Goal: Task Accomplishment & Management: Use online tool/utility

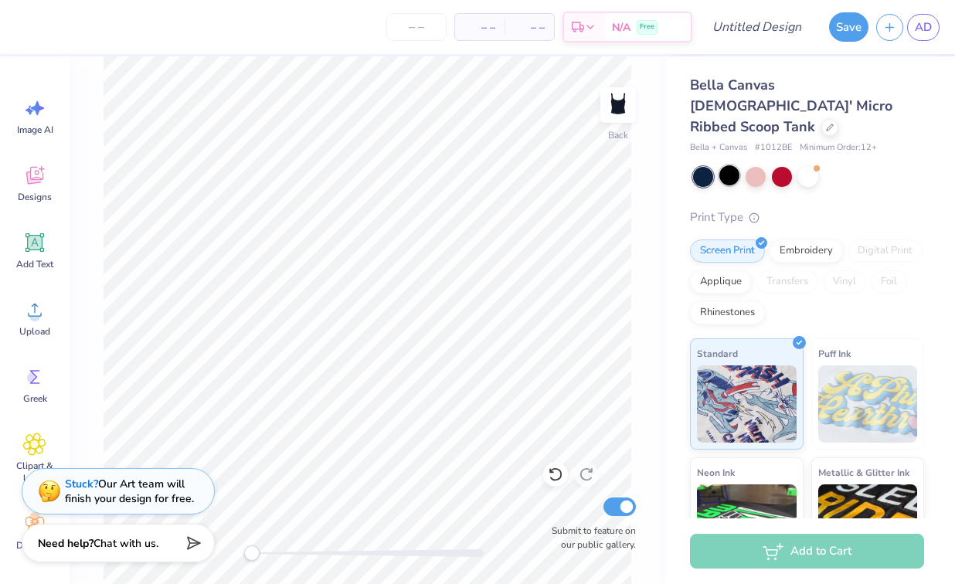
click at [731, 165] on div at bounding box center [729, 175] width 20 height 20
click at [731, 385] on img at bounding box center [747, 401] width 100 height 77
click at [784, 165] on div at bounding box center [782, 175] width 20 height 20
click at [724, 165] on div at bounding box center [729, 175] width 20 height 20
click at [778, 165] on div at bounding box center [782, 175] width 20 height 20
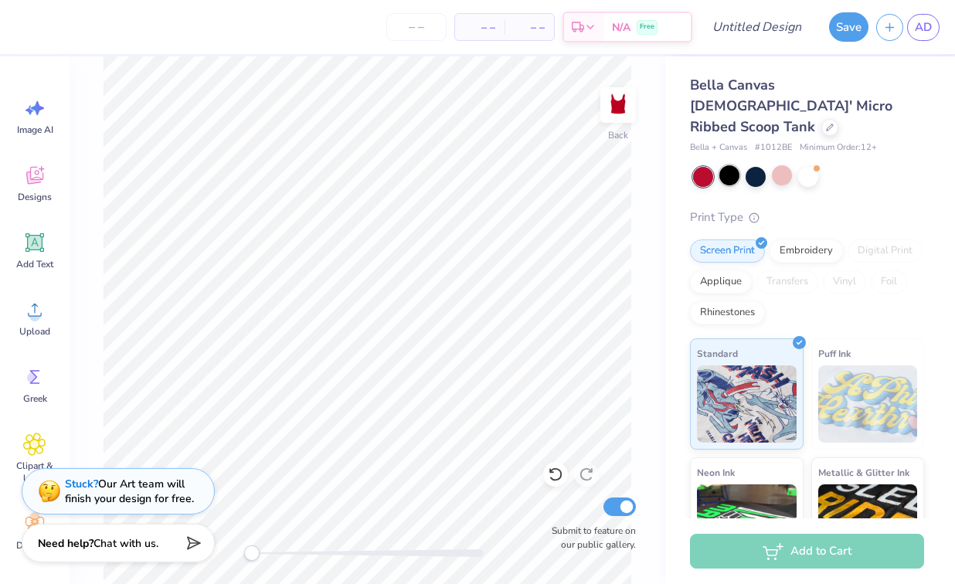
click at [731, 165] on div at bounding box center [729, 175] width 20 height 20
click at [702, 167] on div at bounding box center [703, 177] width 20 height 20
click at [774, 165] on div at bounding box center [782, 175] width 20 height 20
click at [733, 165] on div at bounding box center [729, 175] width 20 height 20
click at [39, 259] on span "Add Text" at bounding box center [34, 264] width 37 height 12
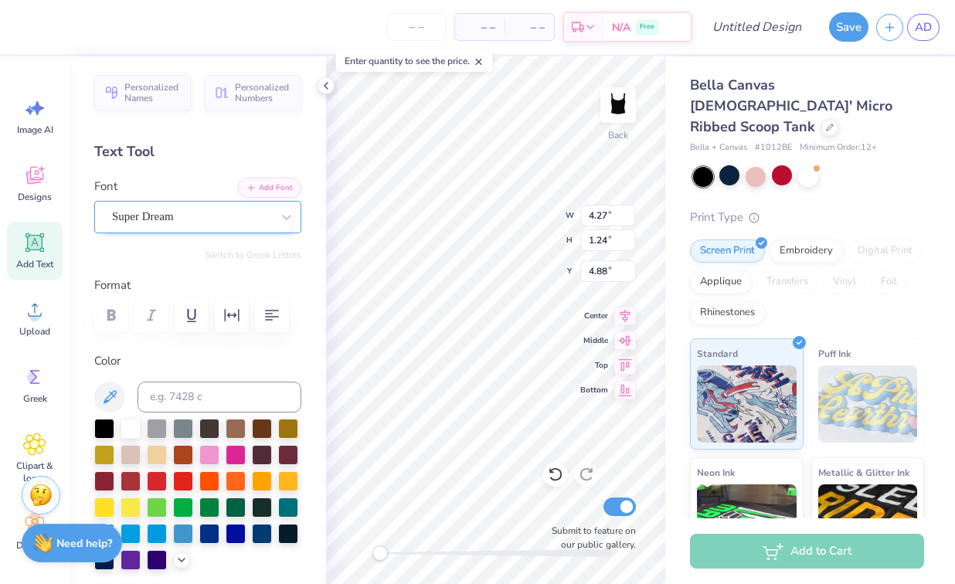
click at [158, 229] on div "Super Dream" at bounding box center [197, 217] width 207 height 32
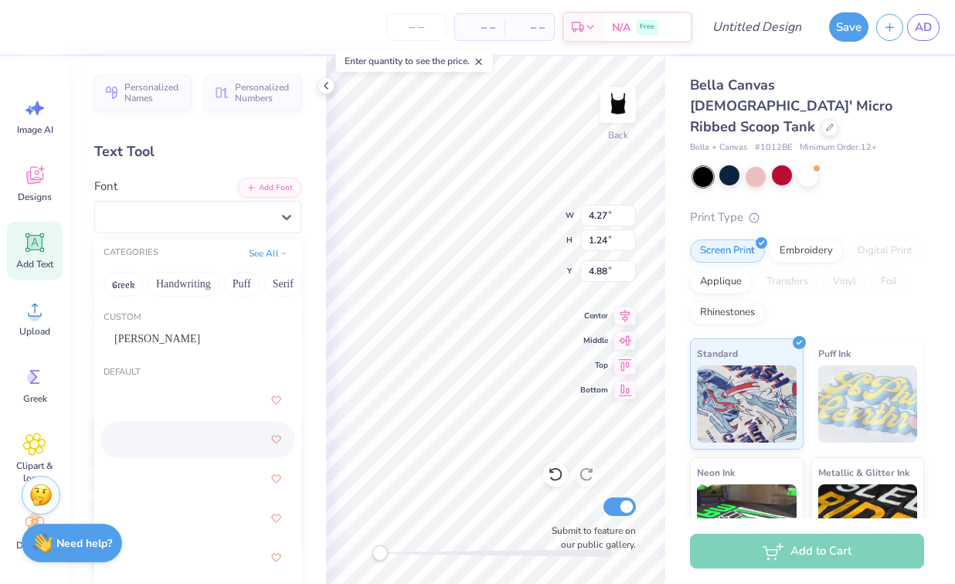
scroll to position [47, 0]
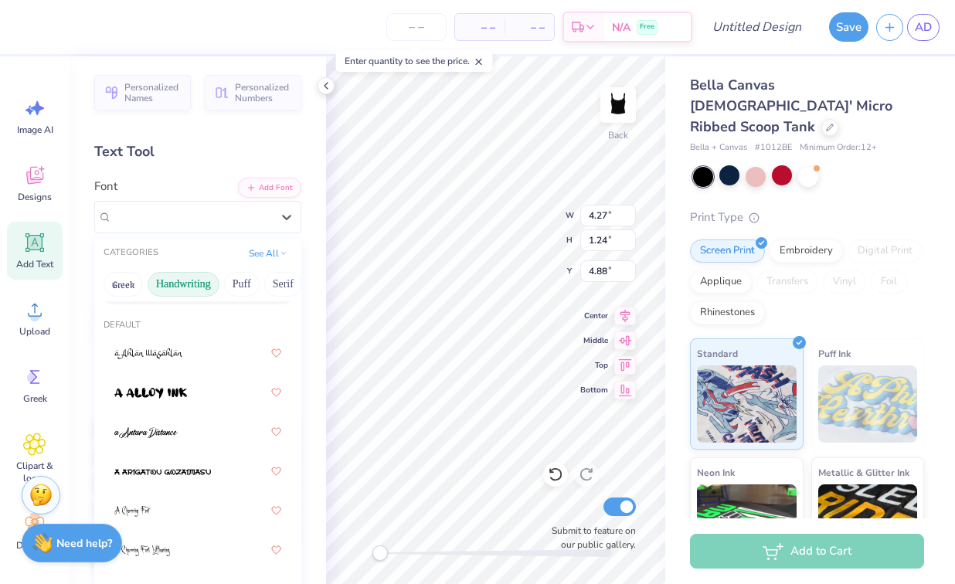
click at [180, 293] on button "Handwriting" at bounding box center [184, 284] width 72 height 25
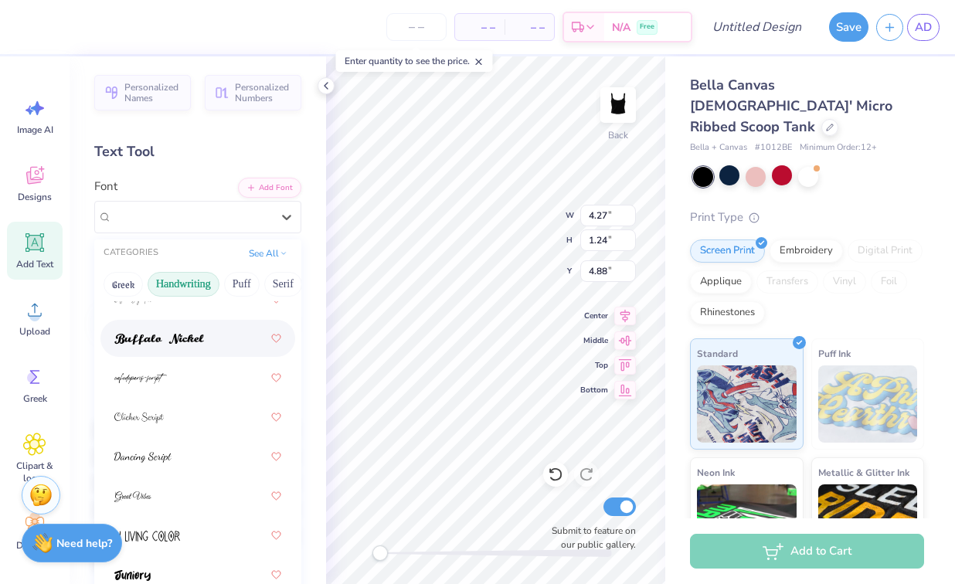
scroll to position [168, 0]
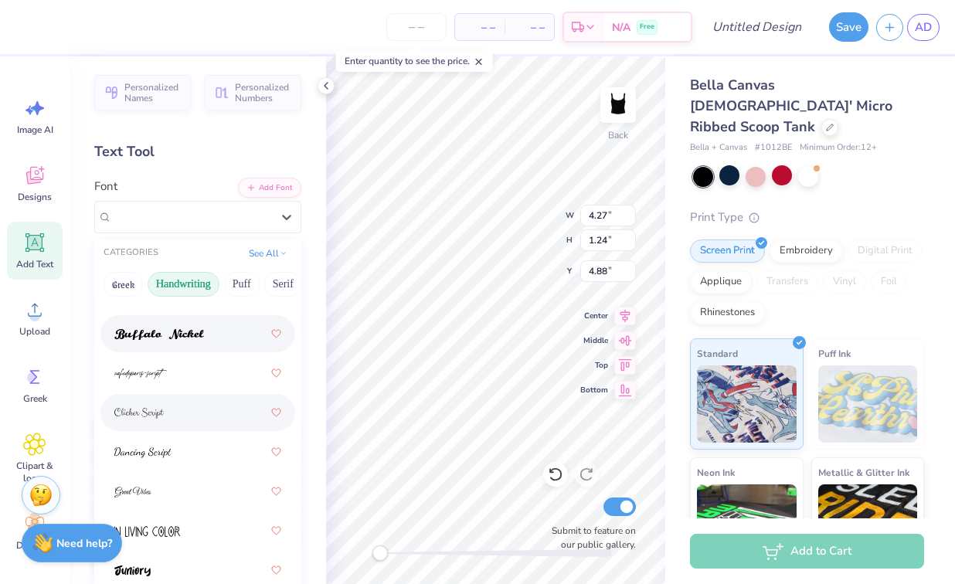
click at [208, 396] on div at bounding box center [197, 412] width 195 height 37
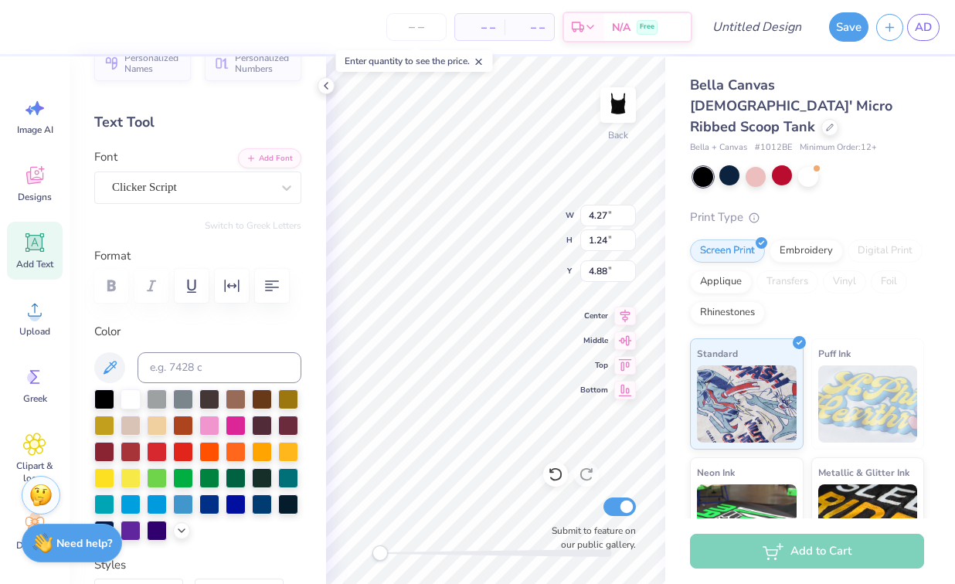
scroll to position [0, 0]
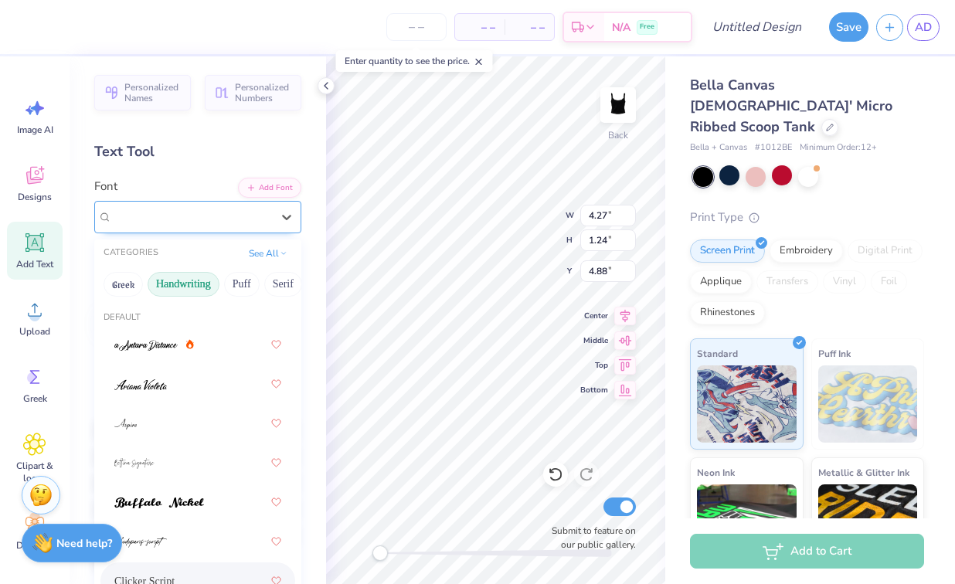
click at [201, 216] on div "Clicker Script" at bounding box center [191, 217] width 162 height 24
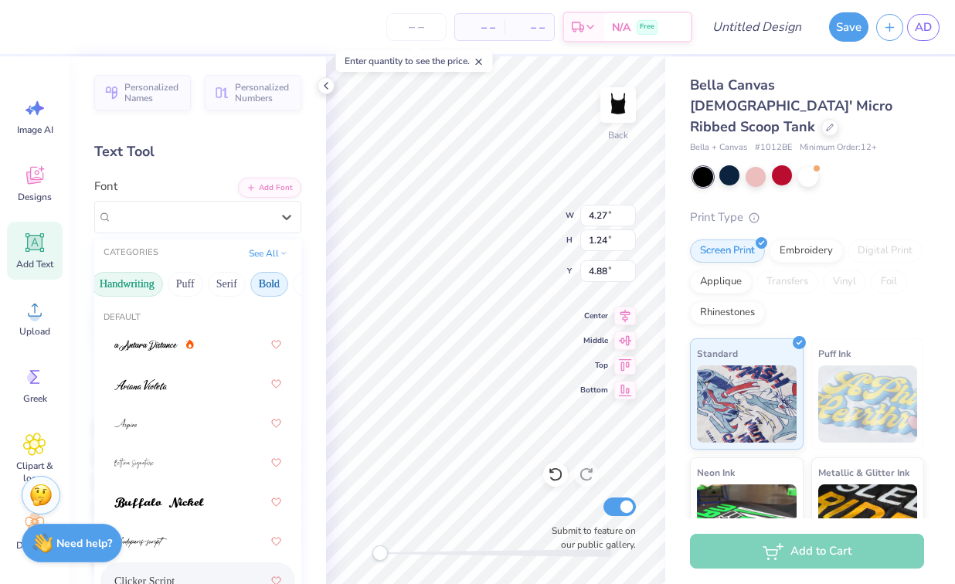
click at [269, 291] on button "Bold" at bounding box center [269, 284] width 38 height 25
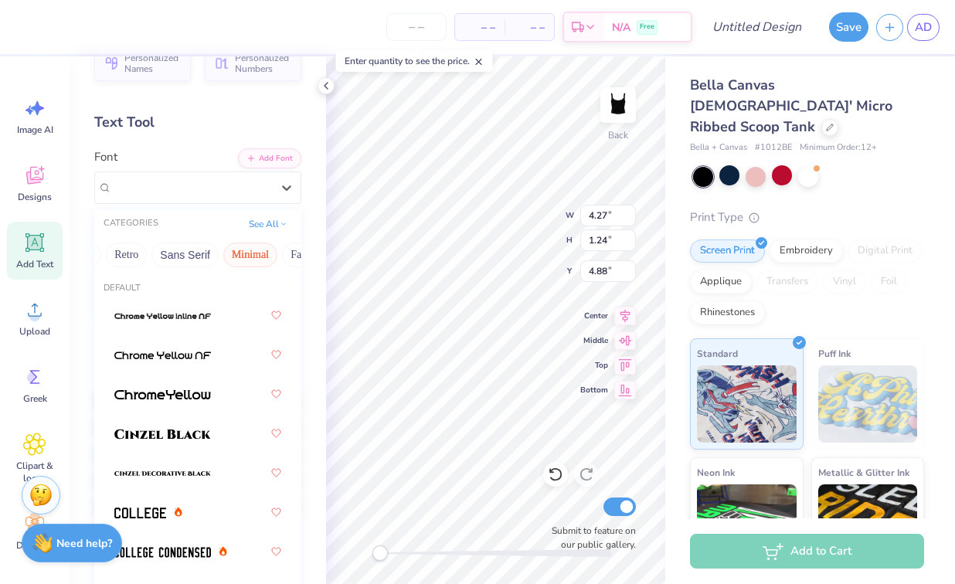
scroll to position [0, 0]
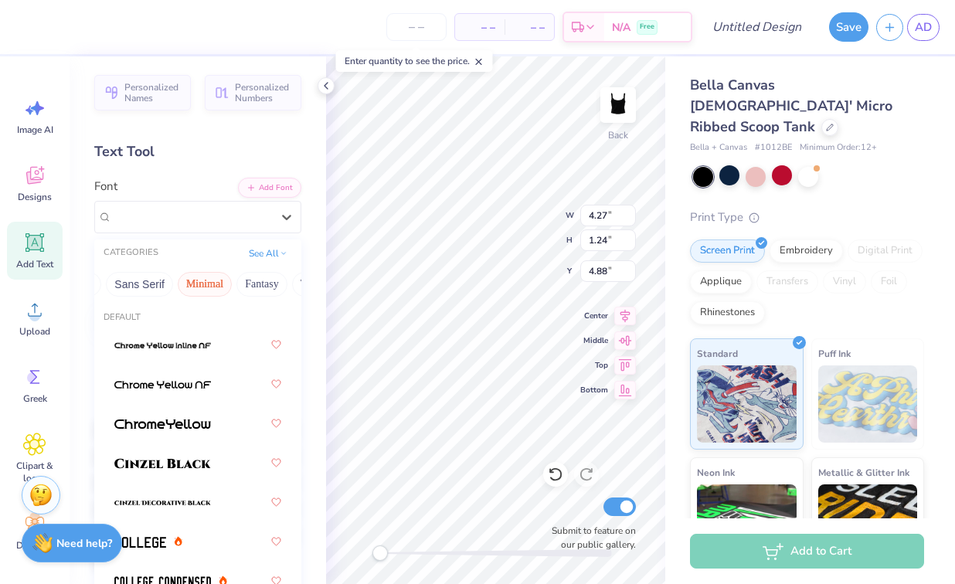
click at [246, 278] on button "Fantasy" at bounding box center [261, 284] width 51 height 25
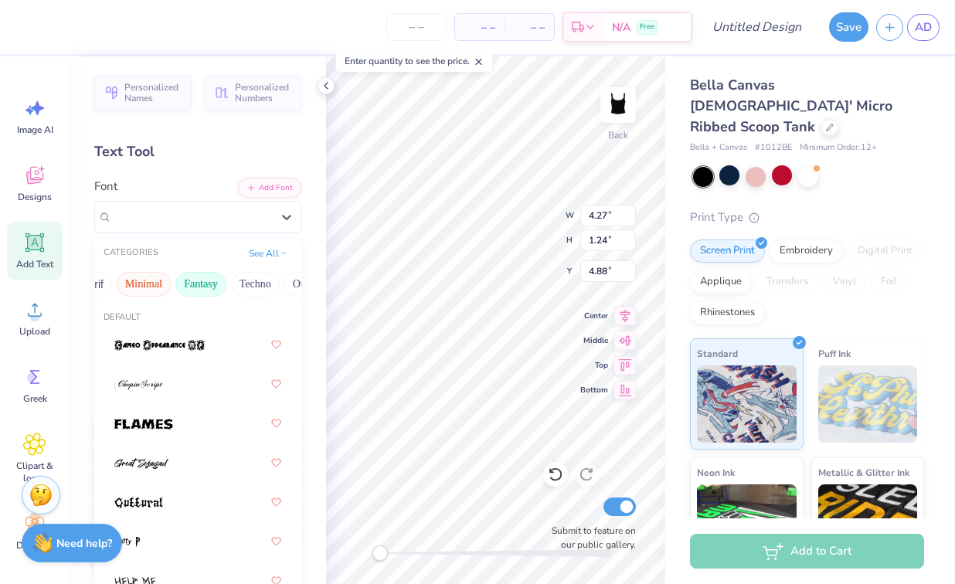
scroll to position [0, 454]
click at [246, 278] on div "Greek Handwriting Puff Serif Bold Calligraphy Retro Sans Serif Minimal Fantasy …" at bounding box center [197, 284] width 207 height 34
click at [229, 283] on button "Techno" at bounding box center [223, 284] width 49 height 25
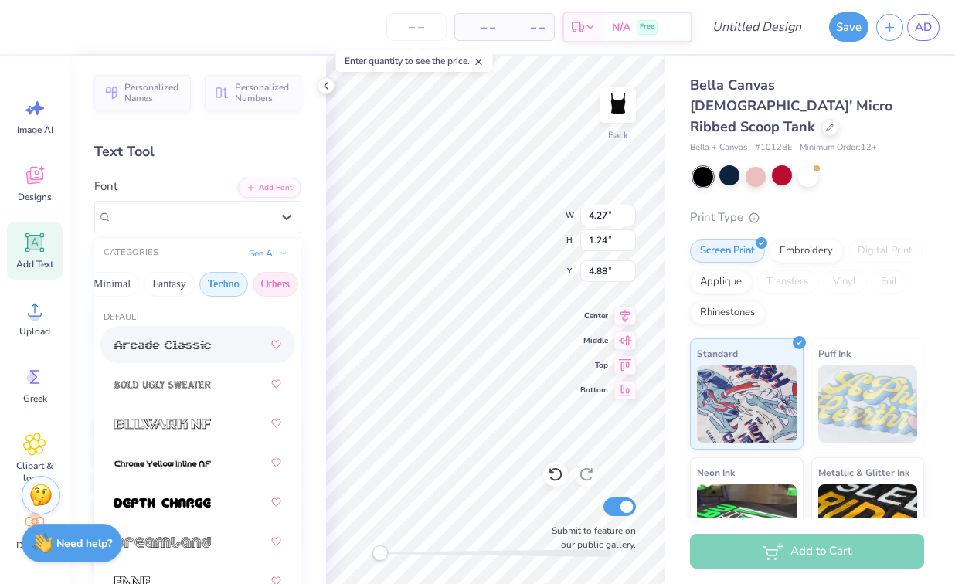
click at [262, 285] on button "Others" at bounding box center [276, 284] width 46 height 25
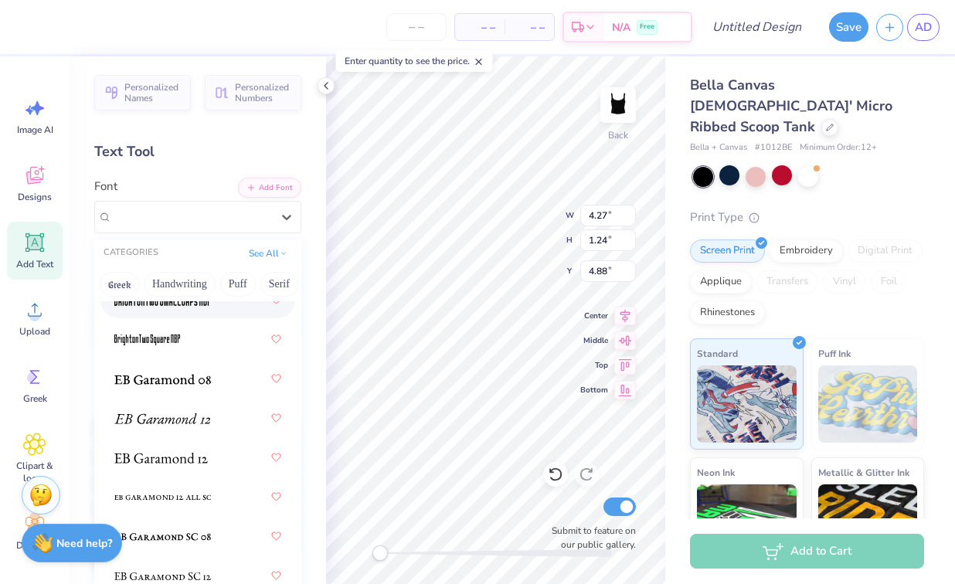
scroll to position [0, 0]
click at [151, 290] on button "Handwriting" at bounding box center [184, 284] width 72 height 25
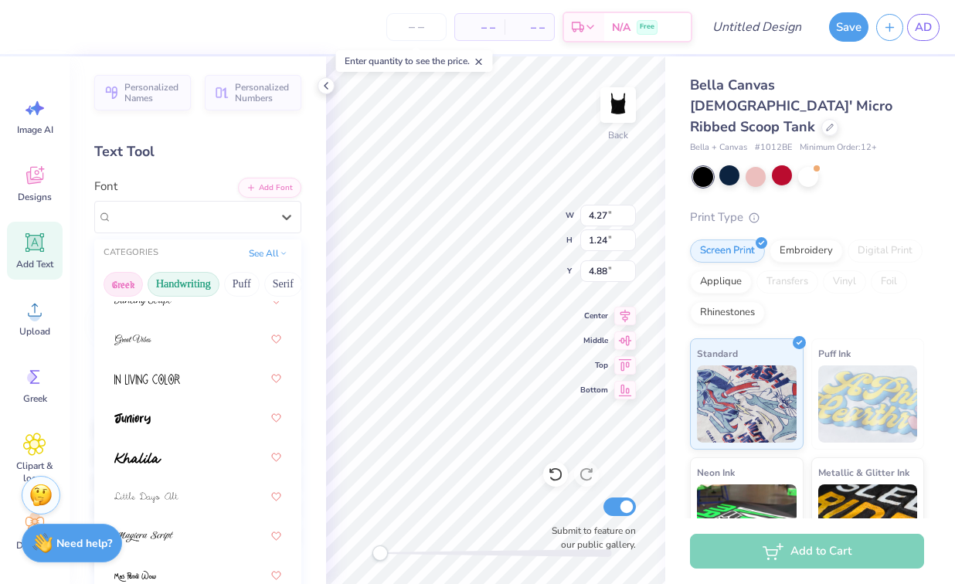
click at [120, 287] on button "Greek" at bounding box center [122, 284] width 39 height 25
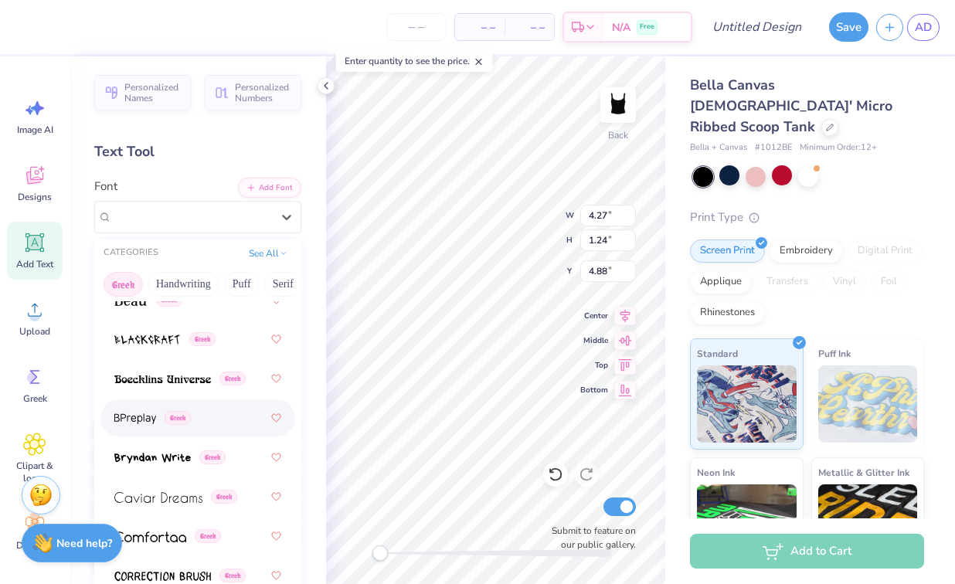
scroll to position [325, 0]
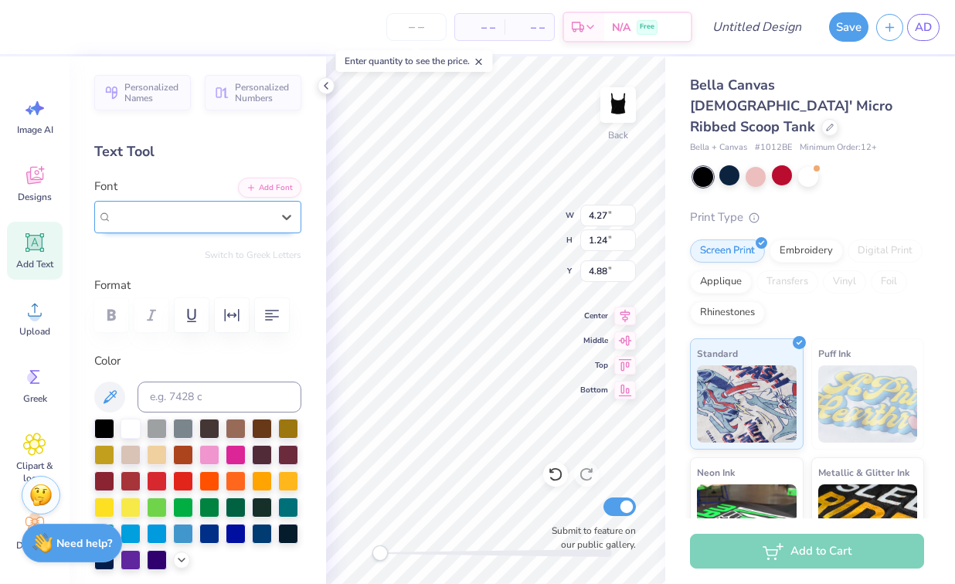
click at [203, 232] on div "Clicker Script" at bounding box center [197, 217] width 207 height 32
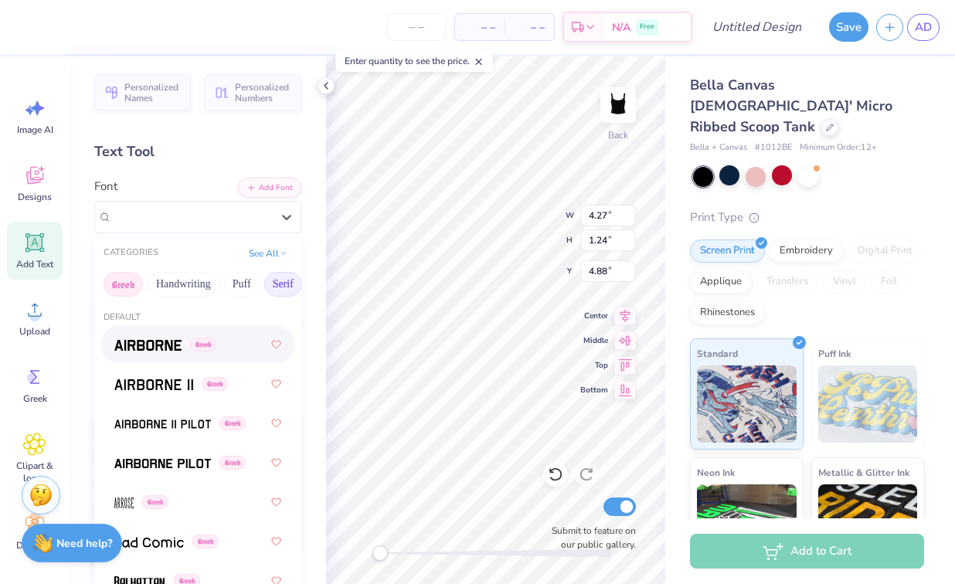
click at [282, 287] on button "Serif" at bounding box center [283, 284] width 38 height 25
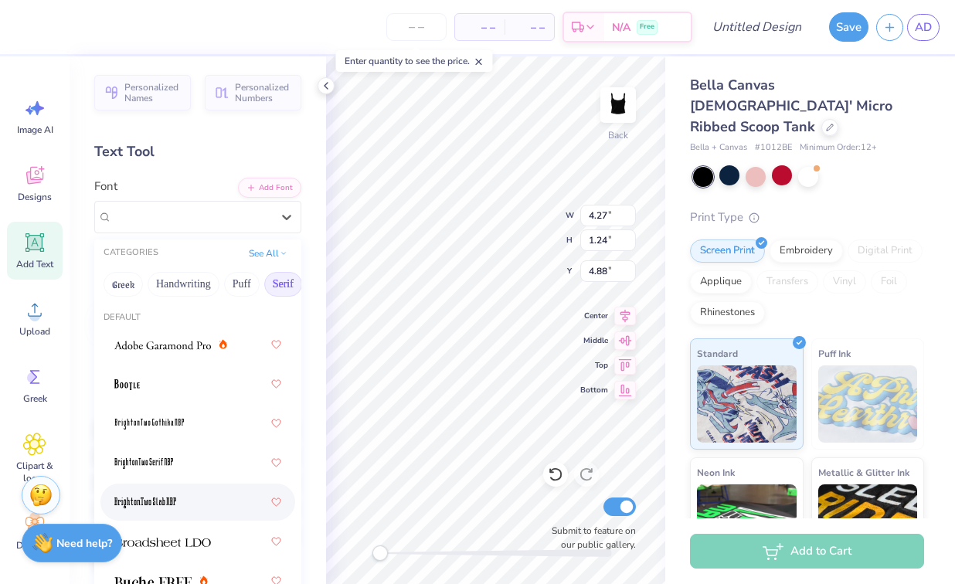
scroll to position [29, 0]
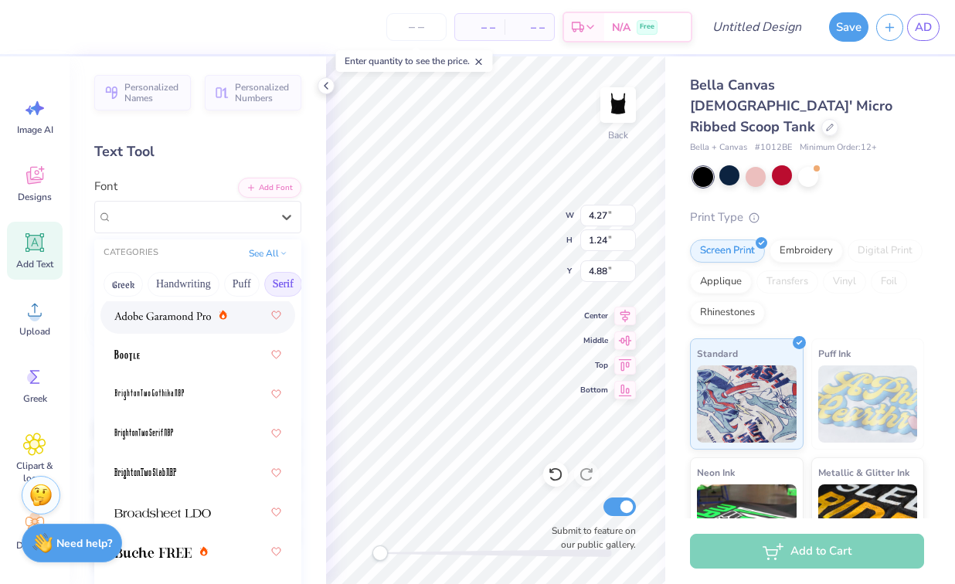
click at [191, 297] on div "Greek Handwriting Puff Serif Bold Calligraphy Retro Sans Serif Minimal Fantasy …" at bounding box center [197, 284] width 207 height 34
click at [188, 288] on button "Handwriting" at bounding box center [184, 284] width 72 height 25
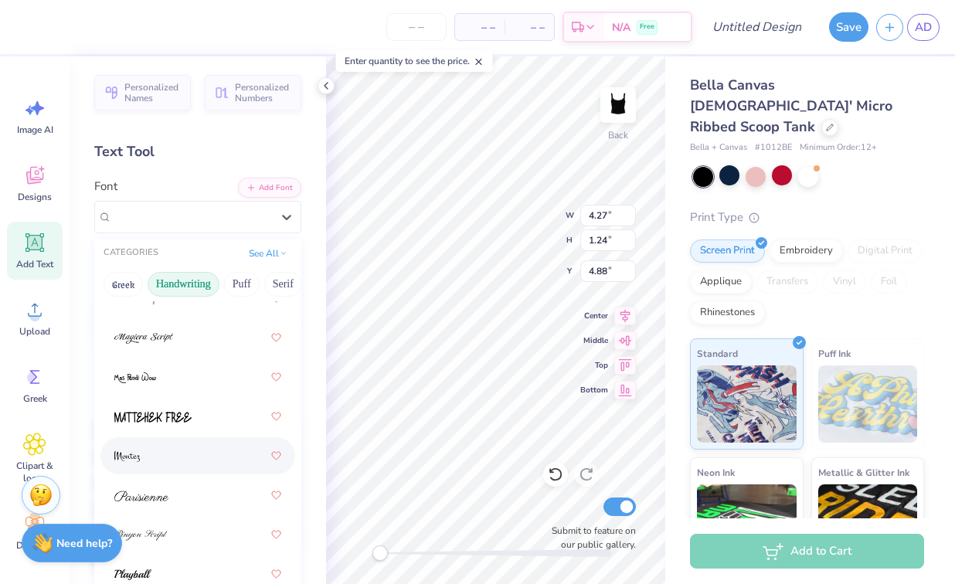
scroll to position [522, 0]
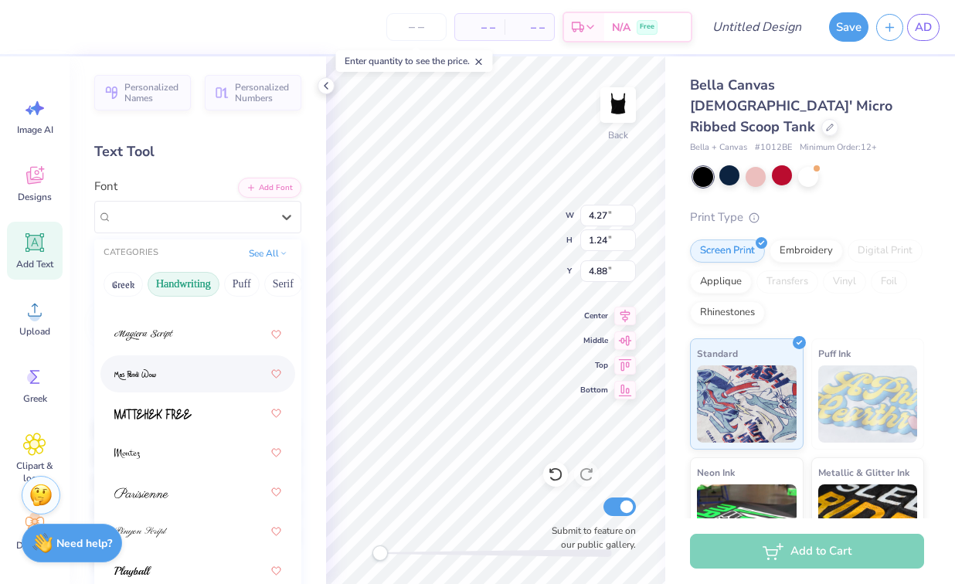
click at [175, 382] on div at bounding box center [197, 374] width 167 height 28
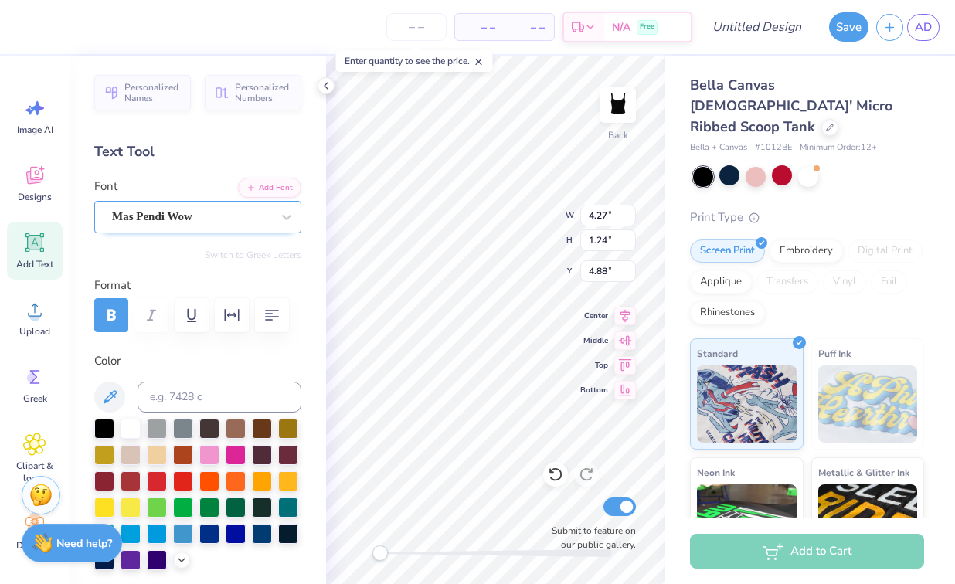
click at [220, 217] on div "Mas Pendi Wow" at bounding box center [191, 217] width 162 height 24
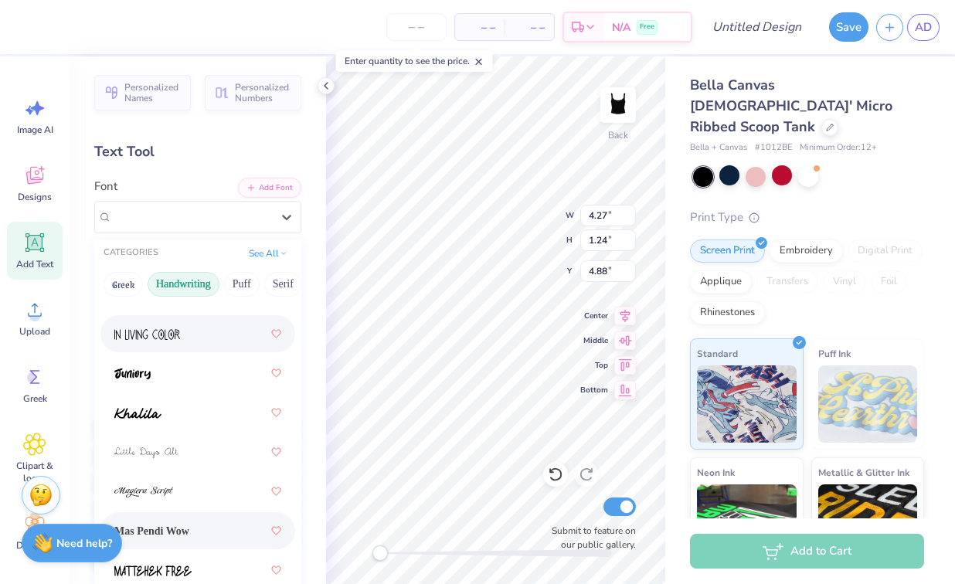
scroll to position [372, 0]
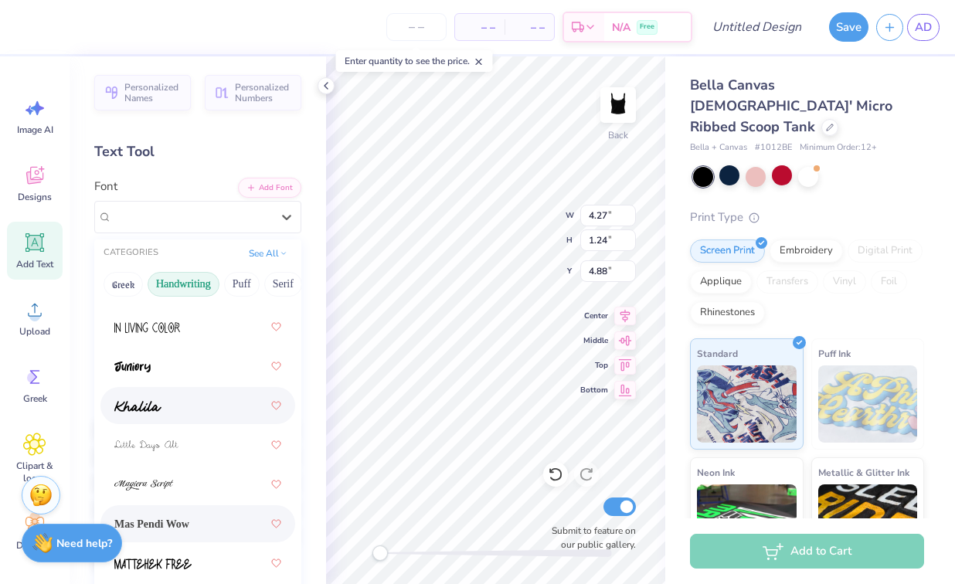
click at [192, 405] on div at bounding box center [197, 406] width 167 height 28
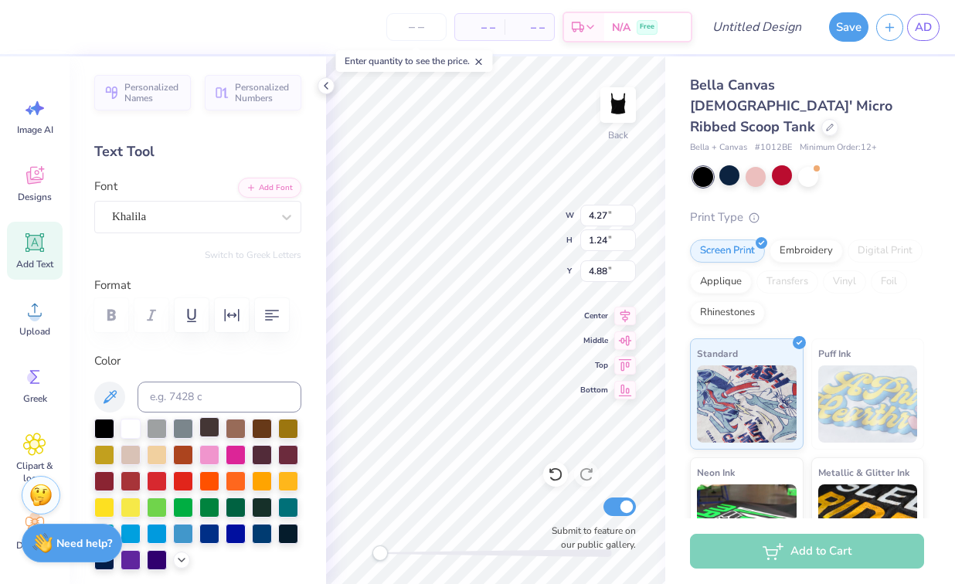
scroll to position [18, 0]
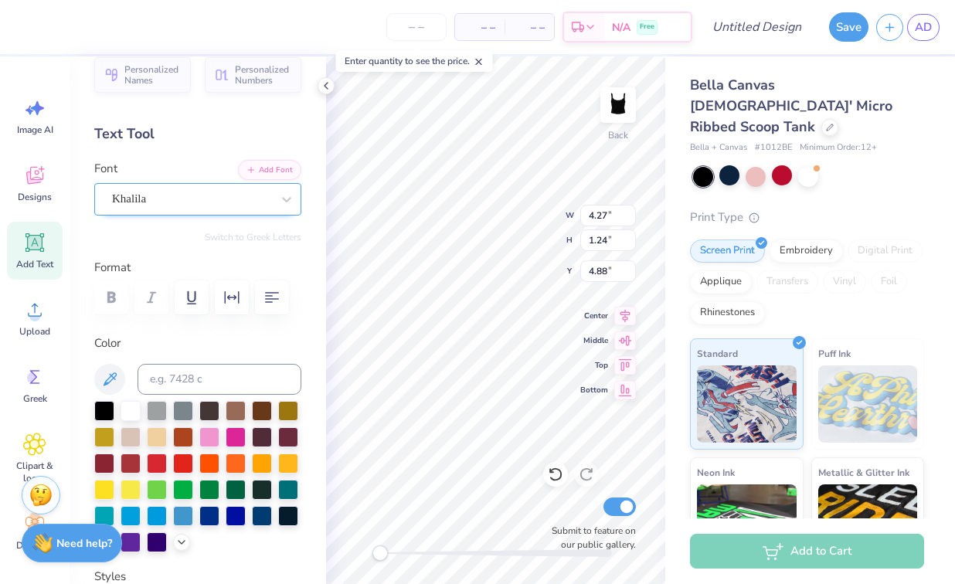
click at [197, 200] on div "Khalila" at bounding box center [191, 199] width 162 height 24
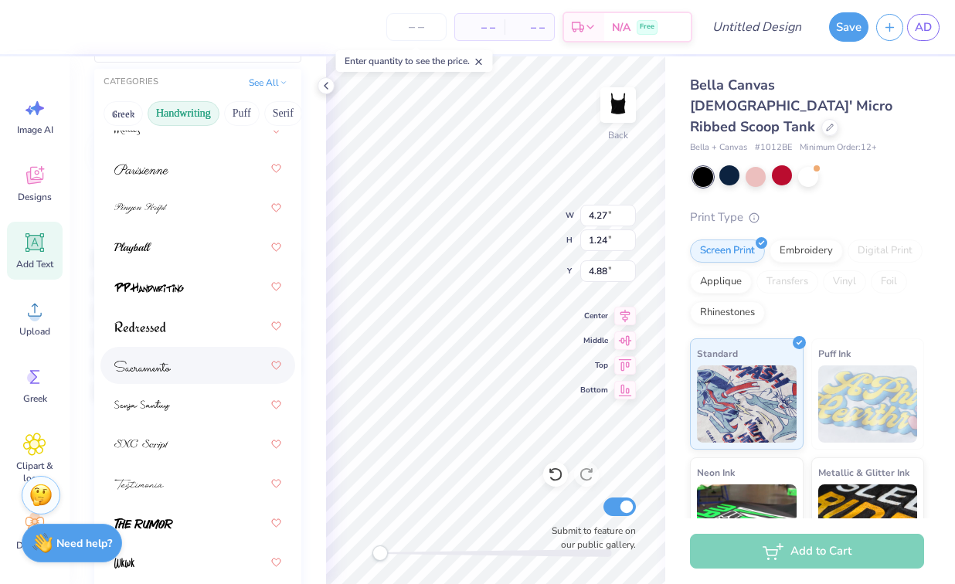
scroll to position [180, 0]
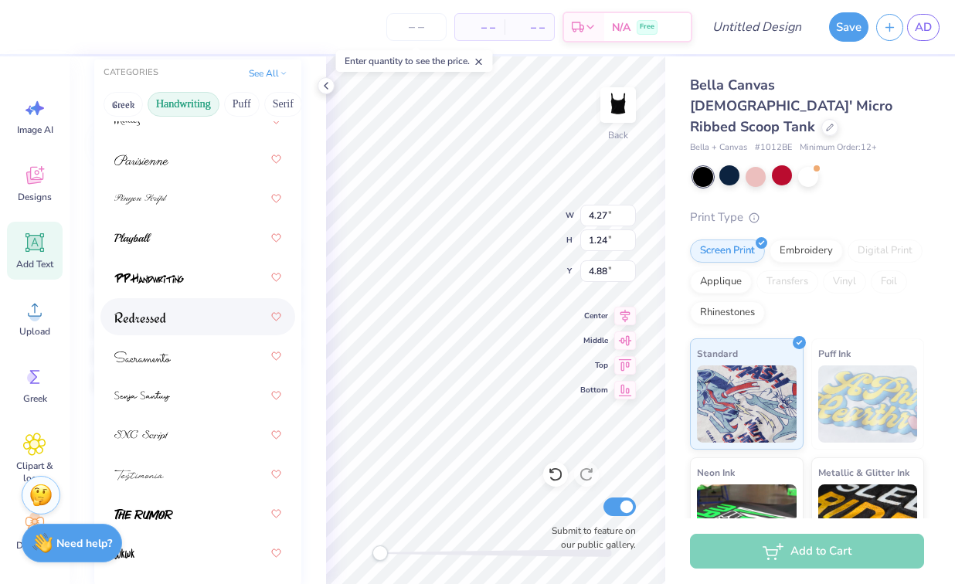
click at [195, 309] on div at bounding box center [197, 317] width 167 height 28
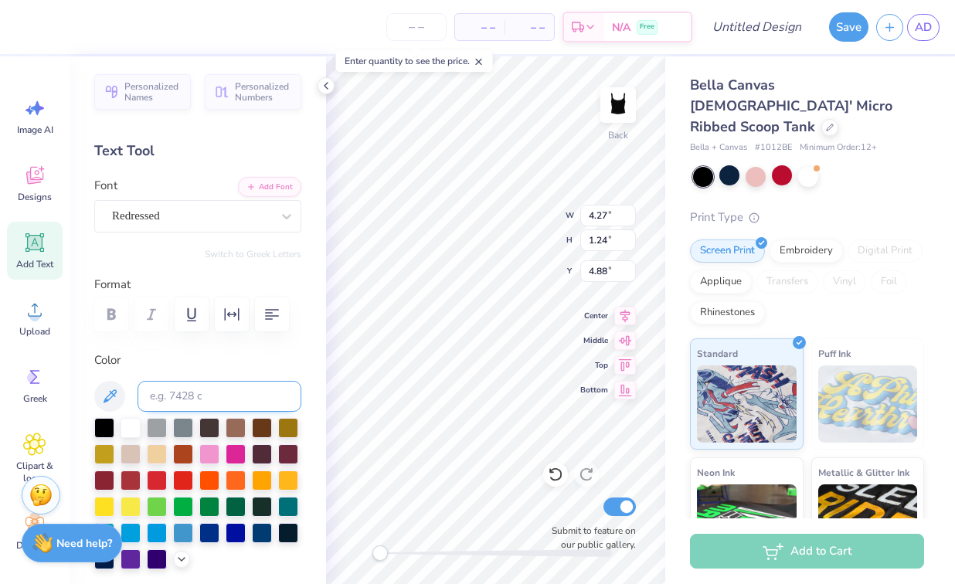
scroll to position [0, 0]
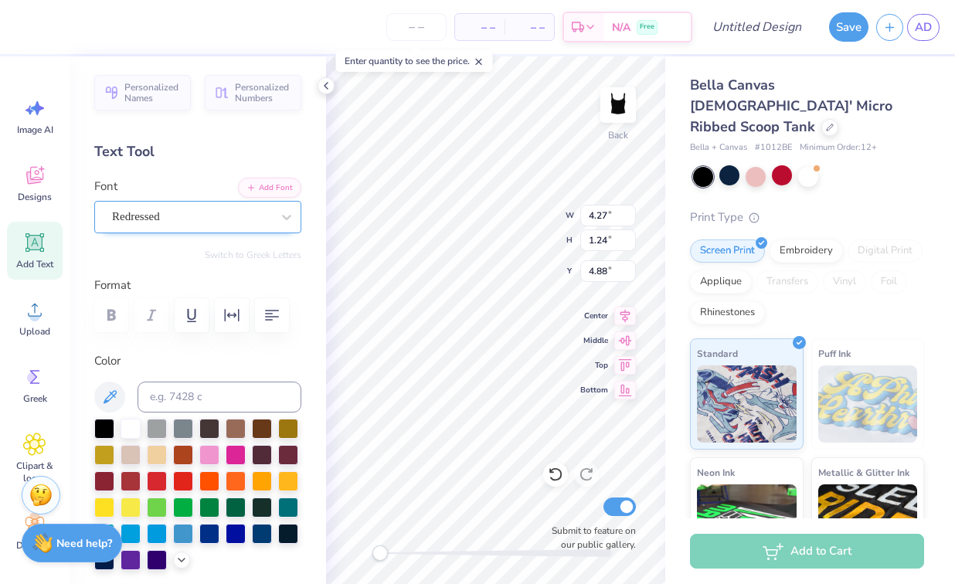
click at [242, 214] on div "Redressed" at bounding box center [191, 217] width 162 height 24
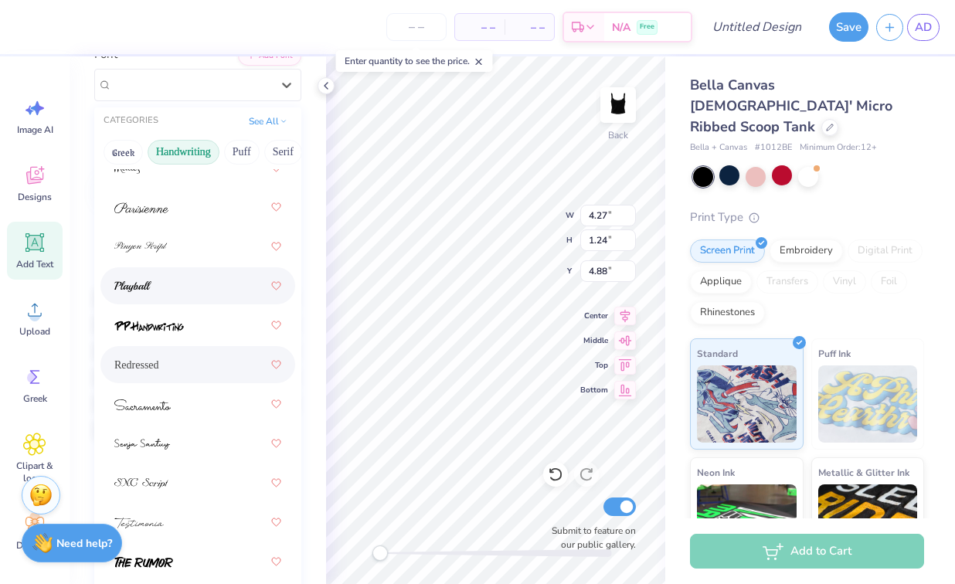
scroll to position [134, 0]
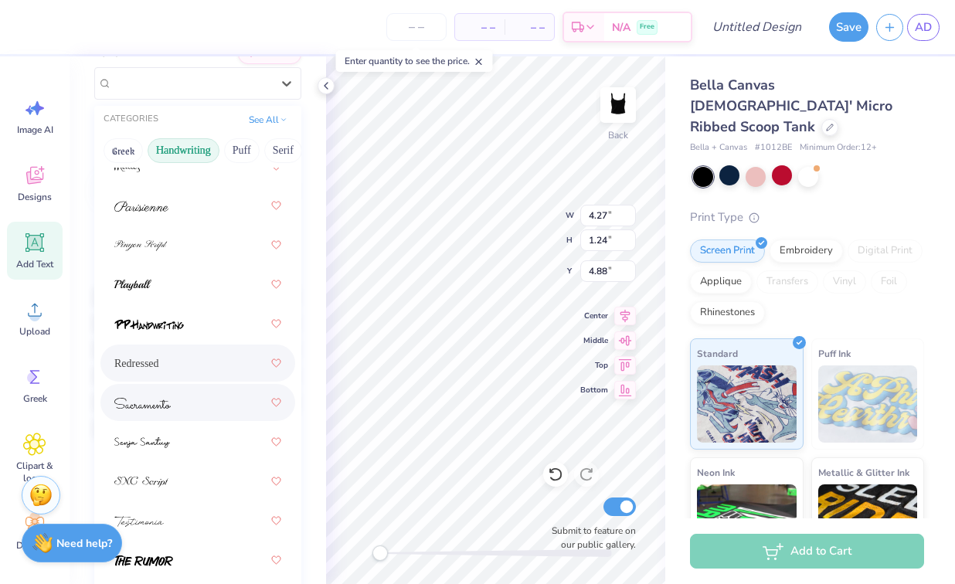
click at [223, 411] on div at bounding box center [197, 402] width 167 height 28
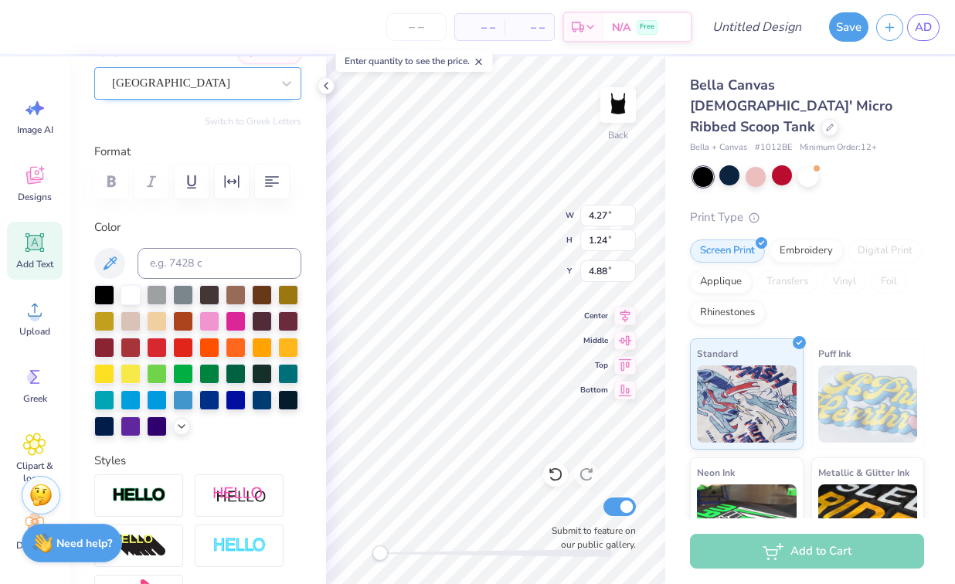
click at [190, 97] on div "Sacramento" at bounding box center [197, 83] width 207 height 32
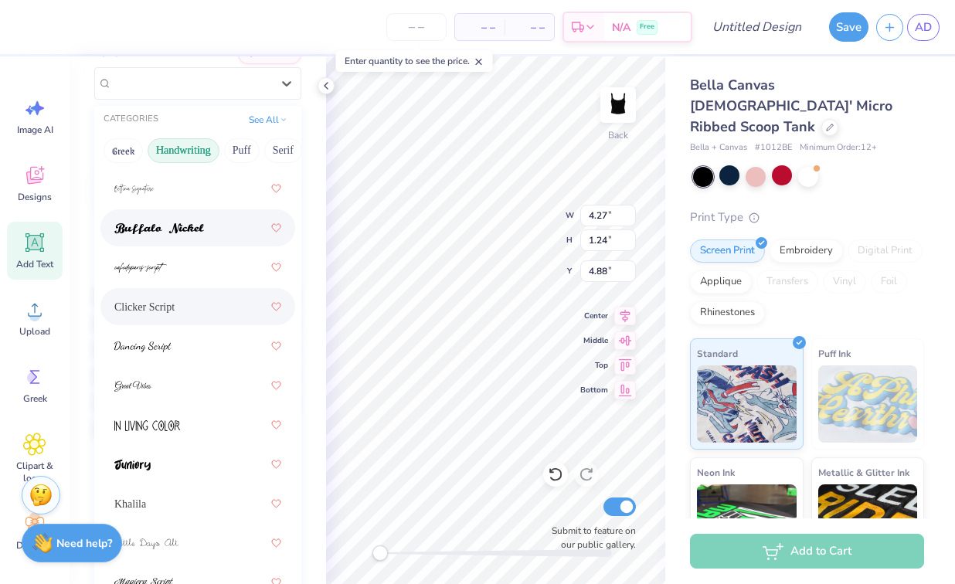
scroll to position [148, 0]
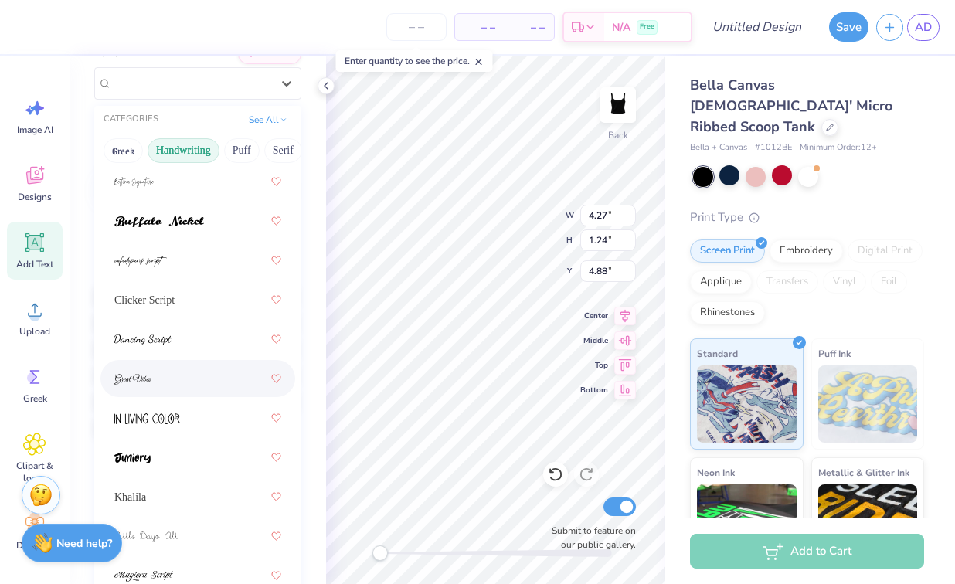
click at [184, 367] on div at bounding box center [197, 379] width 167 height 28
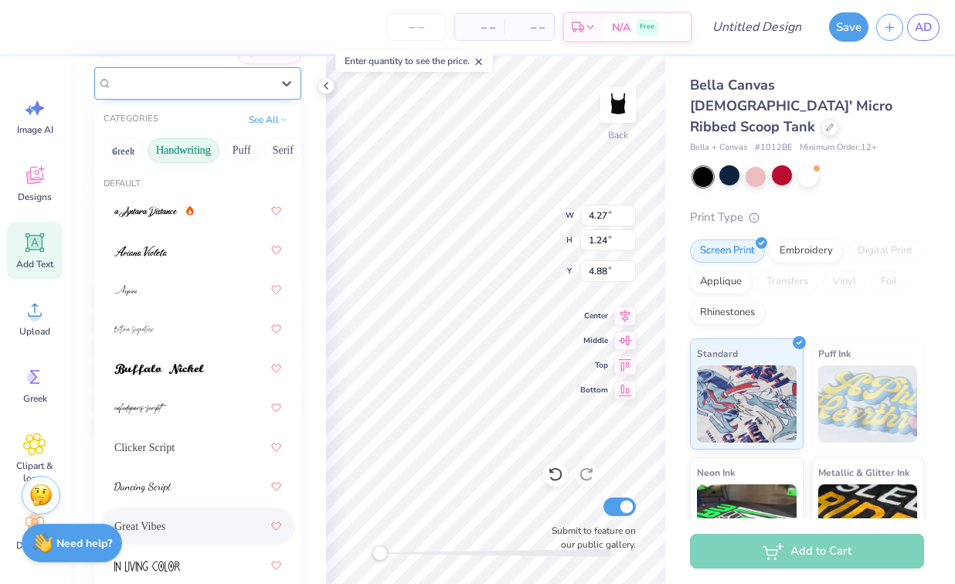
click at [163, 82] on div "Great Vibes" at bounding box center [191, 83] width 162 height 24
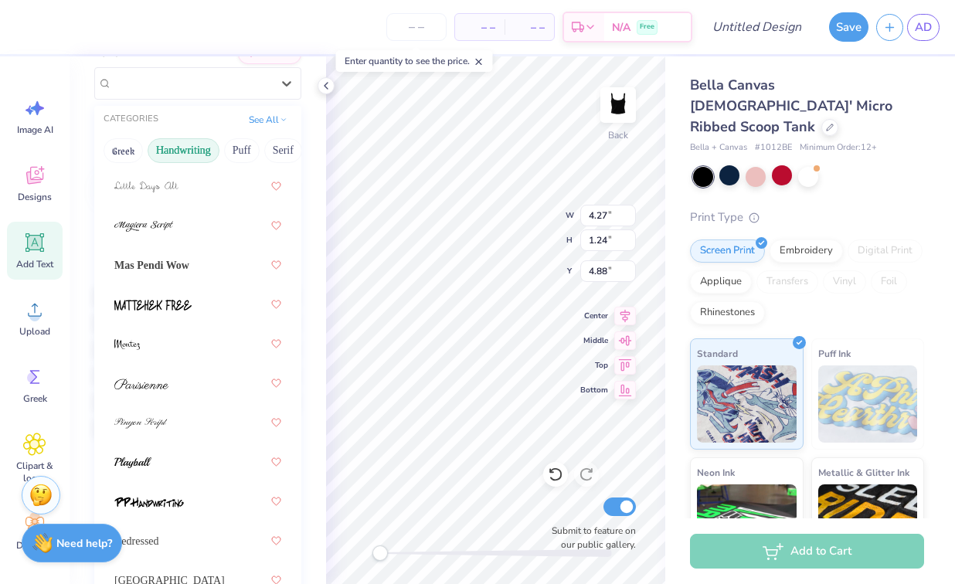
scroll to position [675, 0]
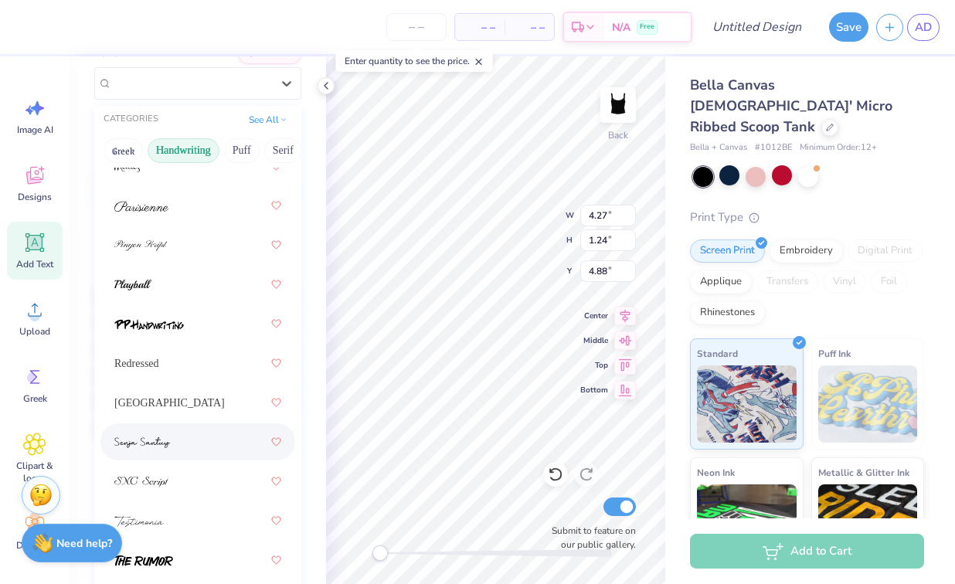
click at [160, 438] on img at bounding box center [142, 442] width 56 height 11
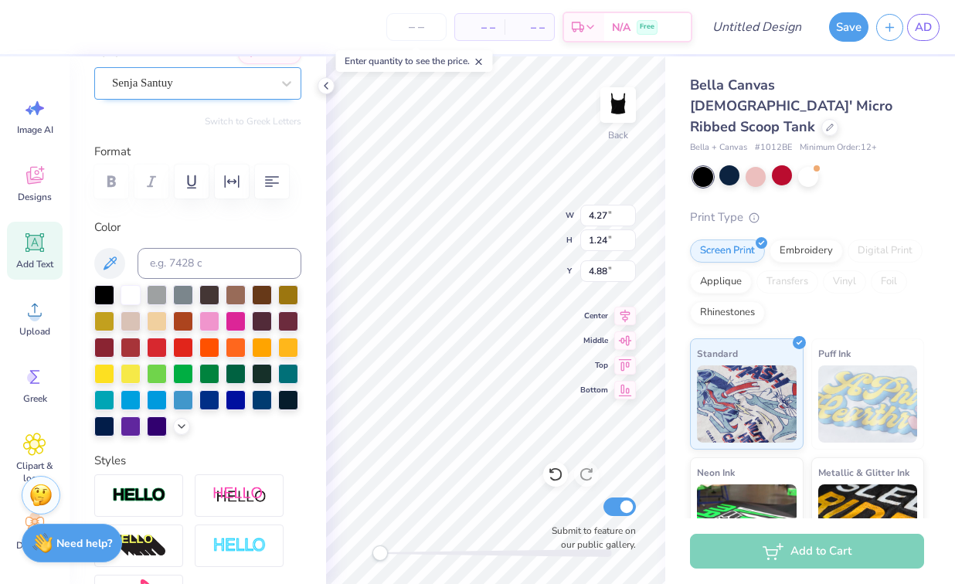
click at [171, 86] on div "Senja Santuy" at bounding box center [191, 83] width 162 height 24
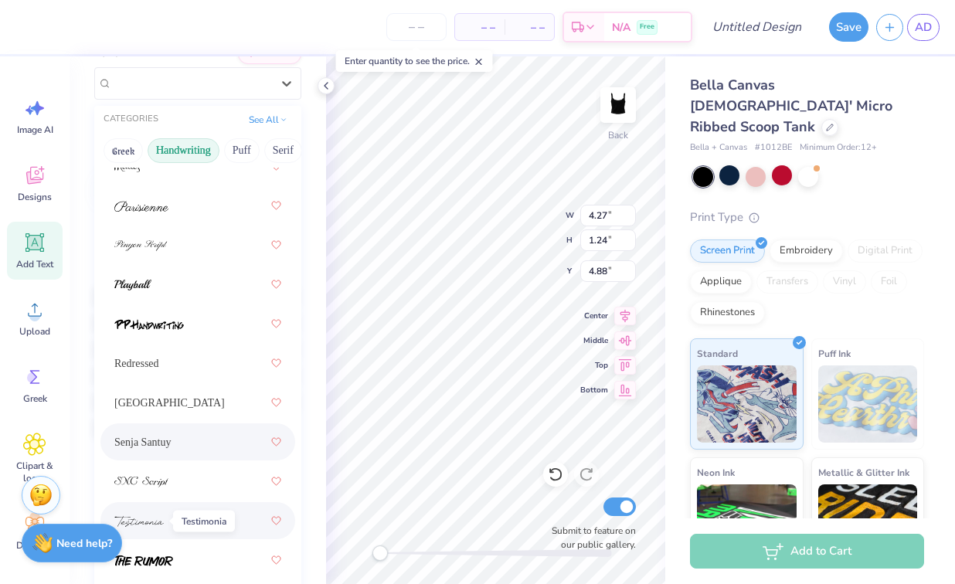
click at [160, 519] on img at bounding box center [138, 521] width 49 height 11
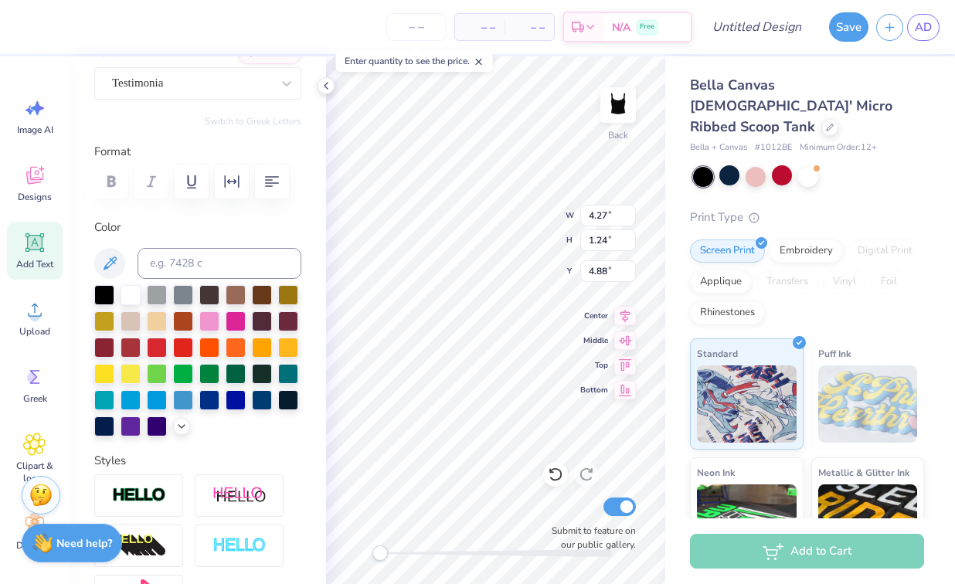
scroll to position [0, 0]
type textarea "XOXo"
click at [43, 264] on span "Add Text" at bounding box center [34, 264] width 37 height 12
type input "4.27"
type input "1.24"
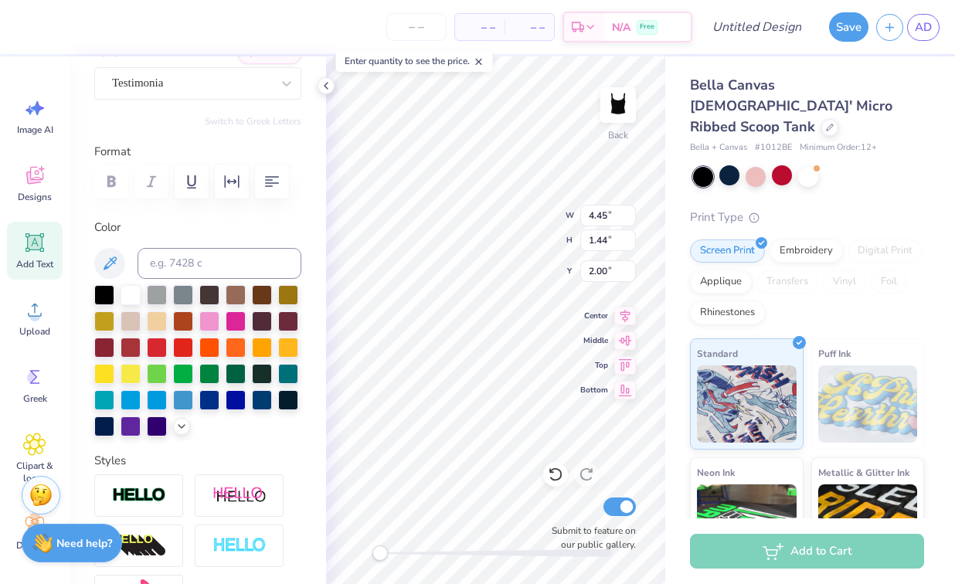
type input "4.88"
click at [151, 92] on div at bounding box center [191, 83] width 159 height 21
type input "b"
type input "broad sheet"
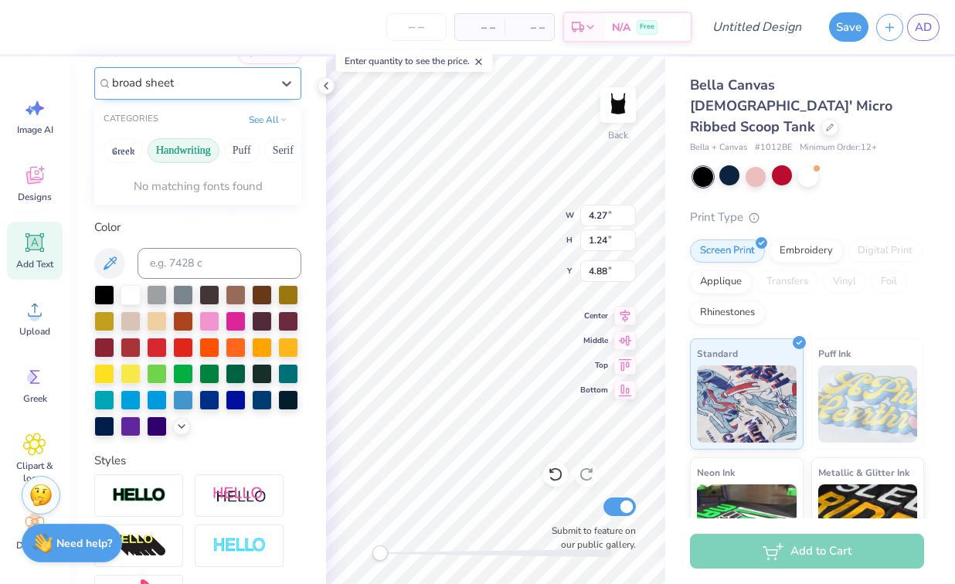
click at [169, 87] on input "broad sheet" at bounding box center [144, 83] width 65 height 18
click at [176, 84] on input "broad sheet" at bounding box center [144, 83] width 65 height 18
click at [132, 147] on button "Greek" at bounding box center [122, 150] width 39 height 25
click at [255, 116] on button "See All" at bounding box center [268, 117] width 48 height 15
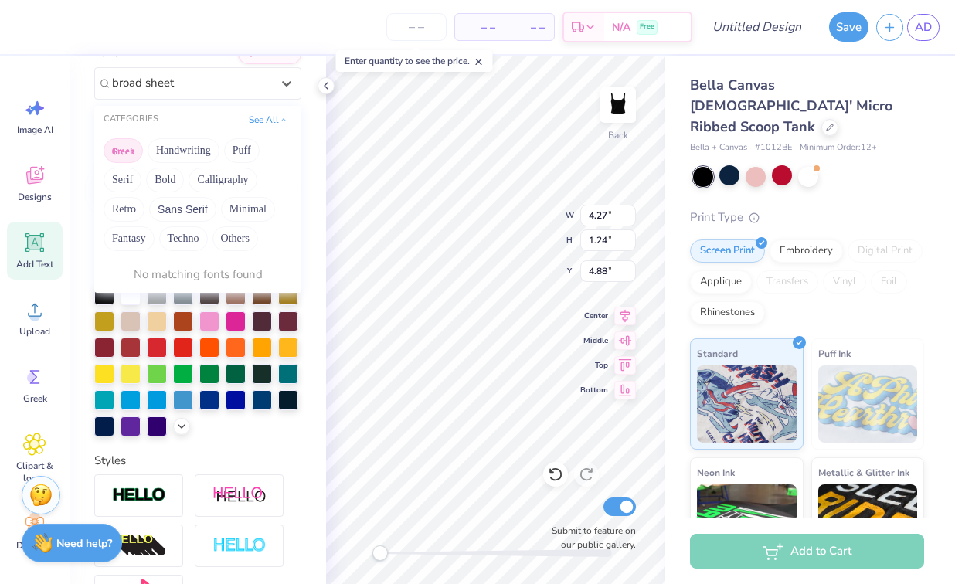
click at [117, 122] on div "CATEGORIES" at bounding box center [130, 119] width 55 height 13
click at [229, 239] on button "Others" at bounding box center [235, 238] width 46 height 25
click at [178, 235] on button "Techno" at bounding box center [183, 238] width 49 height 25
click at [119, 237] on button "Fantasy" at bounding box center [128, 238] width 51 height 25
click at [118, 215] on button "Retro" at bounding box center [123, 209] width 41 height 25
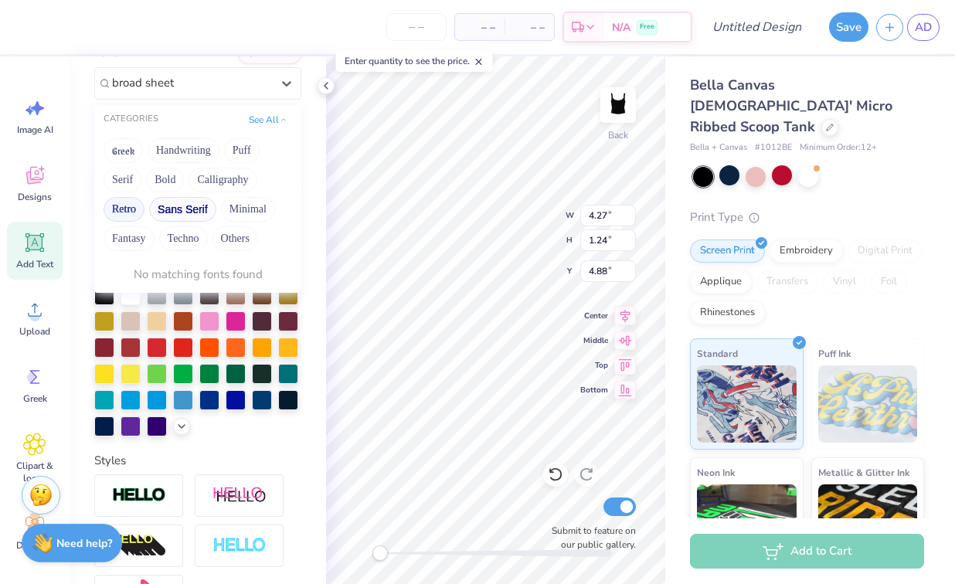
click at [153, 212] on button "Sans Serif" at bounding box center [182, 209] width 67 height 25
click at [244, 262] on div "No matching fonts found" at bounding box center [197, 275] width 207 height 30
click at [300, 249] on div "Greek Handwriting Puff Serif Bold Calligraphy Retro Sans Serif Minimal Fantasy …" at bounding box center [197, 195] width 207 height 122
click at [311, 244] on div "Personalized Names Personalized Numbers Text Tool Add Font Font 0 results avail…" at bounding box center [198, 320] width 256 height 528
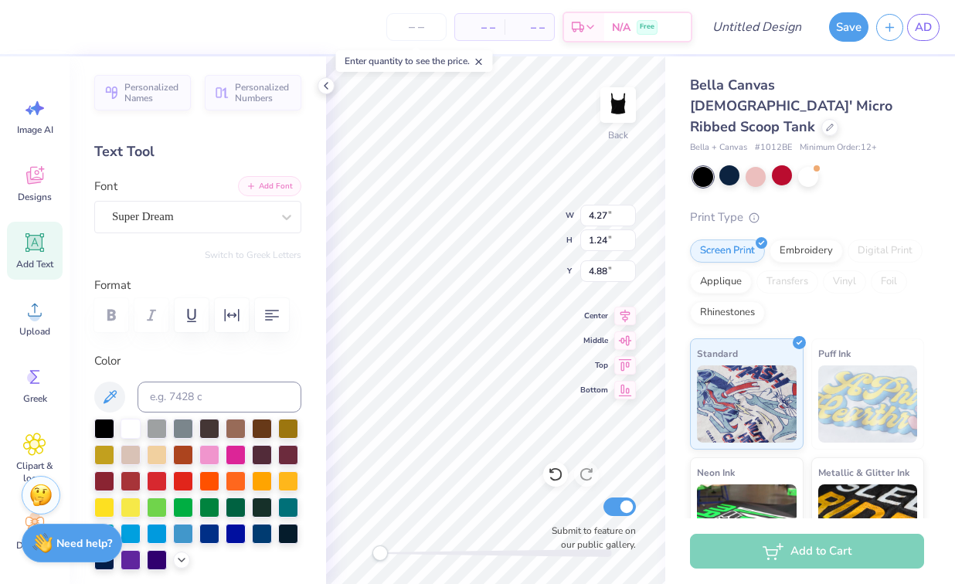
click at [277, 186] on button "Add Font" at bounding box center [269, 186] width 63 height 20
click at [169, 232] on div "Super Dream" at bounding box center [197, 217] width 207 height 32
type input "broadshhet"
type input "4.45"
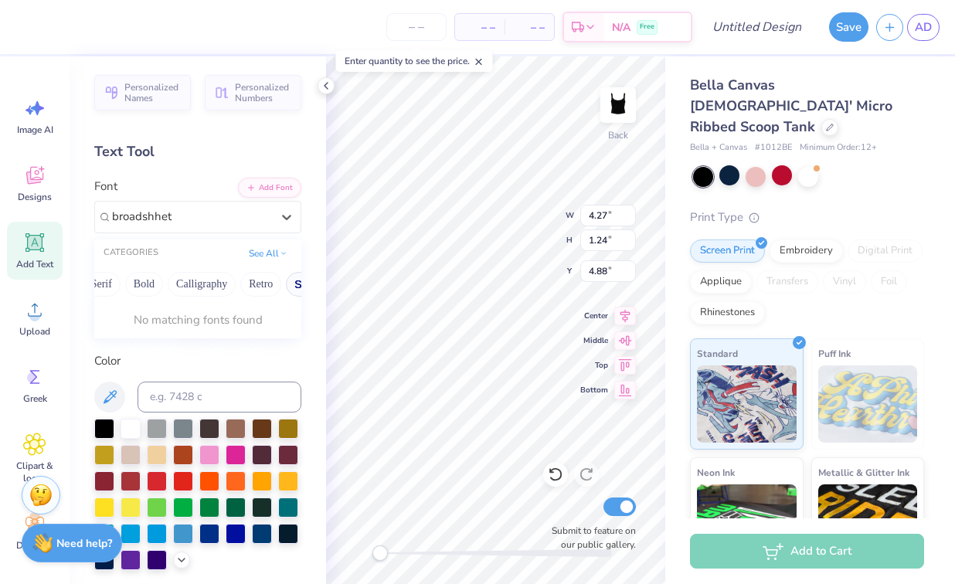
type input "1.44"
type input "4.78"
click at [237, 233] on div "Personalized Names Personalized Numbers Text Tool Add Font Font Super Dream Swi…" at bounding box center [198, 320] width 256 height 528
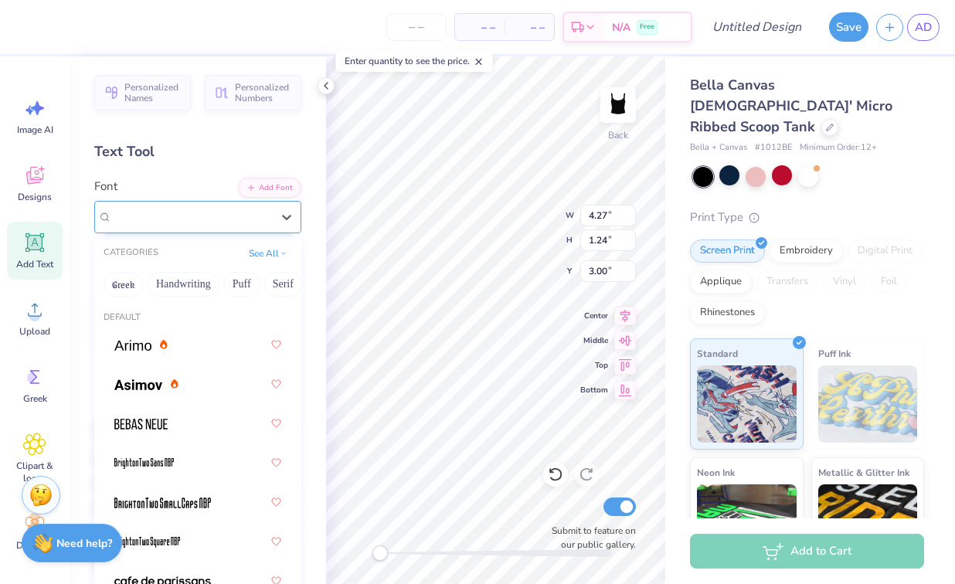
click at [226, 221] on div "Super Dream" at bounding box center [191, 217] width 162 height 24
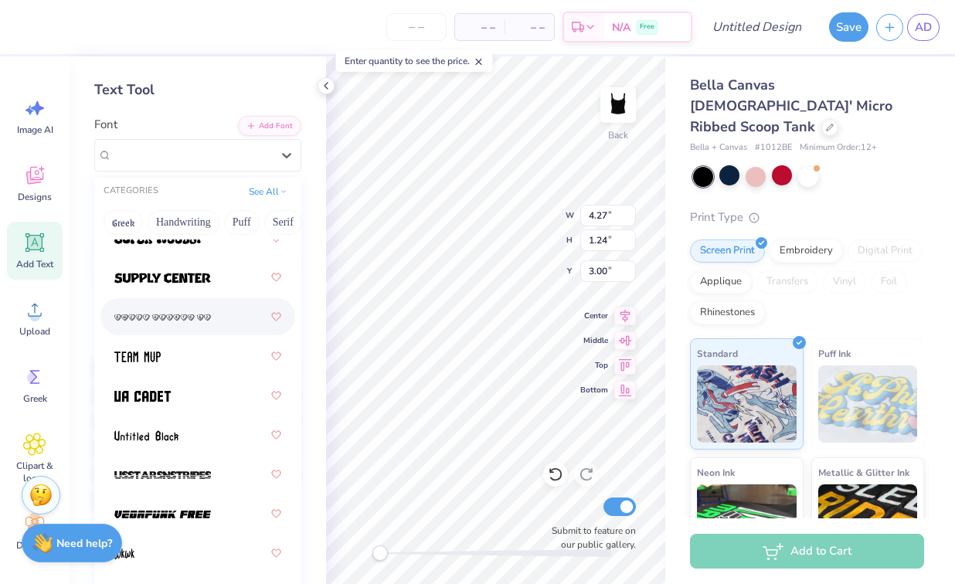
scroll to position [73, 0]
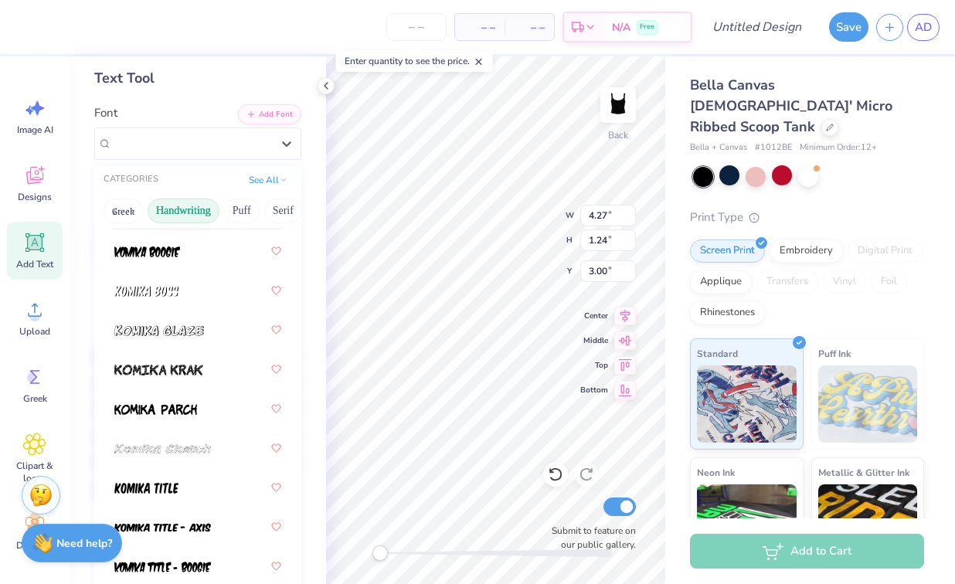
click at [196, 222] on button "Handwriting" at bounding box center [184, 210] width 72 height 25
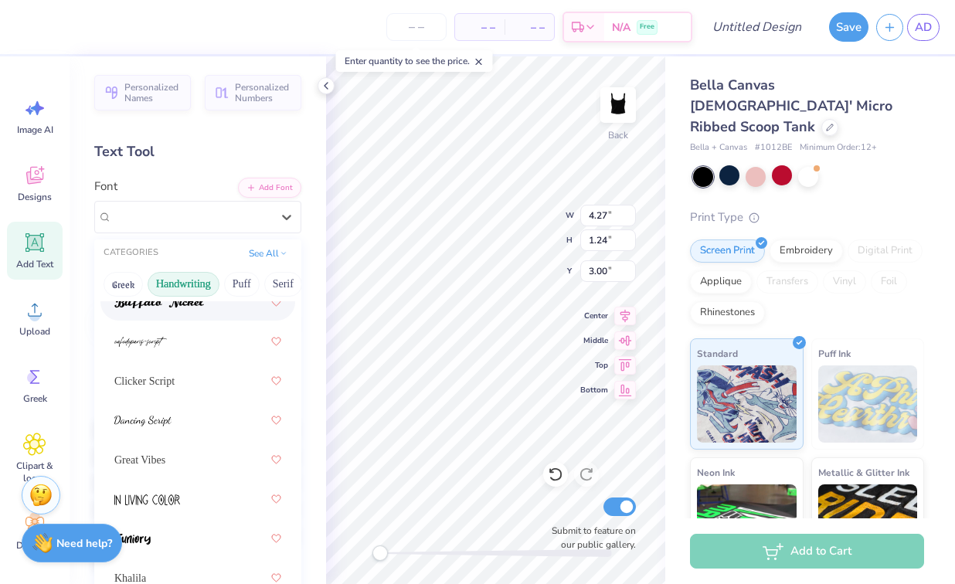
scroll to position [202, 0]
click at [244, 279] on button "Puff" at bounding box center [242, 284] width 36 height 25
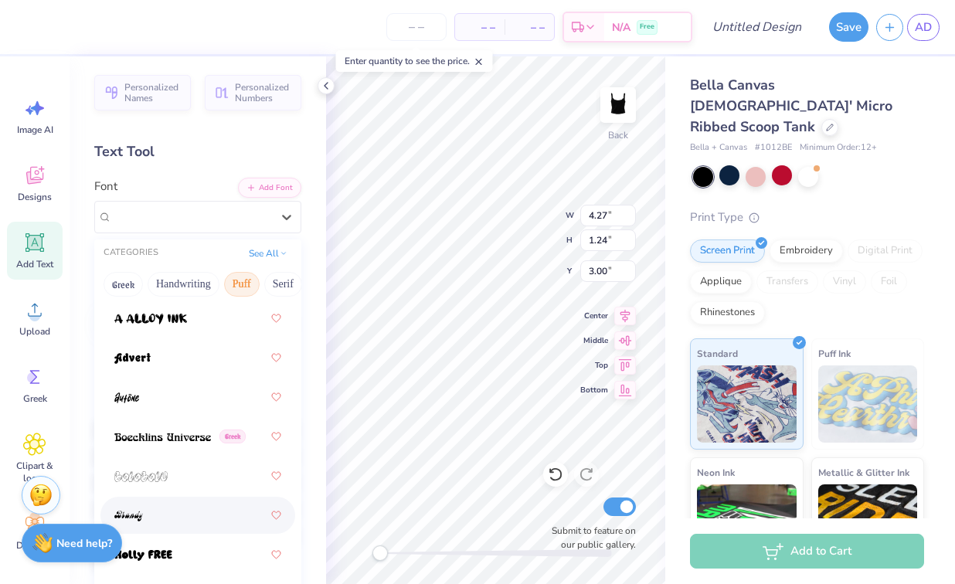
scroll to position [0, 0]
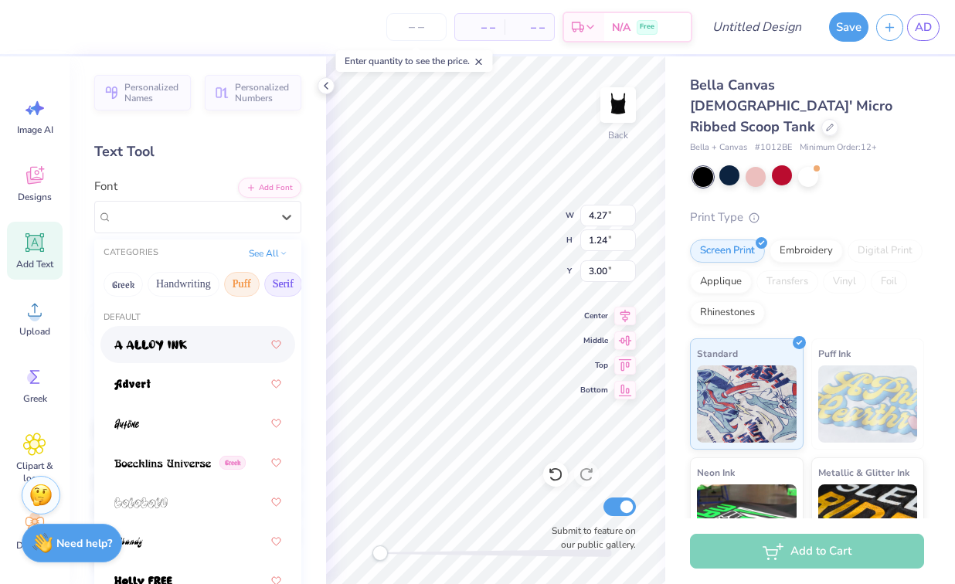
click at [276, 284] on button "Serif" at bounding box center [283, 284] width 38 height 25
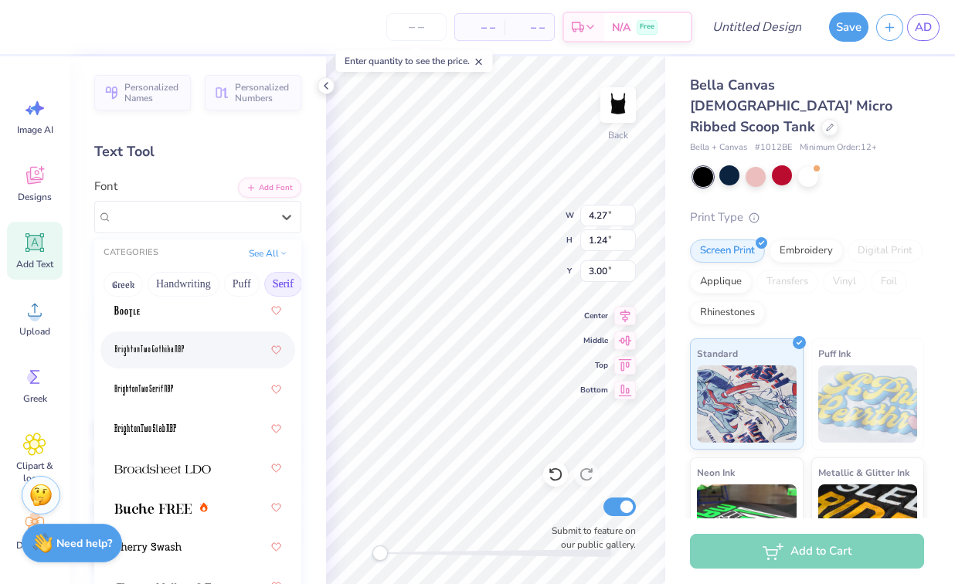
scroll to position [114, 0]
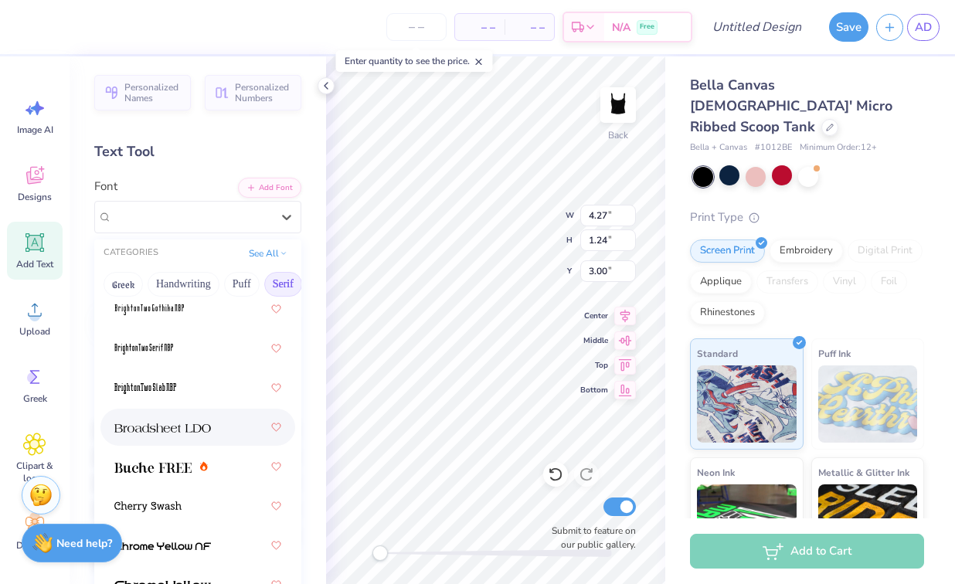
click at [237, 426] on div at bounding box center [197, 427] width 167 height 28
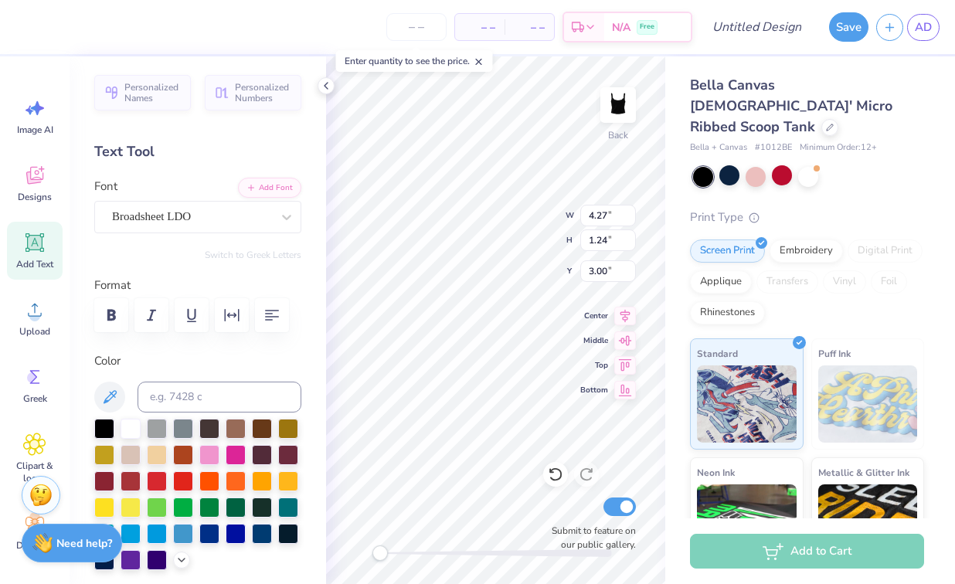
scroll to position [0, 5]
type textarea "you know you love us"
click at [626, 249] on input "1.24" at bounding box center [608, 240] width 56 height 22
click at [631, 245] on input "1.23" at bounding box center [608, 240] width 56 height 22
click at [631, 245] on input "1.22" at bounding box center [608, 240] width 56 height 22
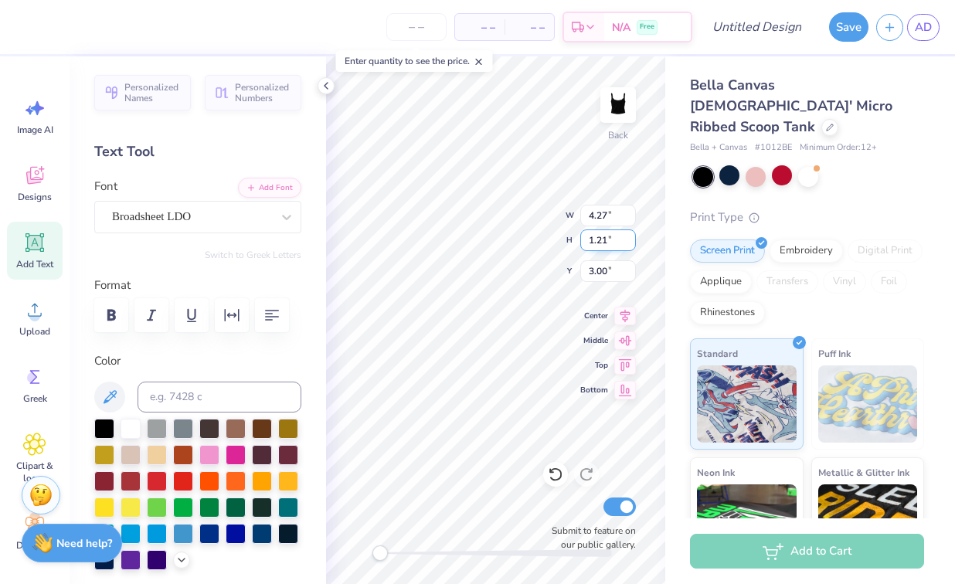
click at [631, 245] on input "1.21" at bounding box center [608, 240] width 56 height 22
type input "1.2"
click at [631, 245] on input "1.2" at bounding box center [608, 240] width 56 height 22
click at [630, 218] on input "4.26" at bounding box center [608, 216] width 56 height 22
click at [630, 218] on input "4.25" at bounding box center [608, 216] width 56 height 22
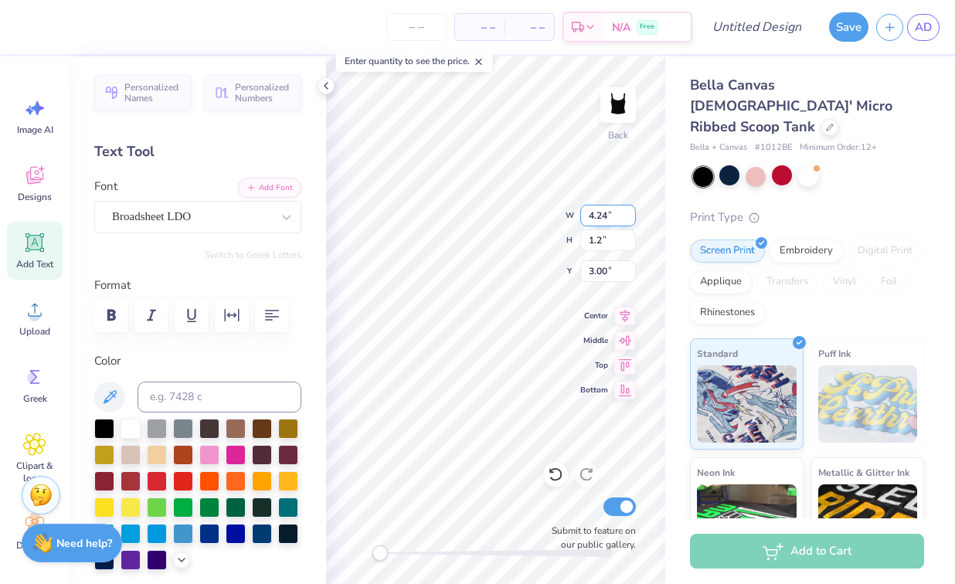
click at [630, 218] on input "4.24" at bounding box center [608, 216] width 56 height 22
click at [630, 218] on input "4.23" at bounding box center [608, 216] width 56 height 22
click at [630, 218] on input "4.22" at bounding box center [608, 216] width 56 height 22
click at [630, 218] on input "4.21" at bounding box center [608, 216] width 56 height 22
click at [630, 218] on input "4.2" at bounding box center [608, 216] width 56 height 22
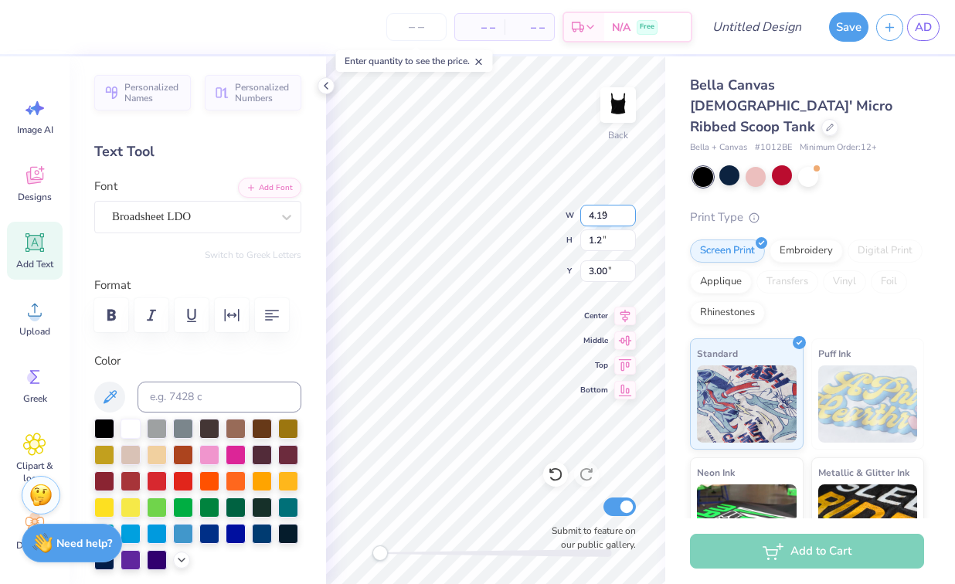
click at [630, 218] on input "4.19" at bounding box center [608, 216] width 56 height 22
click at [630, 218] on input "4.18" at bounding box center [608, 216] width 56 height 22
click at [630, 218] on input "4.17" at bounding box center [608, 216] width 56 height 22
click at [630, 218] on input "4.16" at bounding box center [608, 216] width 56 height 22
click at [630, 218] on input "4.15" at bounding box center [608, 216] width 56 height 22
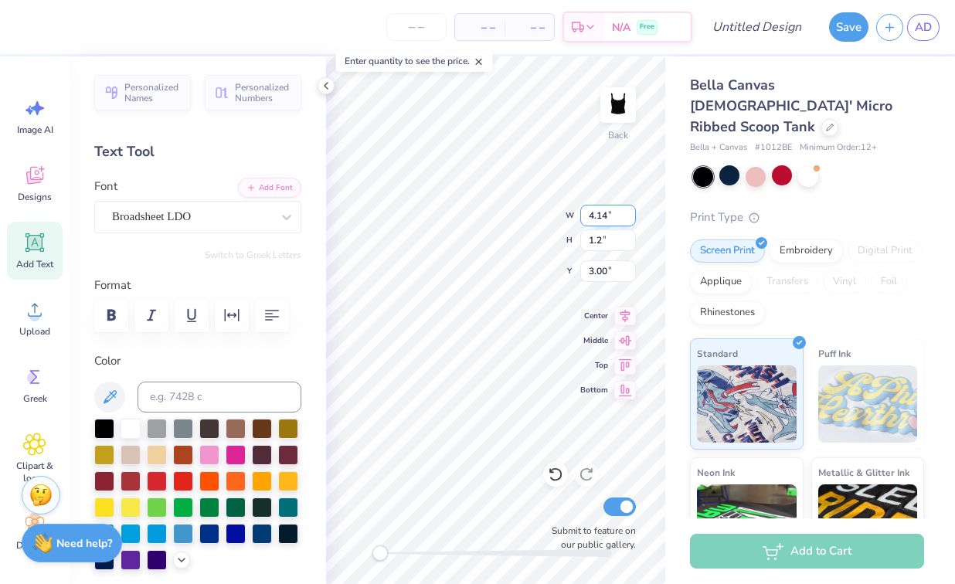
click at [630, 218] on input "4.14" at bounding box center [608, 216] width 56 height 22
click at [629, 222] on input "4.13" at bounding box center [608, 216] width 56 height 22
click at [629, 222] on input "4.12" at bounding box center [608, 216] width 56 height 22
click at [629, 222] on input "4.11" at bounding box center [608, 216] width 56 height 22
type input "4"
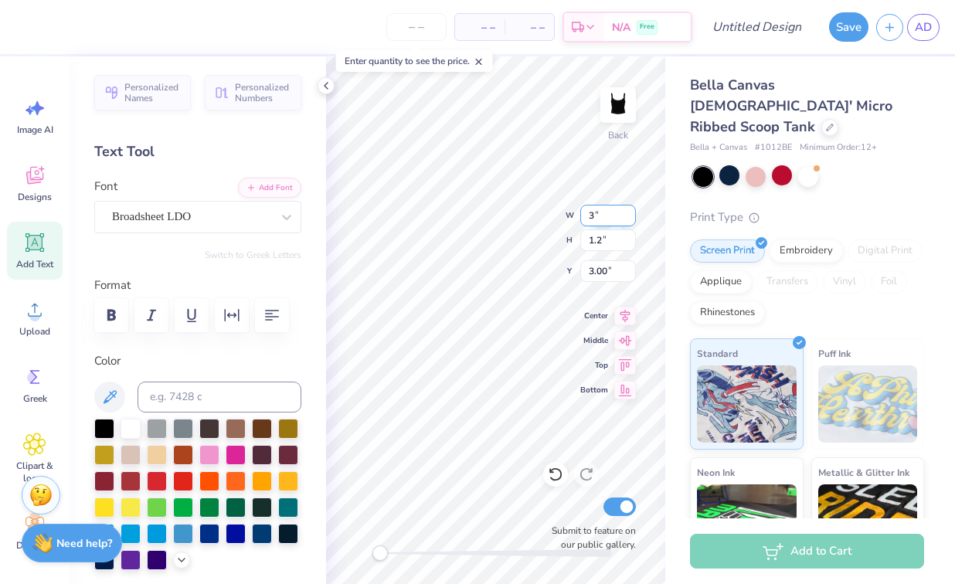
type input "3"
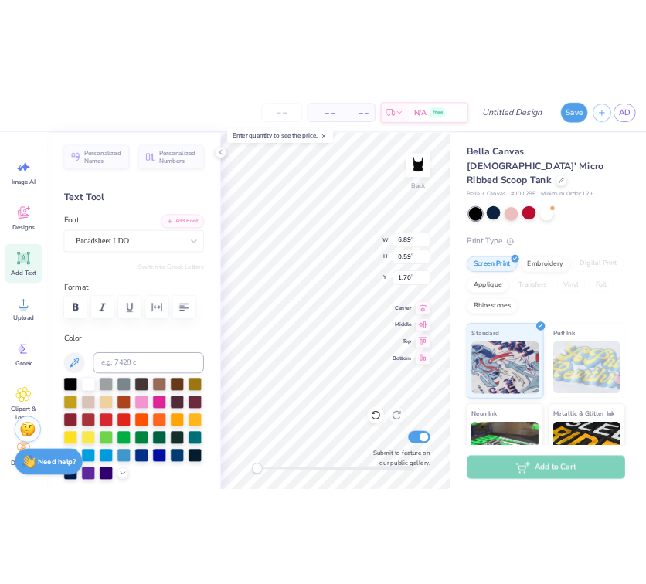
scroll to position [0, 6]
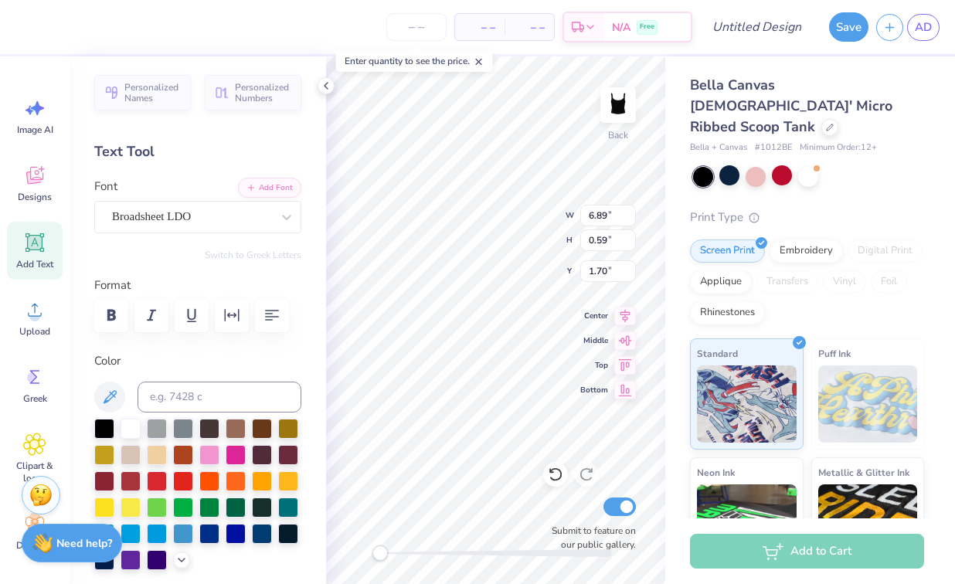
type textarea "you know you love us,"
click at [410, 25] on input "number" at bounding box center [416, 27] width 60 height 28
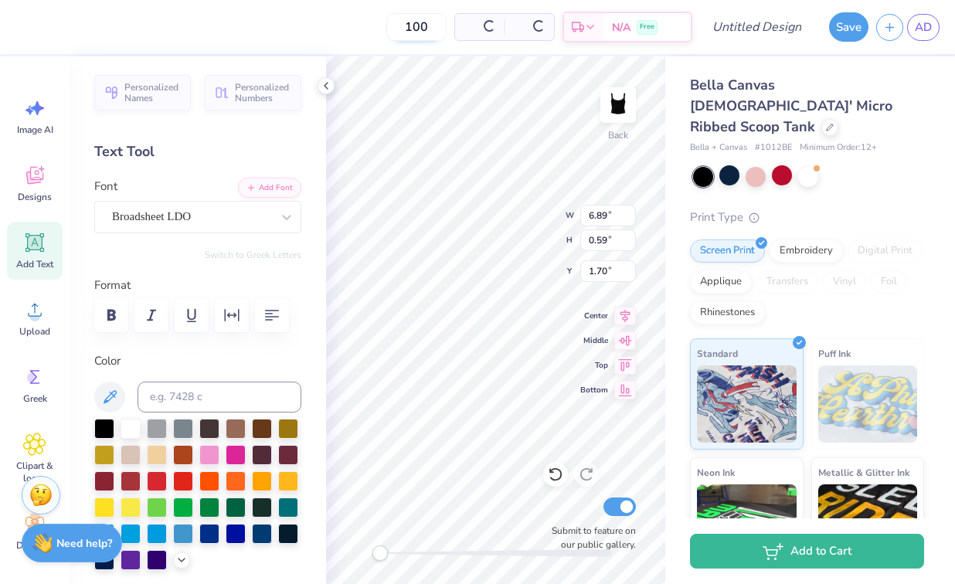
type input "100"
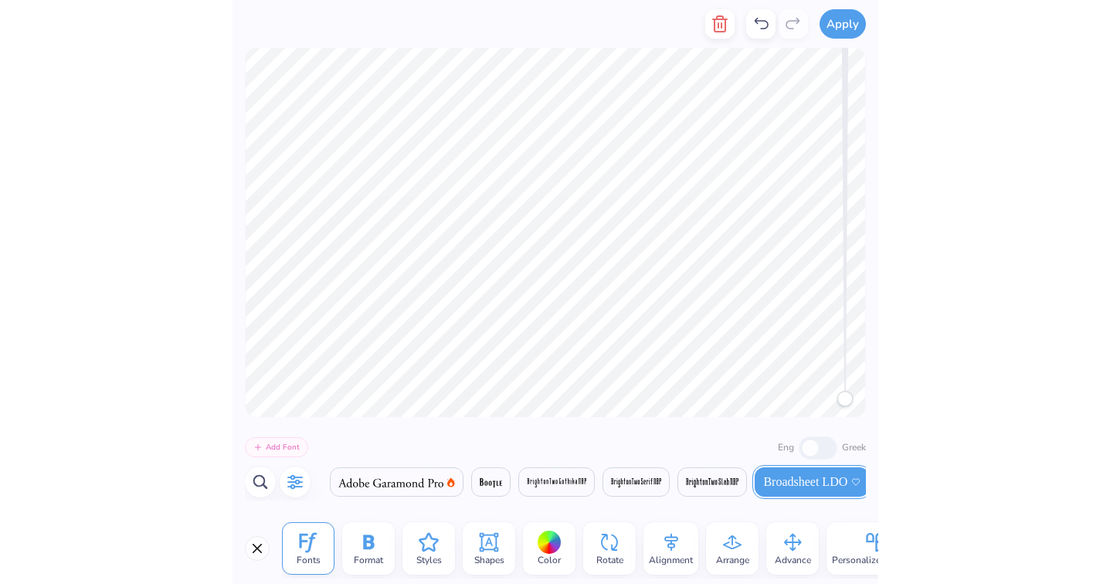
scroll to position [0, 17]
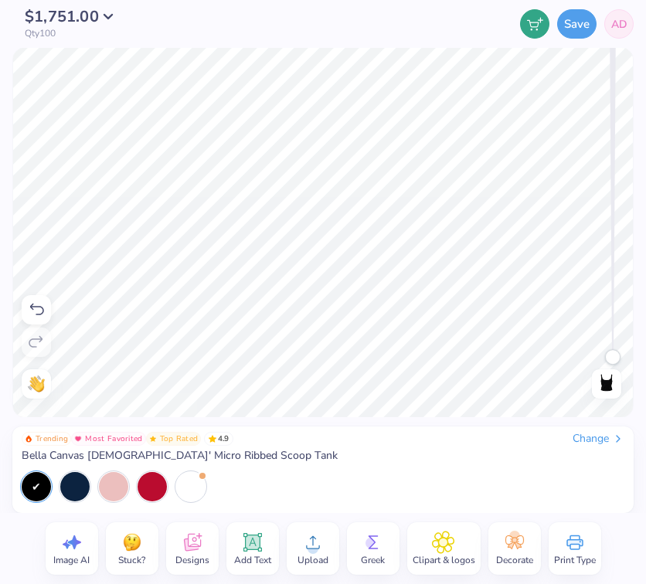
click at [643, 263] on div "Need help? Chat with us. Back" at bounding box center [323, 232] width 646 height 369
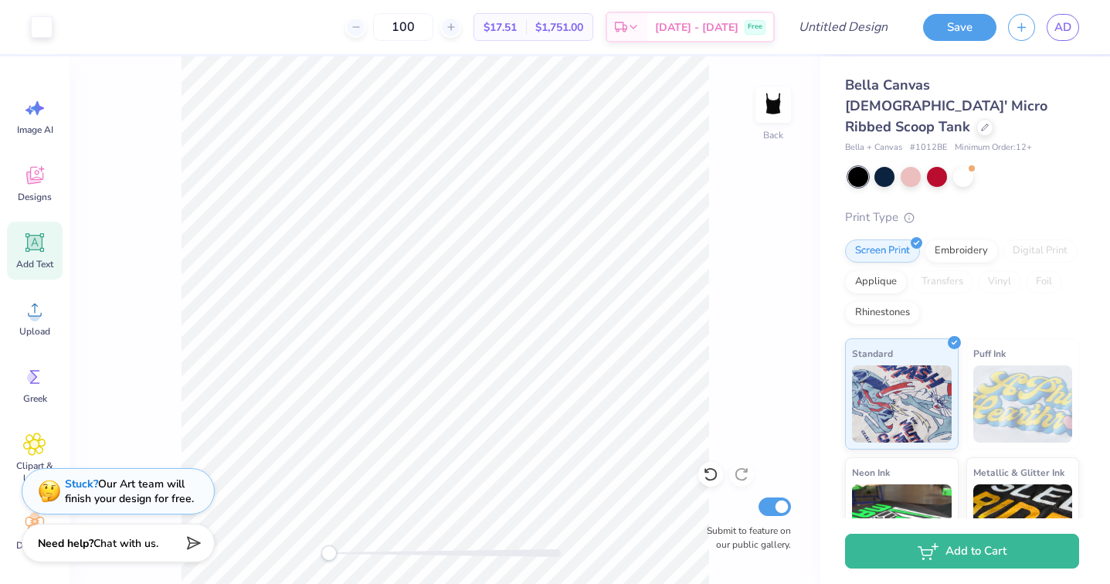
click at [29, 240] on icon at bounding box center [35, 243] width 15 height 15
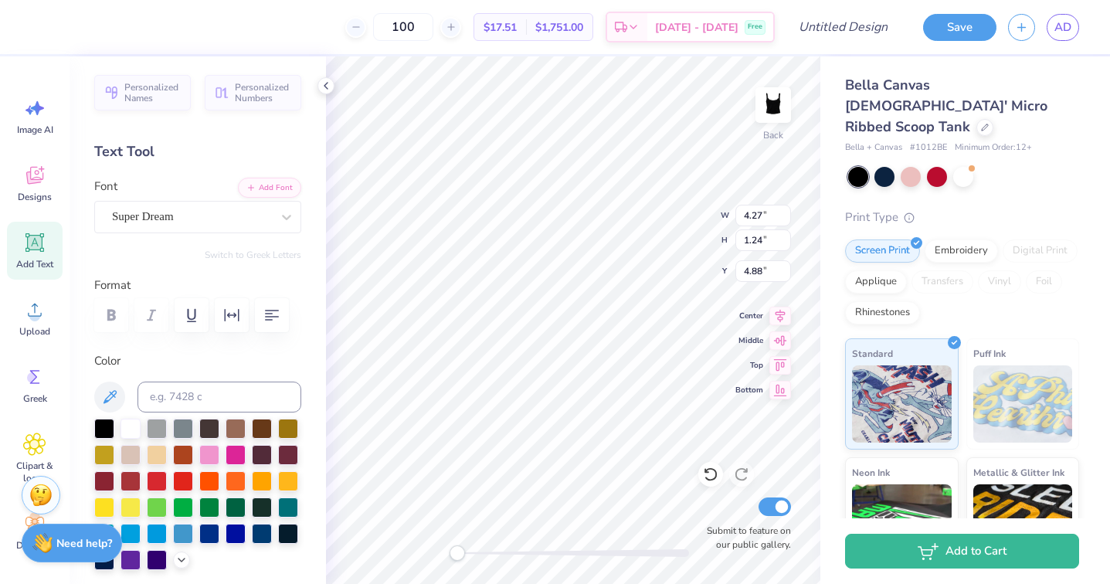
type textarea "x"
click at [29, 372] on icon at bounding box center [34, 376] width 23 height 23
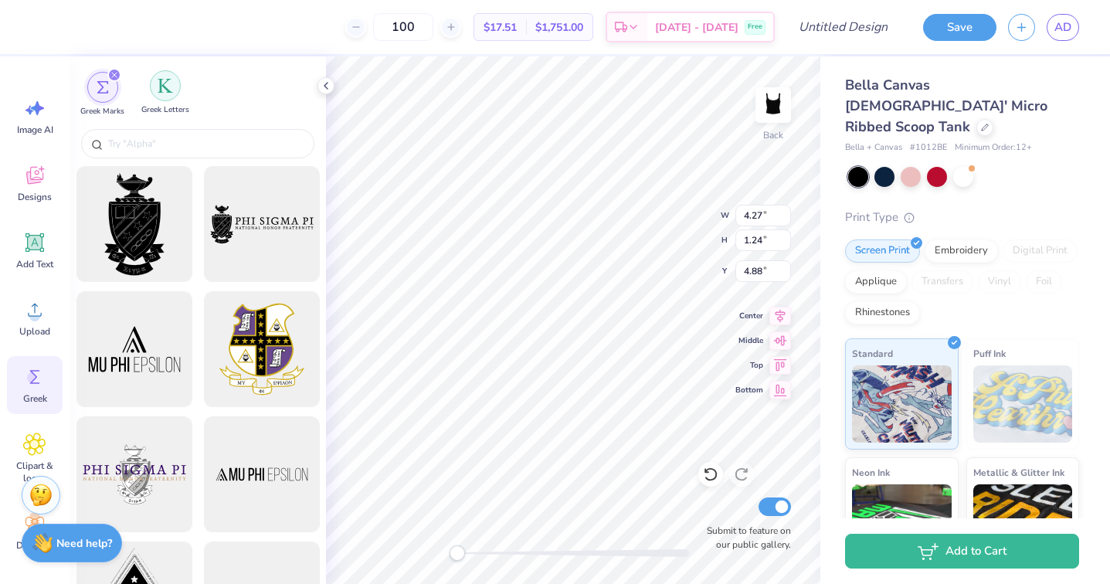
click at [171, 99] on div "filter for Greek Letters" at bounding box center [165, 85] width 31 height 31
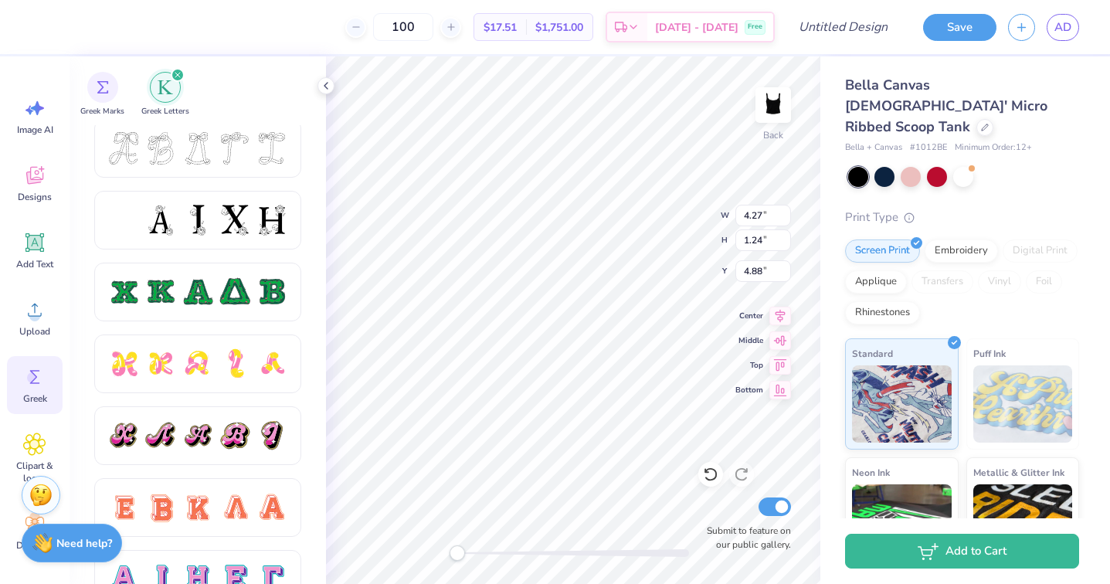
scroll to position [655, 0]
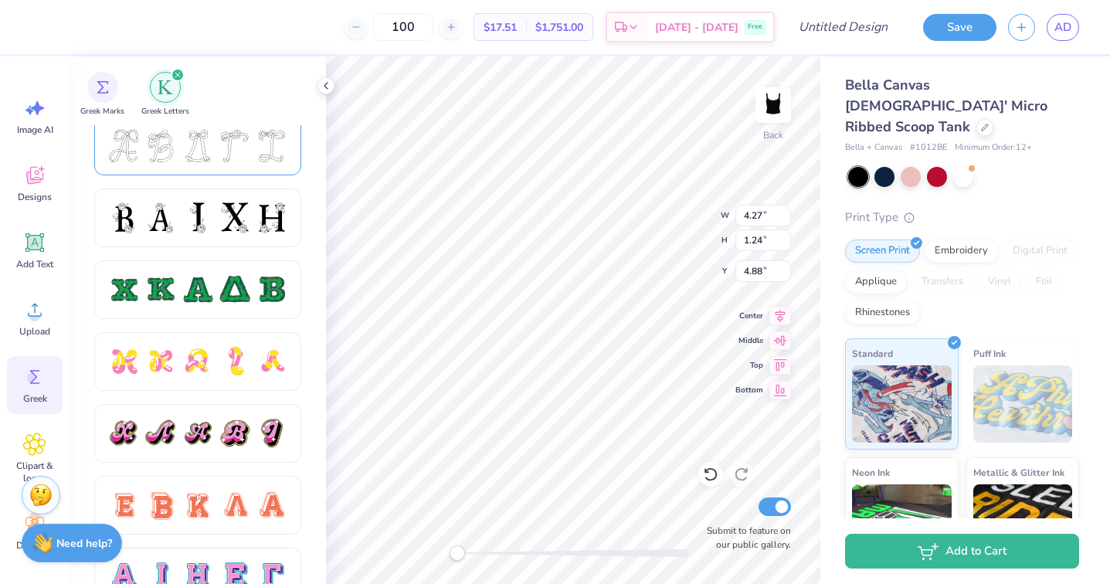
click at [171, 147] on div at bounding box center [160, 146] width 32 height 32
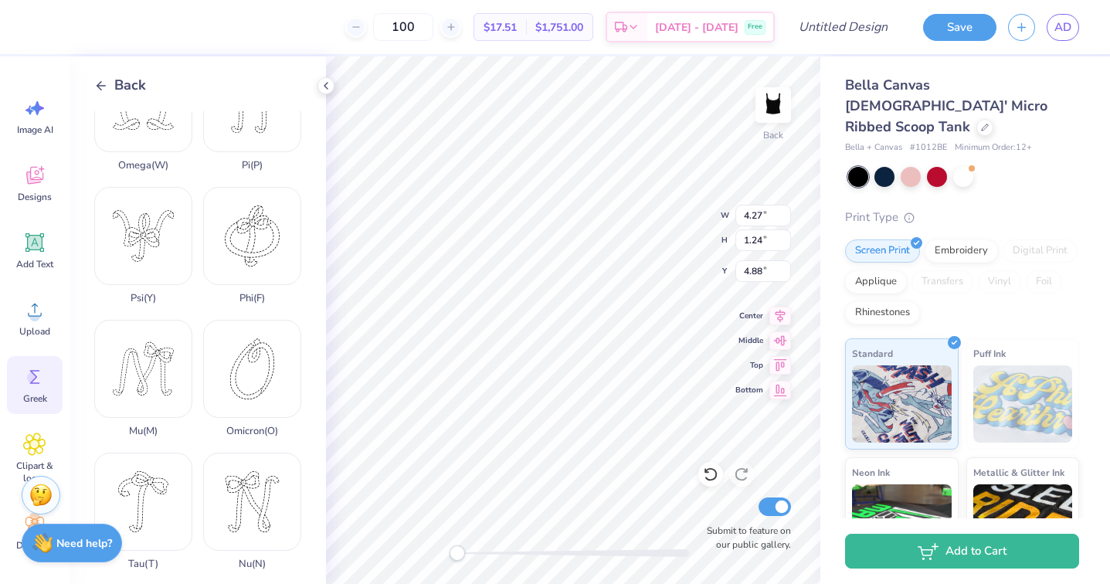
scroll to position [653, 0]
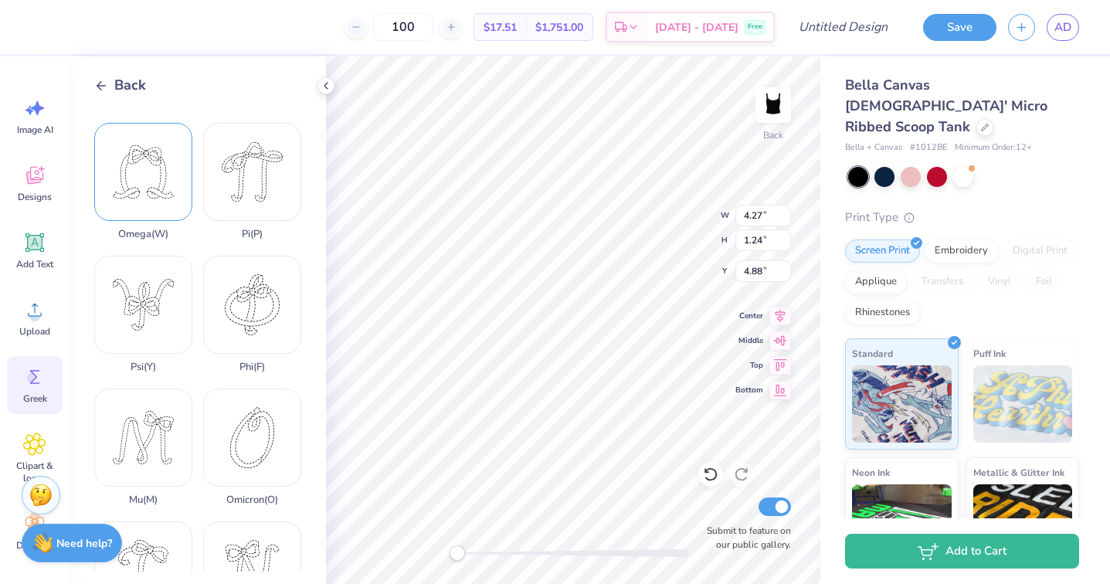
click at [140, 187] on div "Omega ( W )" at bounding box center [143, 181] width 98 height 117
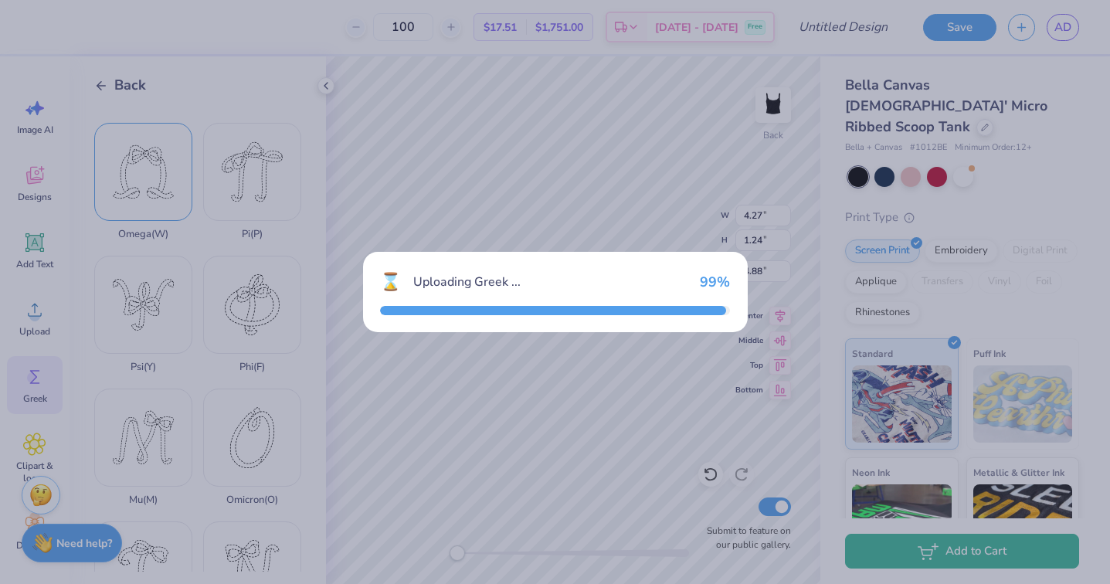
type input "4.11"
type input "3.61"
type input "3.70"
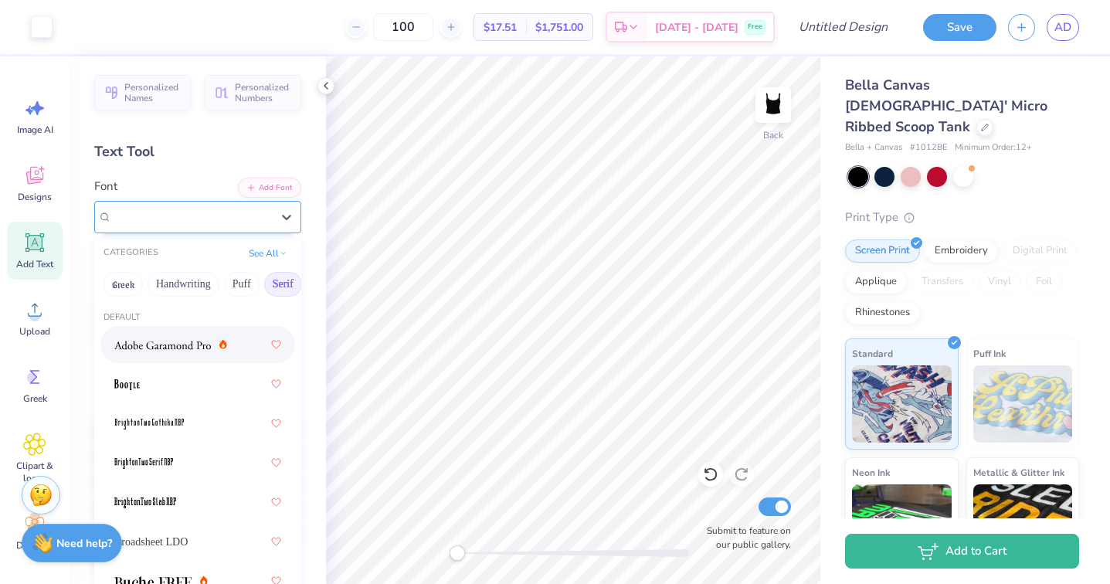
click at [212, 210] on div "Super Dream" at bounding box center [191, 217] width 162 height 24
click at [125, 287] on button "Greek" at bounding box center [122, 284] width 39 height 25
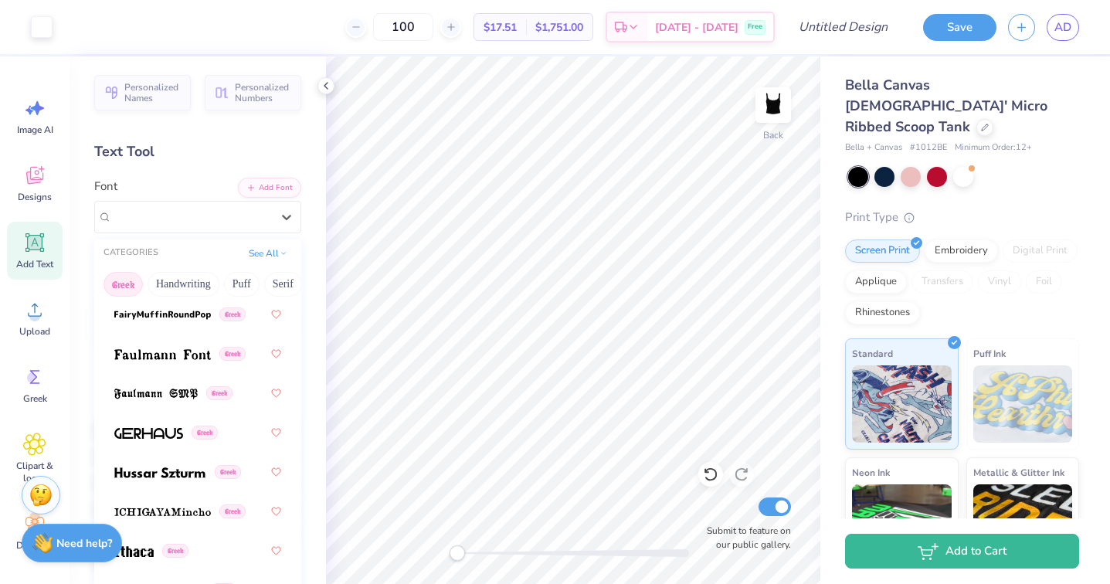
scroll to position [728, 0]
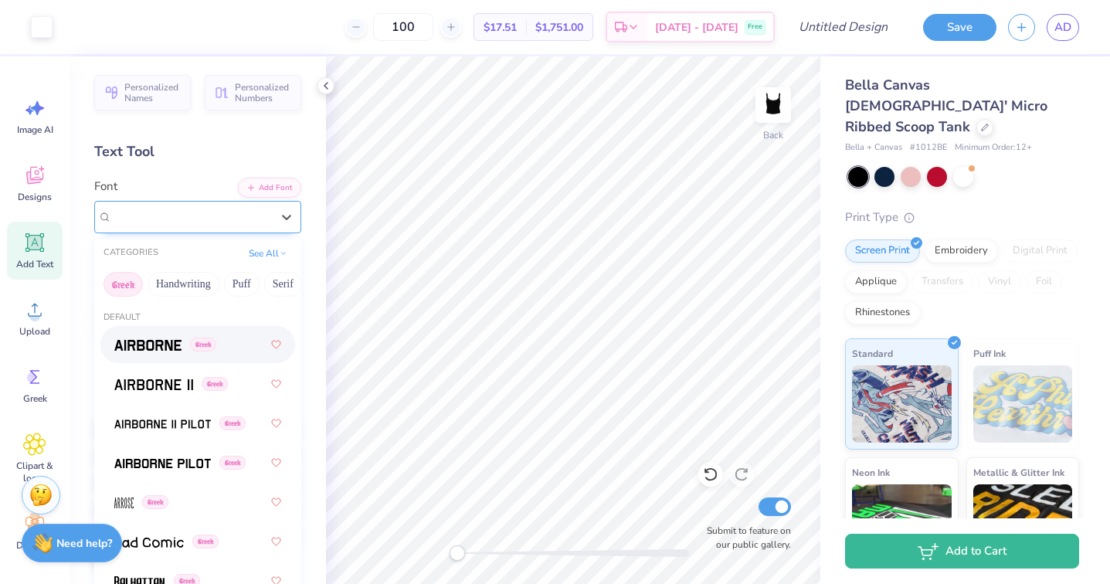
click at [237, 222] on div "Super Dream" at bounding box center [191, 217] width 159 height 18
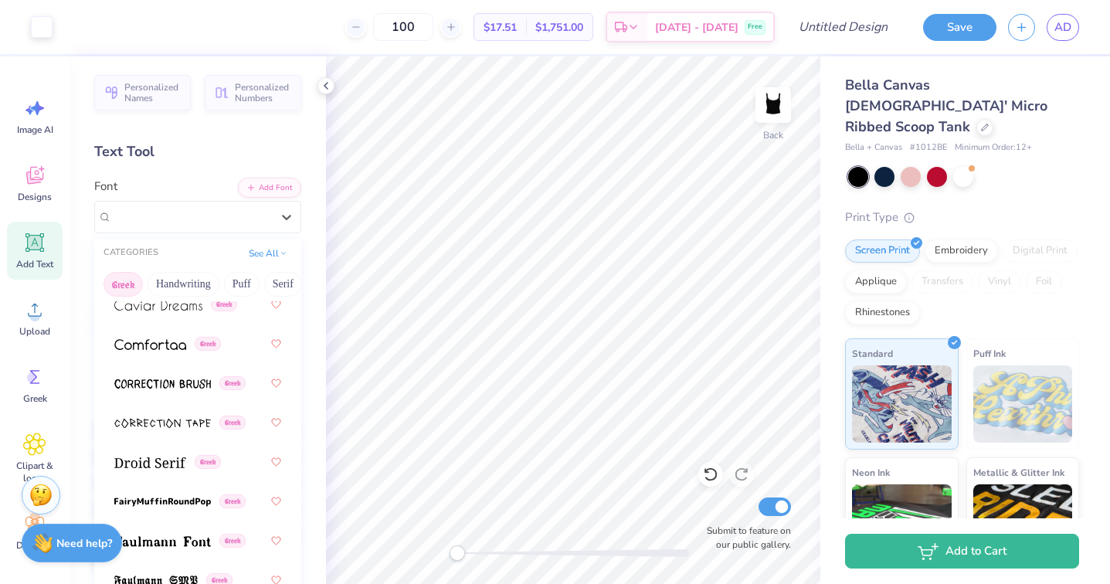
scroll to position [518, 0]
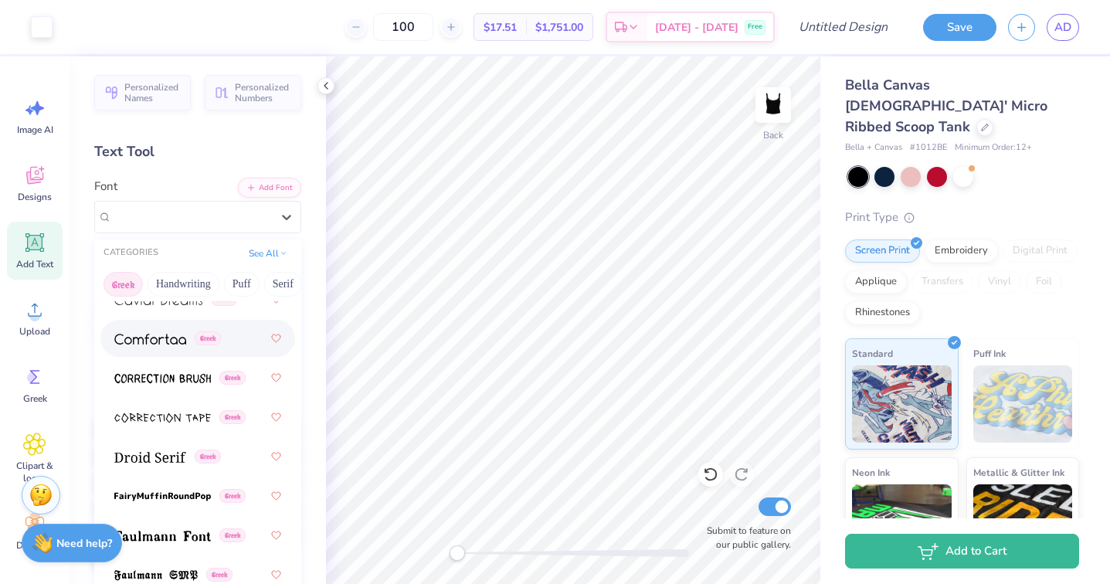
click at [166, 344] on img at bounding box center [150, 339] width 72 height 11
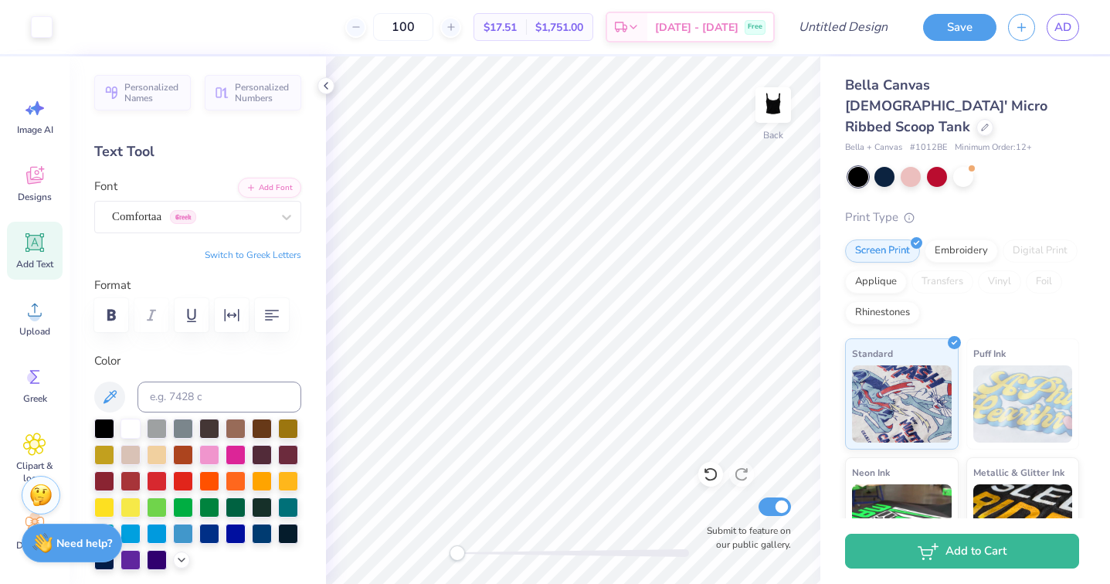
click at [34, 251] on icon at bounding box center [34, 242] width 23 height 23
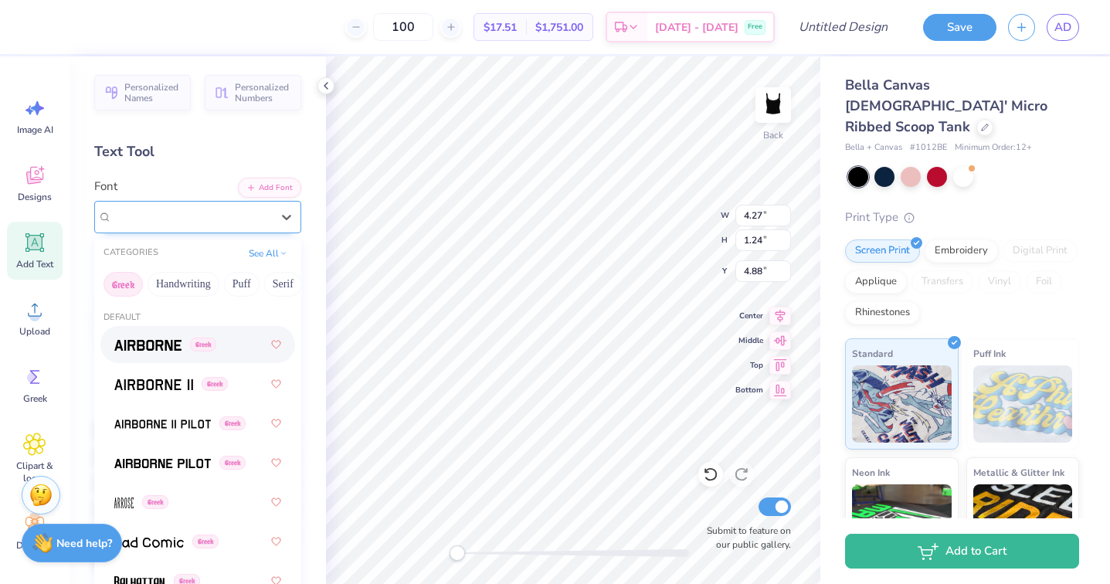
click at [199, 222] on div "Super Dream" at bounding box center [191, 217] width 162 height 24
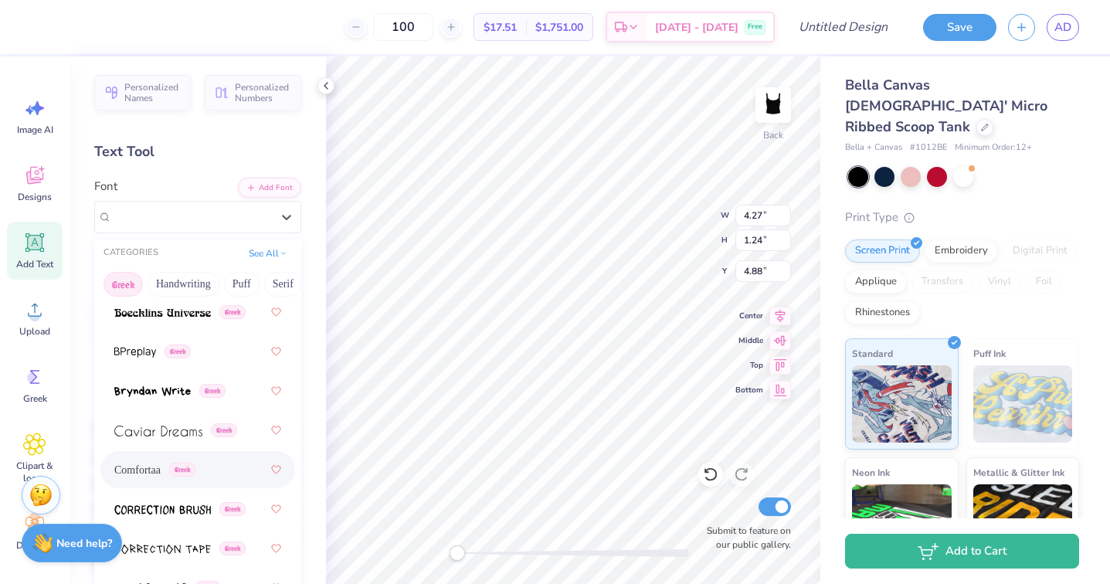
scroll to position [388, 0]
click at [161, 476] on span "Comfortaa" at bounding box center [137, 468] width 46 height 16
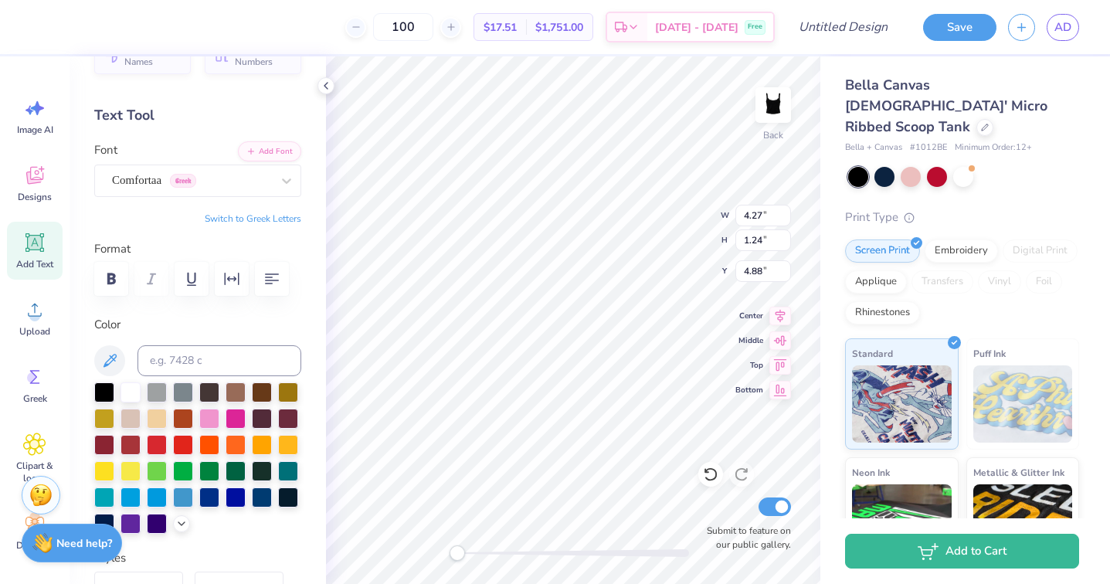
scroll to position [18, 0]
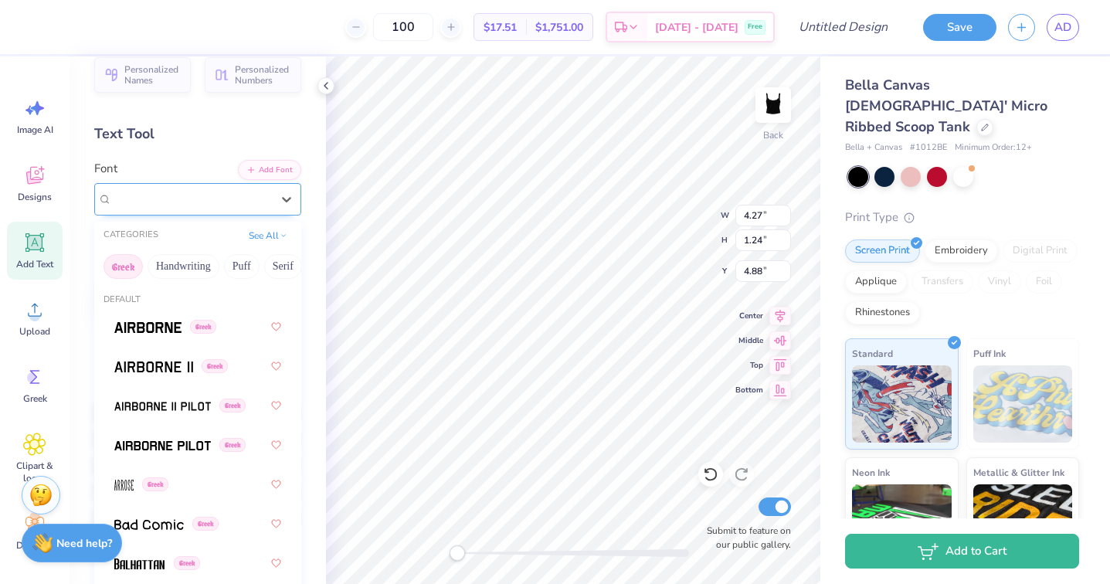
click at [134, 209] on div at bounding box center [191, 198] width 159 height 21
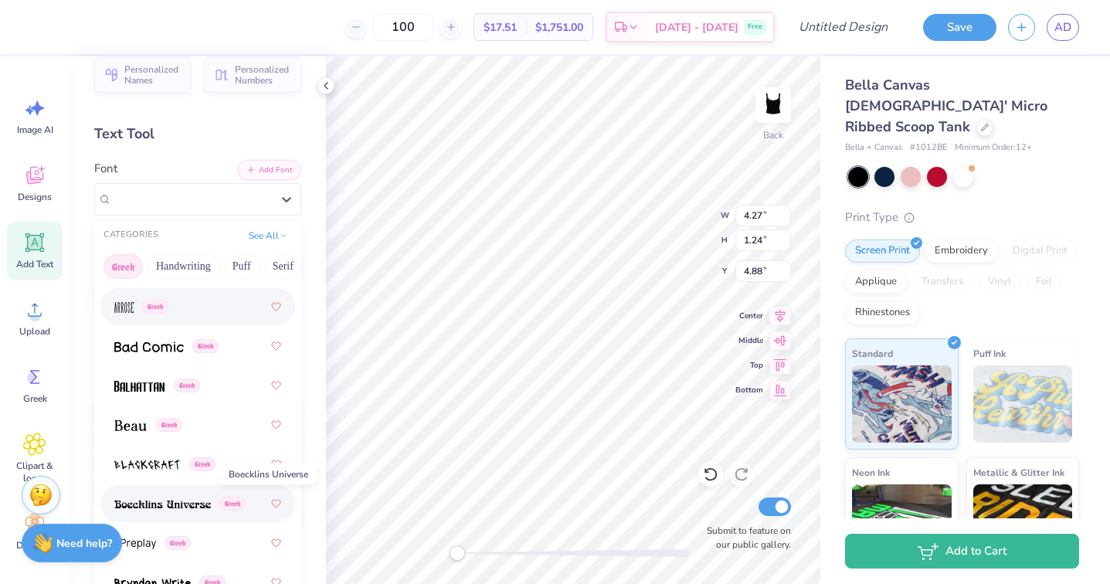
scroll to position [225, 0]
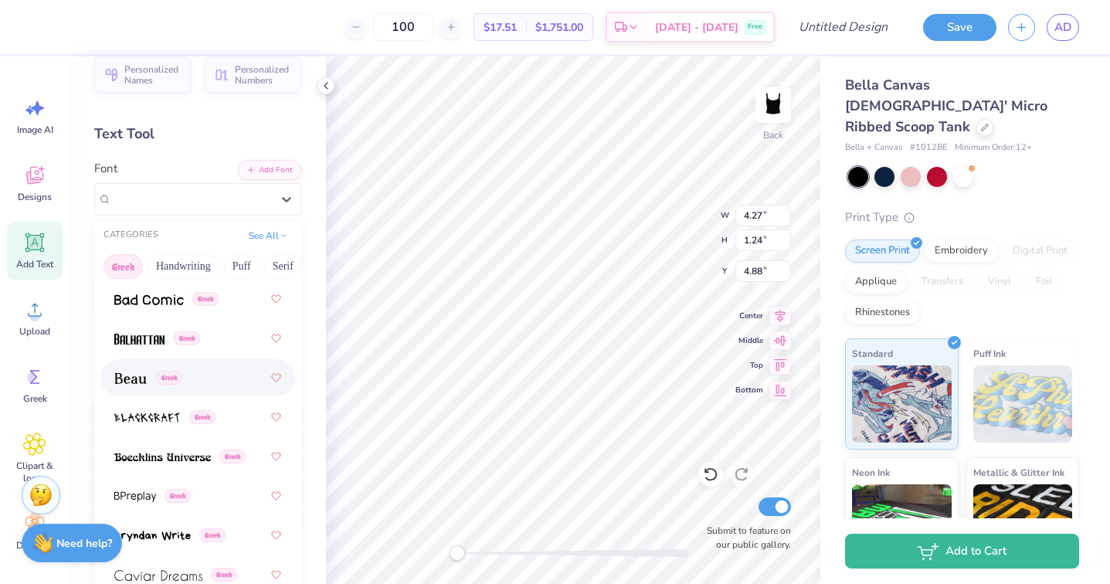
click at [161, 388] on div "Greek" at bounding box center [197, 378] width 167 height 28
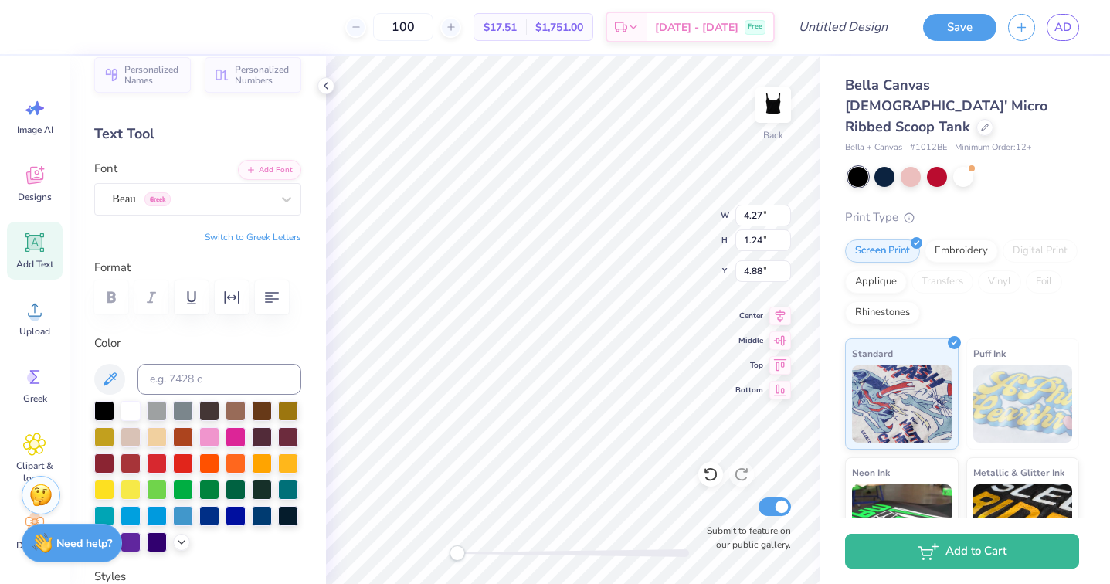
paste textarea "W"
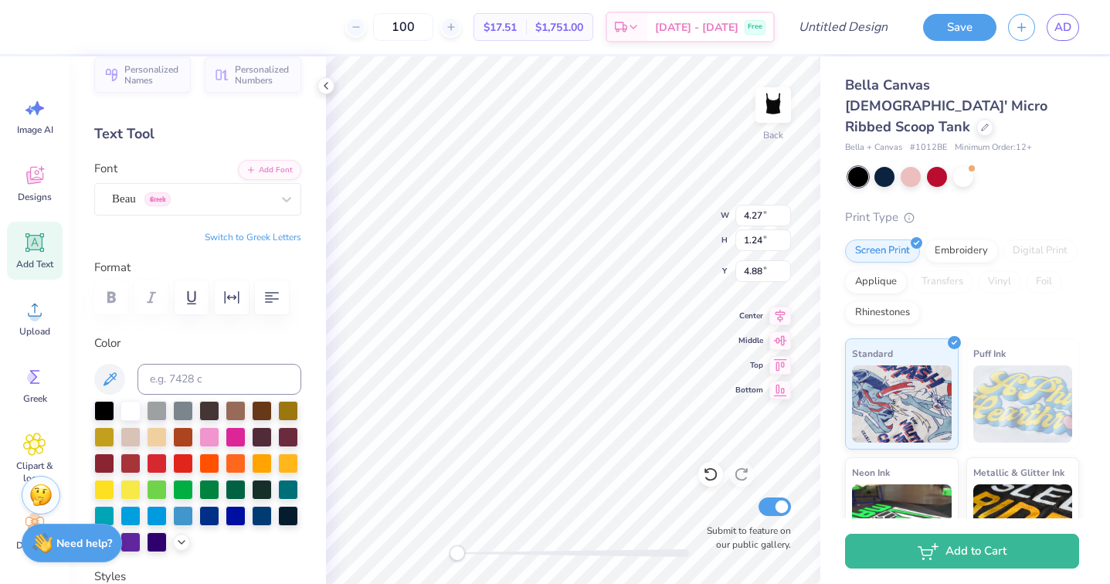
paste textarea "W"
type textarea "XOXO"
click at [714, 462] on div at bounding box center [710, 474] width 25 height 25
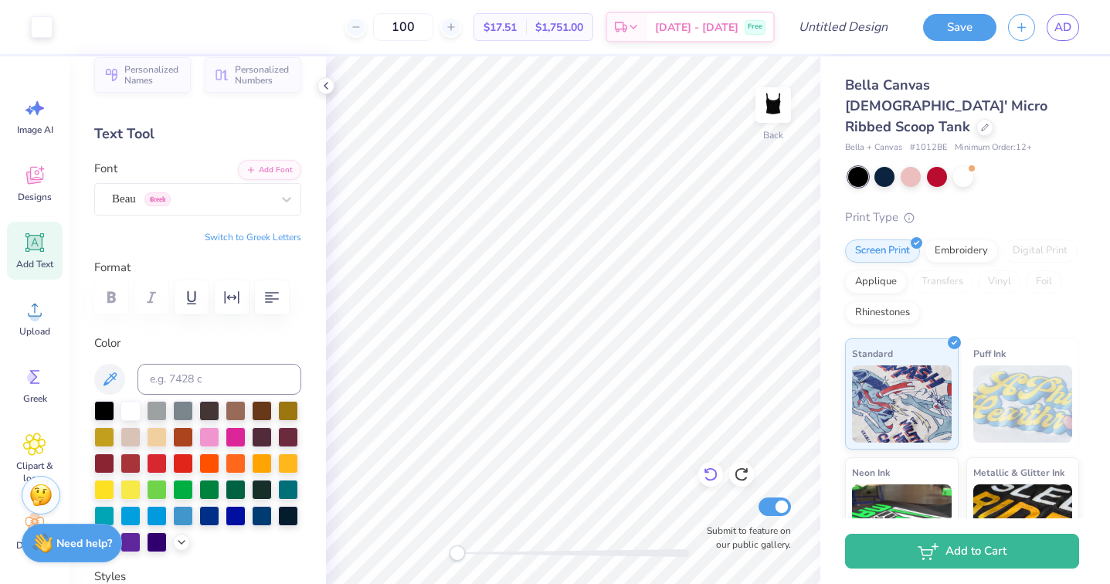
click at [711, 470] on icon at bounding box center [710, 474] width 15 height 15
click at [713, 472] on icon at bounding box center [710, 474] width 15 height 15
click at [731, 472] on div at bounding box center [741, 474] width 25 height 25
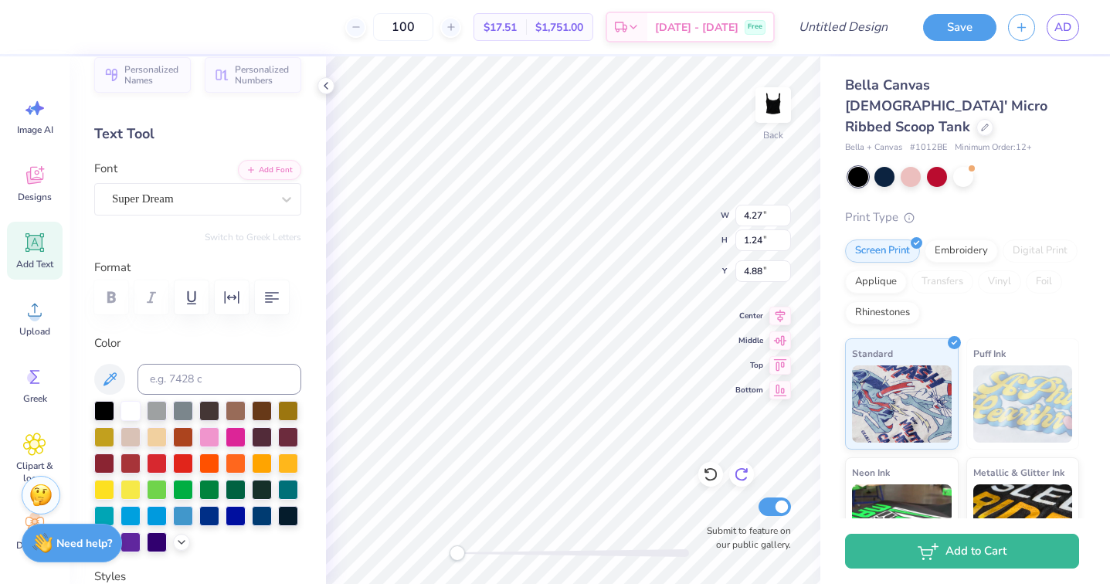
click at [731, 472] on div at bounding box center [741, 474] width 25 height 25
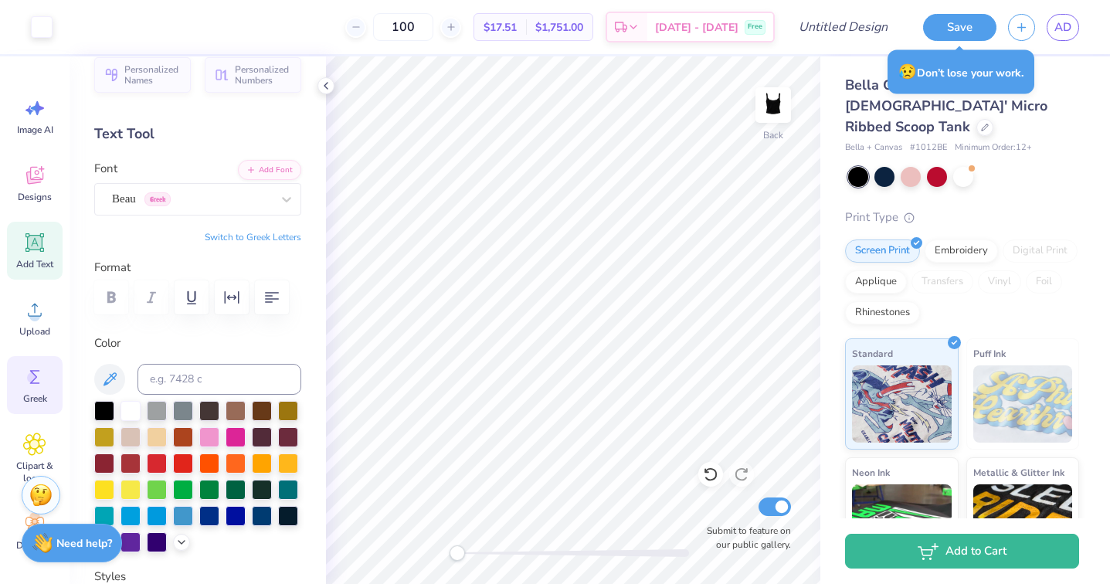
click at [41, 412] on div "Greek" at bounding box center [35, 385] width 56 height 58
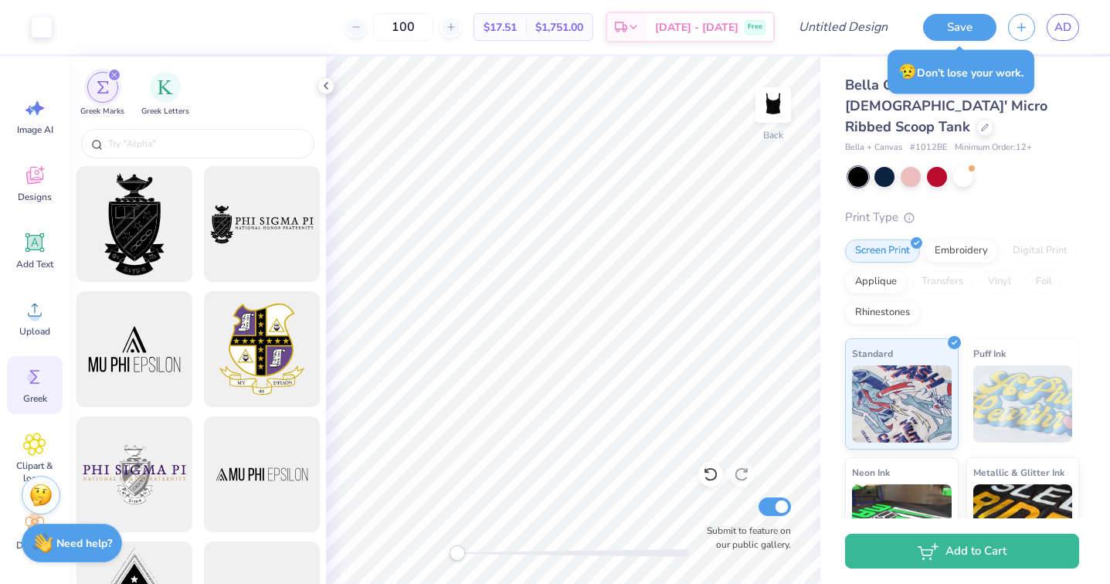
scroll to position [8, 0]
click at [23, 511] on div "Stuck? Our Art team will finish your design for free." at bounding box center [41, 495] width 39 height 39
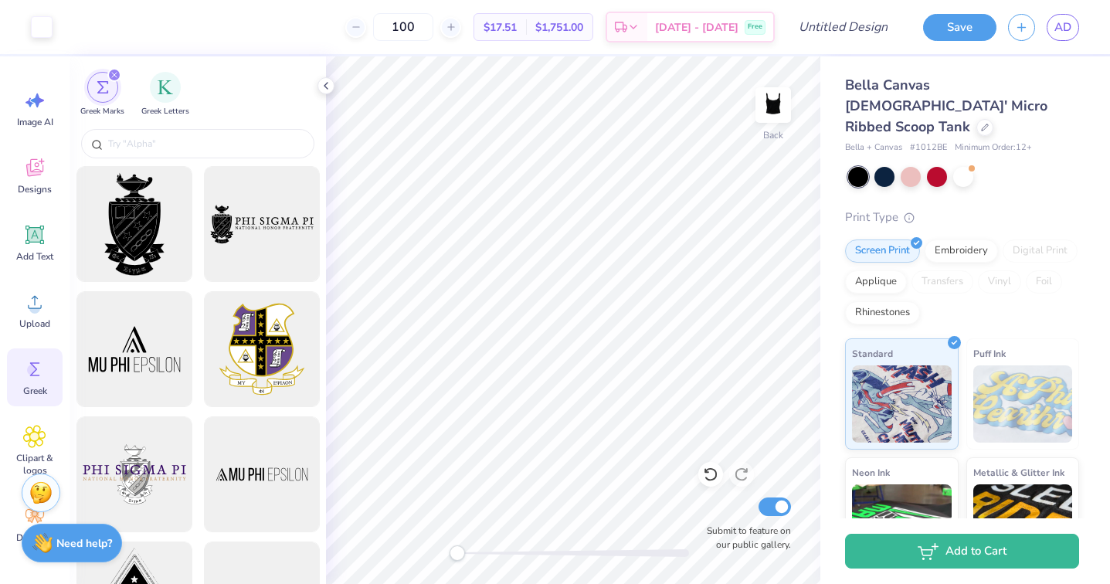
click at [22, 508] on div "Stuck? Our Art team will finish your design for free." at bounding box center [41, 495] width 39 height 39
click at [31, 521] on icon at bounding box center [34, 516] width 19 height 14
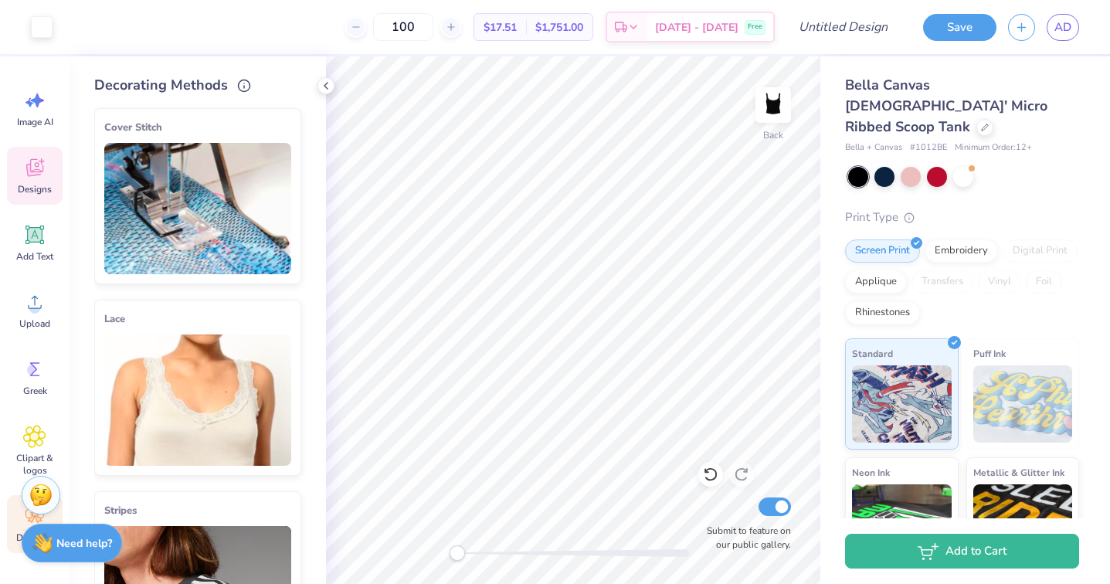
click at [35, 181] on div "Designs" at bounding box center [35, 176] width 56 height 58
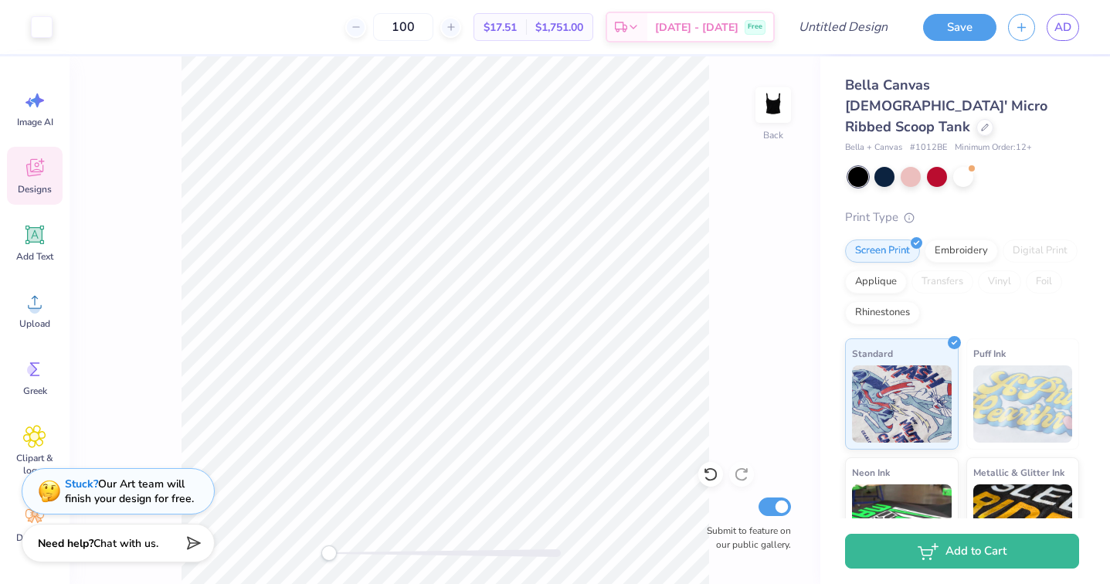
click at [36, 180] on div "Designs" at bounding box center [35, 176] width 56 height 58
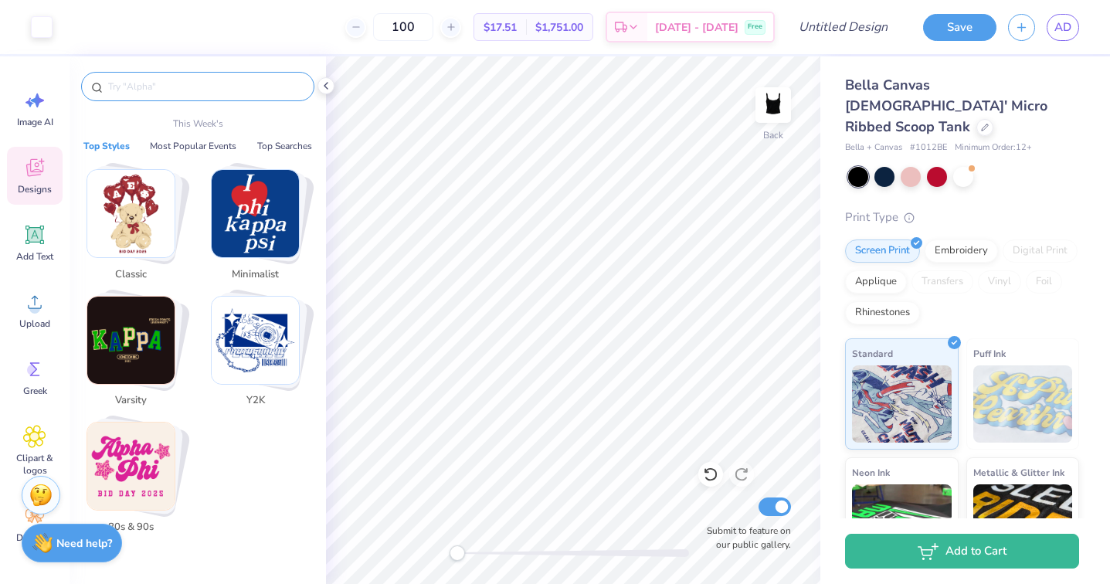
click at [162, 87] on input "text" at bounding box center [206, 86] width 198 height 15
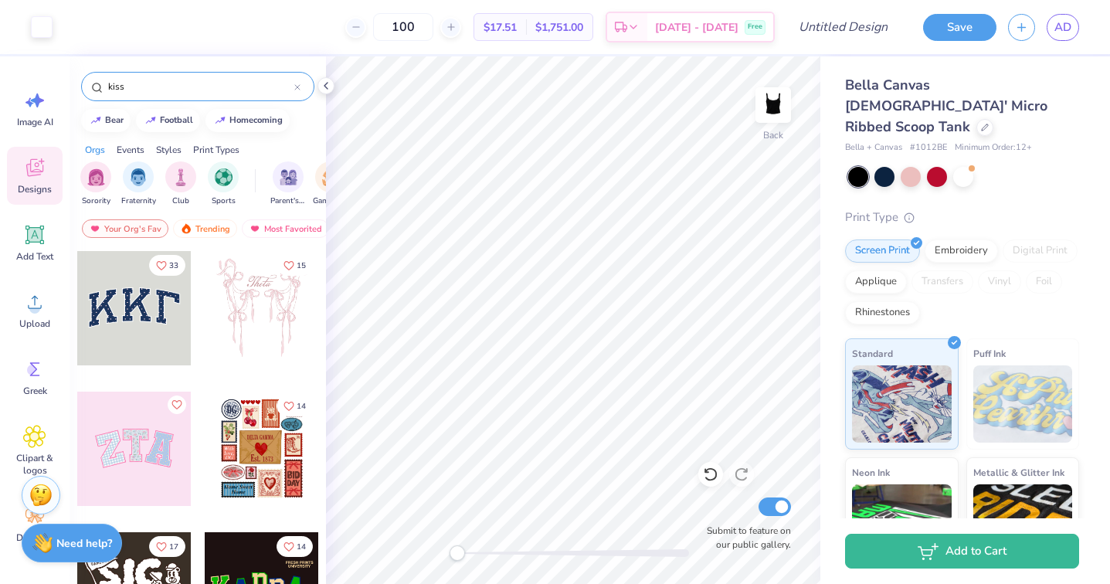
type input "kiss"
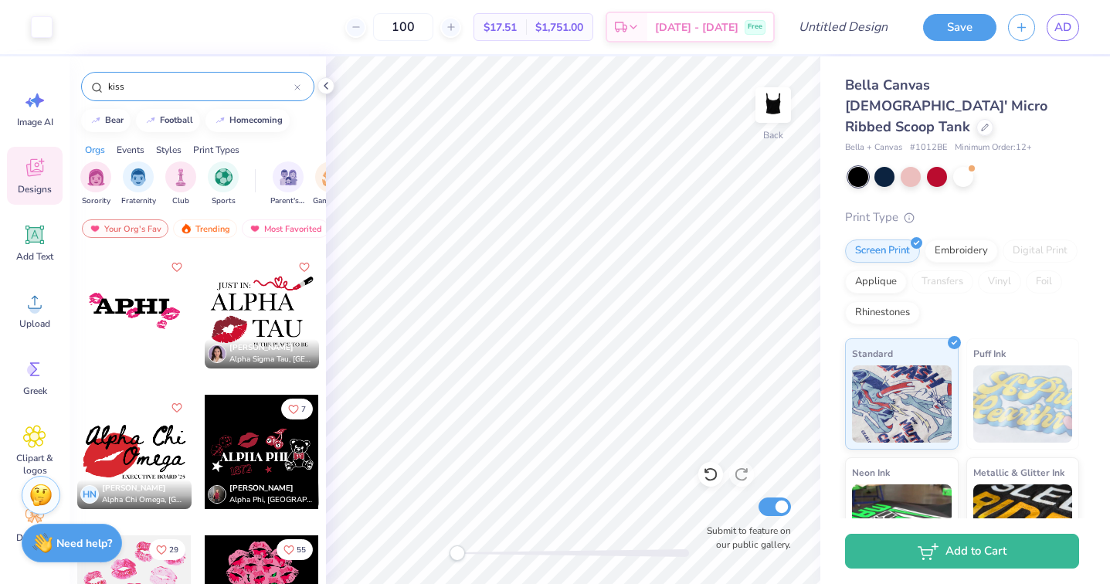
scroll to position [139, 0]
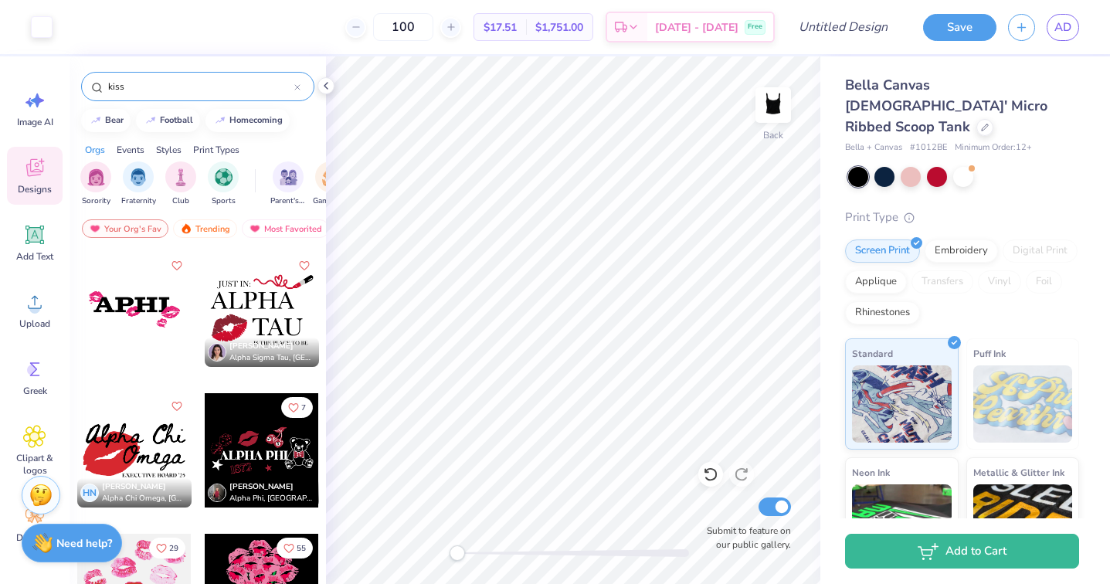
click at [154, 321] on div at bounding box center [134, 310] width 114 height 114
click at [125, 448] on div at bounding box center [134, 450] width 114 height 114
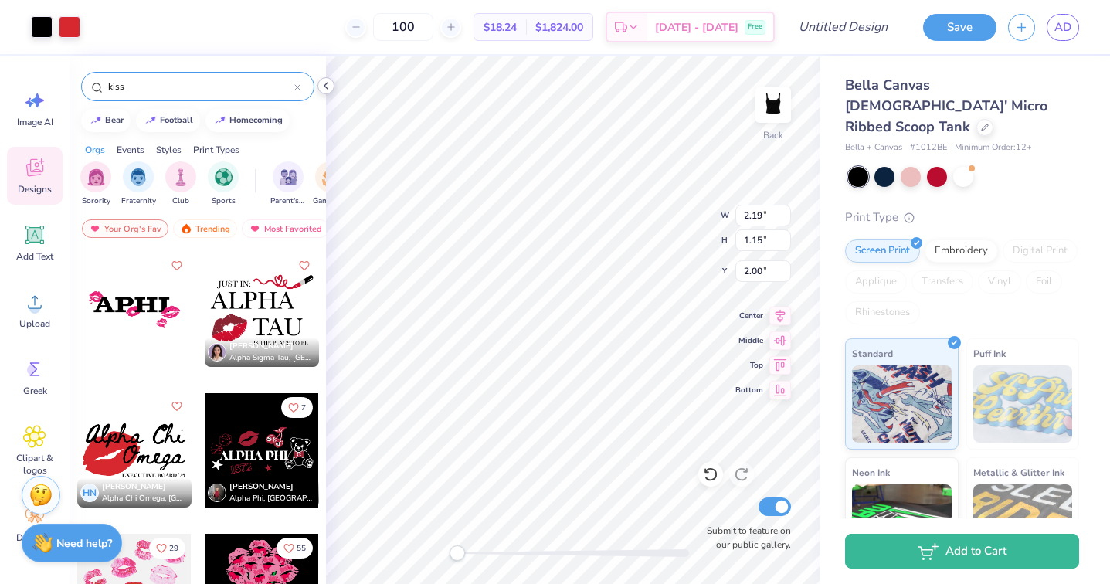
click at [325, 83] on polyline at bounding box center [325, 86] width 3 height 6
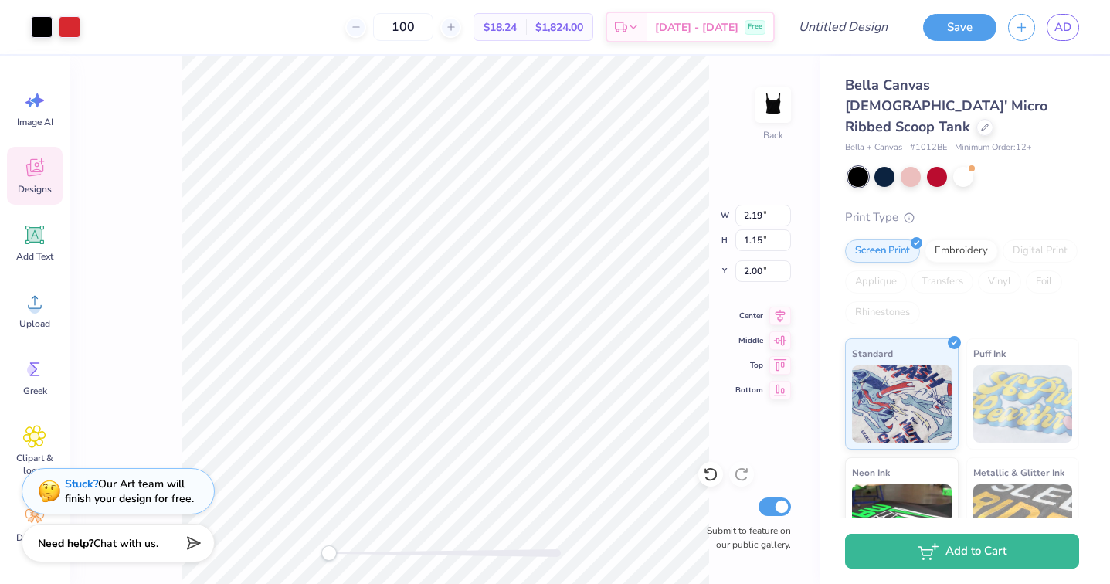
type input "3.74"
type input "1.59"
type input "5.74"
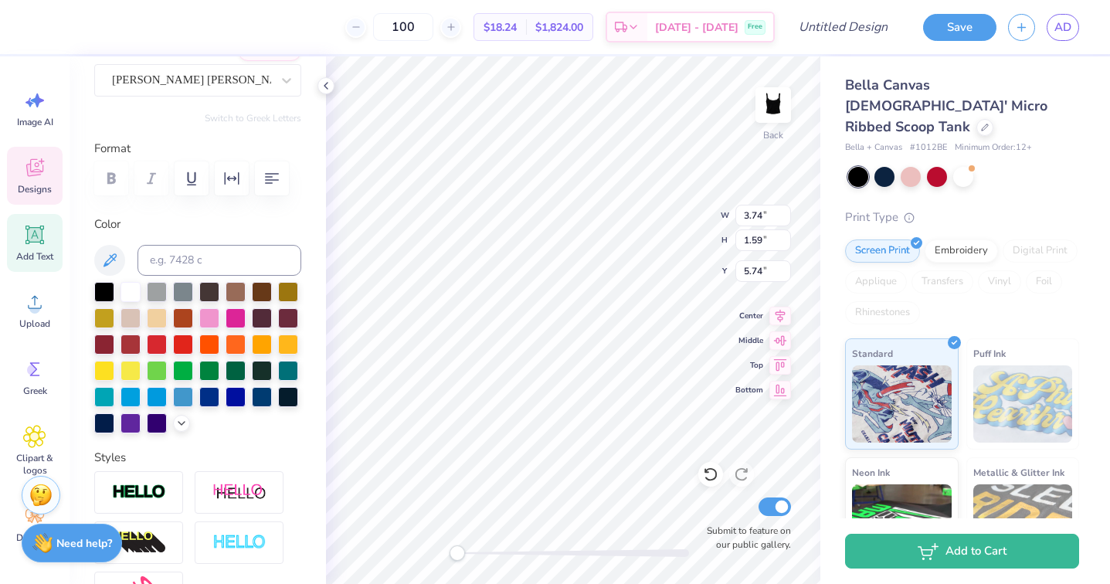
scroll to position [0, 0]
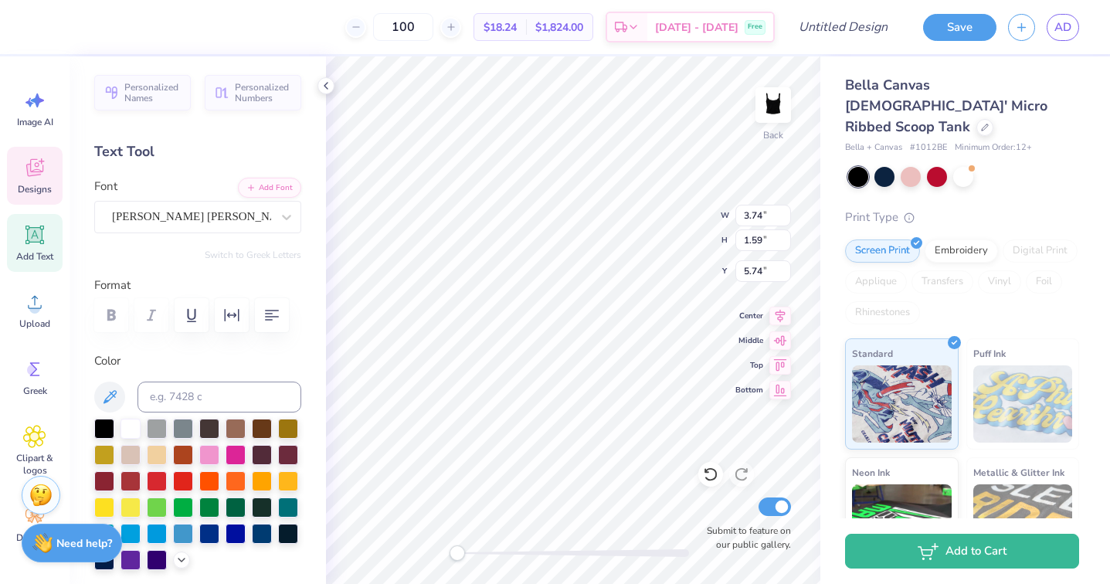
type input "6.05"
type input "1.49"
type input "4.45"
click at [137, 434] on div at bounding box center [130, 427] width 20 height 20
type input "3.74"
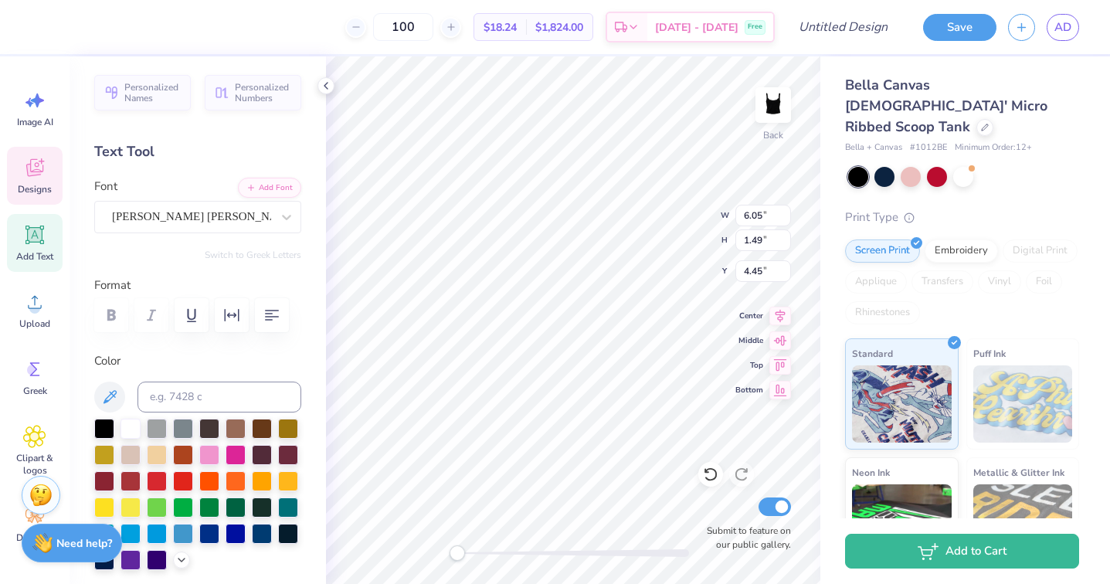
type input "1.59"
type input "5.74"
click at [131, 426] on div at bounding box center [130, 427] width 20 height 20
type input "6.05"
type input "1.49"
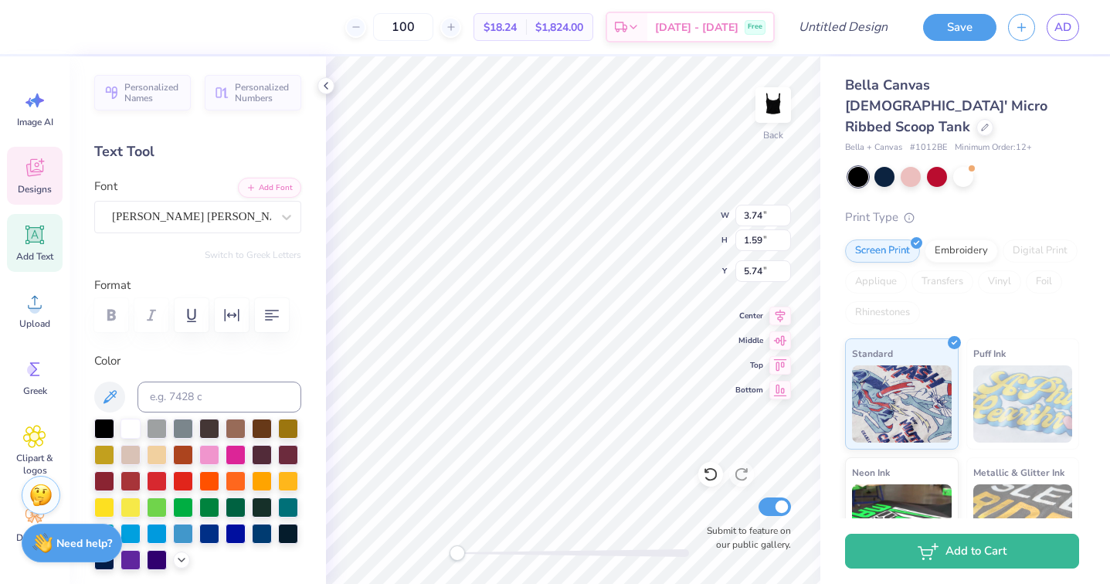
type input "4.46"
click at [133, 422] on div at bounding box center [130, 427] width 20 height 20
type input "3.81"
type input "0.26"
type input "7.47"
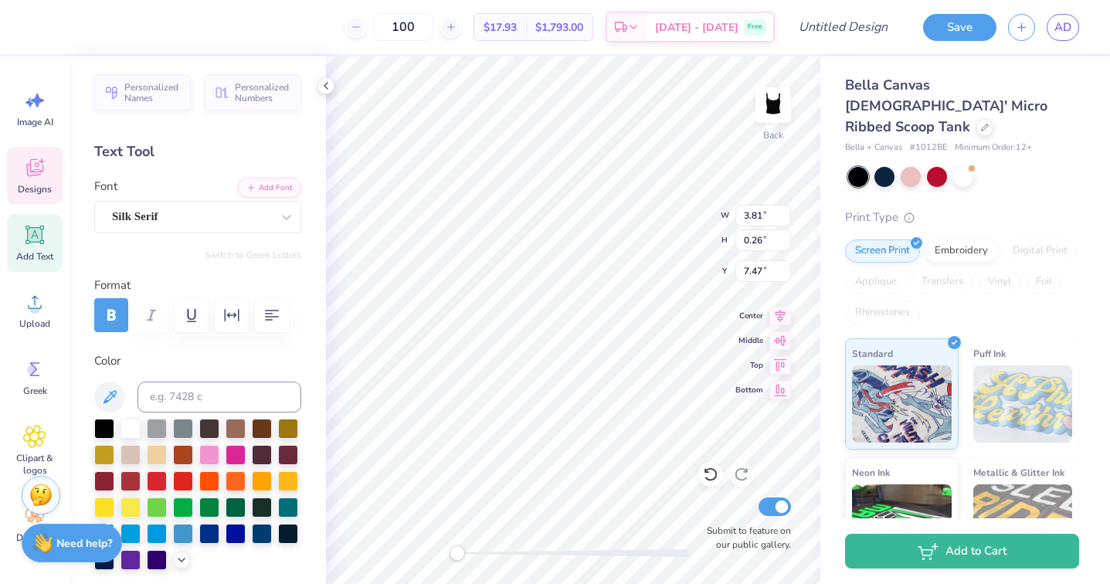
type input "6.05"
type input "1.49"
type input "4.39"
type input "3.74"
type input "1.59"
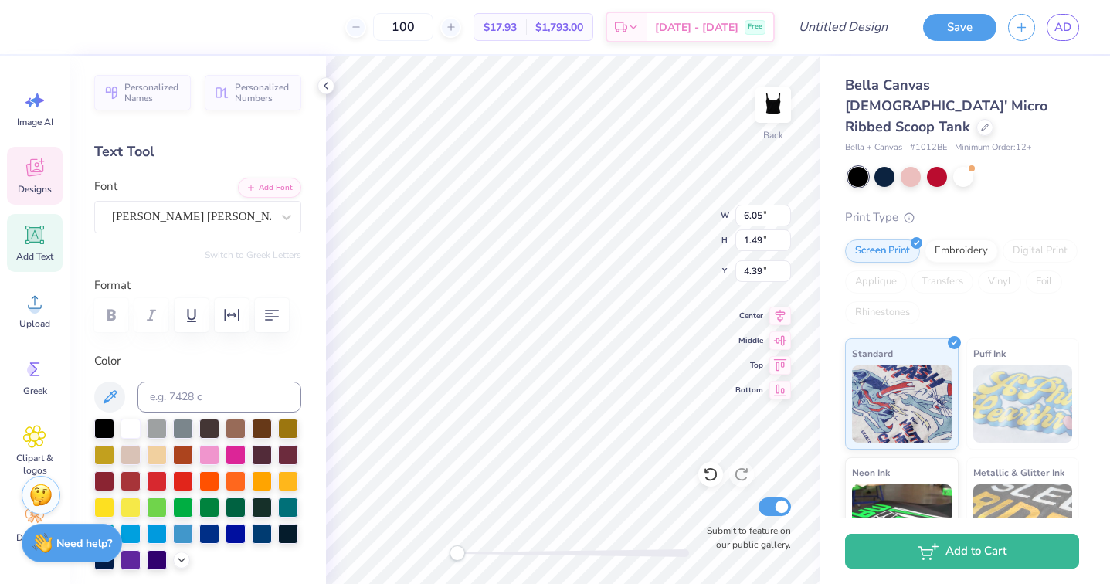
type input "5.88"
type input "3.81"
type input "0.26"
type input "6.54"
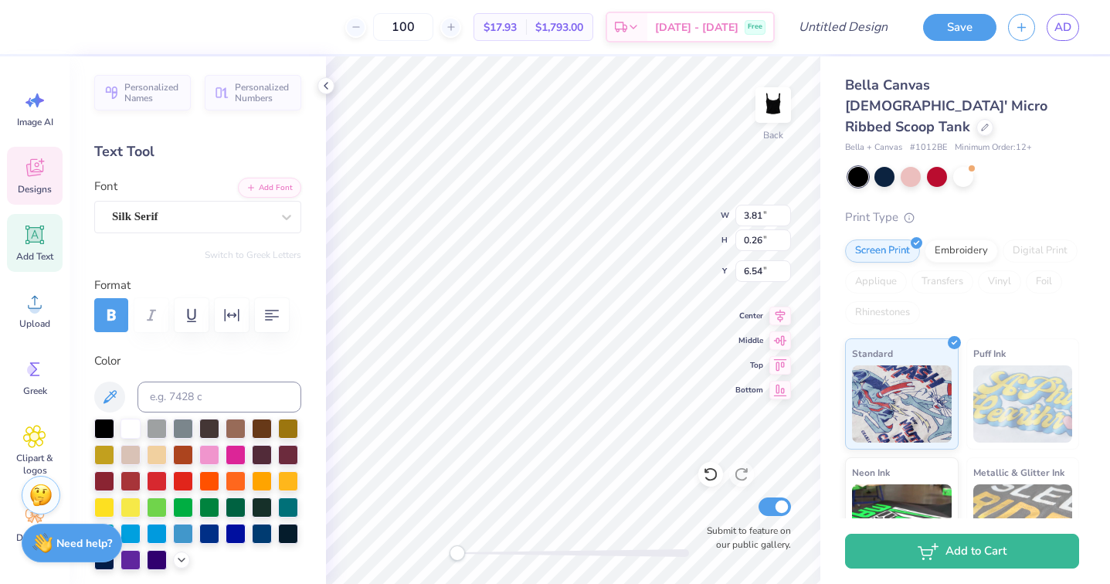
type textarea "EXTIVE BOARD '25"
type textarea "you know you loe us,"
type textarea "you know you love us,"
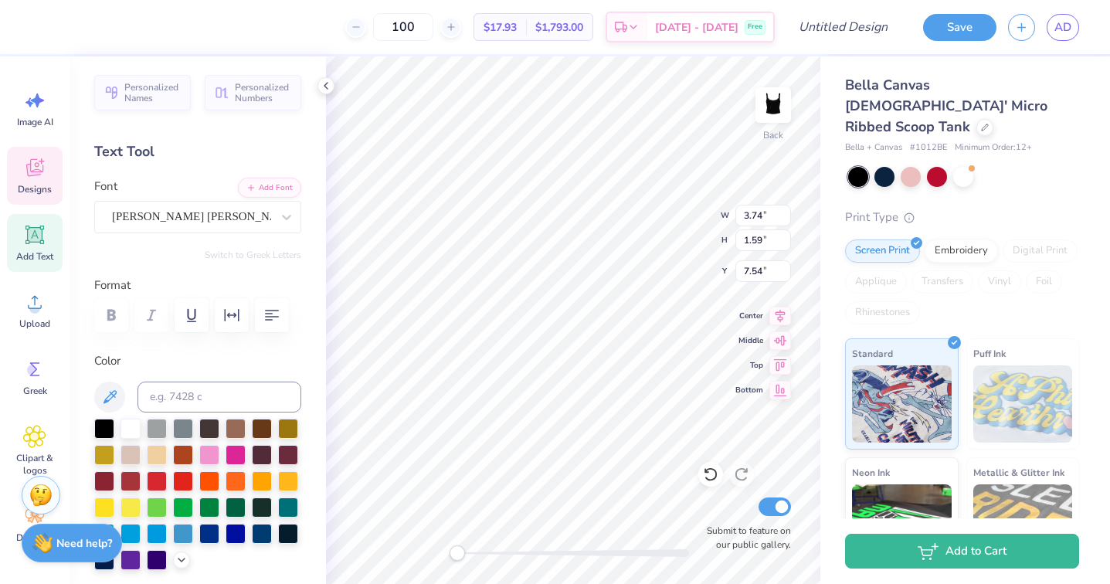
type input "3.74"
type input "1.59"
type input "7.54"
type input "6.37"
type input "0.61"
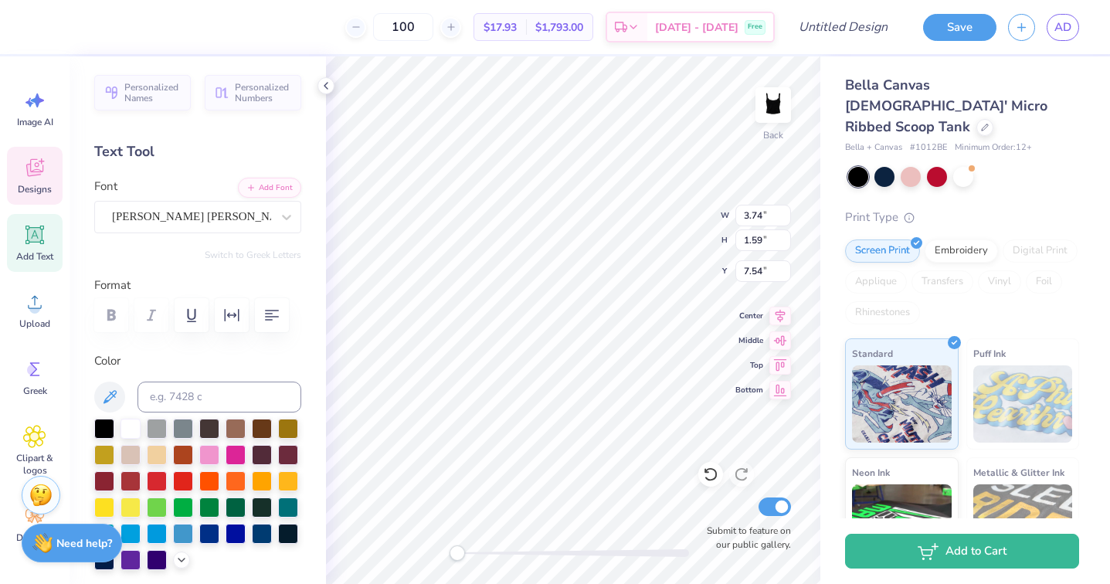
type input "4.64"
type input "3.45"
type input "2.69"
type input "4.94"
type input "6.64"
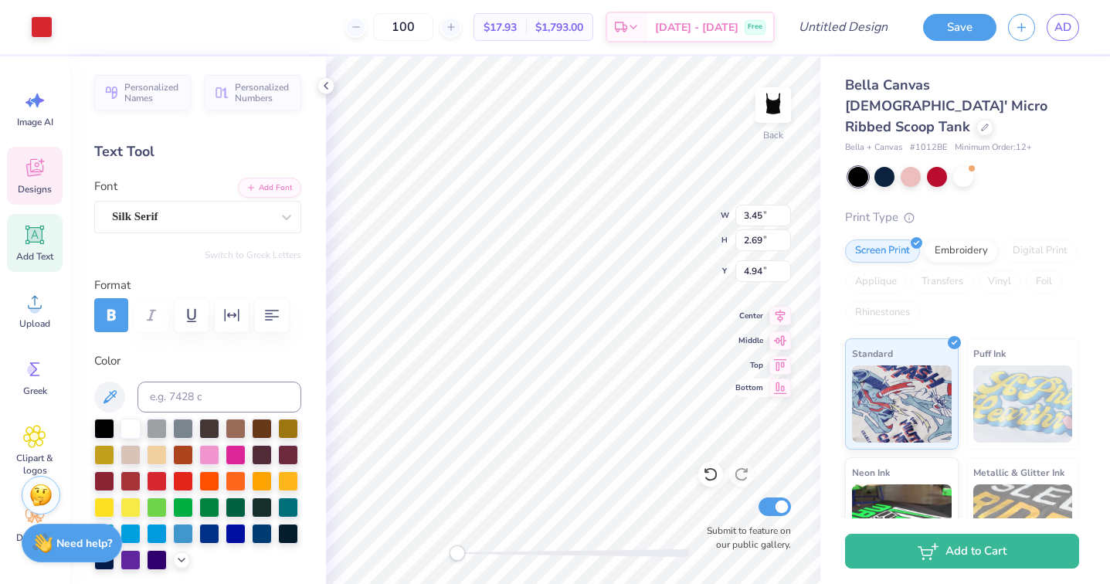
type input "0.64"
type input "4.62"
type input "6.64"
type input "0.64"
type input "4.22"
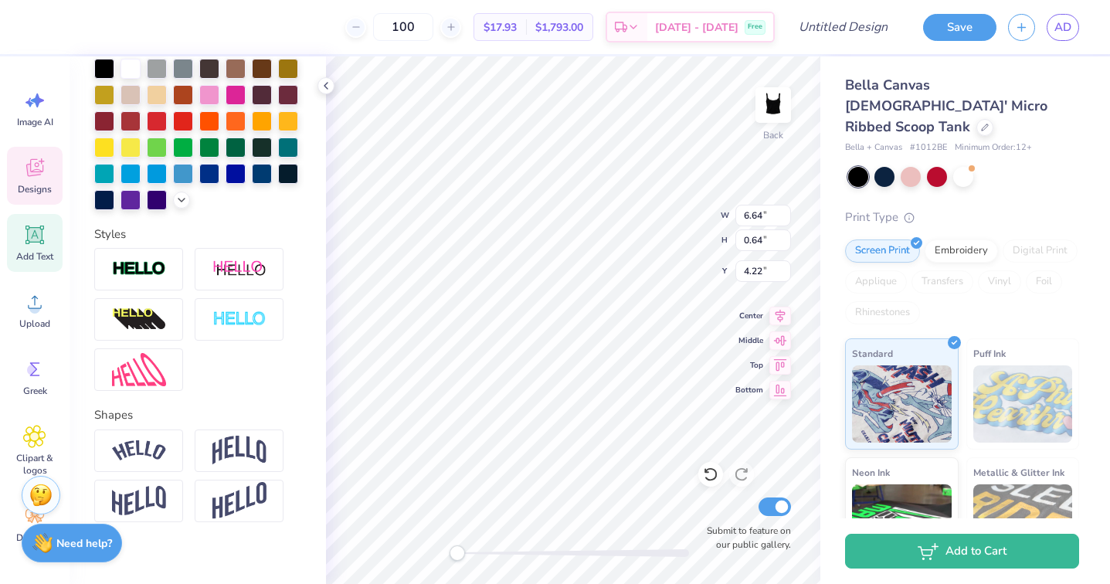
scroll to position [375, 0]
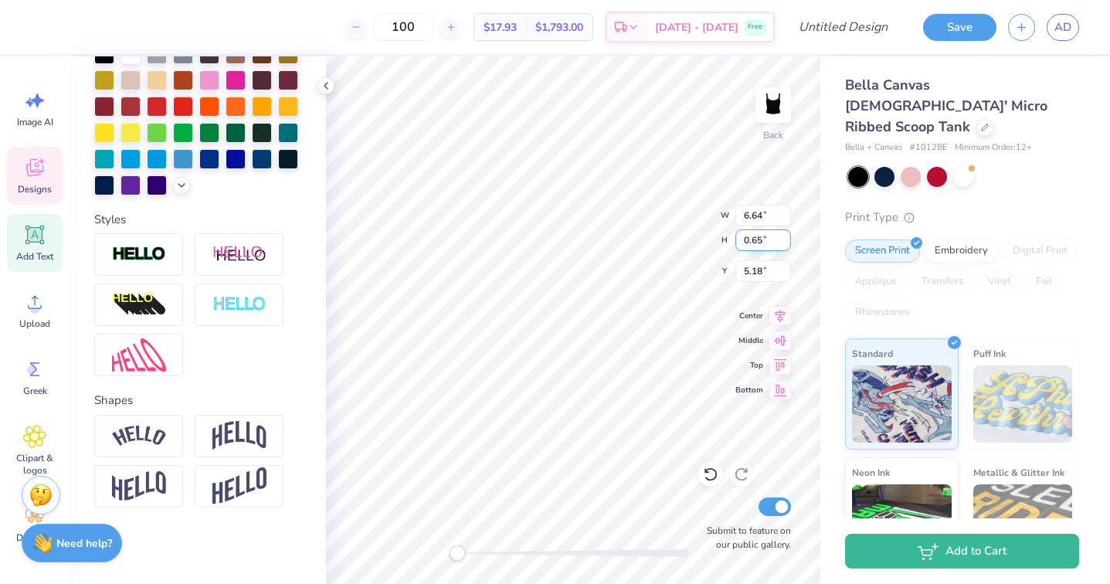
type input "0.65"
click at [790, 236] on input "0.65" at bounding box center [763, 240] width 56 height 22
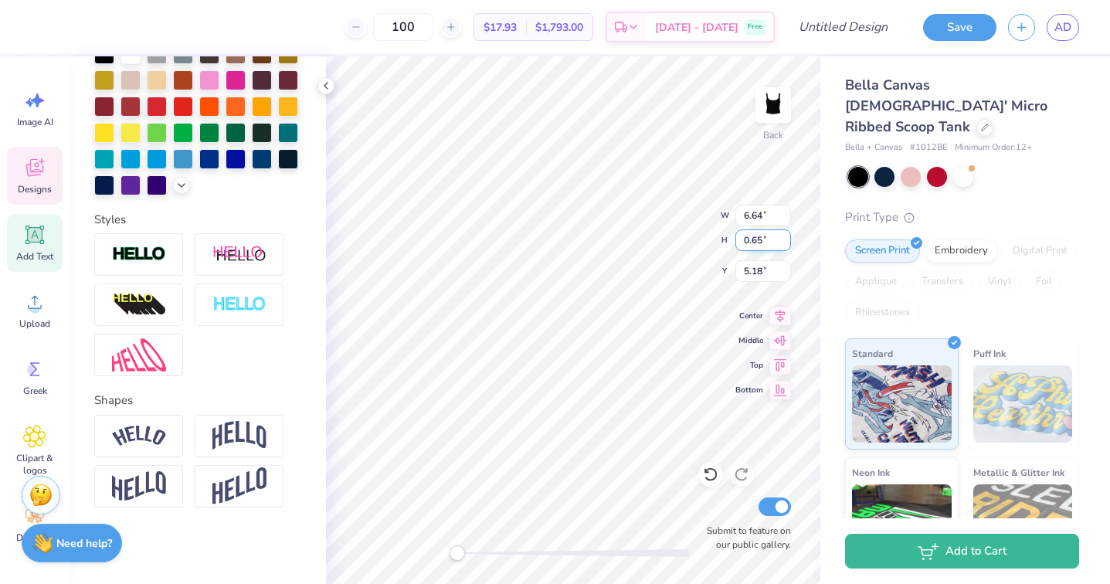
click at [790, 236] on input "0.65" at bounding box center [763, 240] width 56 height 22
type textarea "Chi"
type textarea "XoXo"
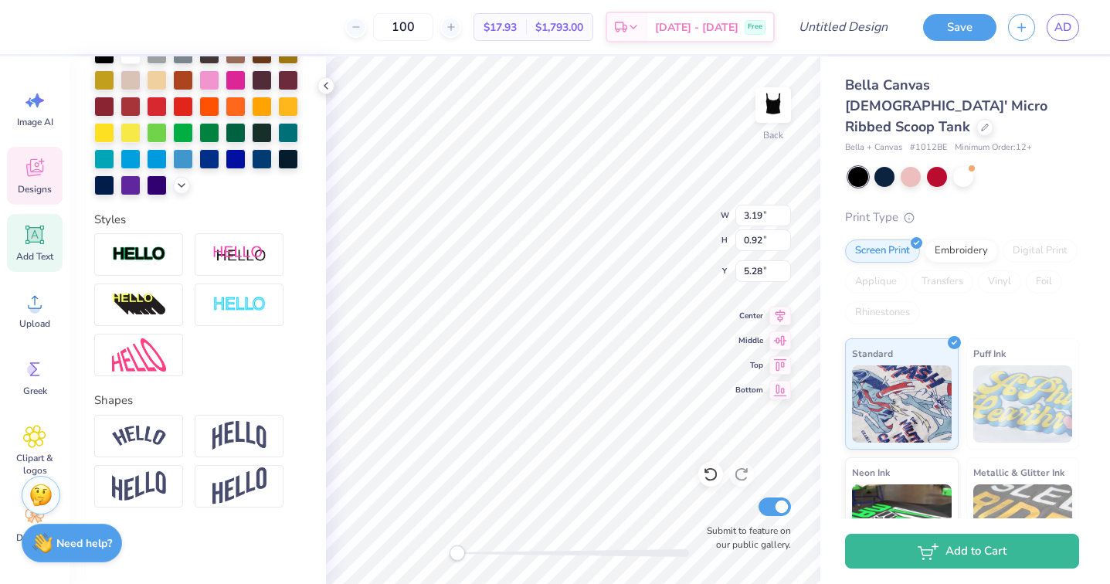
type input "6.92"
type input "0.67"
type input "4.19"
type input "3.19"
type input "0.92"
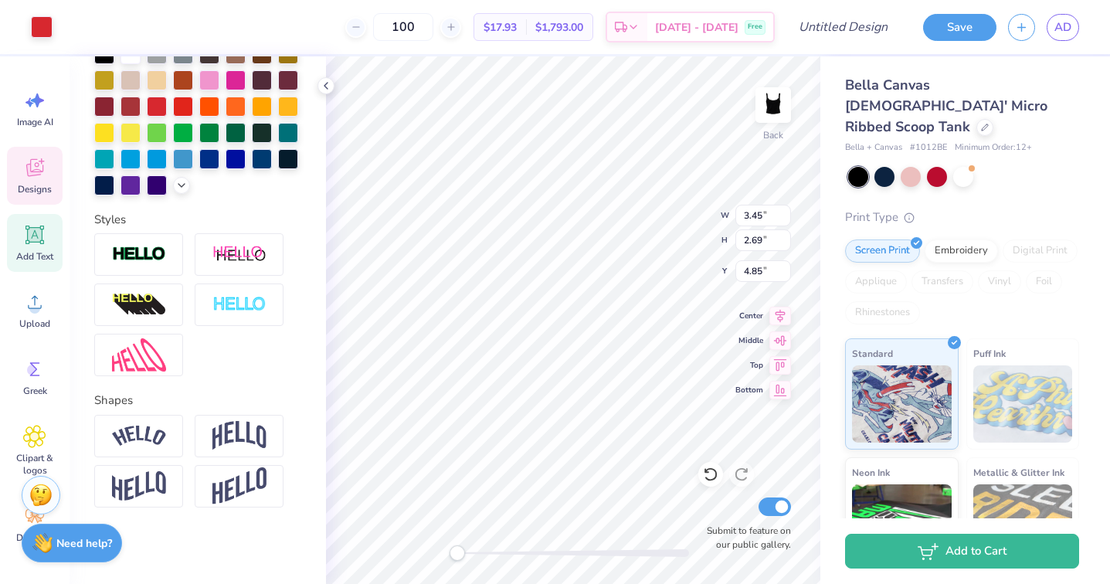
type input "6.62"
click at [35, 175] on icon at bounding box center [34, 168] width 17 height 18
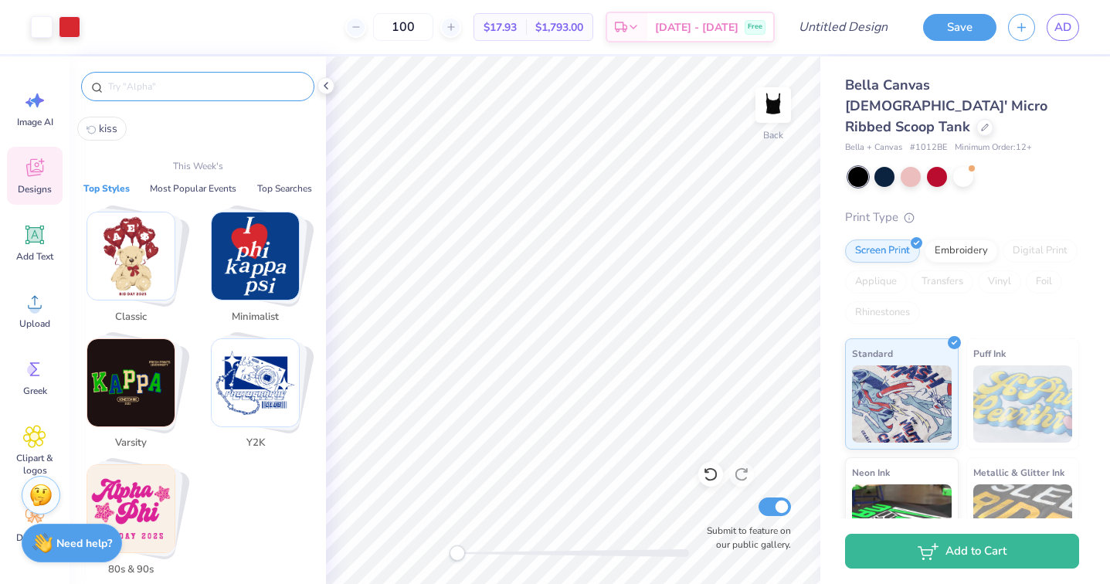
click at [232, 88] on input "text" at bounding box center [206, 86] width 198 height 15
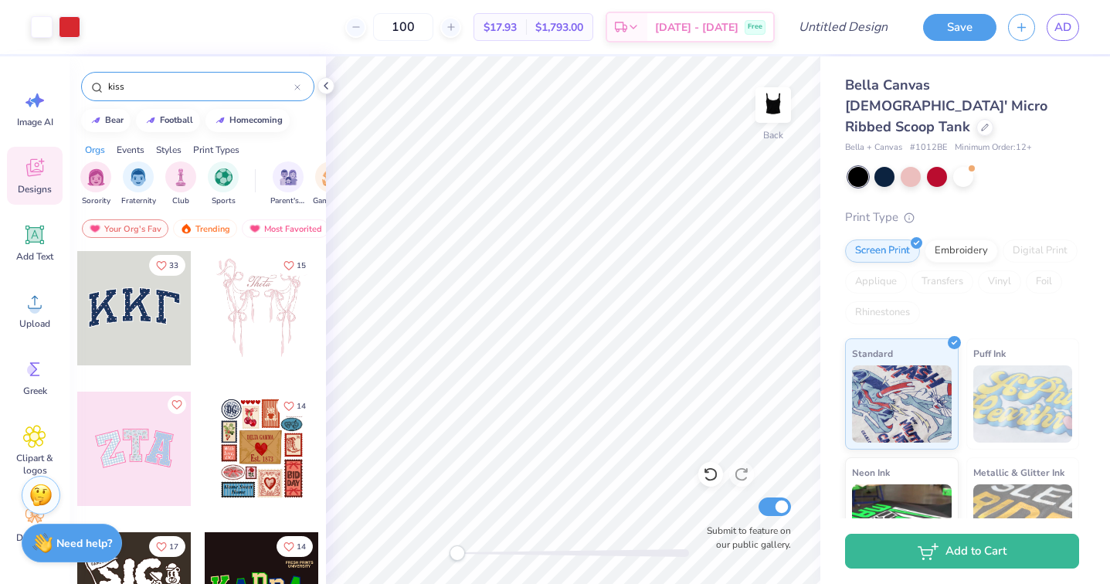
type input "kiss"
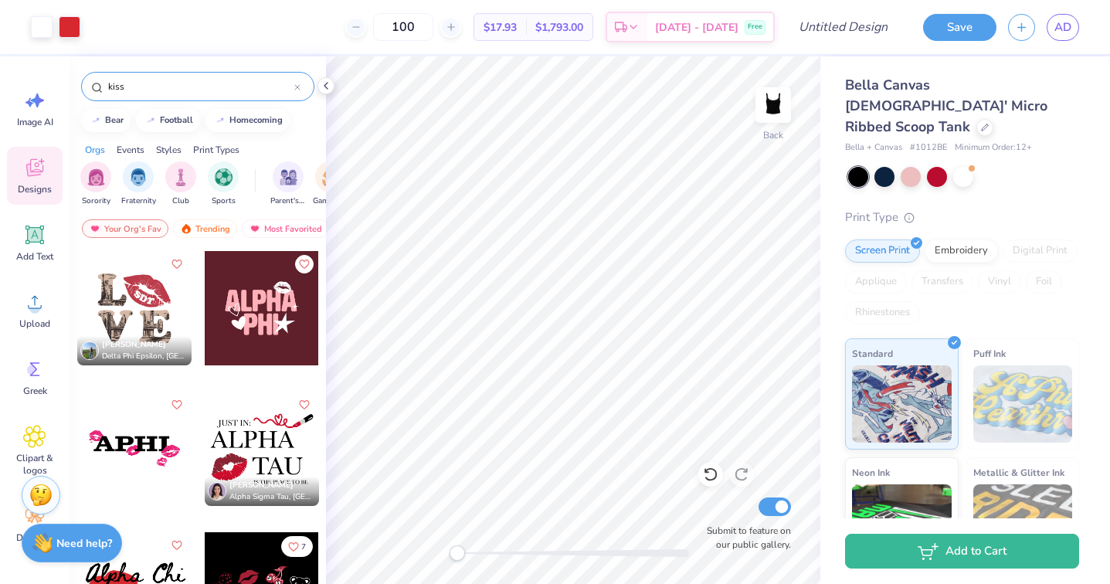
click at [282, 436] on div at bounding box center [262, 449] width 114 height 114
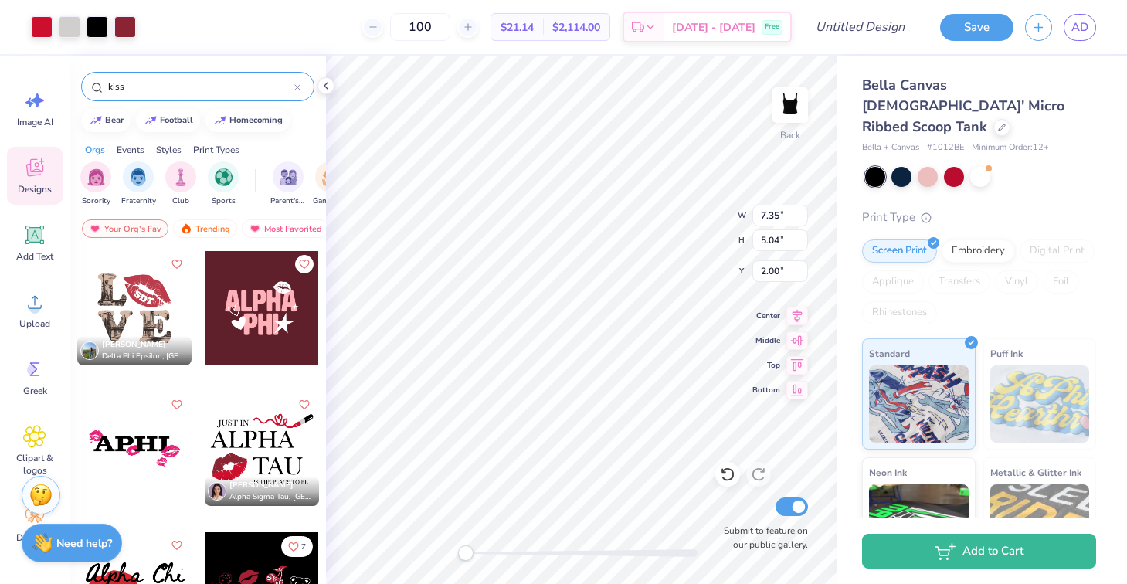
click at [164, 72] on div "kiss" at bounding box center [197, 86] width 233 height 29
click at [158, 85] on input "kiss" at bounding box center [201, 86] width 188 height 15
click at [32, 360] on icon at bounding box center [34, 369] width 23 height 23
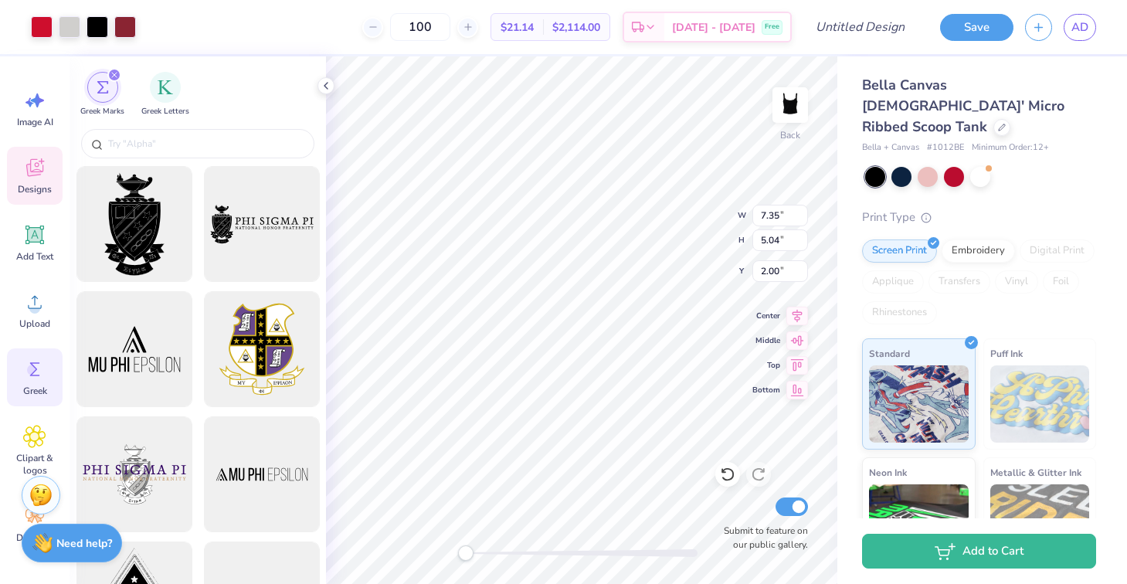
click at [29, 411] on div "Image AI Designs Add Text Upload Greek Clipart & logos Decorate" at bounding box center [35, 316] width 56 height 473
click at [31, 437] on icon at bounding box center [34, 436] width 9 height 9
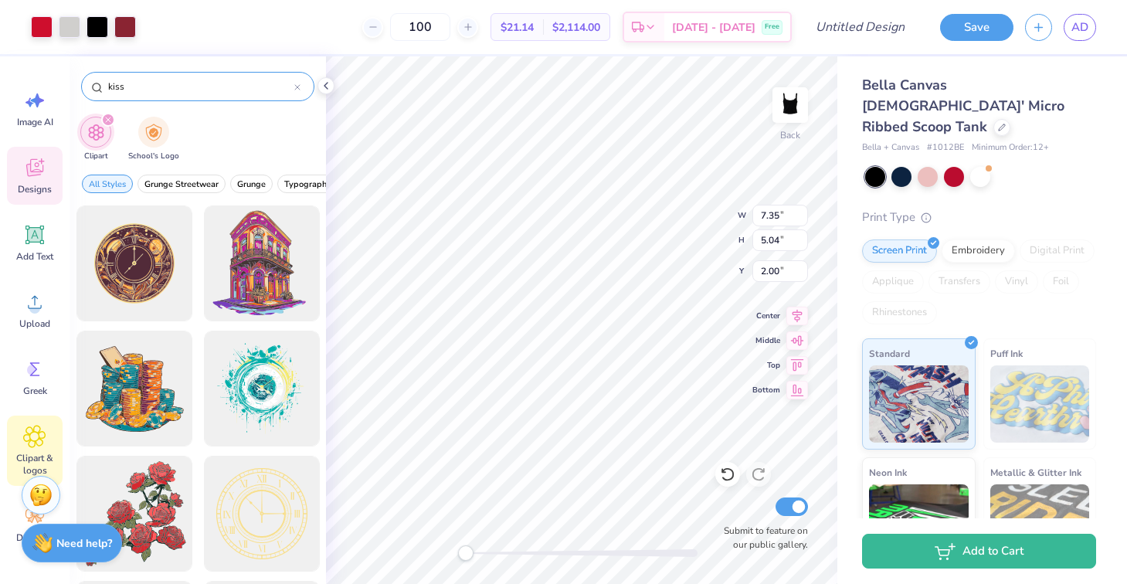
type input "kiss"
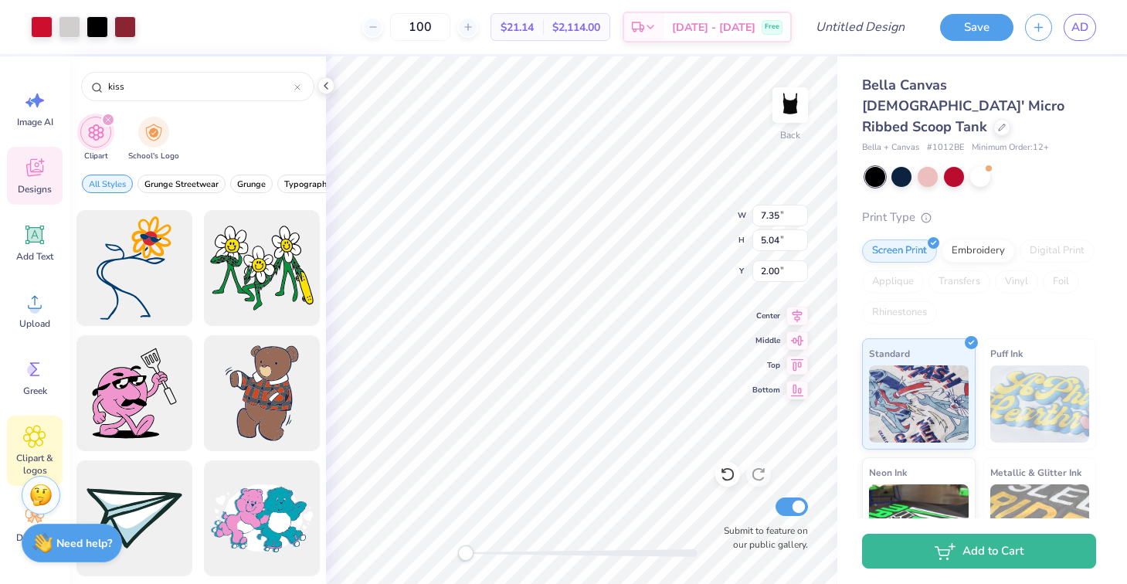
scroll to position [3527, 0]
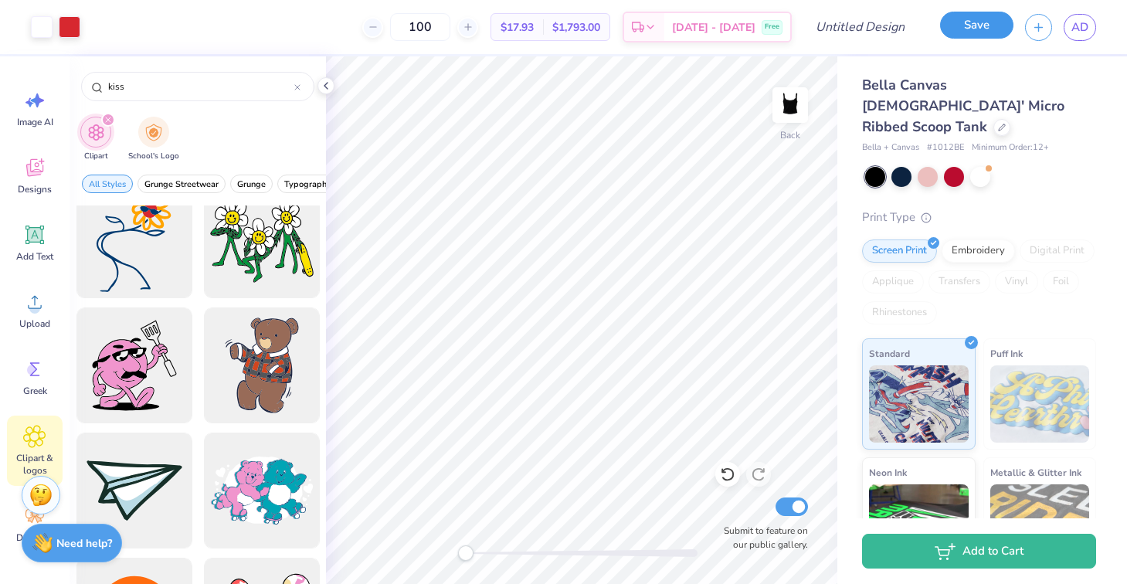
click at [954, 29] on button "Save" at bounding box center [976, 25] width 73 height 27
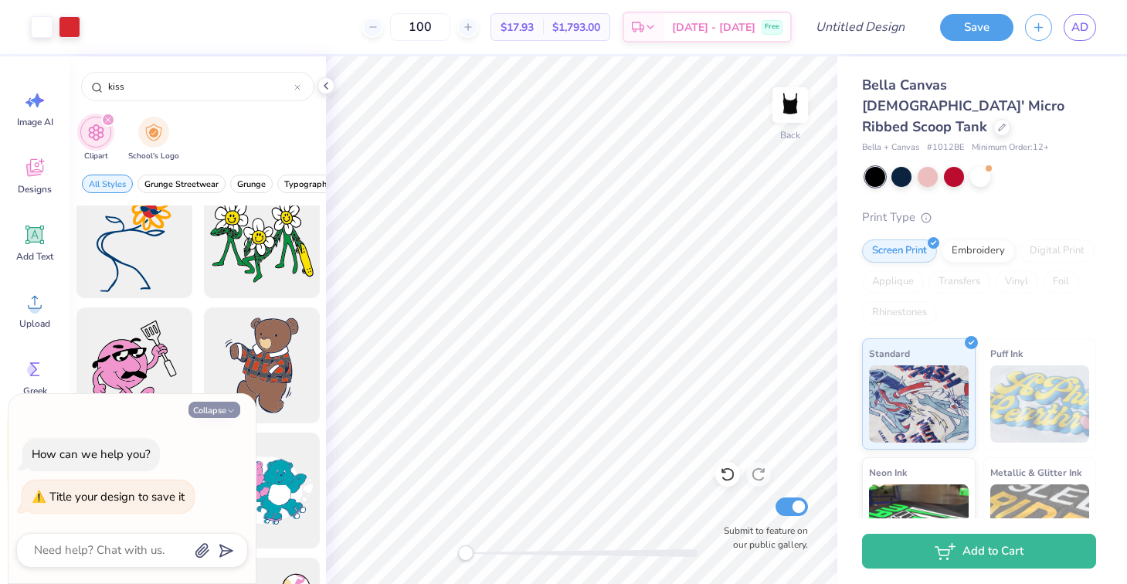
click at [222, 412] on button "Collapse" at bounding box center [214, 410] width 52 height 16
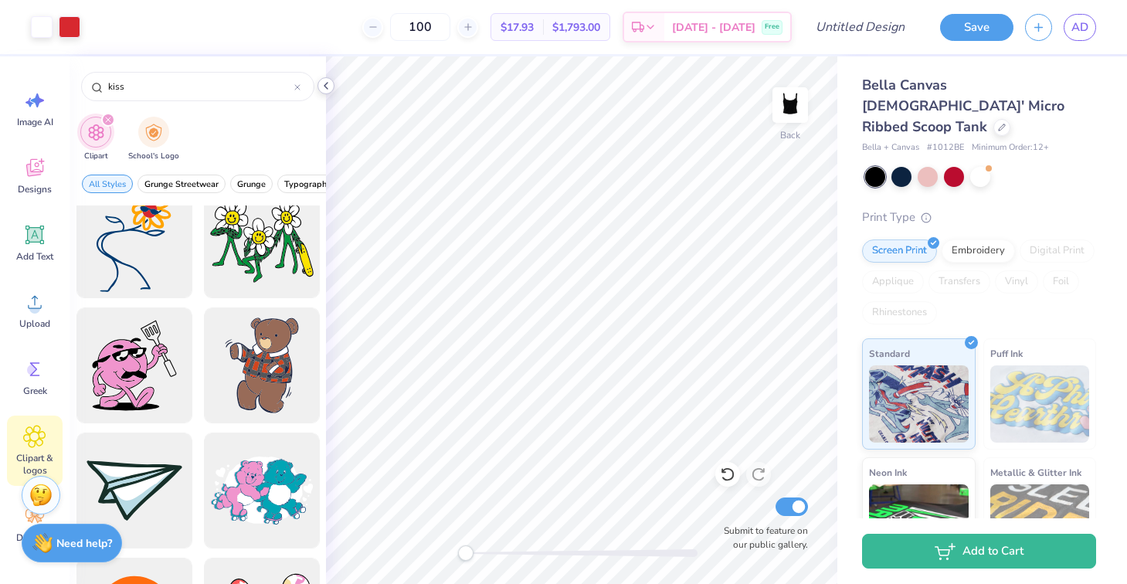
click at [325, 87] on icon at bounding box center [326, 86] width 12 height 12
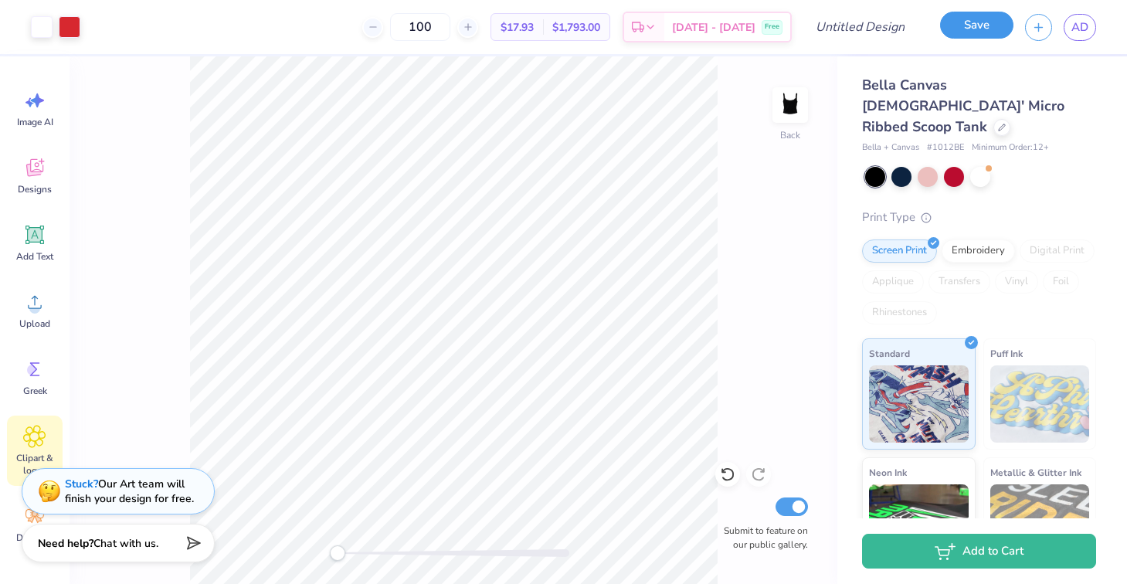
click at [954, 33] on button "Save" at bounding box center [976, 25] width 73 height 27
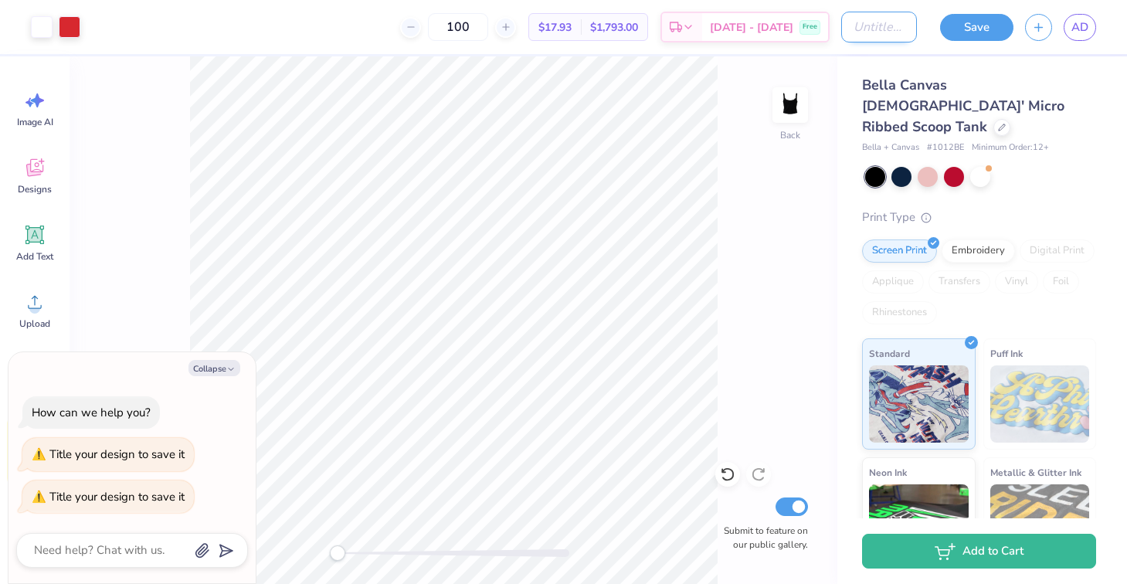
type textarea "x"
click at [887, 42] on input "Design Title" at bounding box center [879, 27] width 76 height 31
type input "s"
type textarea "x"
type input "si"
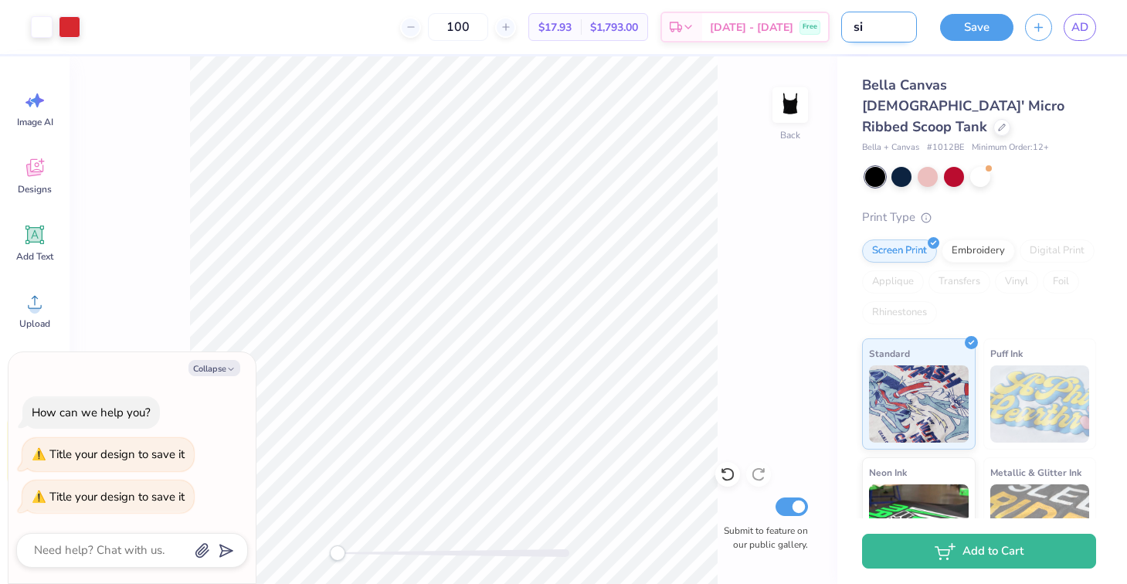
type textarea "x"
type input "sis"
type textarea "x"
type input "sist"
type textarea "x"
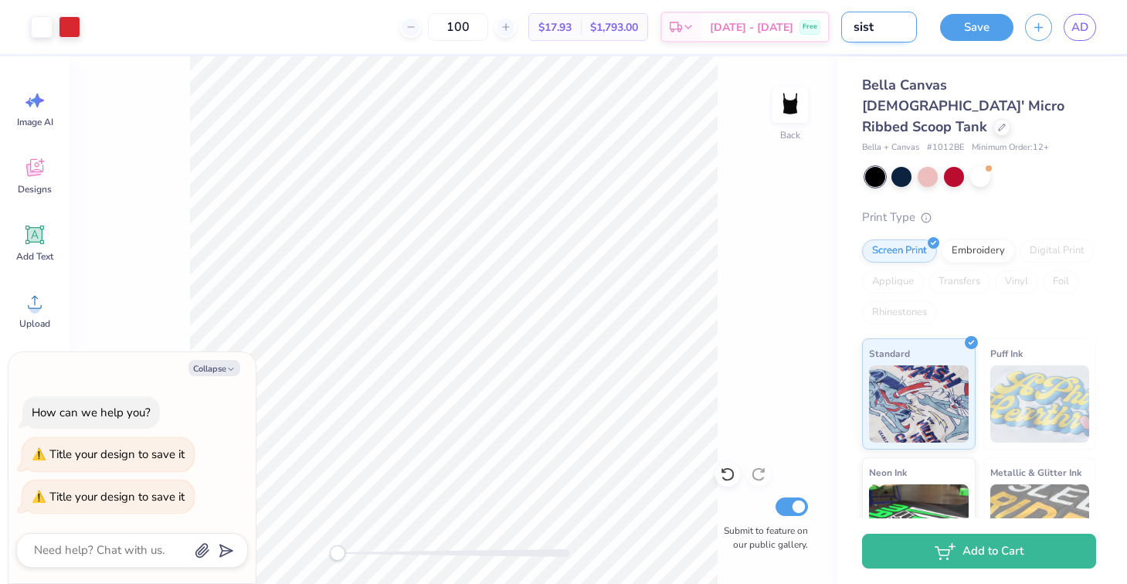
type input "siste"
type textarea "x"
type input "sister"
type textarea "x"
type input "sisterh"
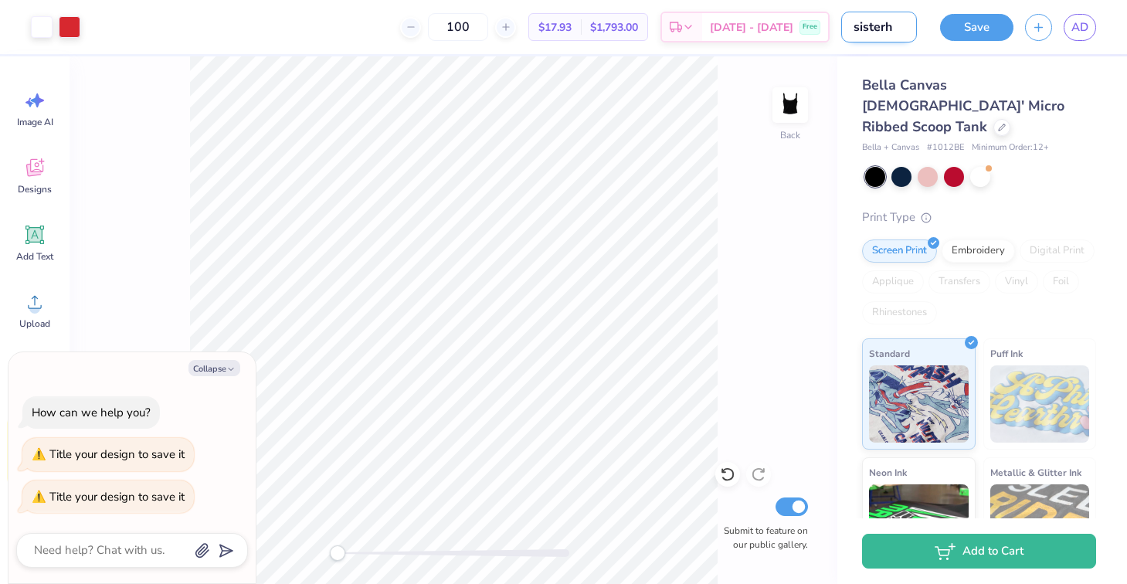
type textarea "x"
type input "sisterho"
type textarea "x"
type input "sisterhoo"
type textarea "x"
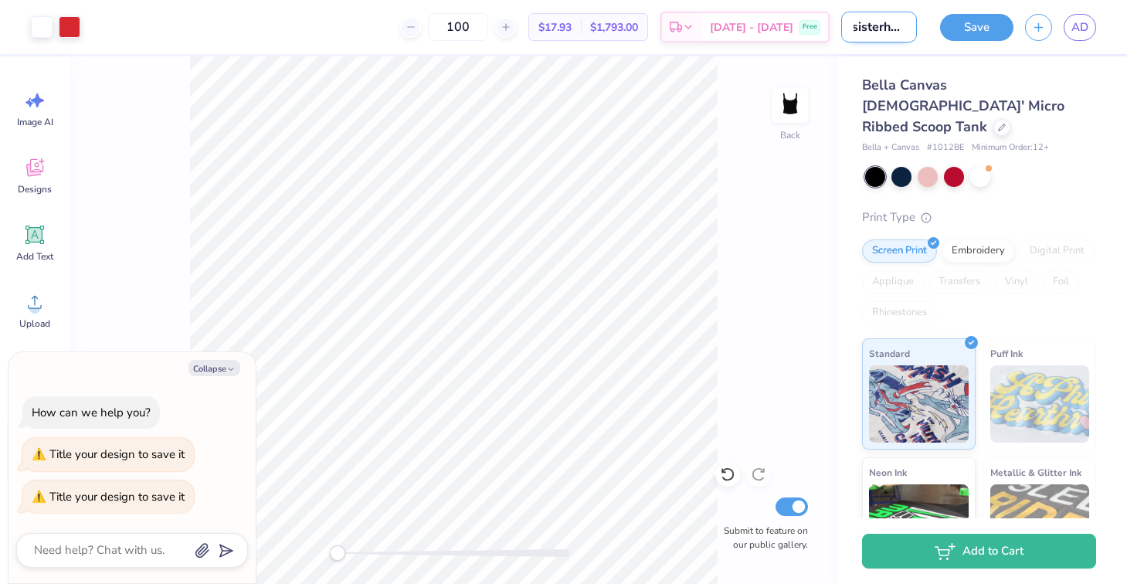
type input "sisterhood"
type textarea "x"
type input "sisterhood"
type textarea "x"
type input "sisterhood r"
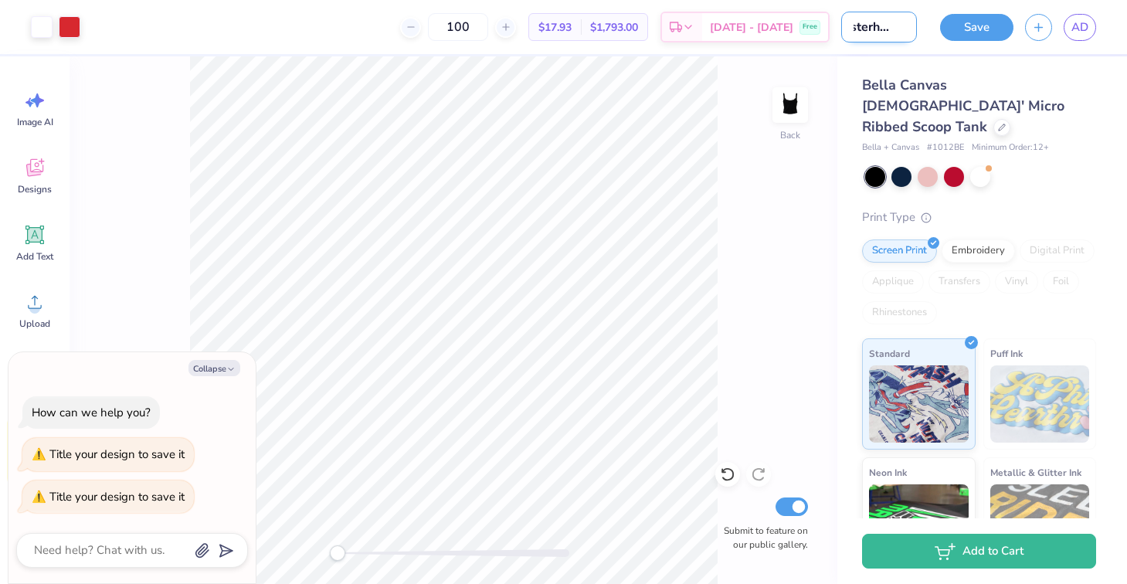
type textarea "x"
type input "sisterhood re"
type textarea "x"
type input "sisterhood ret"
type textarea "x"
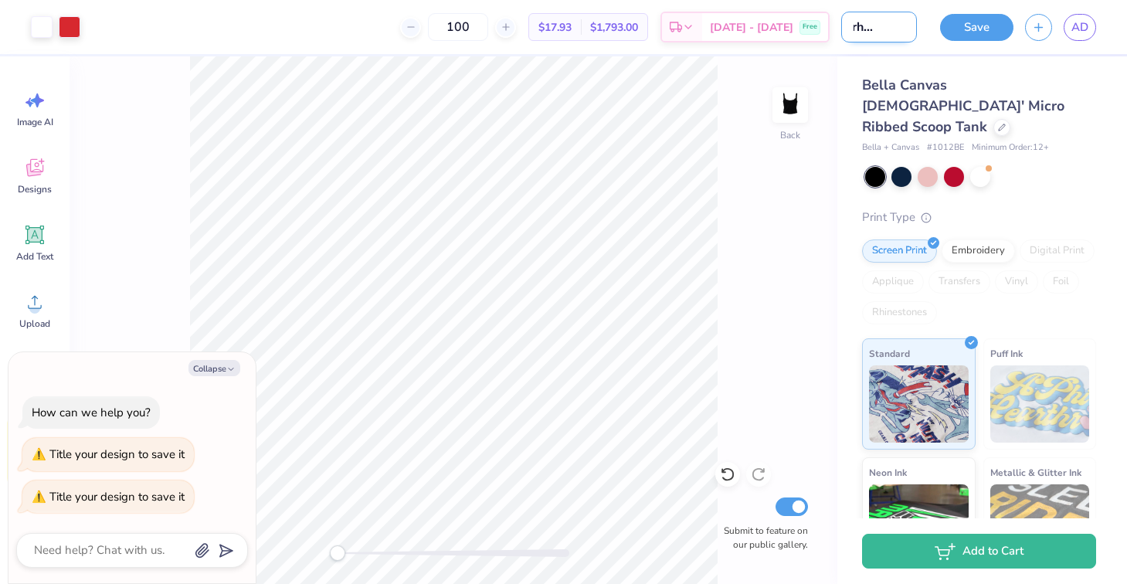
type input "sisterhood retr"
type textarea "x"
type input "sisterhood retre"
type textarea "x"
type input "sisterhood retrea"
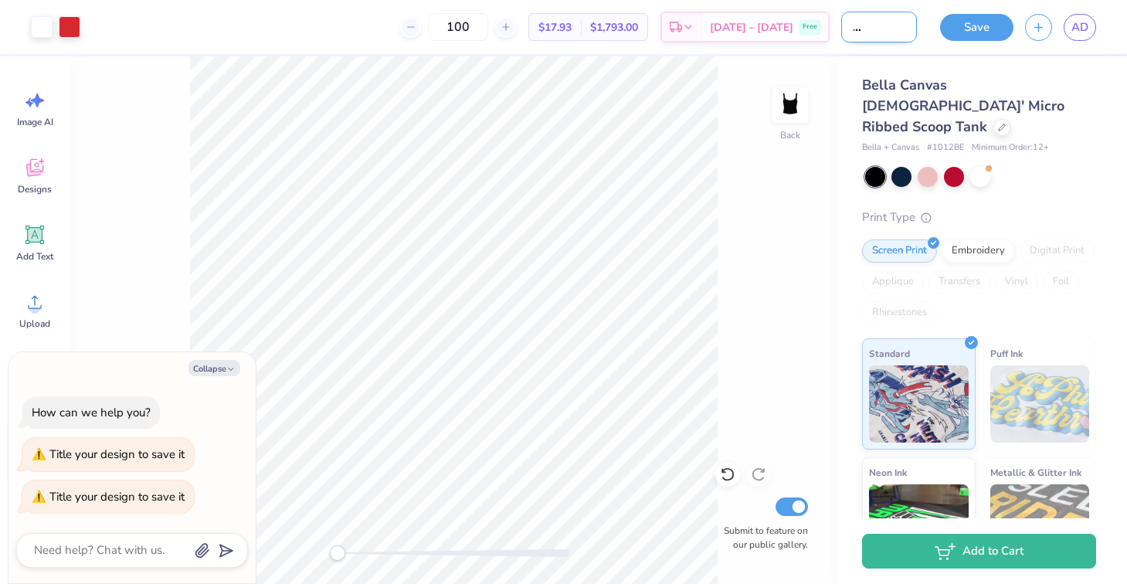
type textarea "x"
type input "sisterhood retreat"
type textarea "x"
type input "sisterhood retreat"
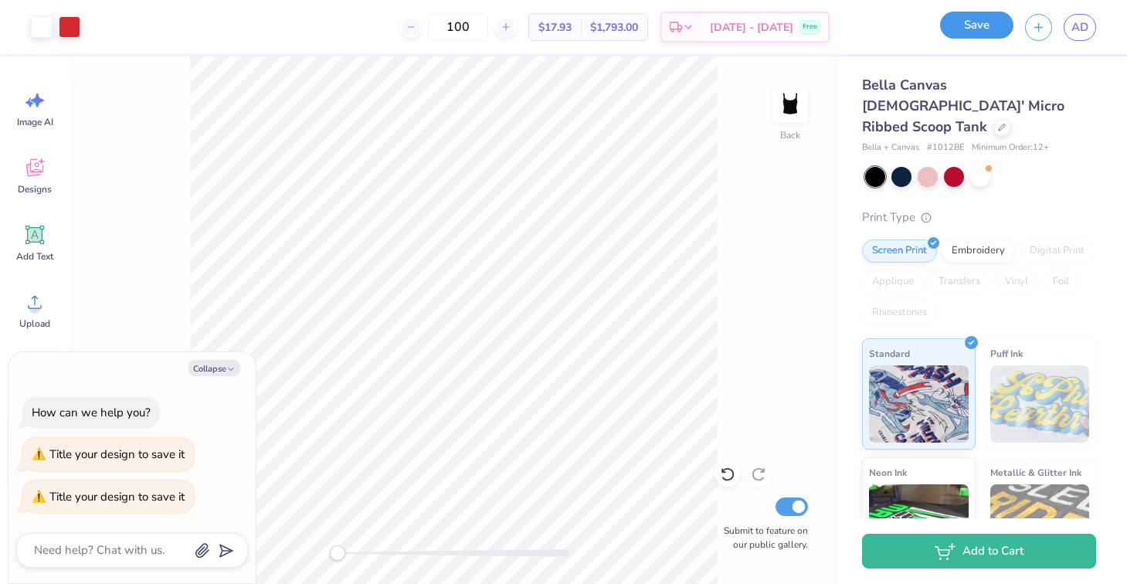
click at [954, 17] on button "Save" at bounding box center [976, 25] width 73 height 27
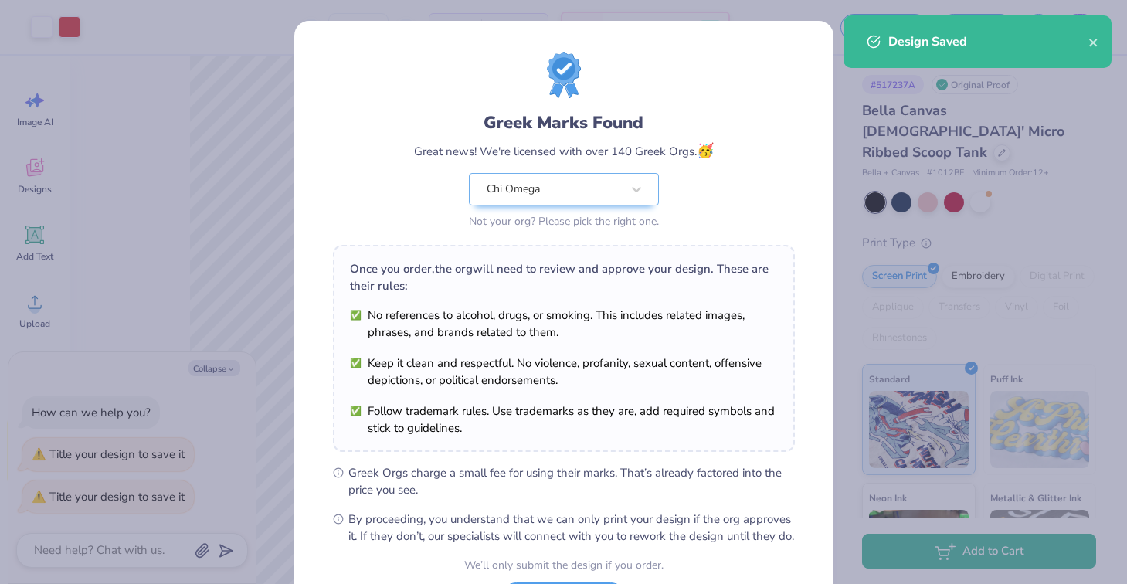
scroll to position [139, 0]
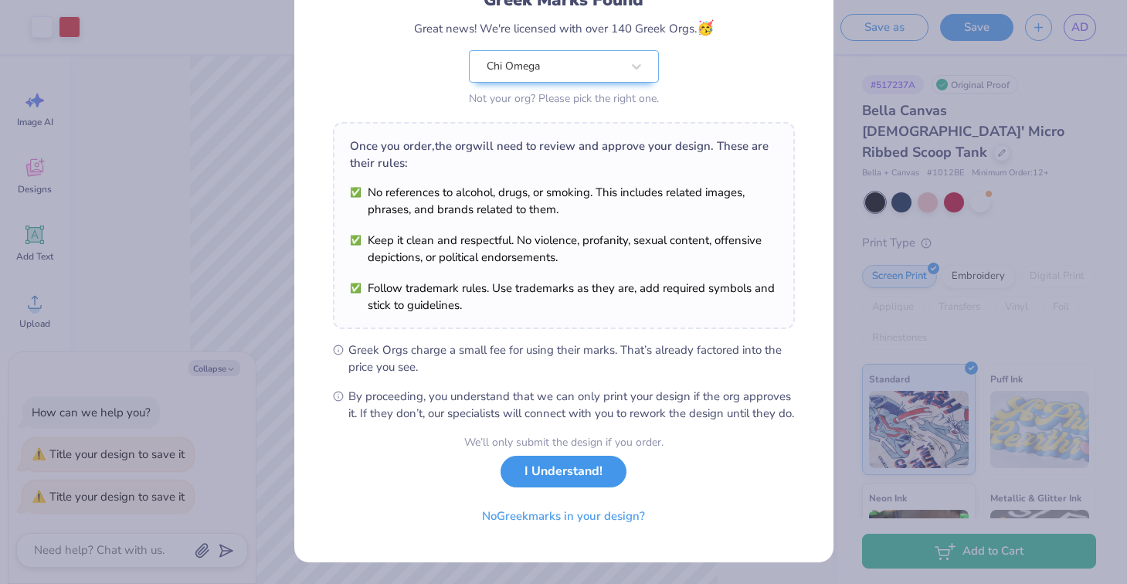
click at [546, 470] on button "I Understand!" at bounding box center [563, 472] width 126 height 32
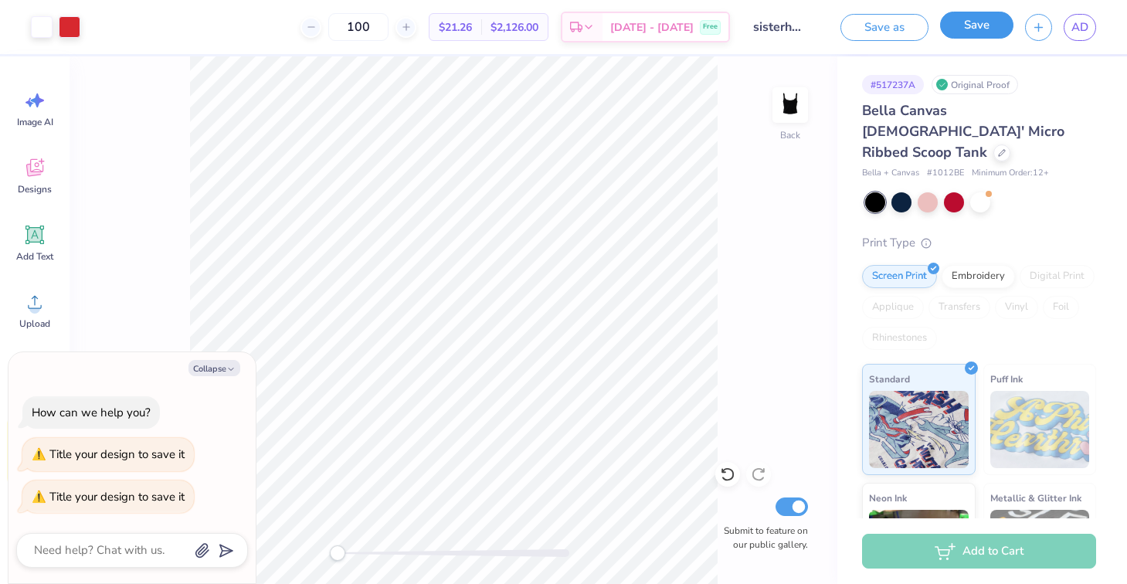
click at [954, 29] on button "Save" at bounding box center [976, 25] width 73 height 27
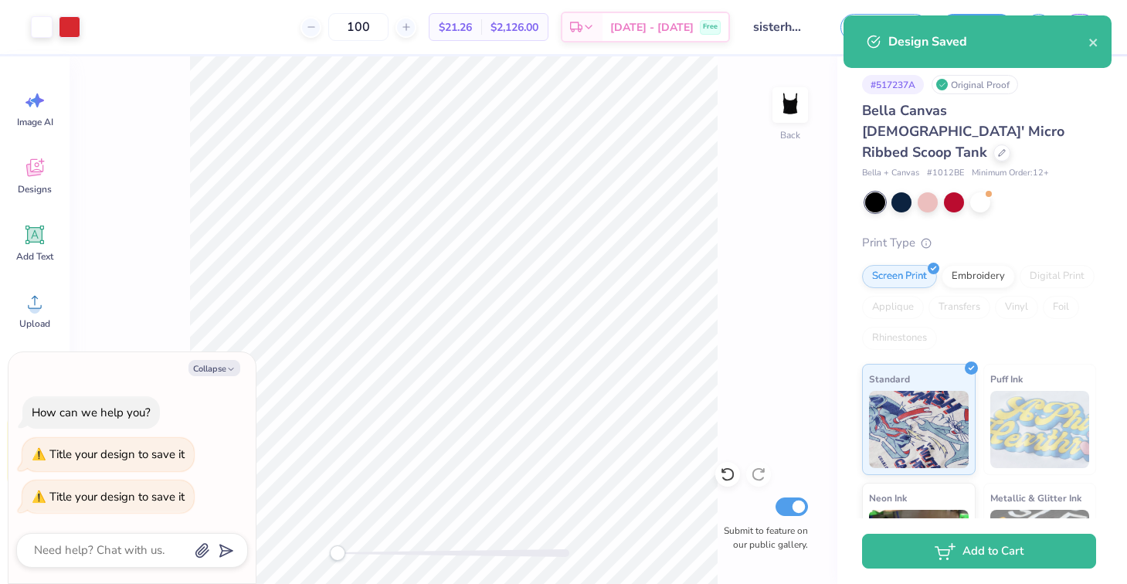
click at [954, 41] on div "Design Saved" at bounding box center [977, 41] width 268 height 53
type textarea "x"
click at [954, 42] on icon "close" at bounding box center [1093, 42] width 11 height 12
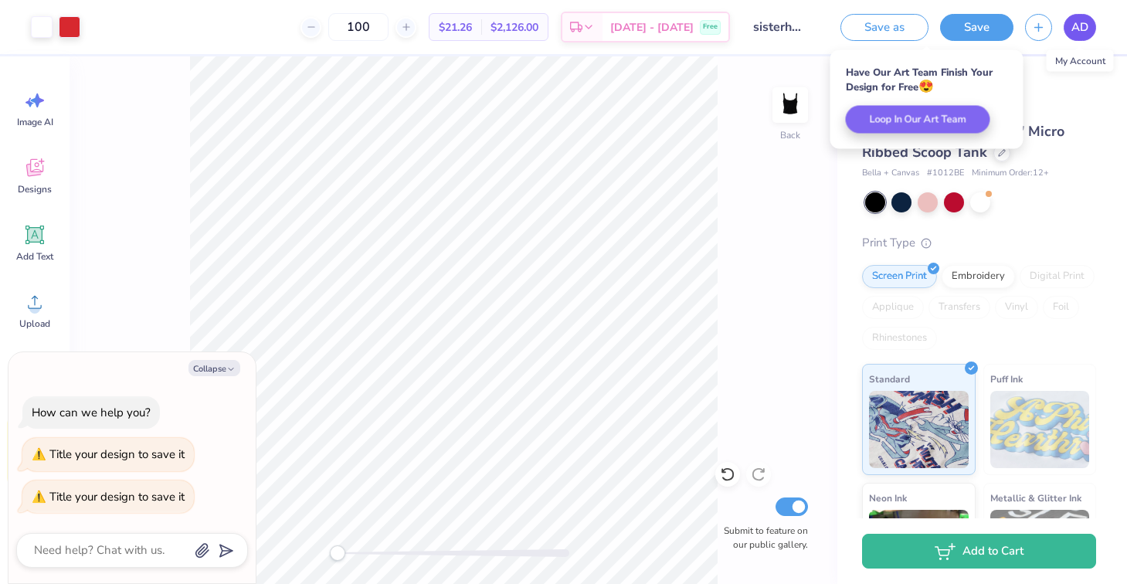
click at [954, 36] on link "AD" at bounding box center [1080, 27] width 32 height 27
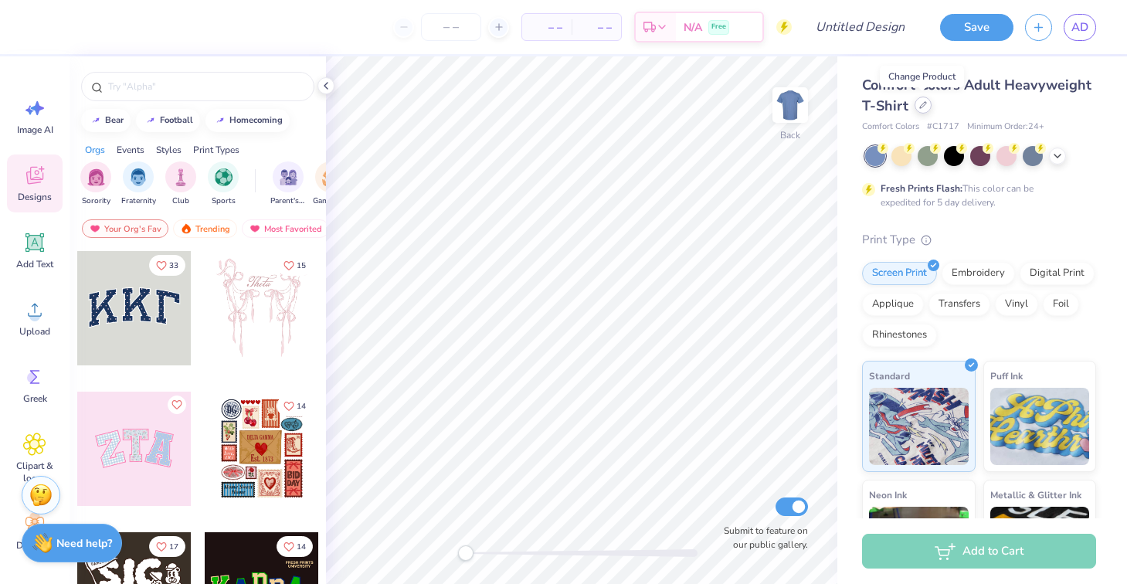
click at [921, 110] on div at bounding box center [922, 105] width 17 height 17
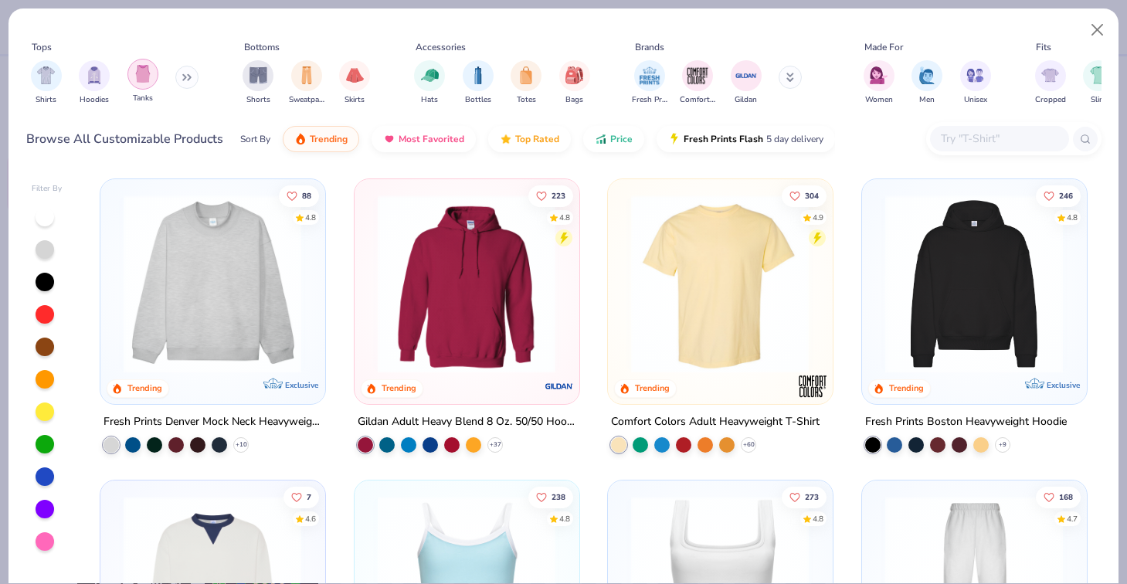
click at [138, 87] on div "filter for Tanks" at bounding box center [142, 74] width 31 height 31
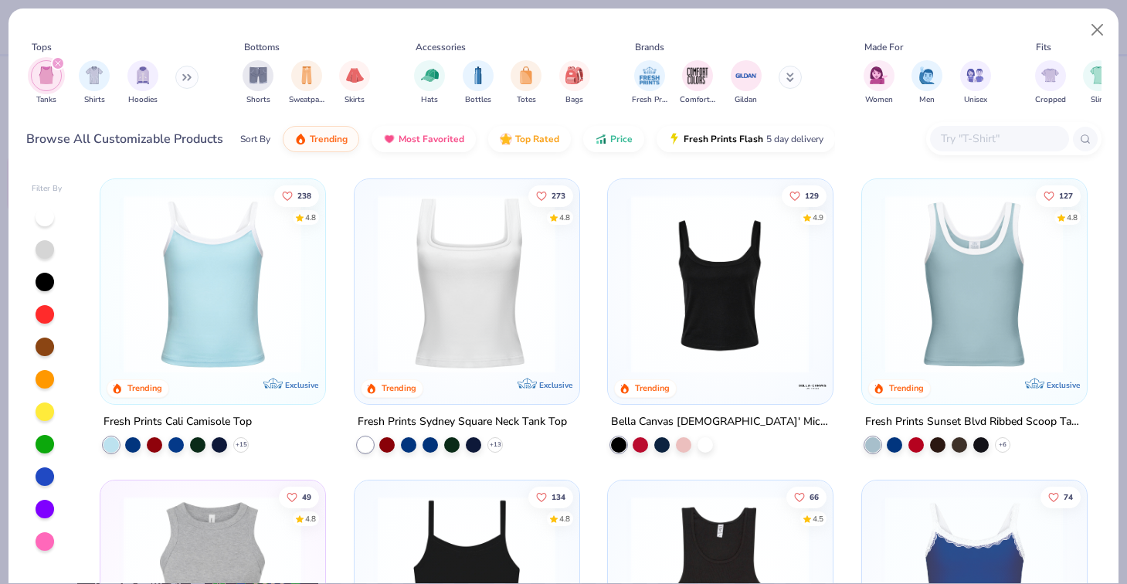
click at [683, 287] on img at bounding box center [719, 284] width 193 height 178
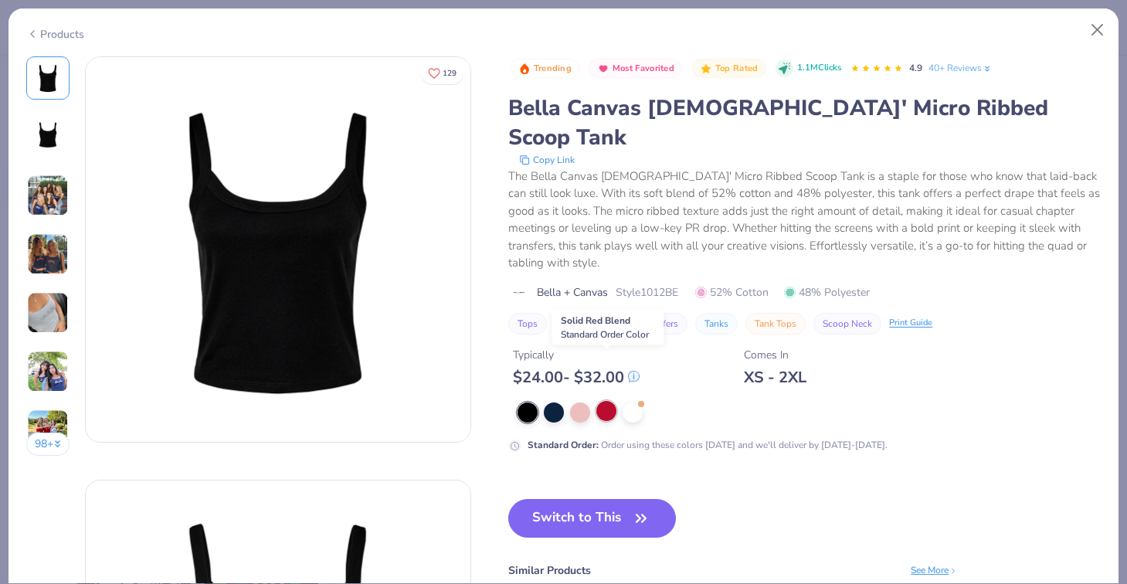
click at [611, 401] on div at bounding box center [606, 411] width 20 height 20
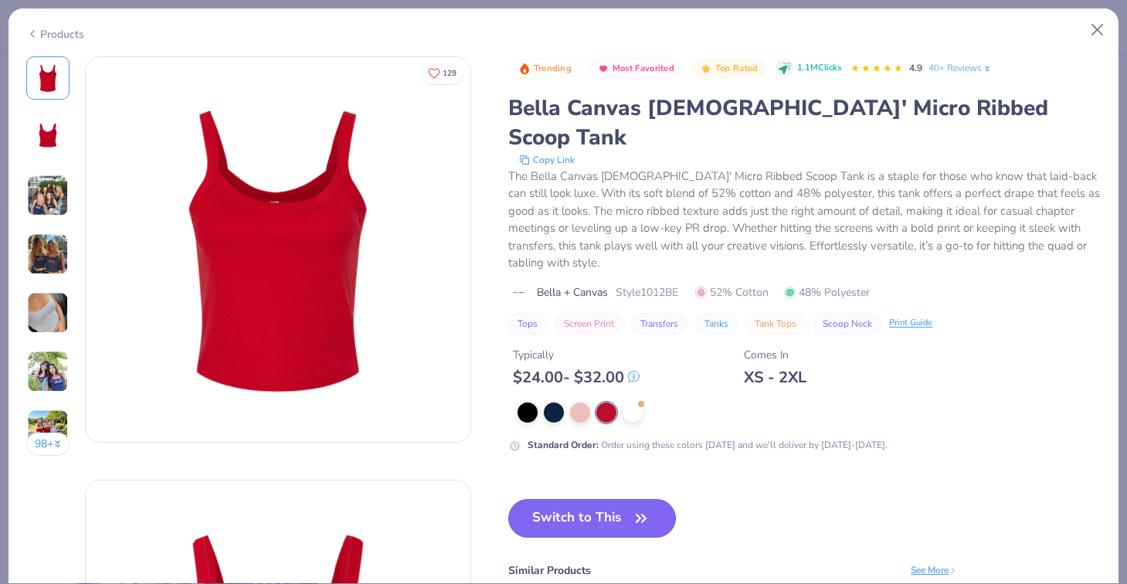
click at [614, 499] on button "Switch to This" at bounding box center [592, 518] width 168 height 39
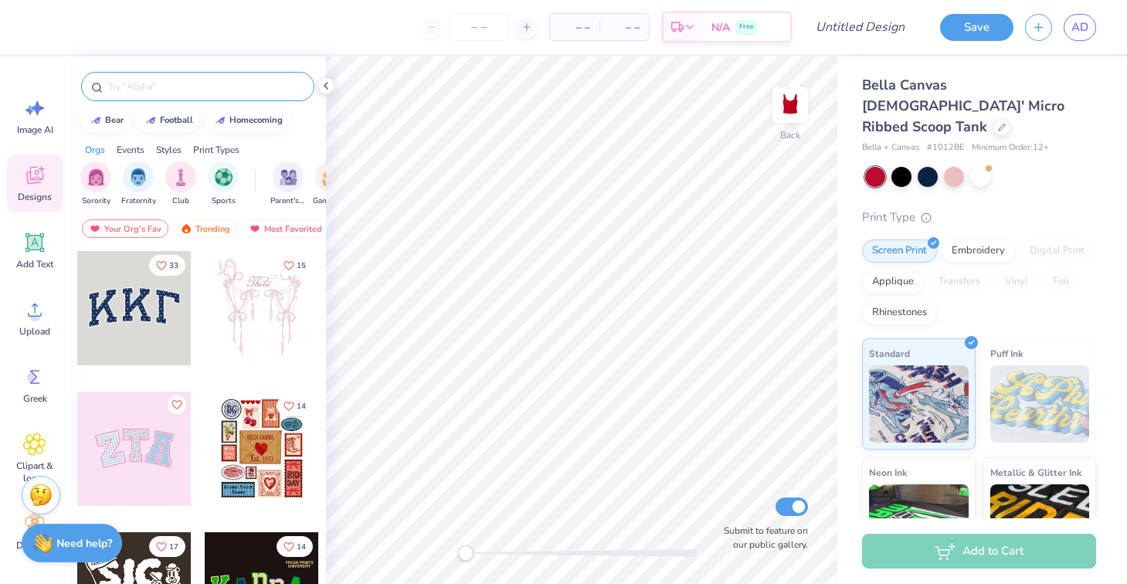
click at [178, 93] on input "text" at bounding box center [206, 86] width 198 height 15
type input "kiss"
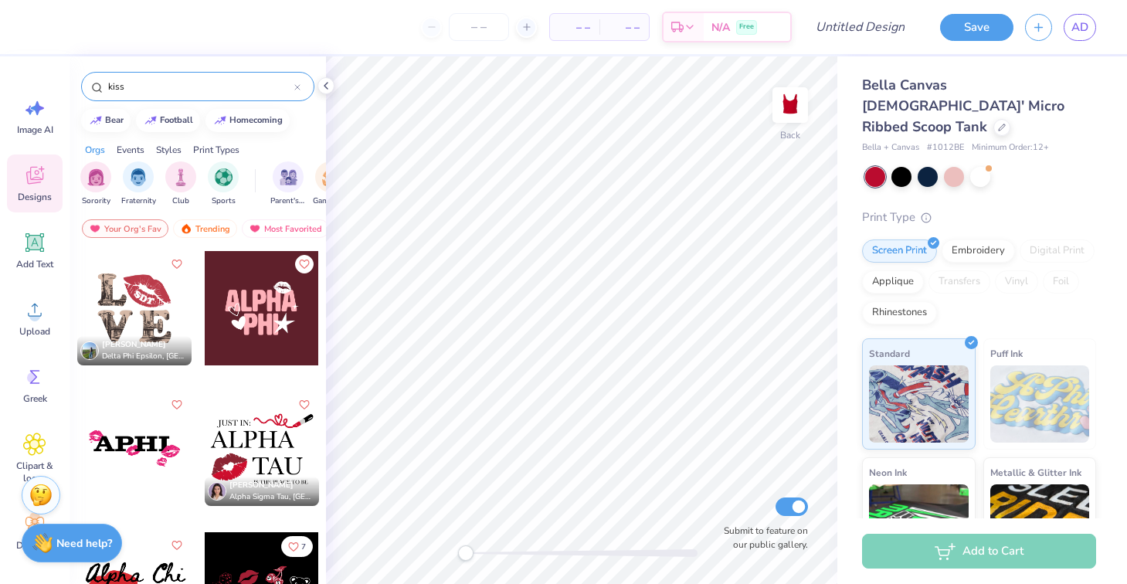
click at [249, 439] on div at bounding box center [262, 449] width 114 height 114
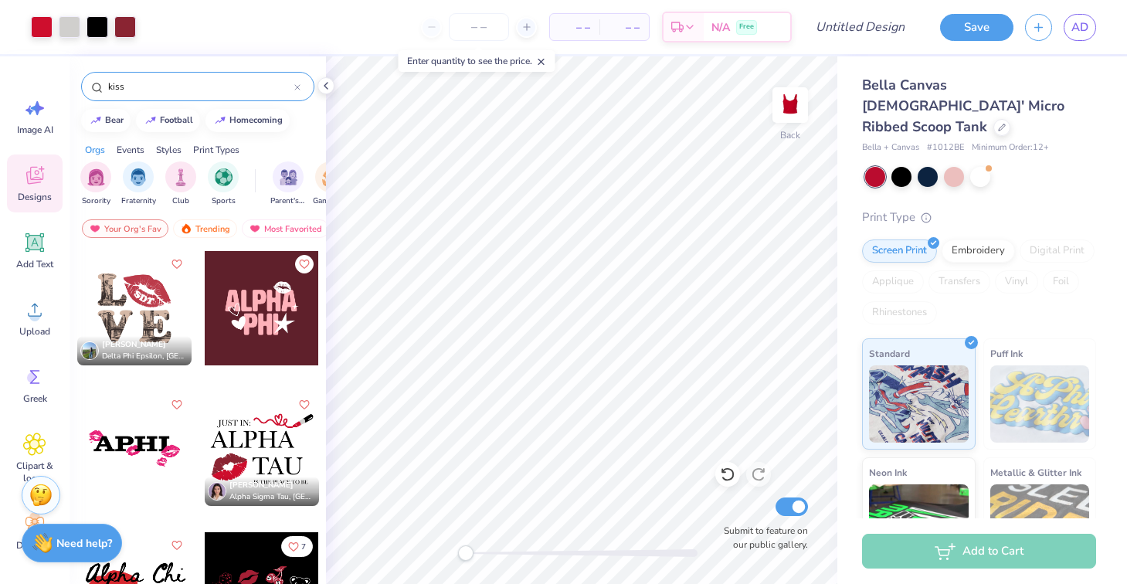
click at [913, 167] on div at bounding box center [980, 177] width 231 height 20
click at [910, 165] on div at bounding box center [901, 175] width 20 height 20
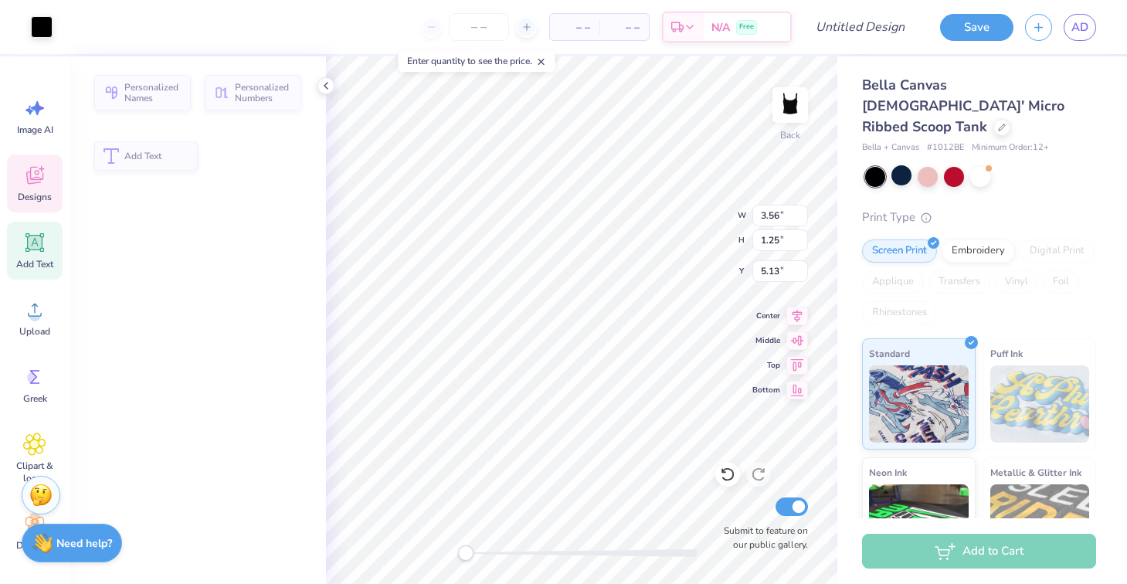
type input "3.56"
type input "1.25"
type input "5.13"
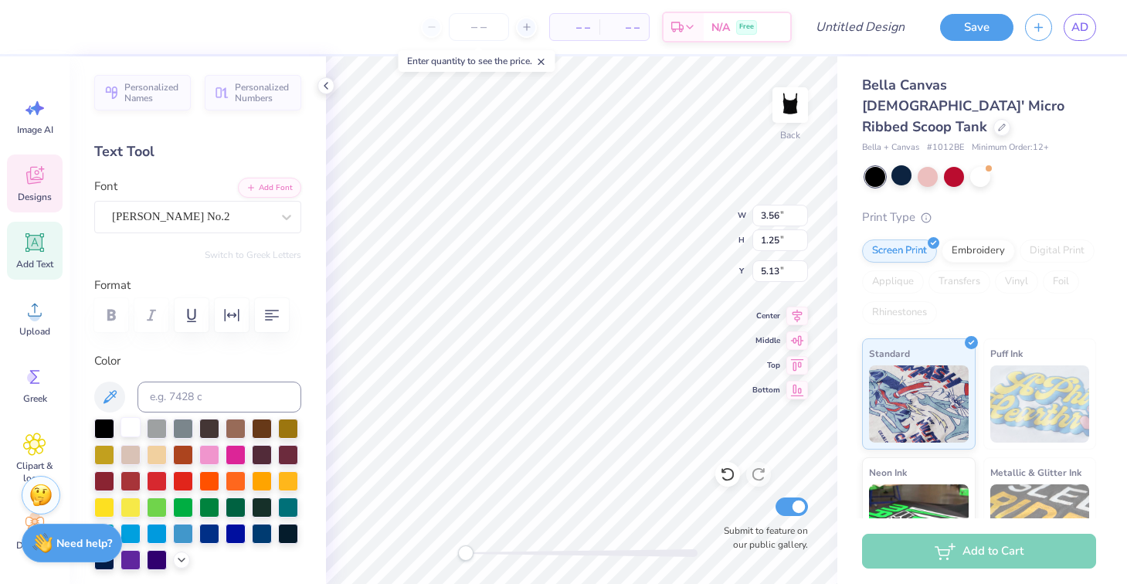
click at [124, 426] on div at bounding box center [130, 427] width 20 height 20
type input "6.01"
type input "1.22"
type input "3.22"
click at [128, 428] on div at bounding box center [130, 427] width 20 height 20
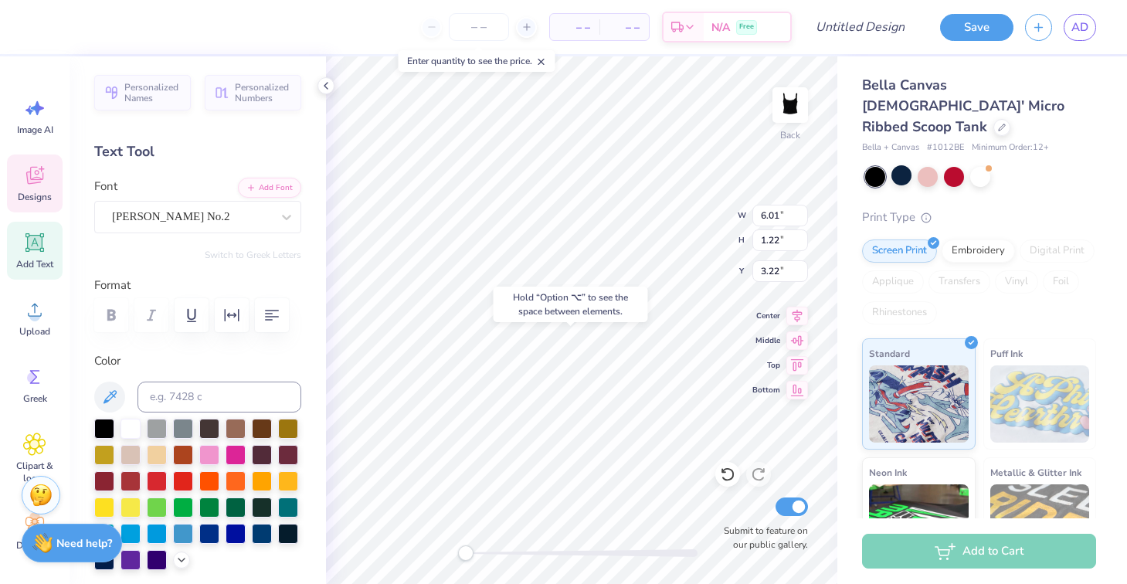
click at [504, 321] on div "Hold “Option ⌥” to see the space between elements." at bounding box center [571, 305] width 154 height 36
type input "2.40"
type input "0.54"
type input "2.45"
click at [134, 425] on div at bounding box center [130, 427] width 20 height 20
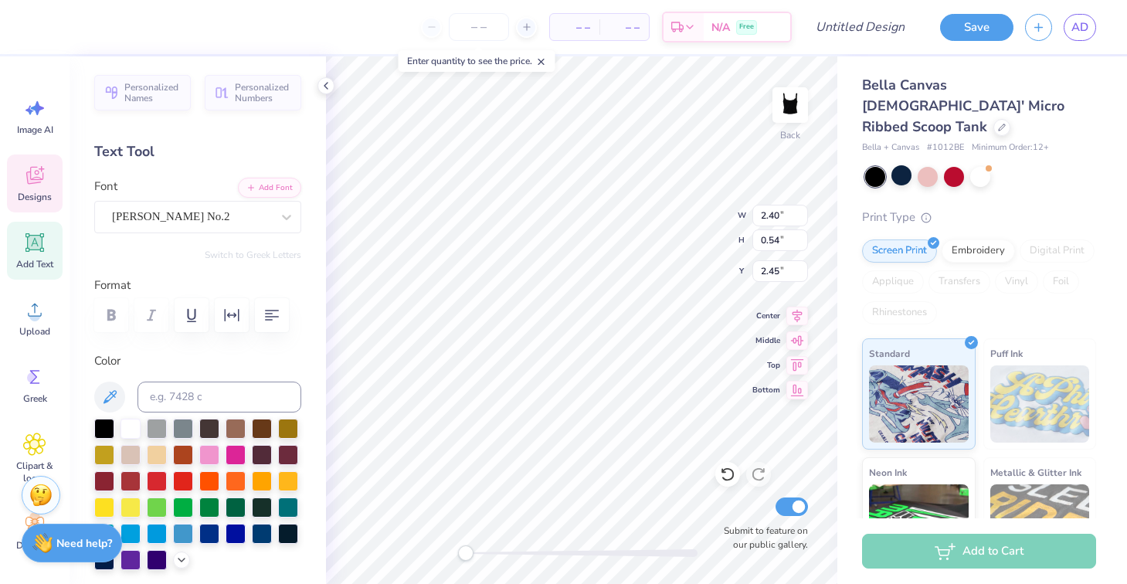
type input "3.88"
type input "0.27"
type input "6.77"
click at [131, 426] on div at bounding box center [130, 427] width 20 height 20
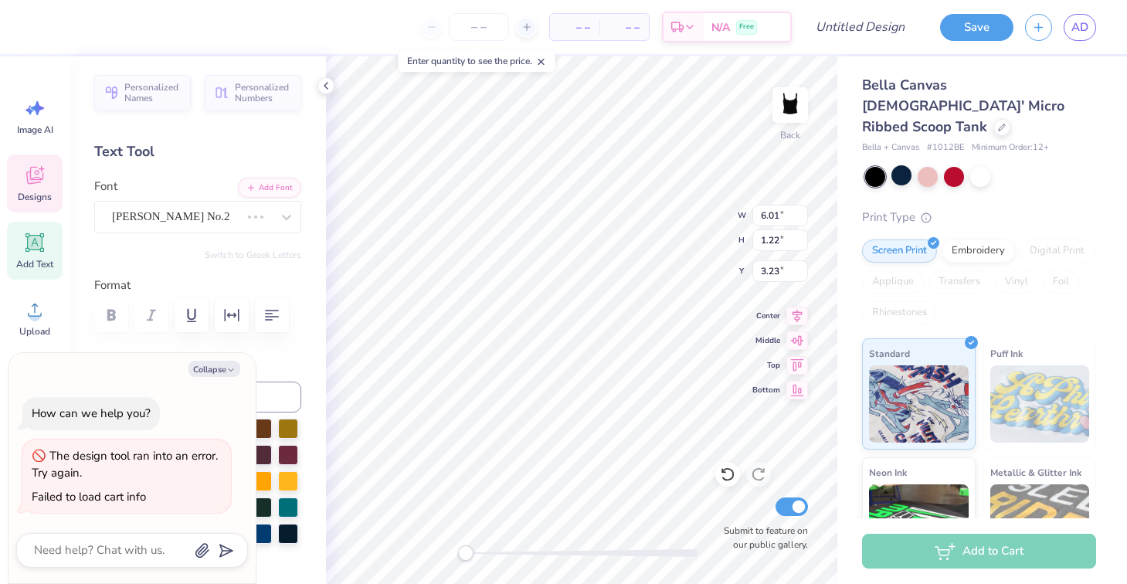
type textarea "x"
type input "3.56"
type input "1.25"
type input "5.13"
type textarea "x"
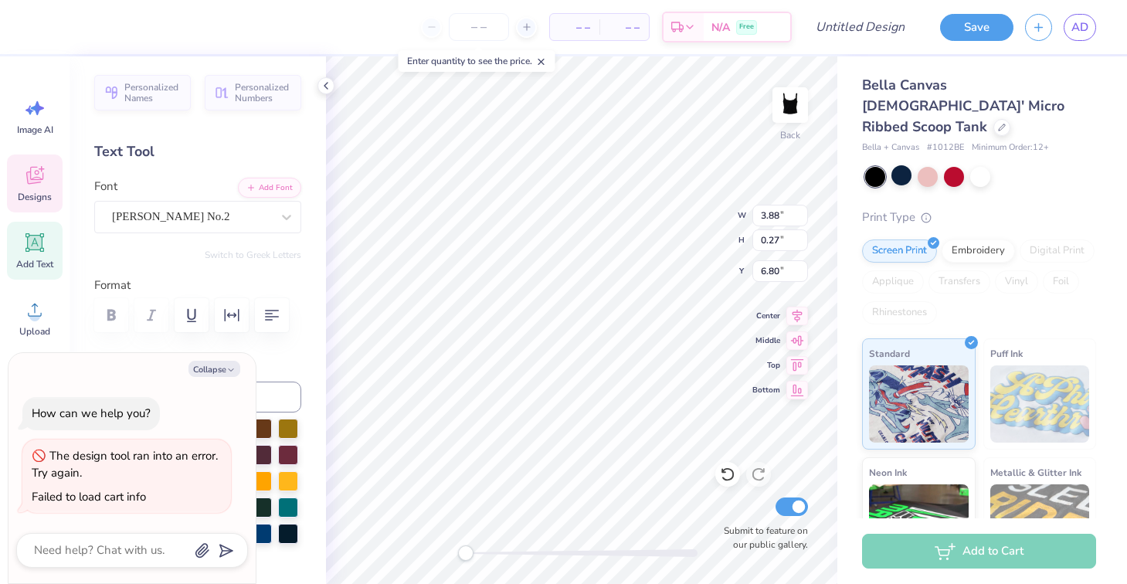
type input "2.40"
type input "0.54"
type input "2.38"
type textarea "x"
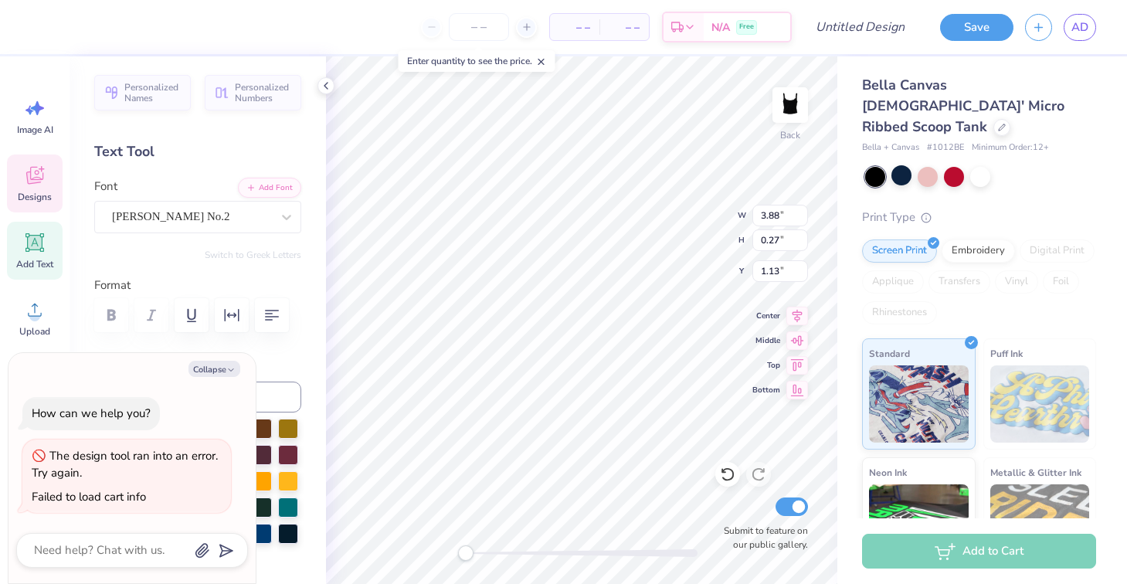
type textarea "Y"
type textarea "x"
type textarea "y"
type textarea "x"
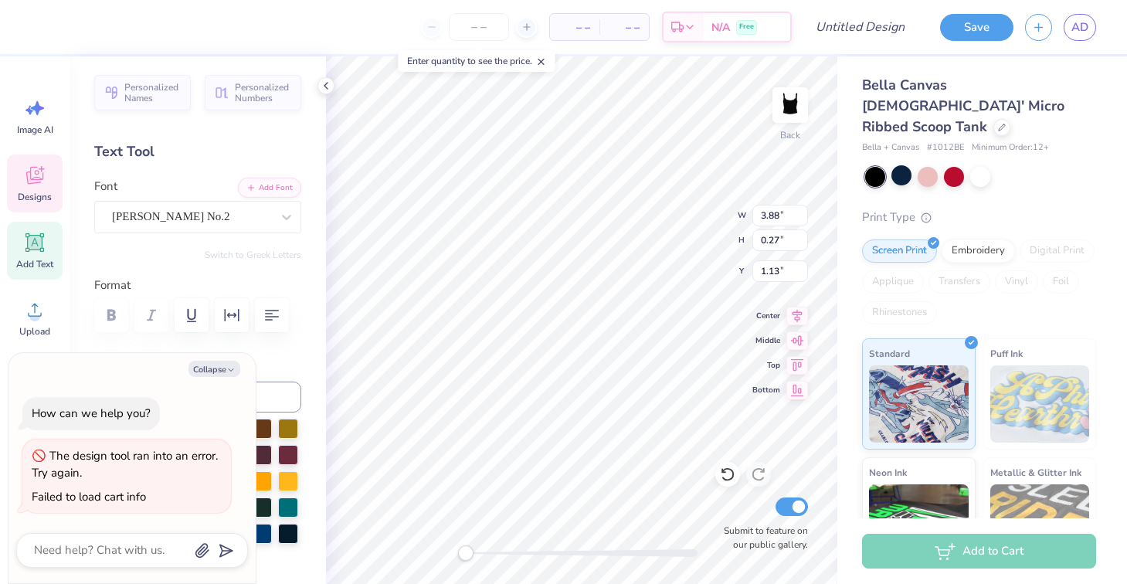
type textarea "yo"
type textarea "x"
type textarea "you"
type textarea "x"
type textarea "you"
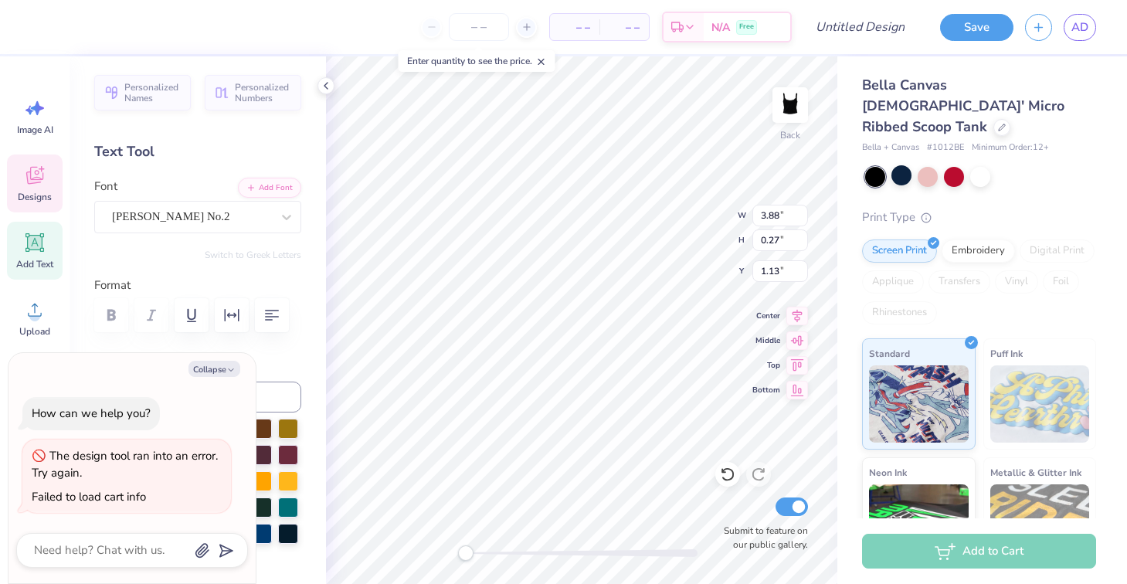
type textarea "x"
type textarea "you k"
type textarea "x"
type textarea "you kn"
type textarea "x"
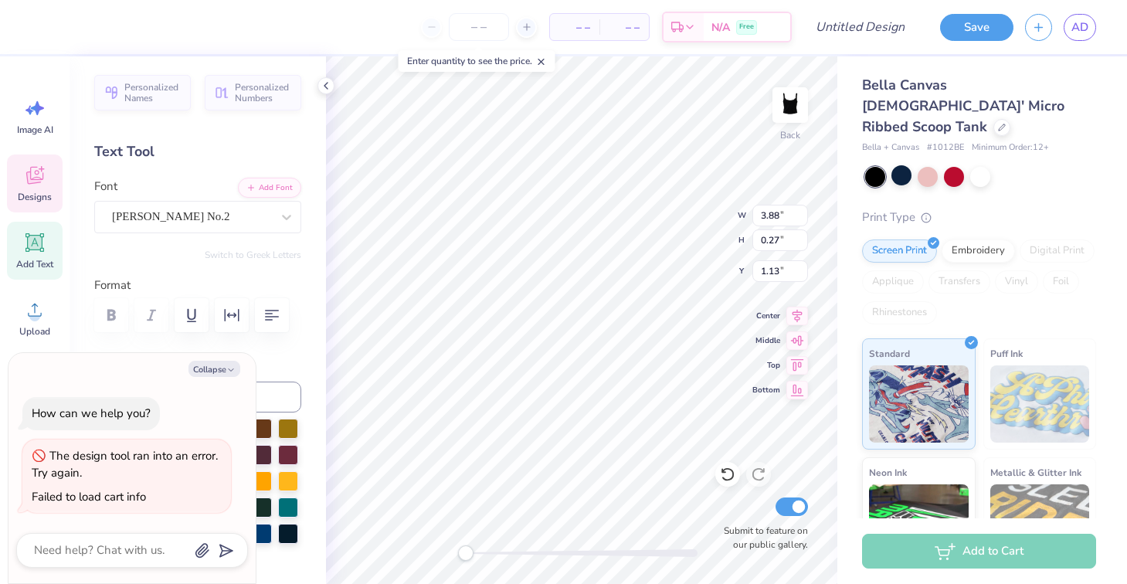
type textarea "you kno"
type textarea "x"
type textarea "you know"
type textarea "x"
type textarea "you know y"
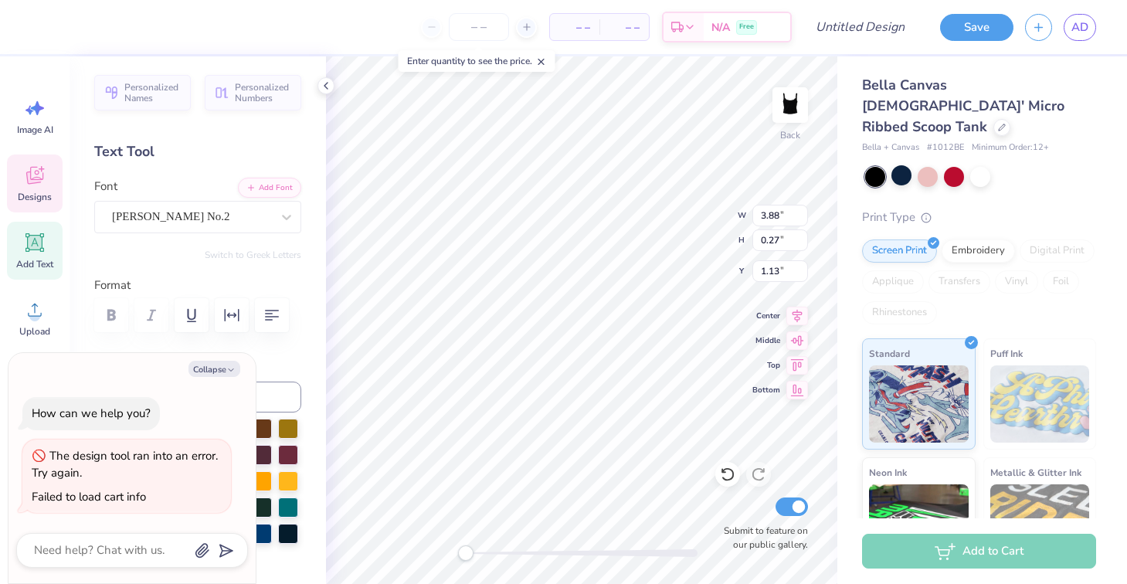
type textarea "x"
type textarea "you know you"
type textarea "x"
type textarea "you know you"
type textarea "x"
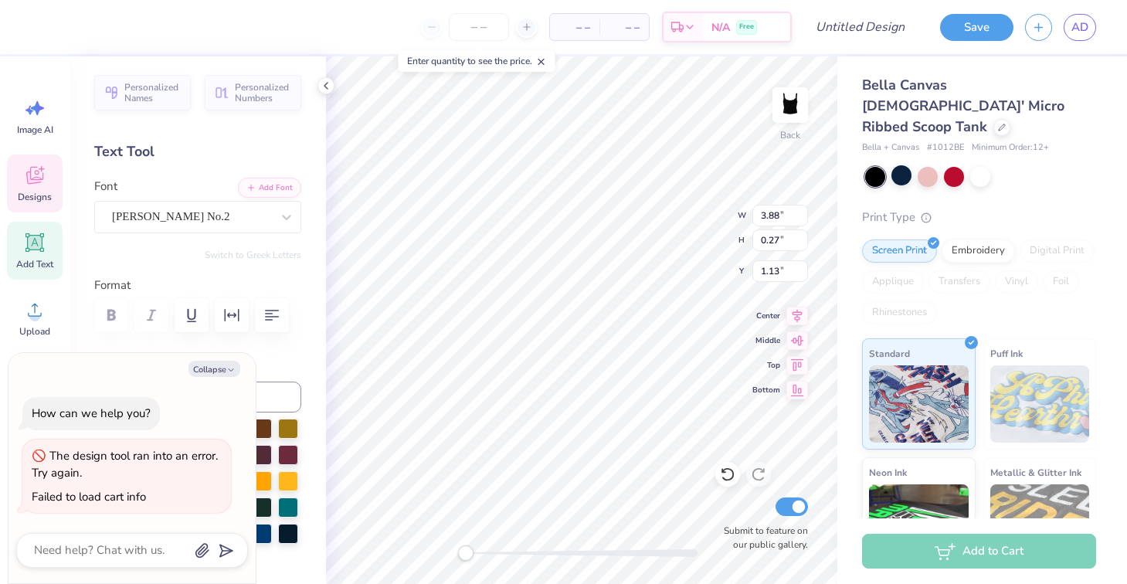
type textarea "you know you l"
type textarea "x"
type textarea "you know you lov"
type textarea "x"
type textarea "you know you love"
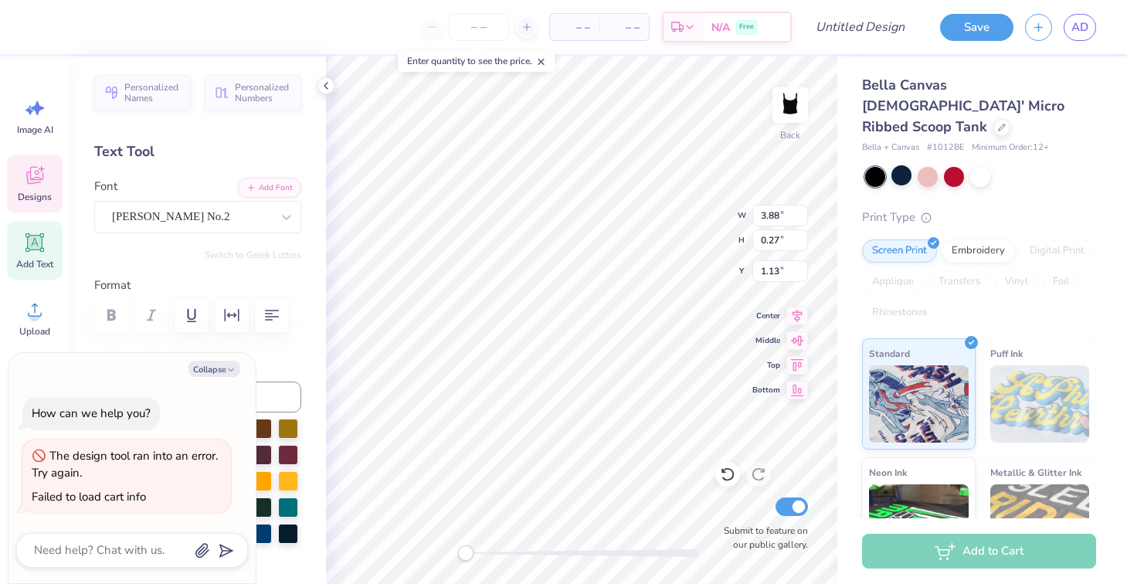
type textarea "x"
type textarea "you know you love u"
type textarea "x"
type textarea "you know you love us"
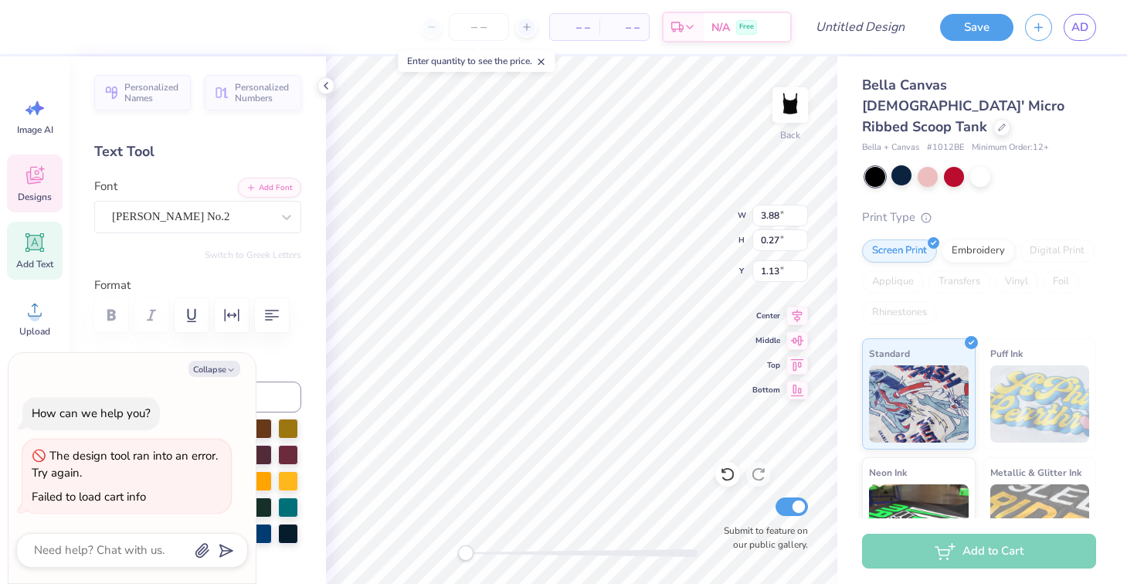
type textarea "x"
type textarea "you know you love us"
type textarea "x"
type textarea "you know you love us,"
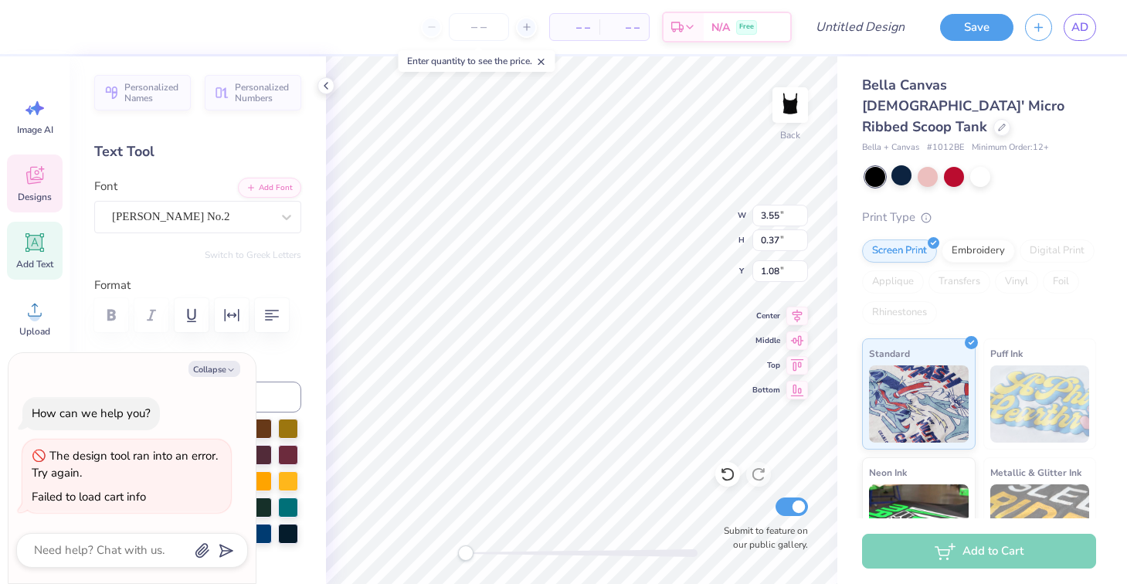
type textarea "x"
type input "2.95"
type input "1.02"
type input "2.00"
type textarea "x"
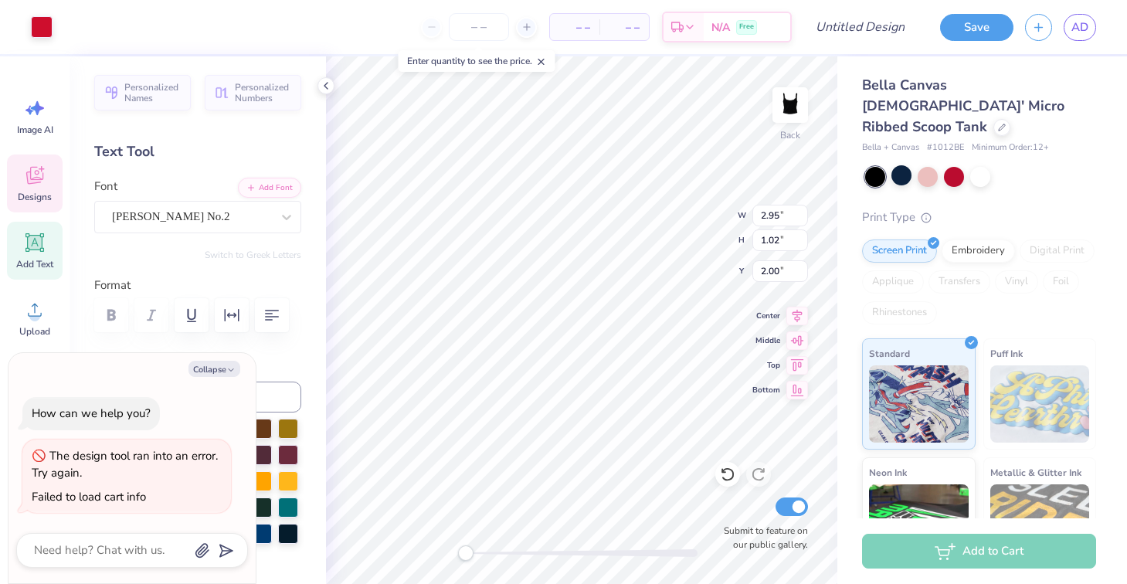
type input "6.08"
type input "0.63"
type input "1.09"
type textarea "x"
type input "0.58"
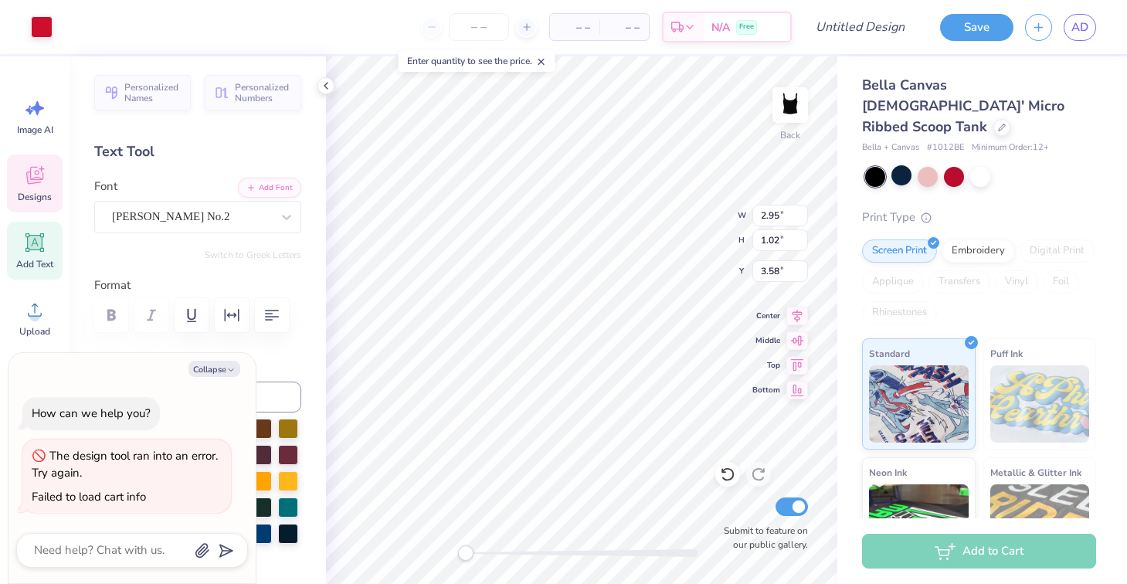
type input "0.43"
type input "2.55"
type textarea "x"
type input "2.95"
type input "1.02"
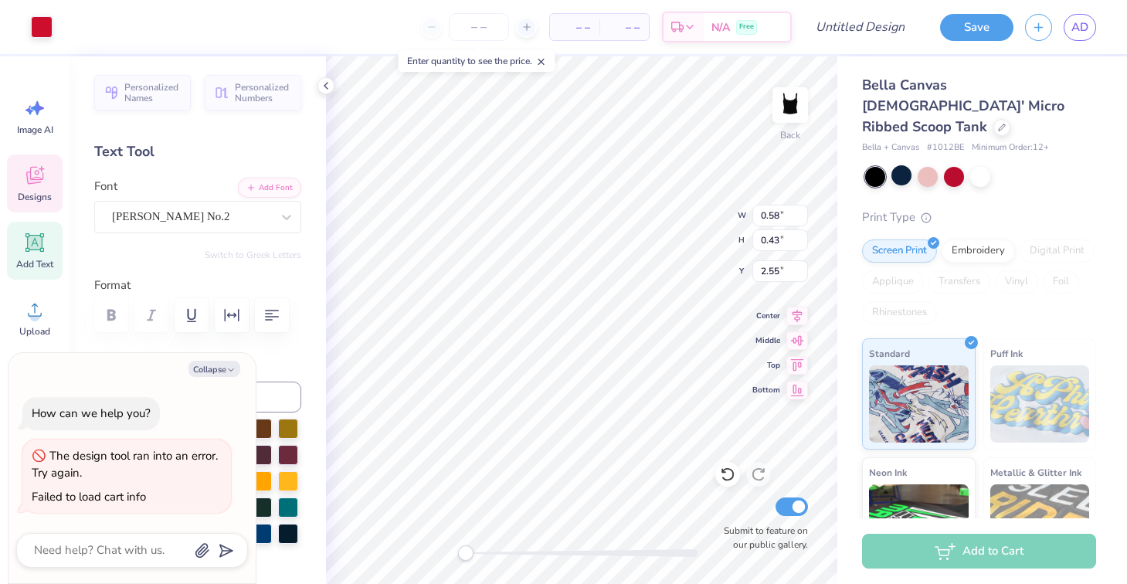
type input "3.58"
type textarea "x"
type input "6.08"
type input "0.63"
type input "2.00"
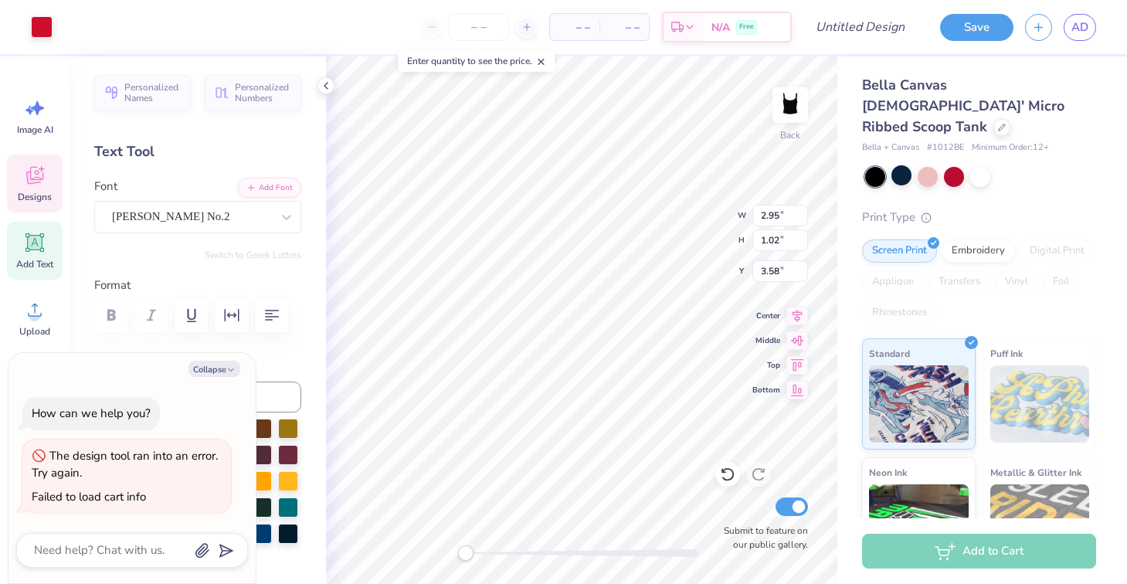
type textarea "x"
type input "0.46"
type input "0.45"
type input "2.36"
type textarea "x"
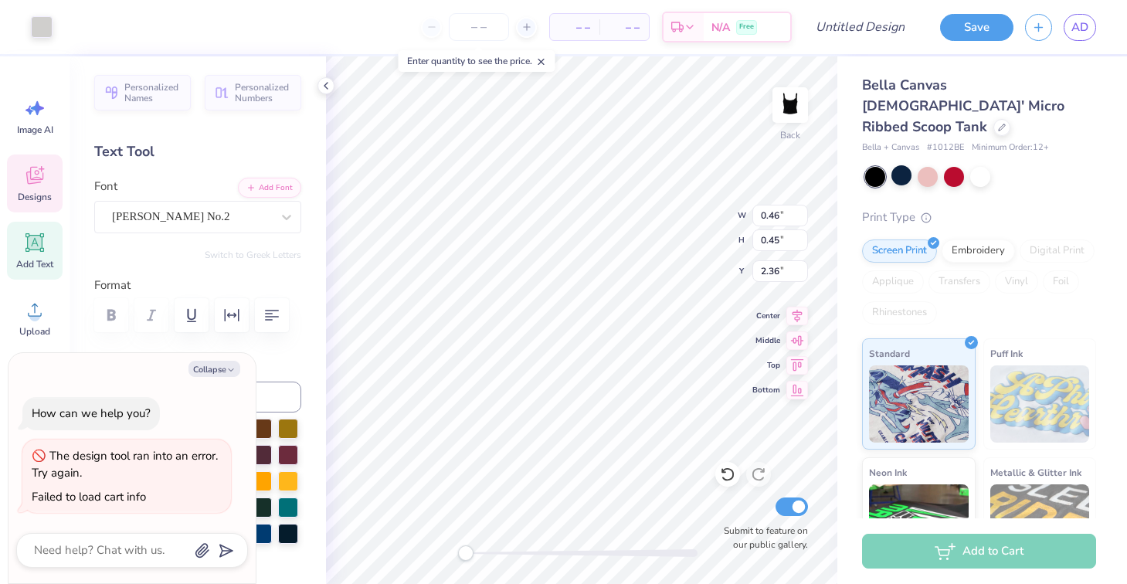
type input "6.08"
type input "0.63"
type input "2.34"
type textarea "x"
type input "0.58"
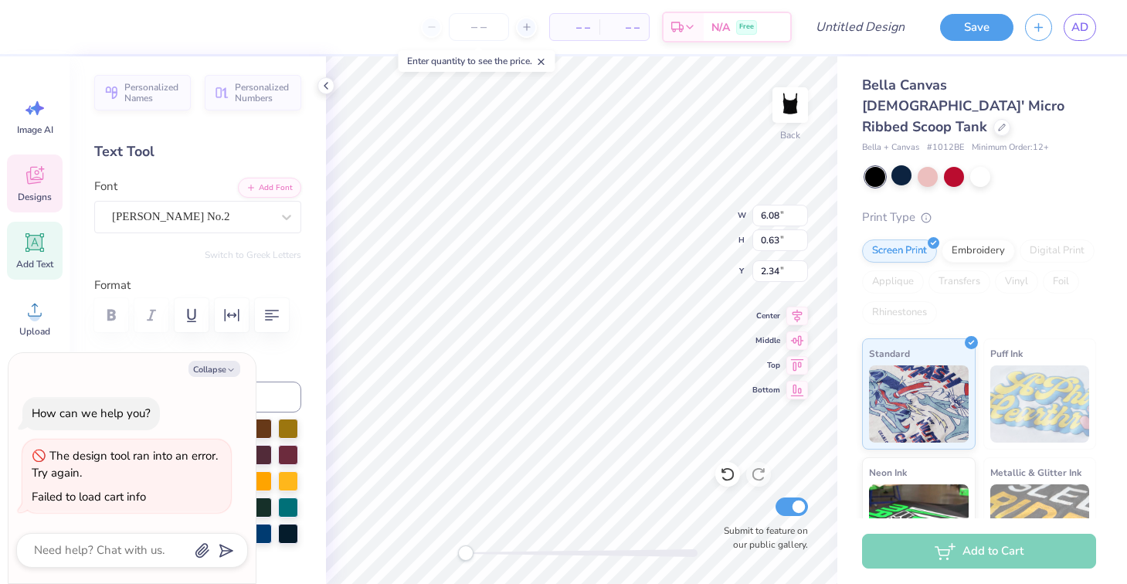
type input "0.43"
type input "2.55"
type textarea "x"
type input "0.46"
type input "0.45"
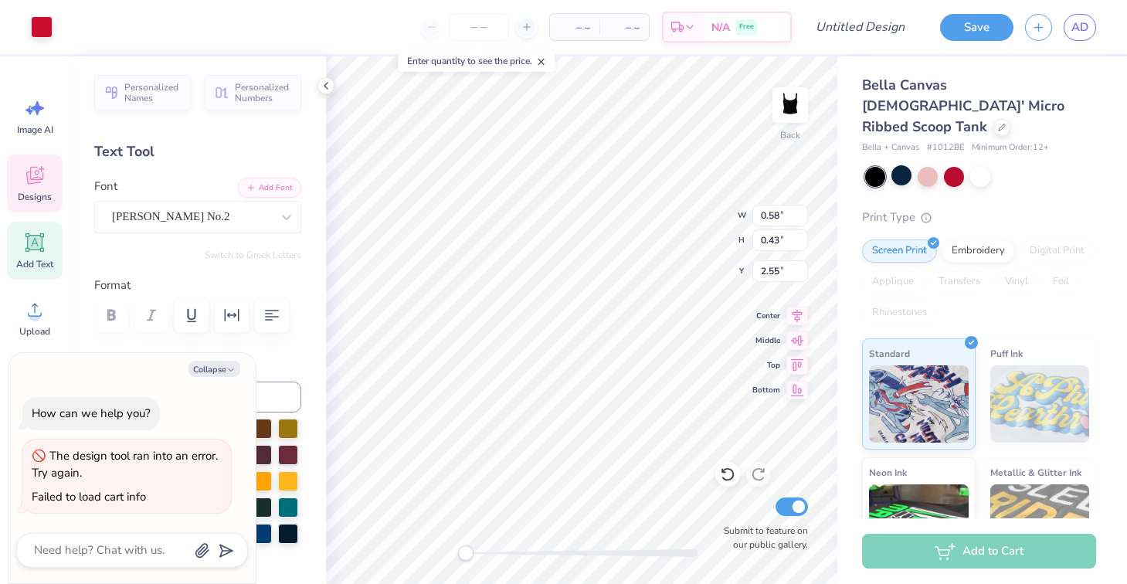
type input "1.55"
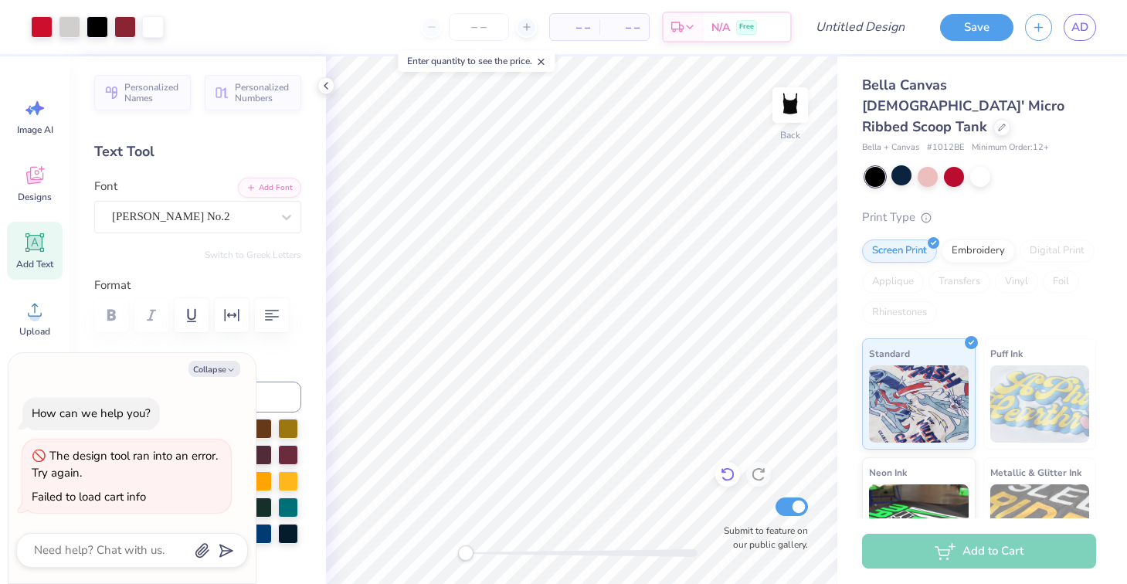
click at [731, 483] on div at bounding box center [727, 474] width 25 height 25
click at [731, 484] on div at bounding box center [727, 474] width 25 height 25
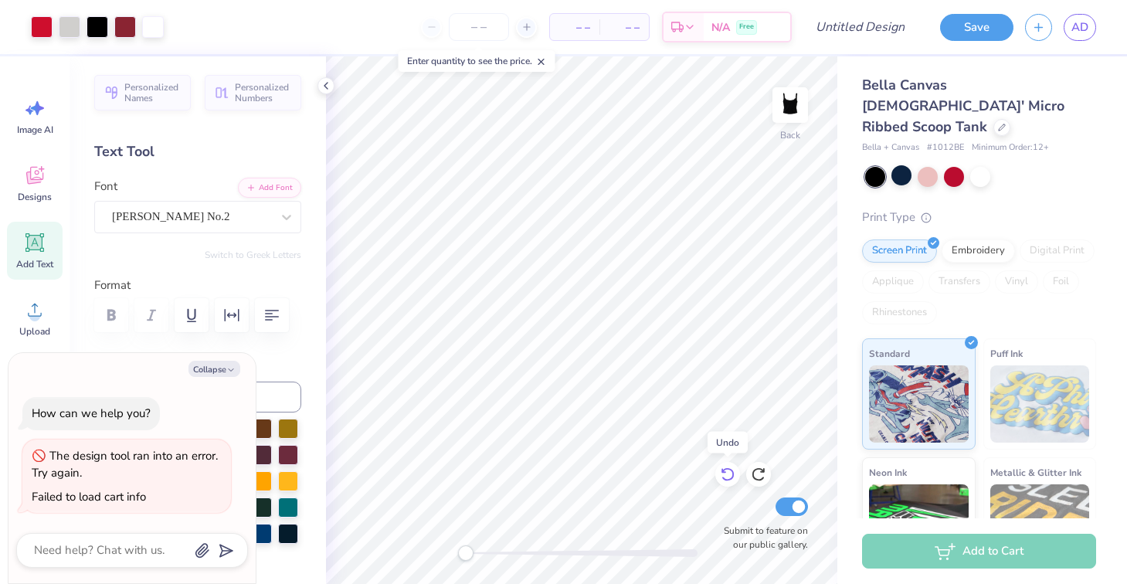
click at [731, 484] on div at bounding box center [727, 474] width 25 height 25
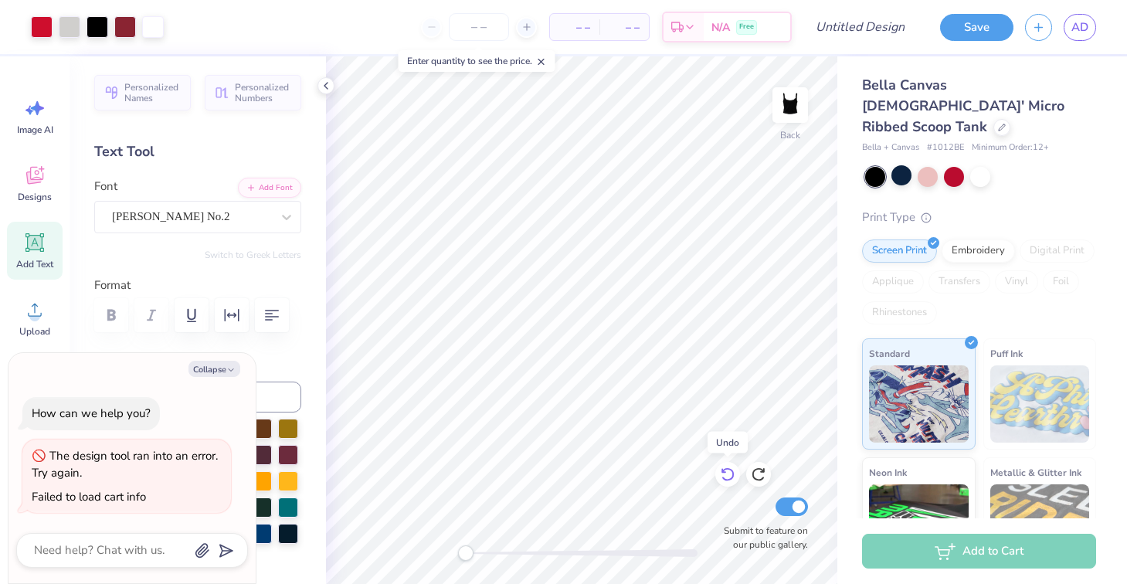
click at [731, 484] on div at bounding box center [727, 474] width 25 height 25
type textarea "x"
type input "6.41"
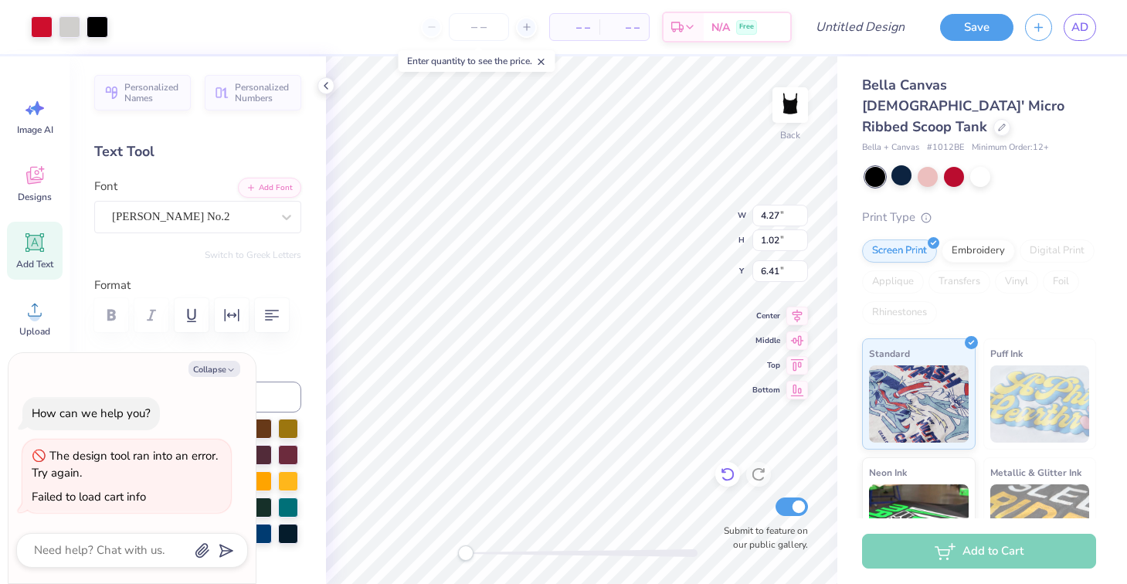
type textarea "x"
type input "5.89"
type input "0.63"
type input "1.37"
type textarea "x"
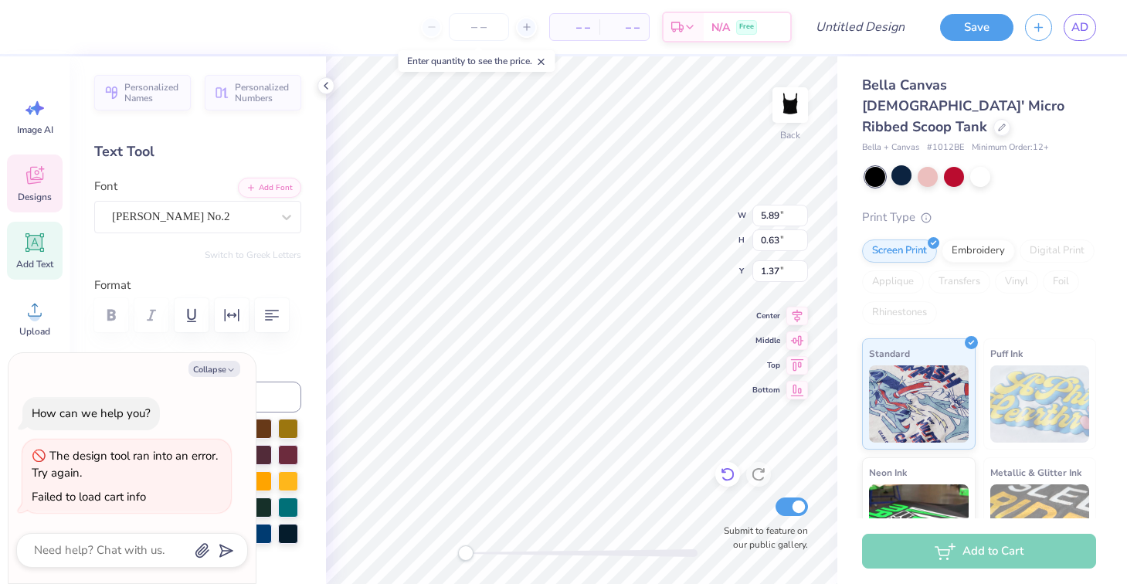
type textarea "you know you love us,"
type textarea "x"
type input "2.53"
type input "1.57"
type input "4.84"
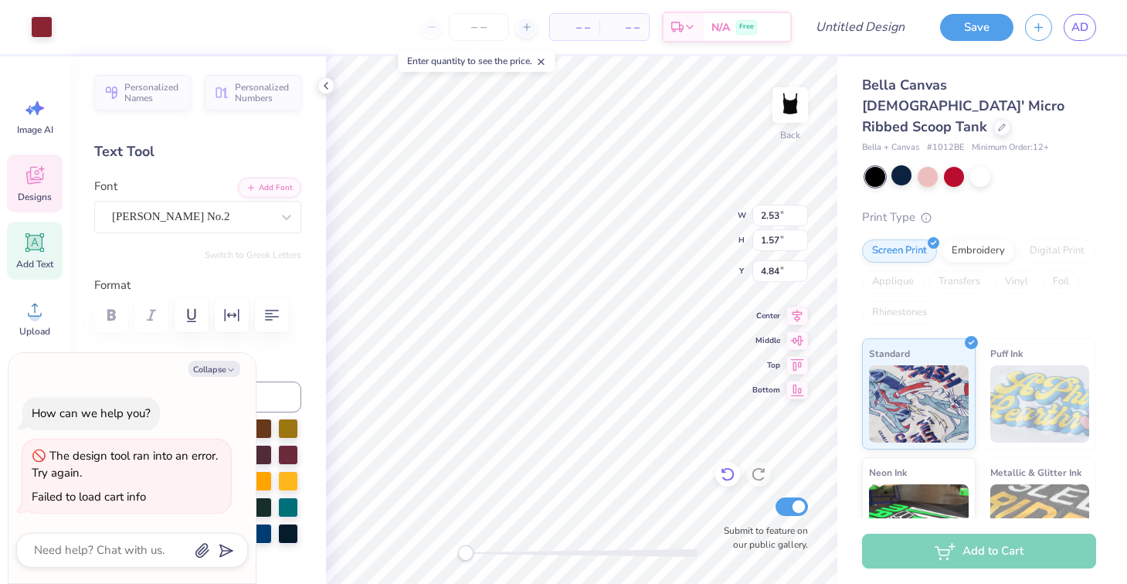
type textarea "x"
type input "2.49"
type input "1.43"
type input "5.37"
type textarea "x"
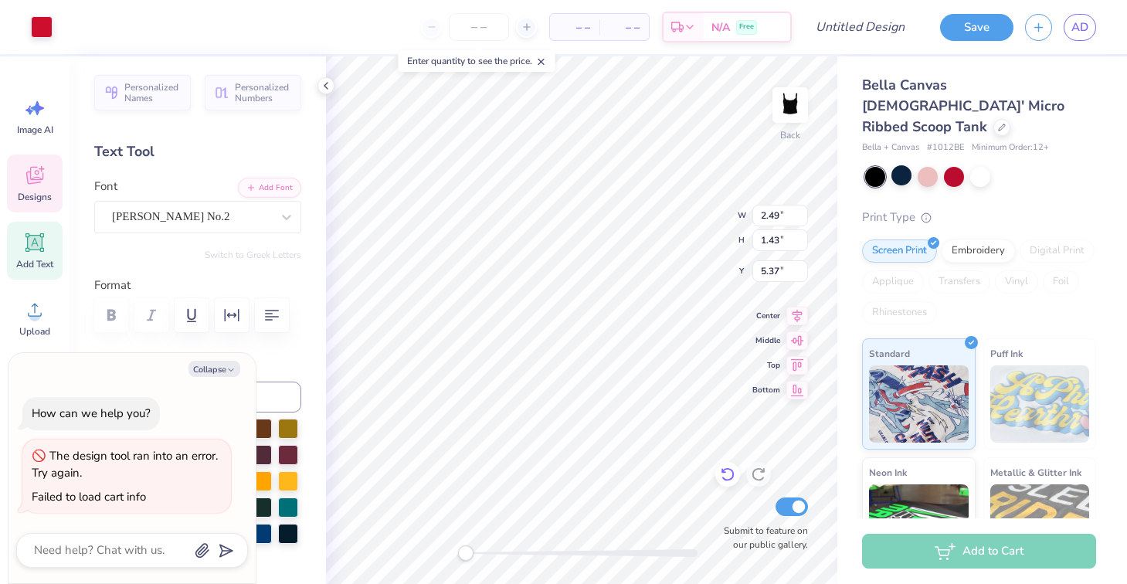
type input "6.01"
type input "1.22"
type input "8.06"
type textarea "x"
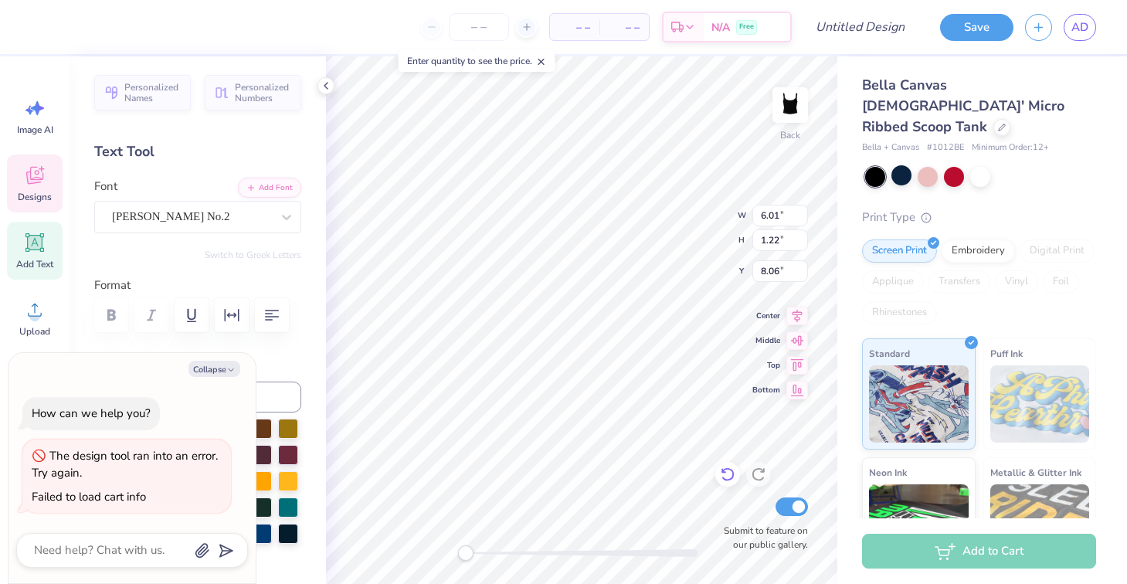
type textarea "X"
type textarea "x"
type textarea "XO"
type textarea "x"
type textarea "XOX"
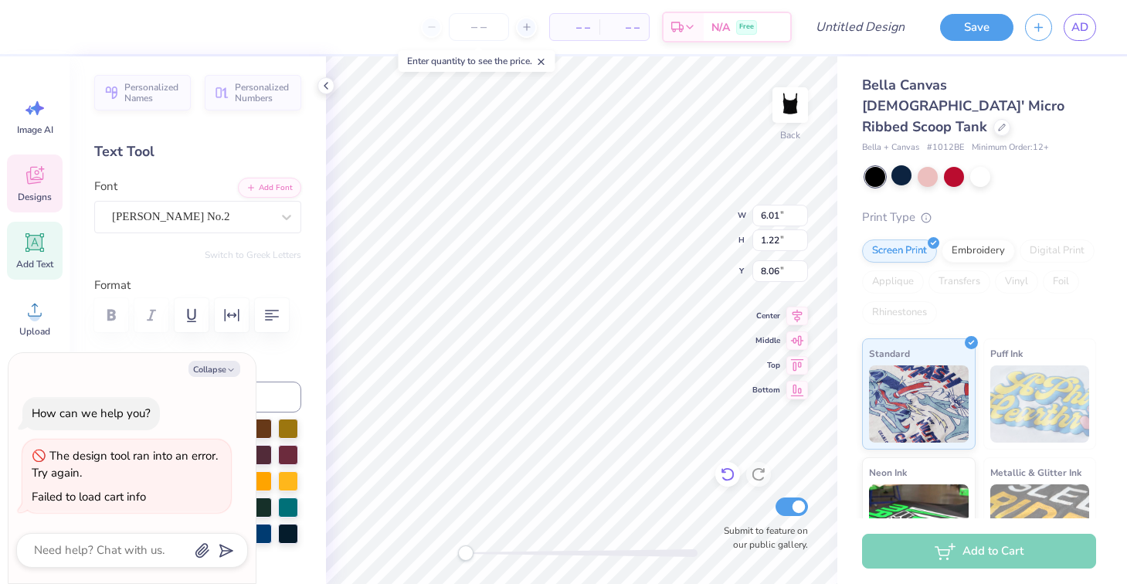
type textarea "x"
type textarea "XOXO"
type textarea "x"
type input "3.90"
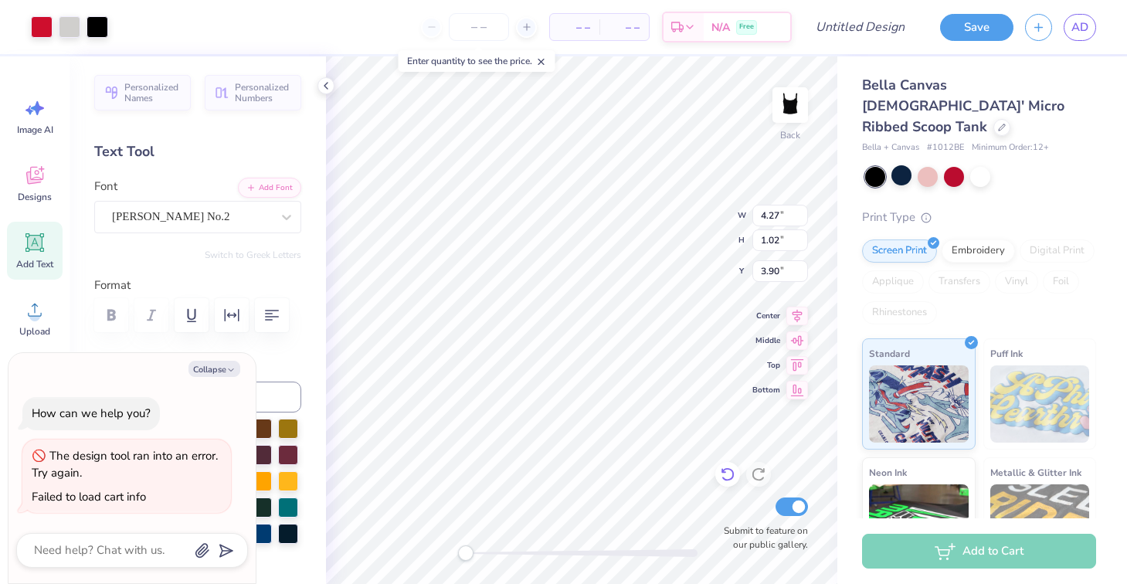
type textarea "x"
click at [470, 25] on input "number" at bounding box center [479, 27] width 60 height 28
type input "100"
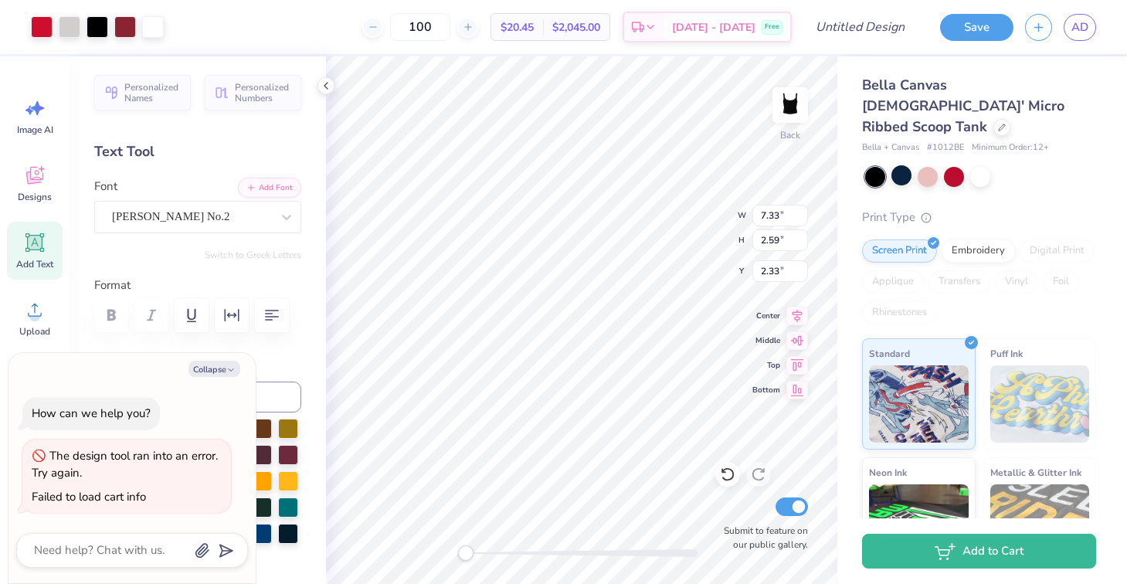
type textarea "x"
type input "2.91"
type textarea "x"
type input "6.42"
type input "0.66"
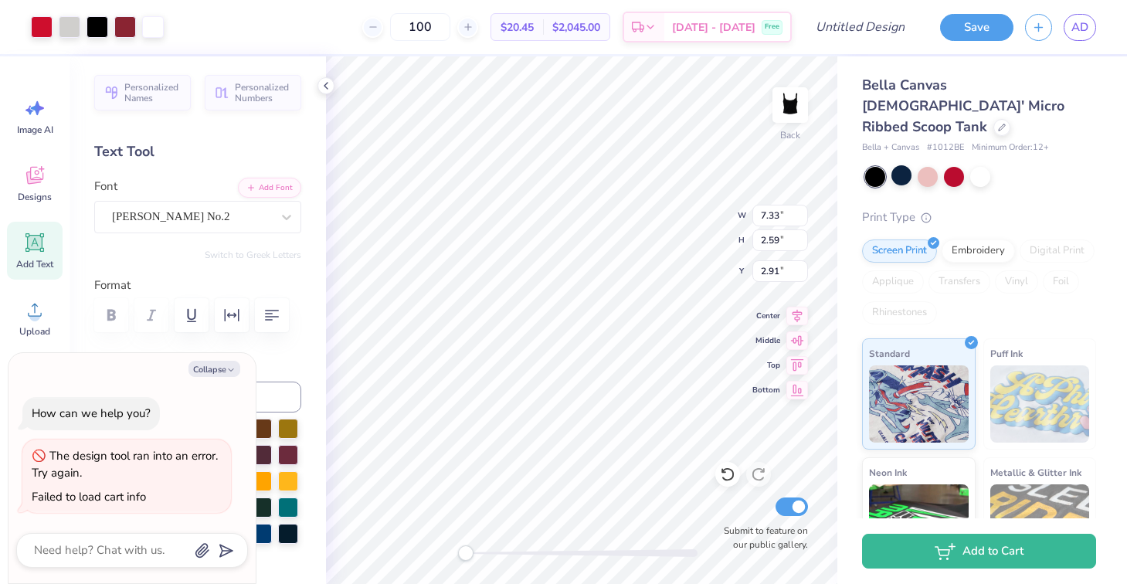
type input "1.67"
type textarea "x"
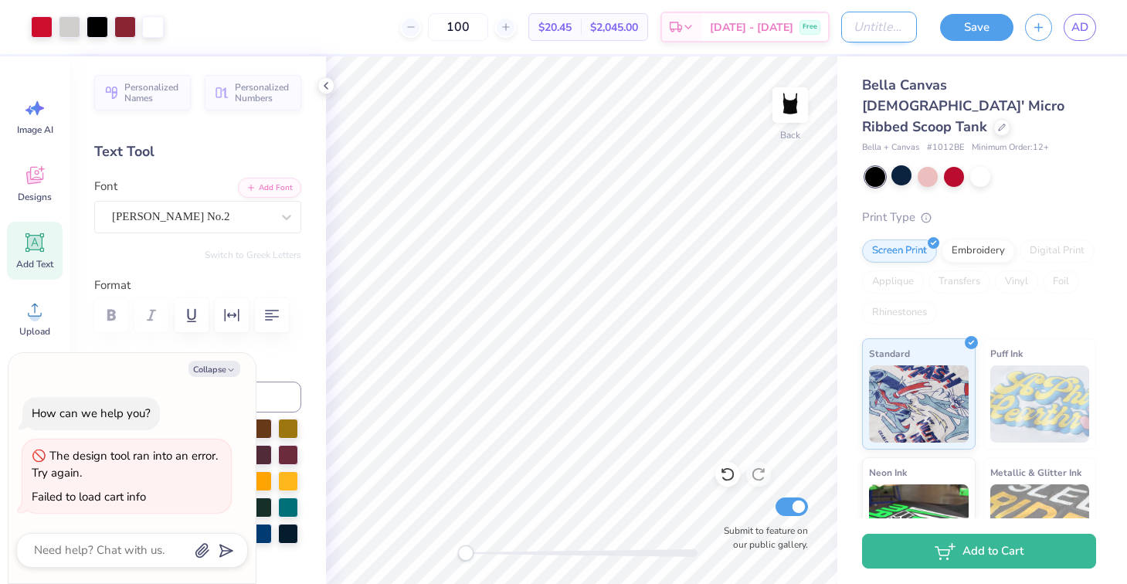
click at [843, 32] on input "Design Title" at bounding box center [879, 27] width 76 height 31
type input "s"
type textarea "x"
type input "si"
type textarea "x"
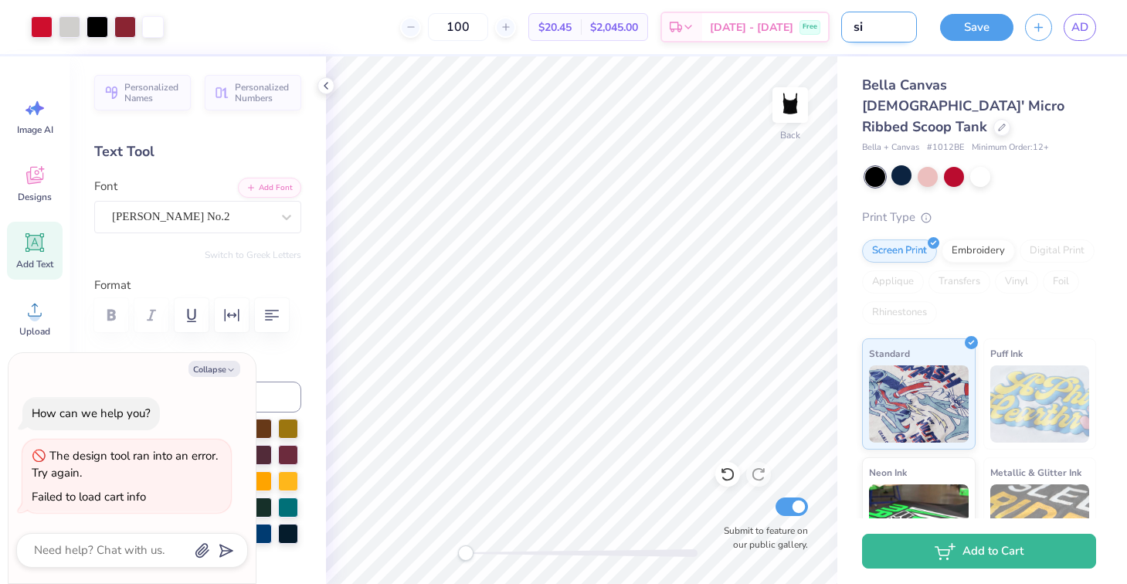
type input "sis"
type textarea "x"
type input "sist"
type textarea "x"
type input "siste"
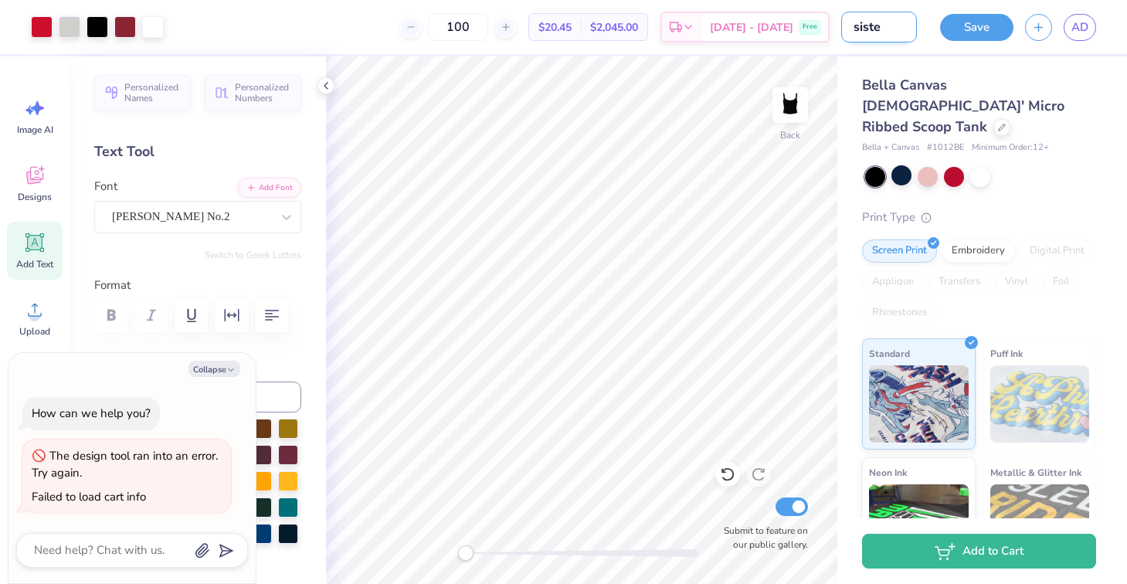
type textarea "x"
type input "sister"
type textarea "x"
type input "sisterh"
type textarea "x"
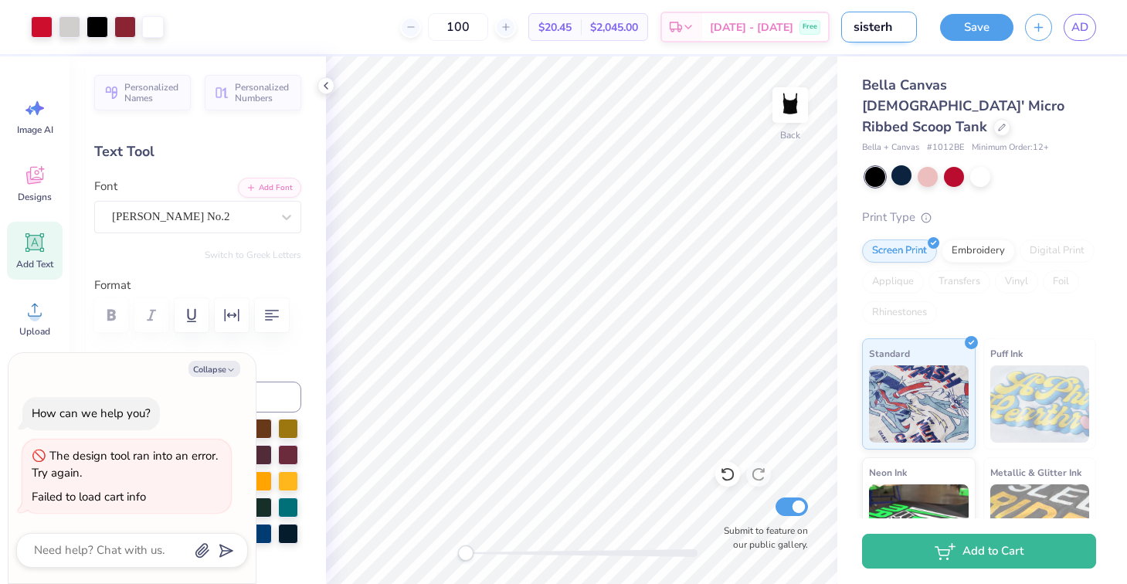
type input "sisterho"
type textarea "x"
type input "sisterhoo"
type textarea "x"
type input "sisterhood"
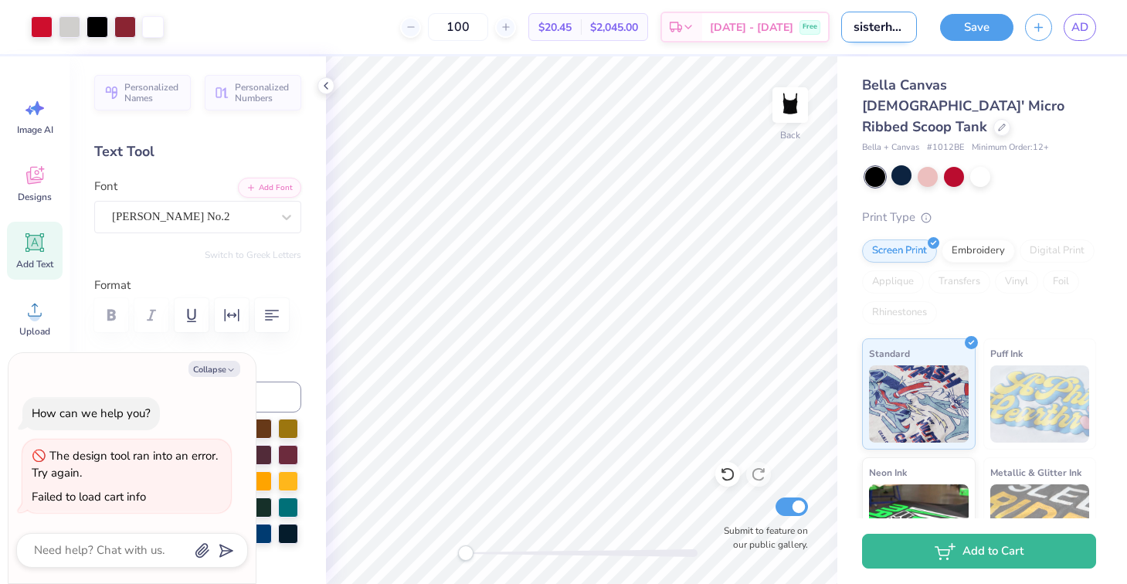
type textarea "x"
type input "sisterhood"
type textarea "x"
type input "sisterhood r"
type textarea "x"
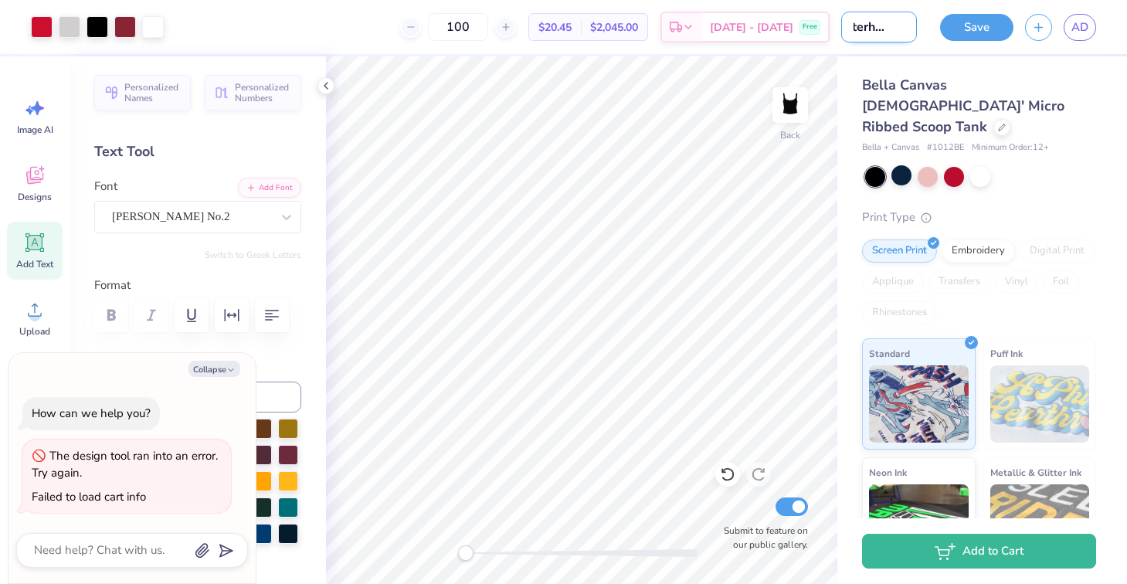
type input "sisterhood re"
type textarea "x"
type input "sisterhood ret"
type textarea "x"
type input "sisterhood retr"
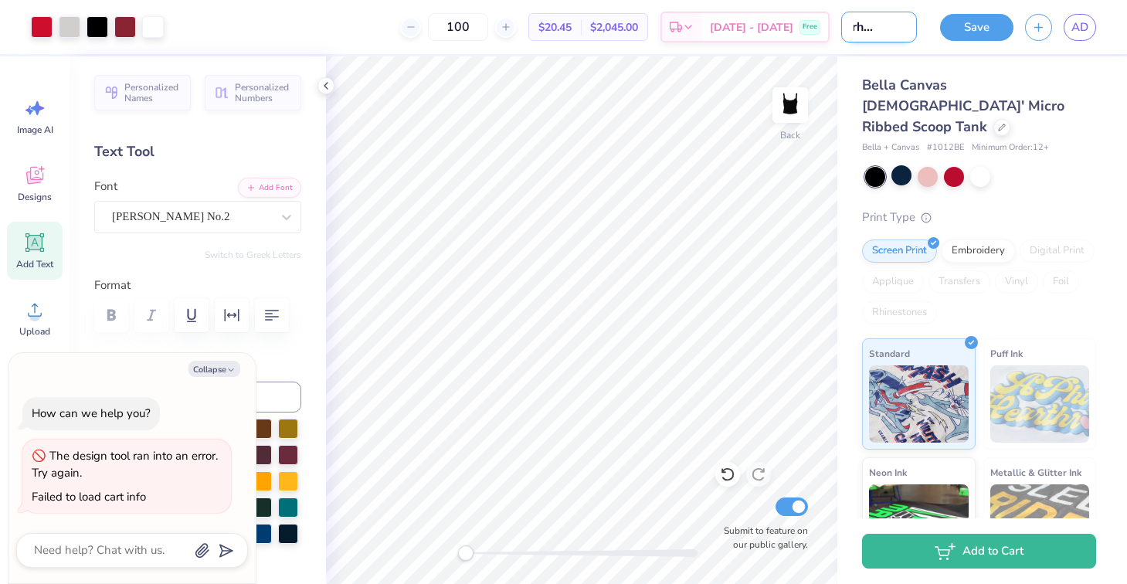
type textarea "x"
type input "sisterhood retre"
type textarea "x"
type input "sisterhood retrea"
type textarea "x"
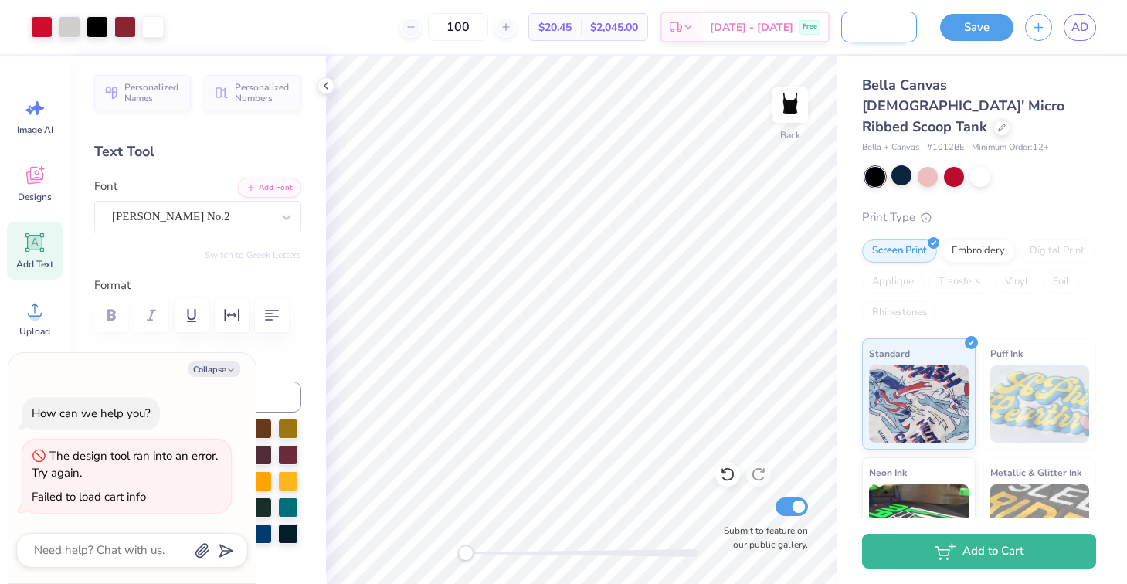
type input "sisterhood retreat"
type textarea "x"
type input "sisterhood retreat"
click at [994, 19] on button "Save" at bounding box center [976, 25] width 73 height 27
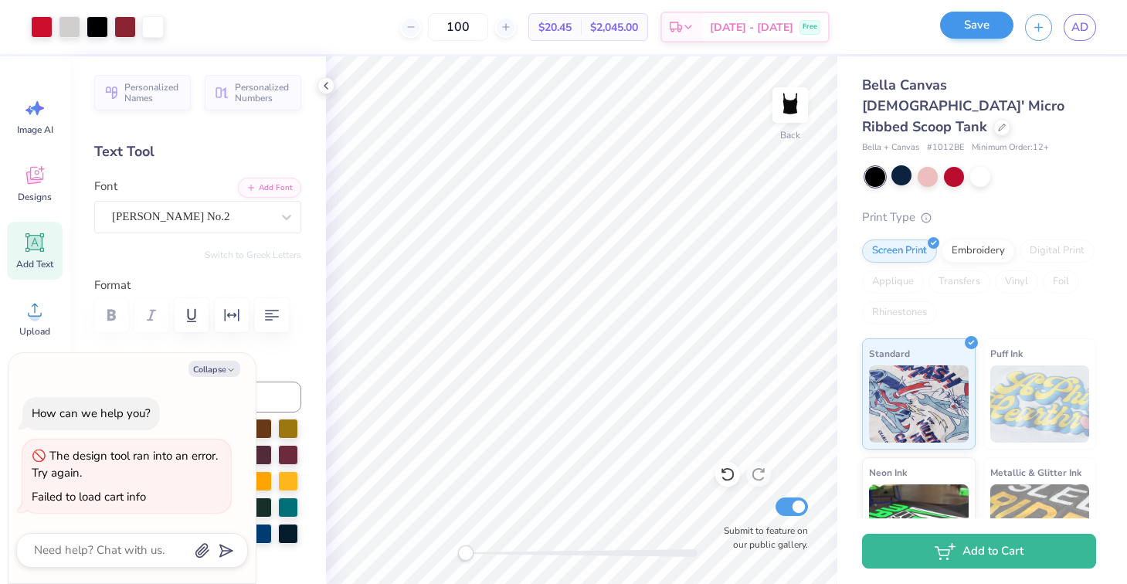
scroll to position [0, 0]
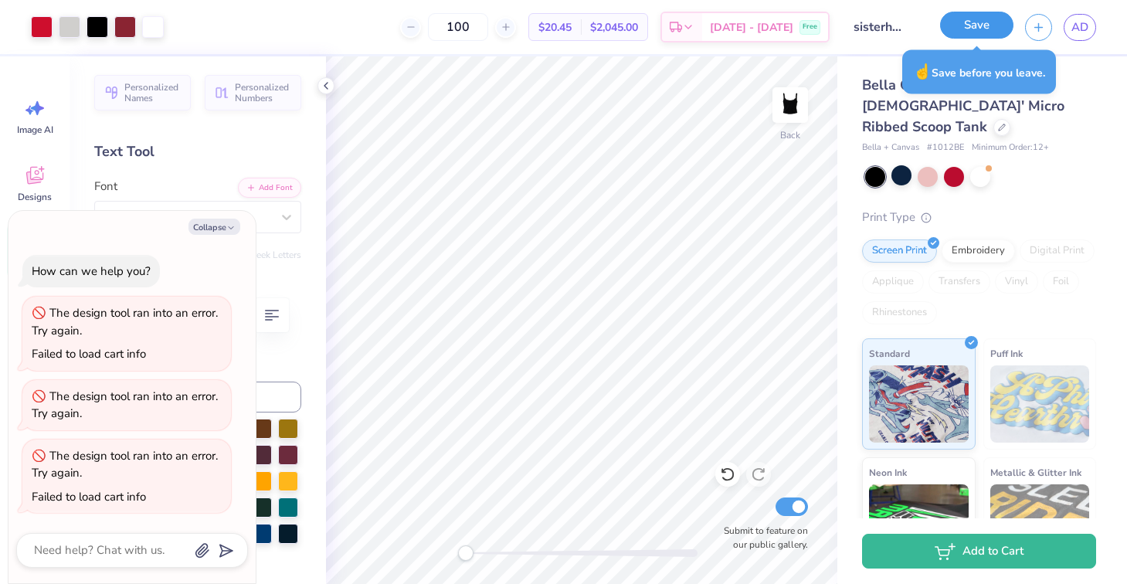
click at [972, 17] on button "Save" at bounding box center [976, 25] width 73 height 27
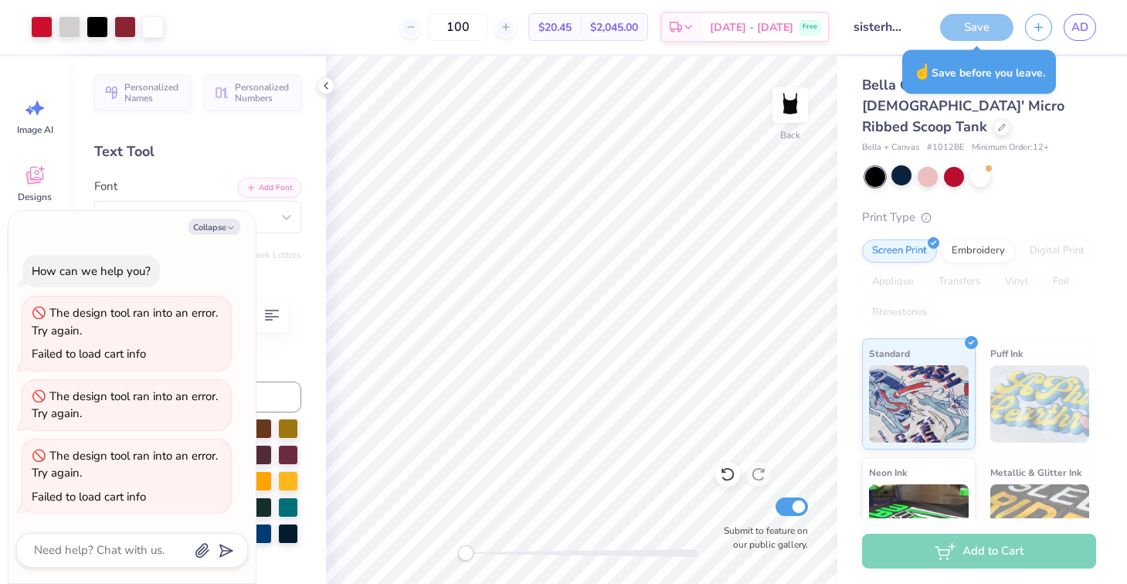
click at [969, 25] on div "Save" at bounding box center [976, 27] width 73 height 27
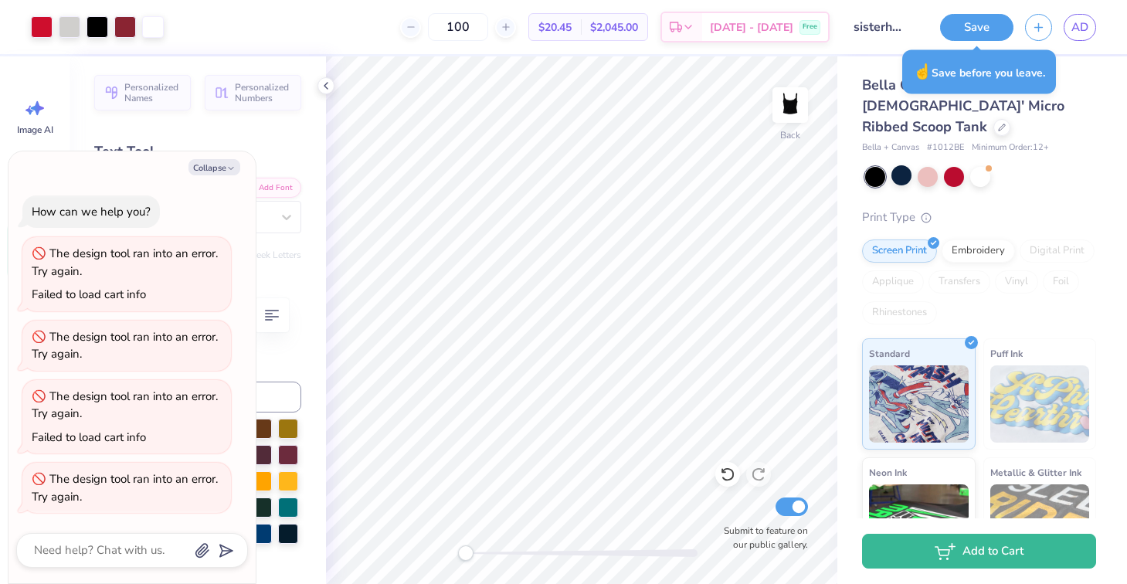
click at [837, 187] on div "Bella Canvas Ladies' Micro Ribbed Scoop Tank Bella + Canvas # 1012BE Minimum Or…" at bounding box center [982, 371] width 290 height 631
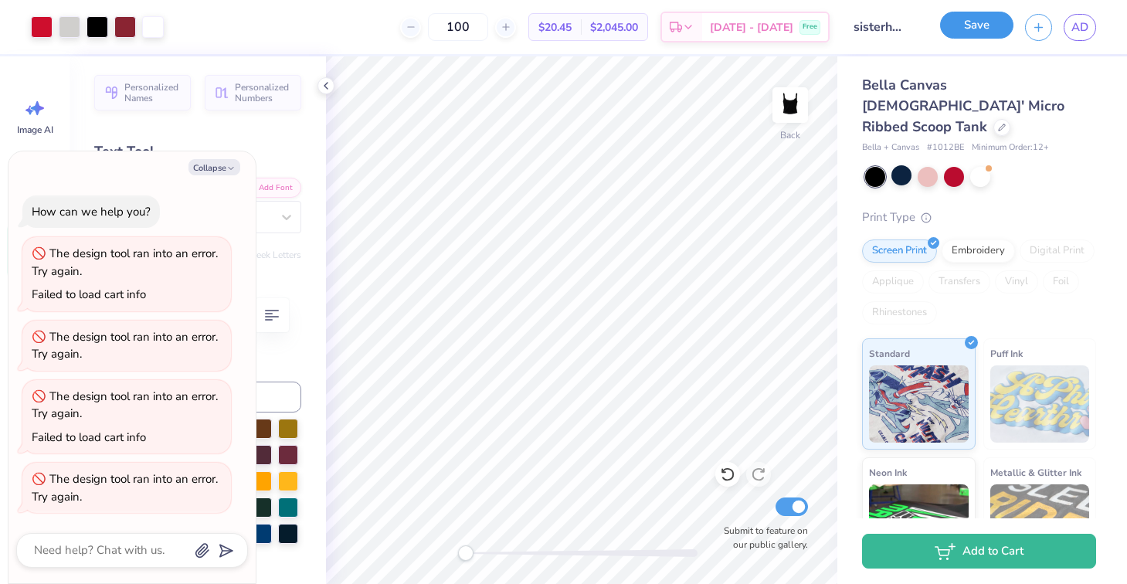
click at [975, 29] on button "Save" at bounding box center [976, 25] width 73 height 27
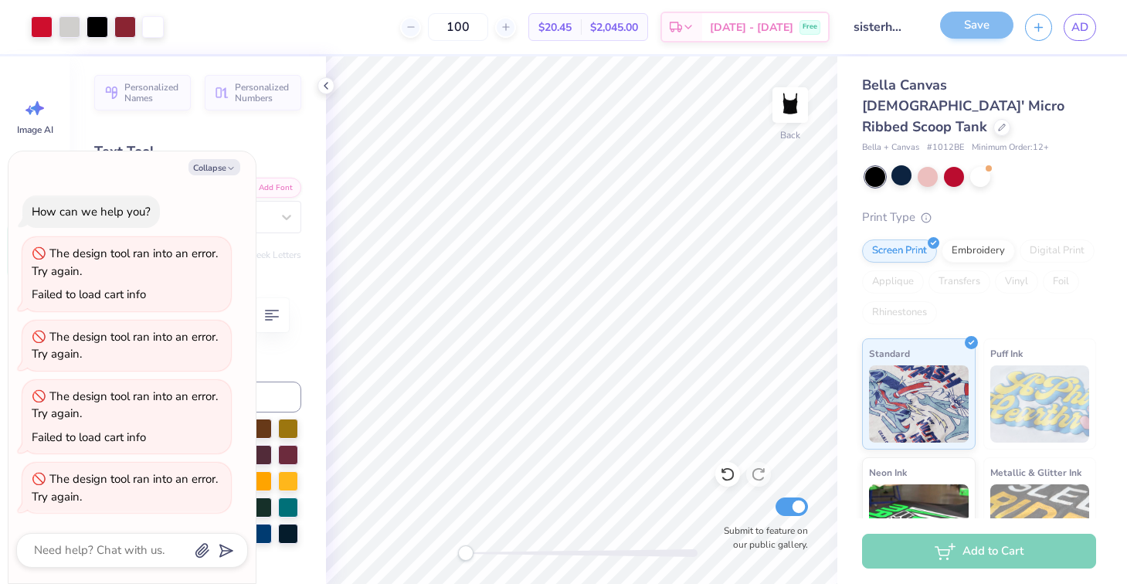
type textarea "x"
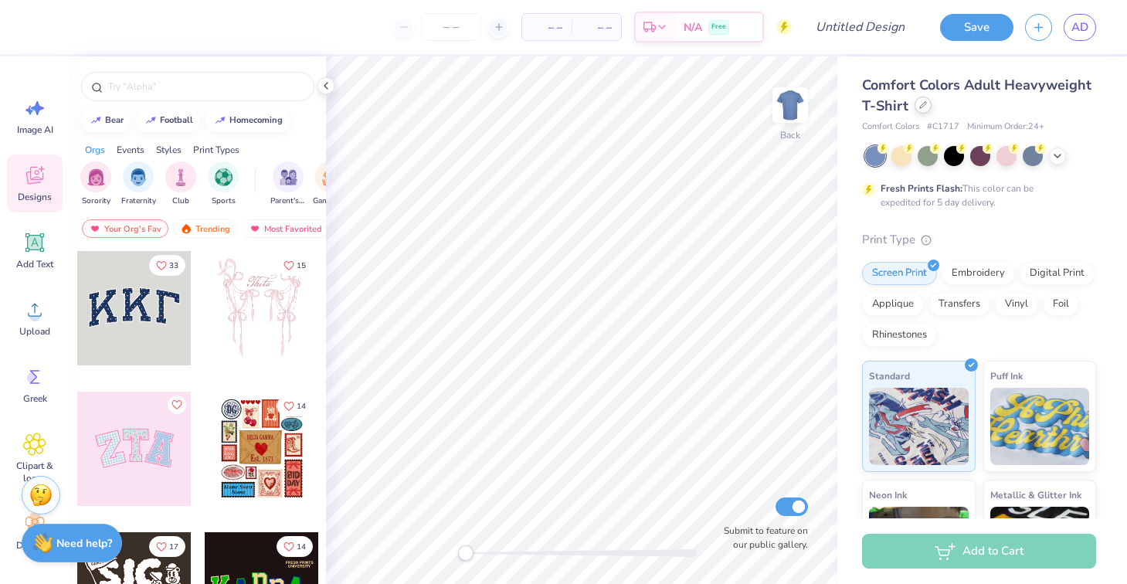
click at [925, 111] on div at bounding box center [922, 105] width 17 height 17
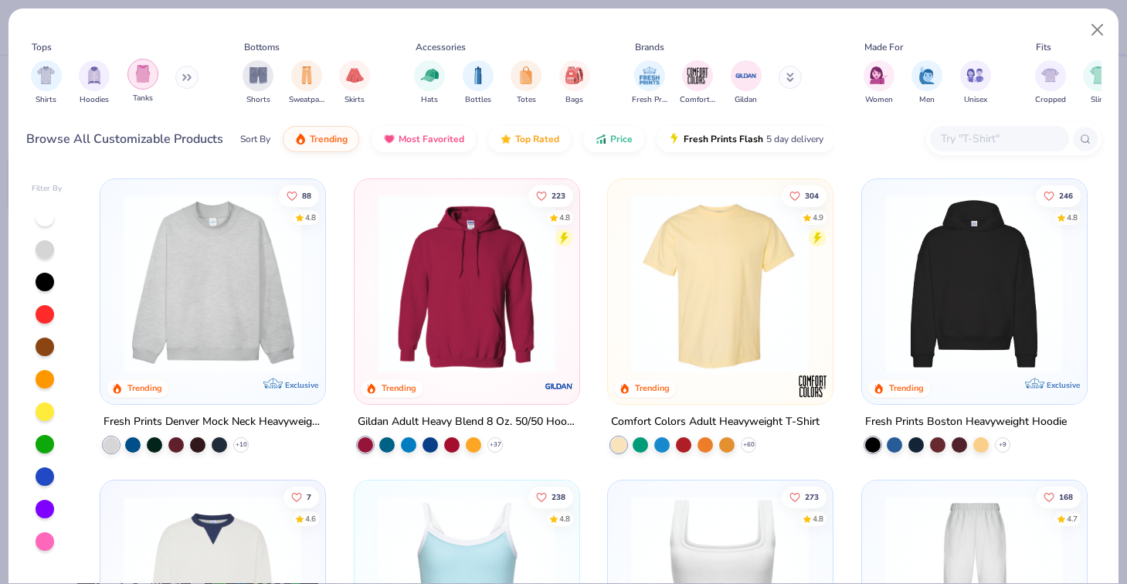
click at [143, 82] on img "filter for Tanks" at bounding box center [142, 74] width 17 height 18
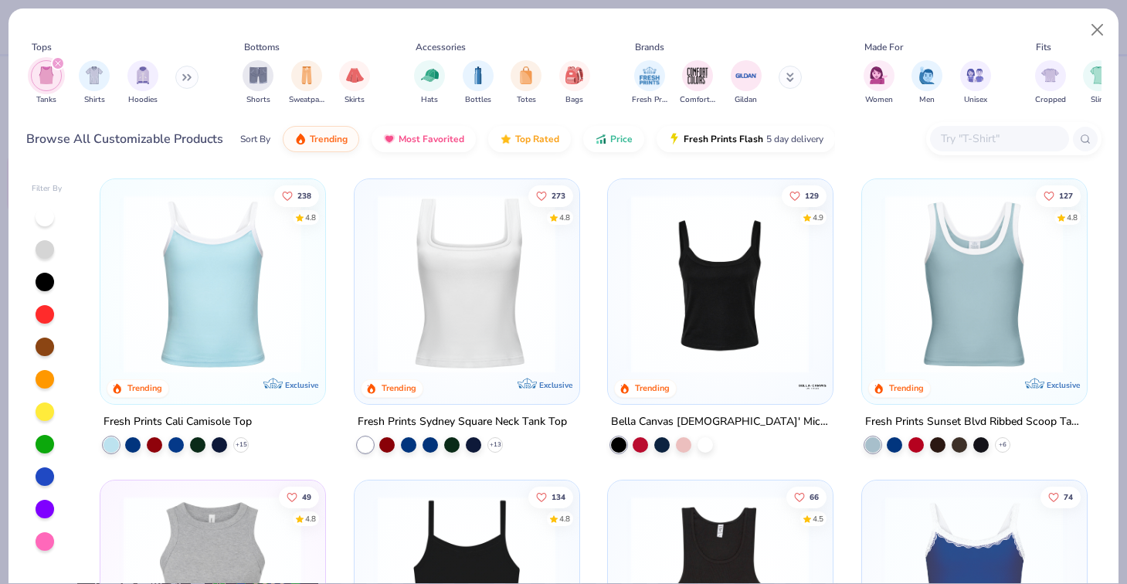
click at [690, 327] on img at bounding box center [719, 284] width 193 height 178
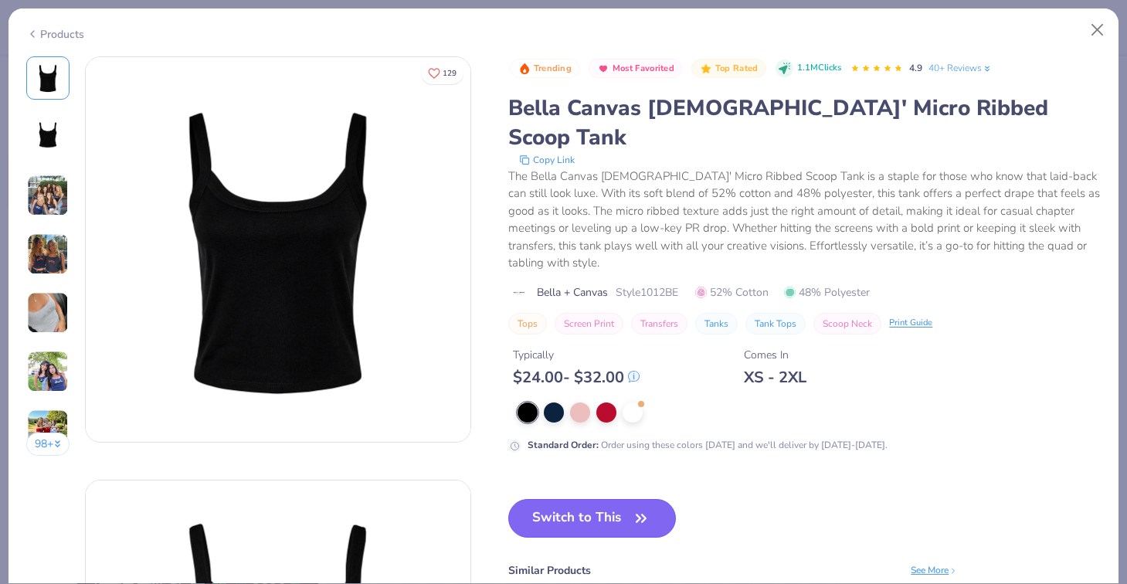
click at [533, 499] on button "Switch to This" at bounding box center [592, 518] width 168 height 39
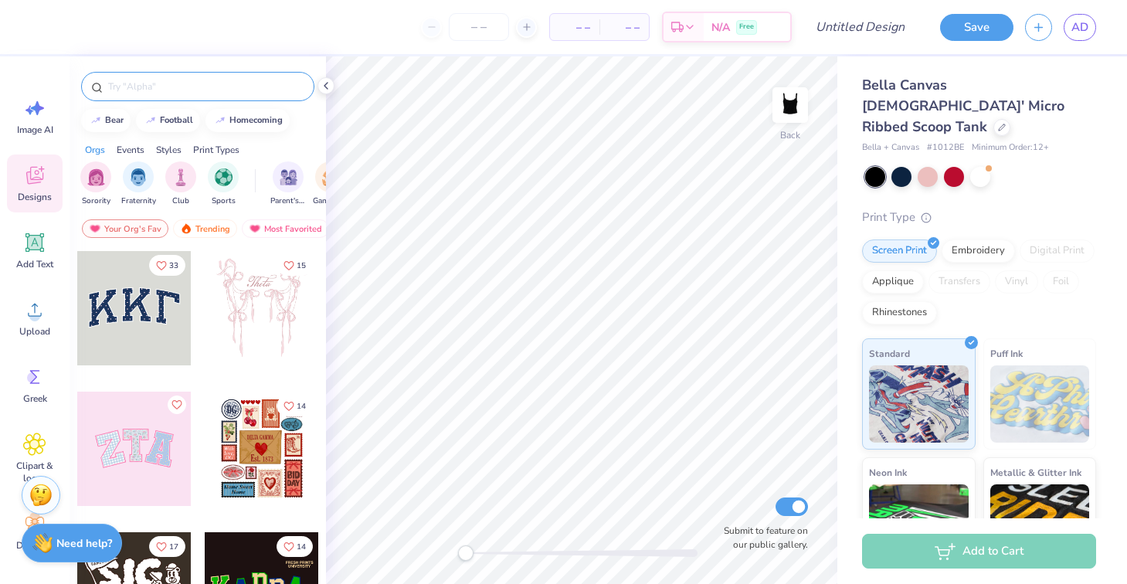
click at [120, 88] on input "text" at bounding box center [206, 86] width 198 height 15
type input "kiss"
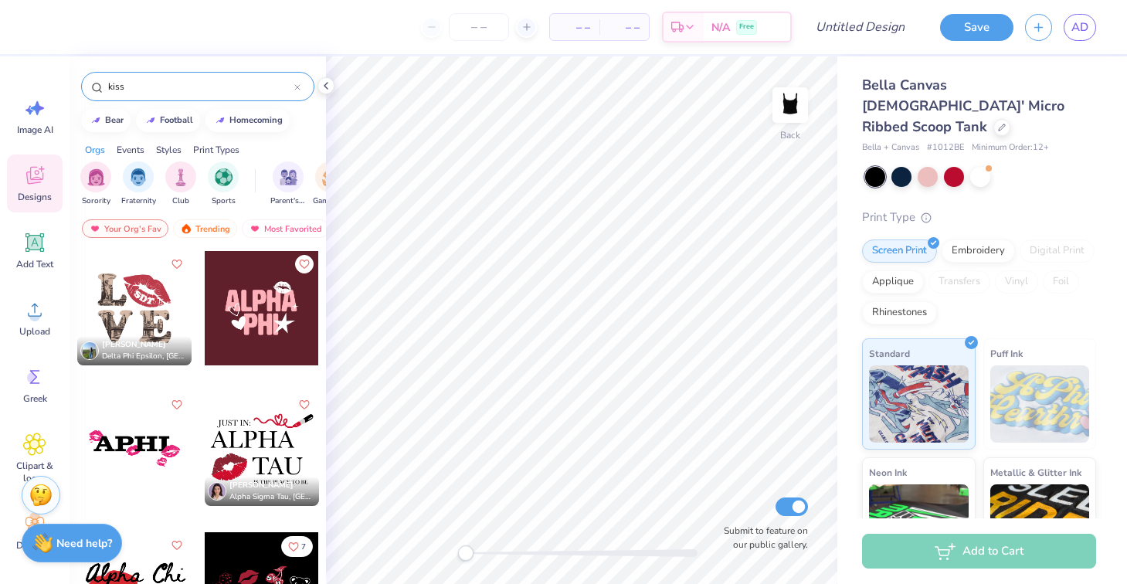
click at [273, 451] on div at bounding box center [262, 449] width 114 height 114
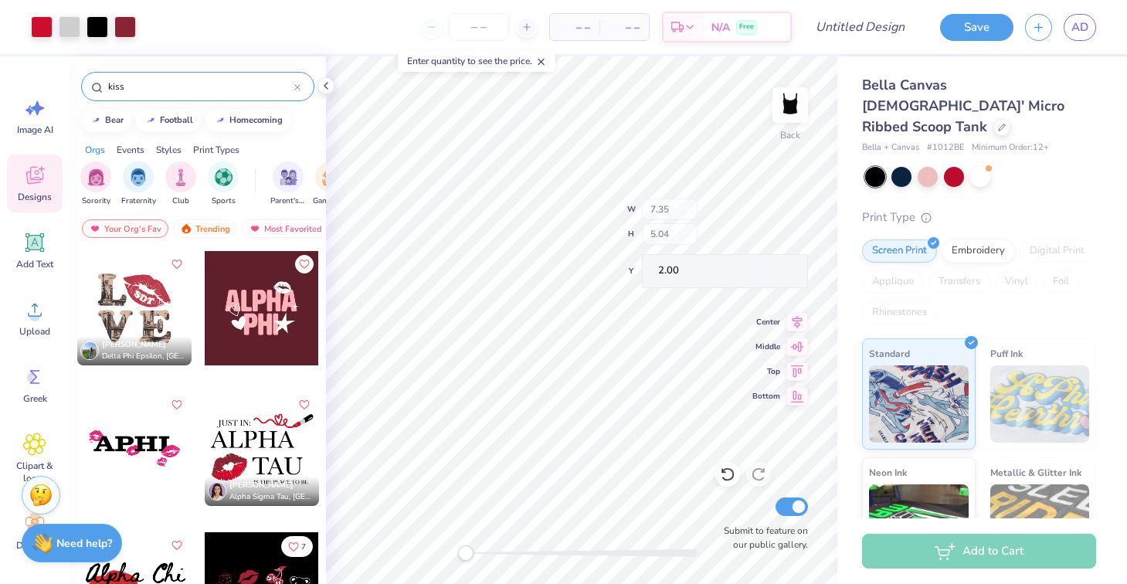
type input "2.40"
type input "0.54"
type input "2.45"
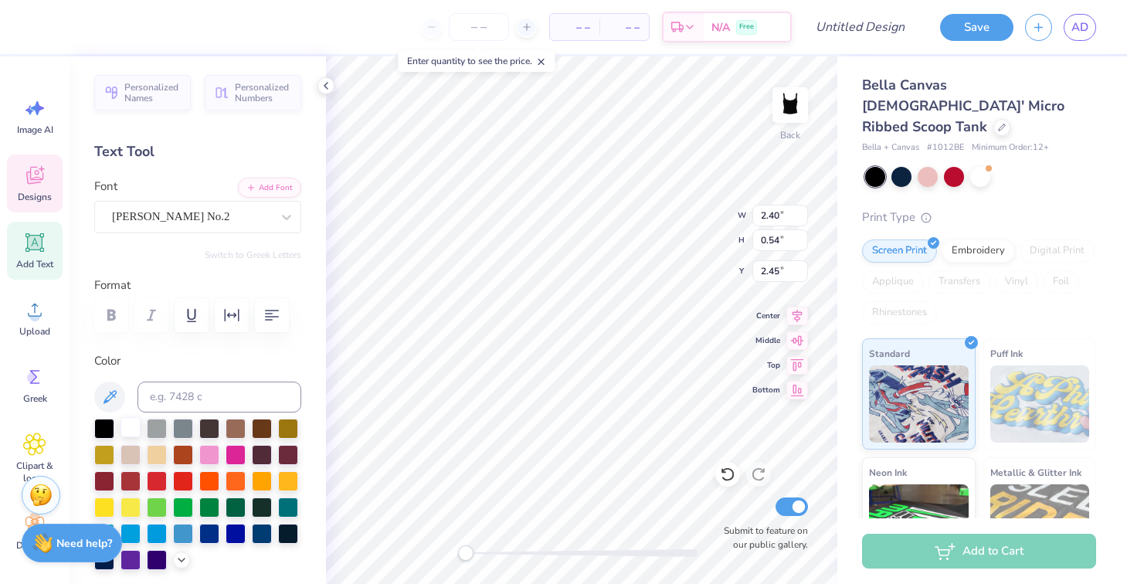
click at [132, 433] on div at bounding box center [130, 427] width 20 height 20
type input "6.01"
type input "1.22"
type input "3.22"
click at [133, 430] on div at bounding box center [130, 427] width 20 height 20
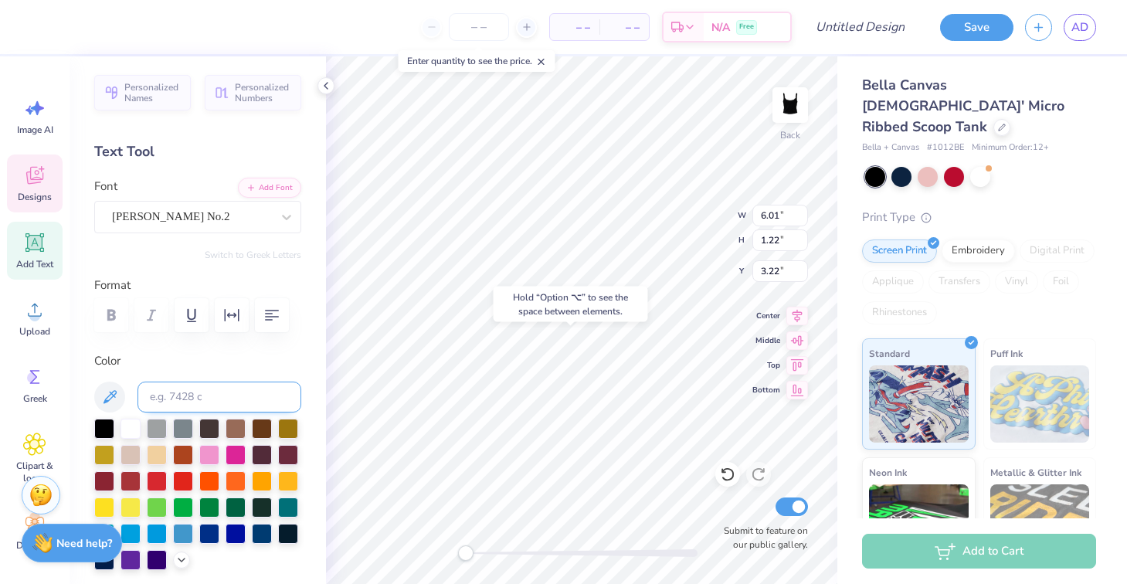
type input "3.56"
type input "1.25"
type input "5.13"
click at [134, 433] on div at bounding box center [130, 427] width 20 height 20
type input "3.88"
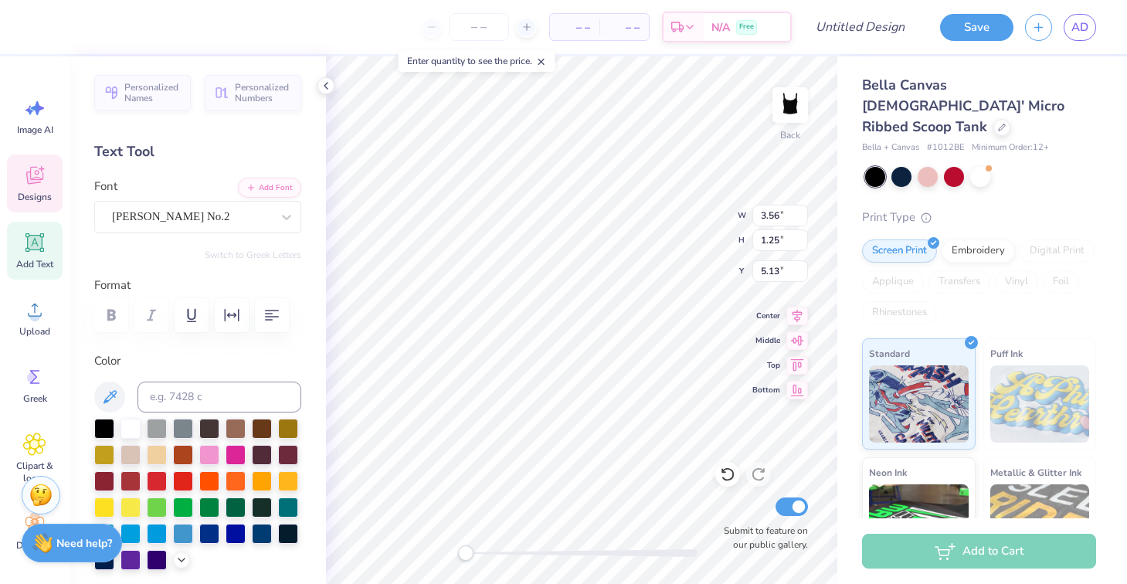
type input "0.27"
type input "6.77"
click at [131, 432] on div at bounding box center [130, 427] width 20 height 20
type textarea "Y"
type textarea "you know you love us,"
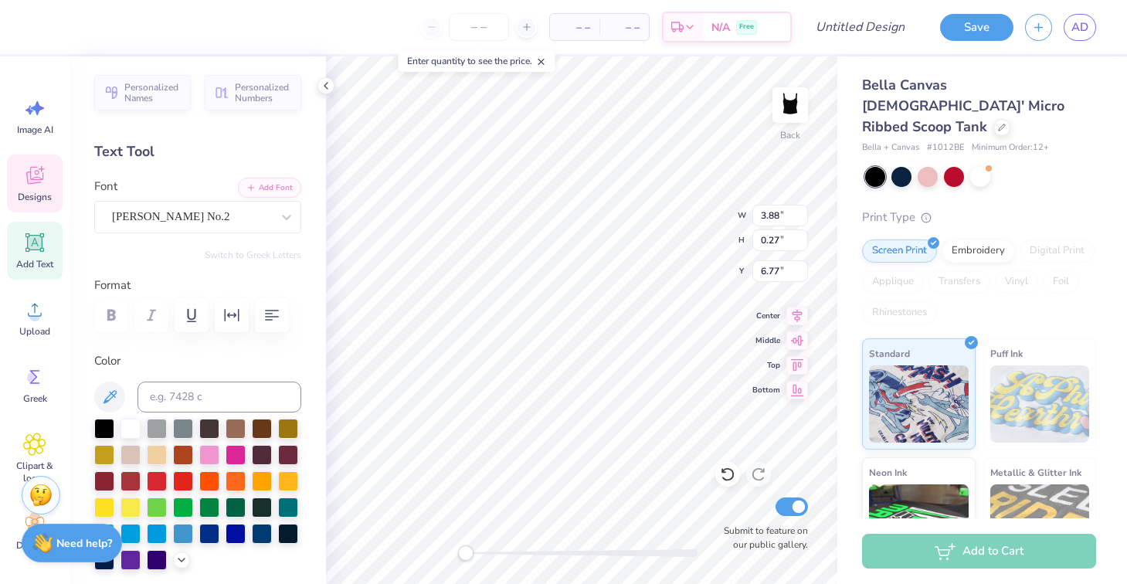
scroll to position [0, 6]
type input "2.40"
type input "0.54"
type input "2.45"
type textarea "U"
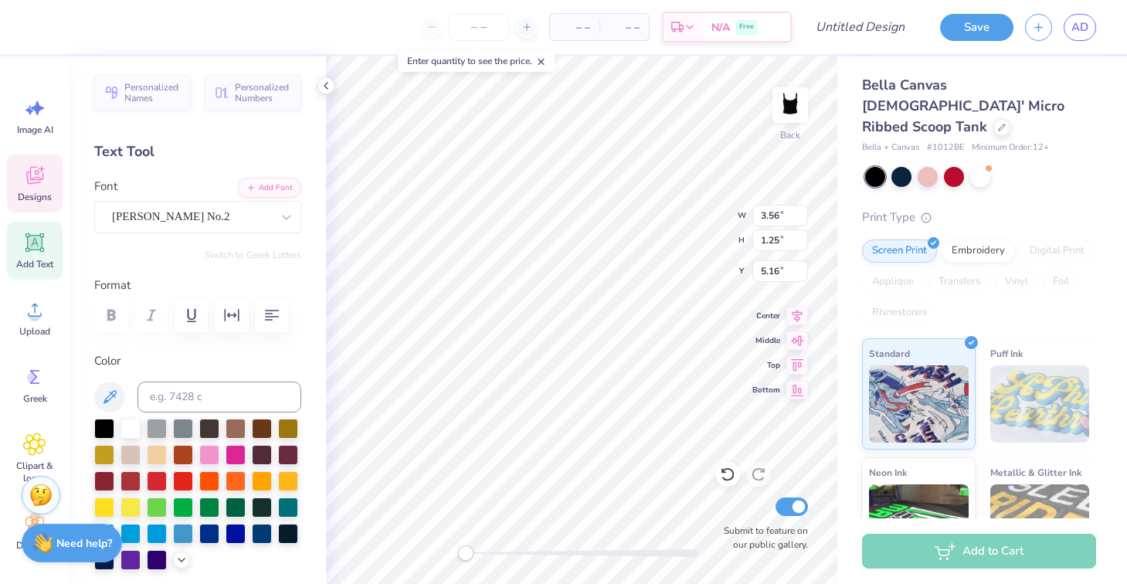
type textarea "XOXO"
type input "3.55"
type input "0.37"
type input "1.68"
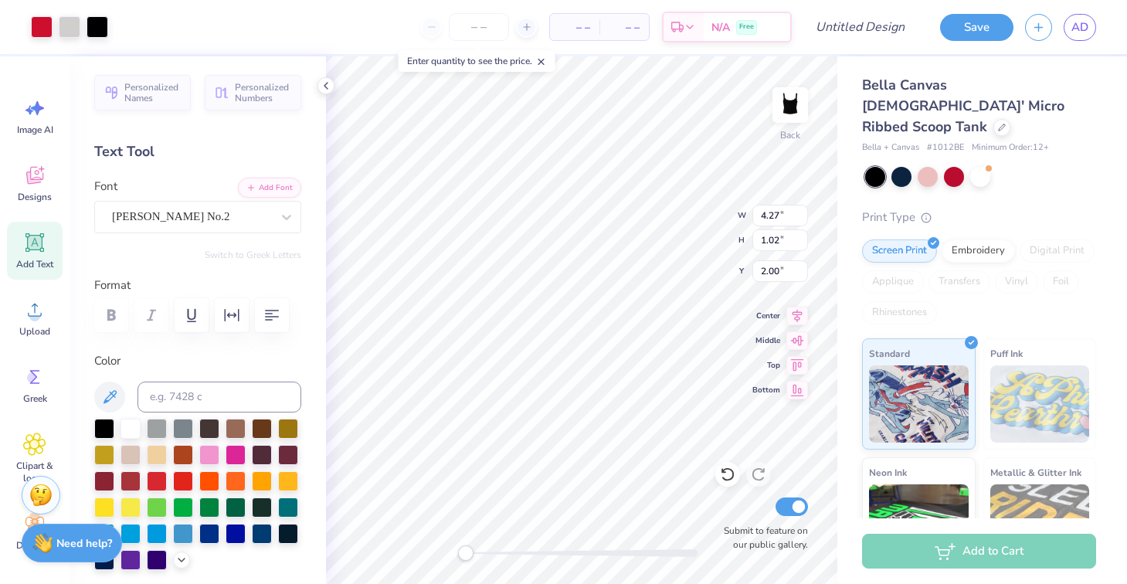
type input "6.80"
type input "5.83"
type input "0.60"
type input "0.79"
click at [732, 472] on icon at bounding box center [727, 475] width 13 height 14
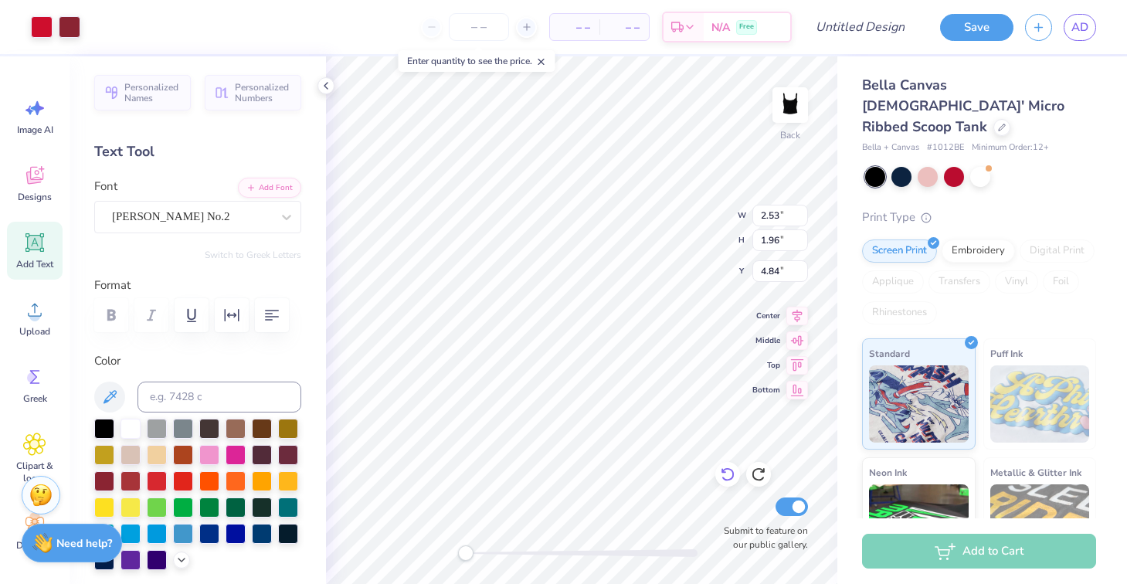
type input "3.36"
type input "6.32"
type input "0.65"
type input "2.41"
type input "4.28"
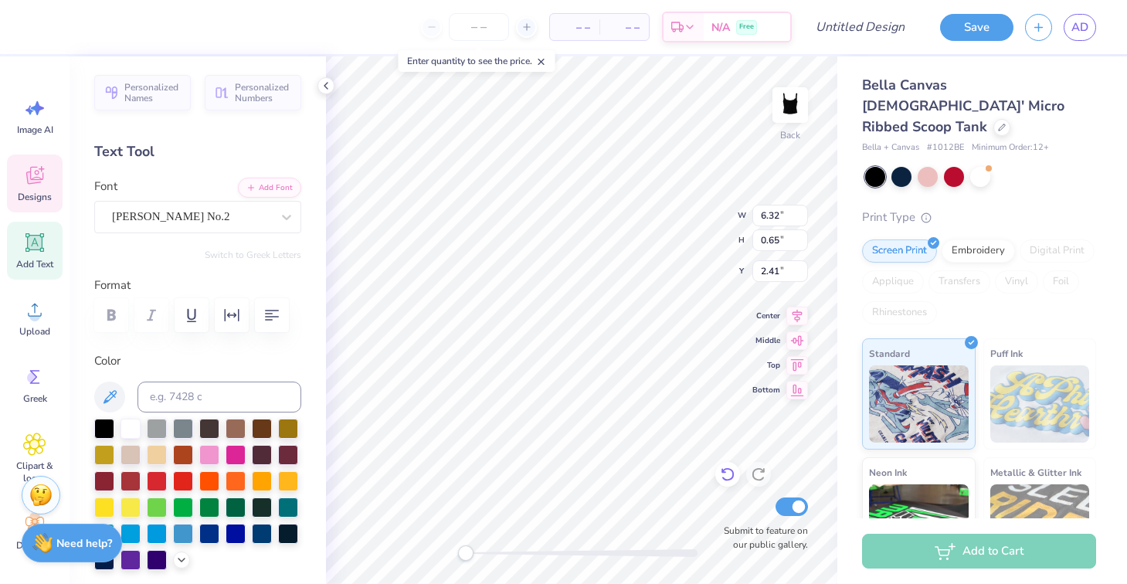
type input "0.97"
type input "3.38"
type input "2.71"
type input "4.68"
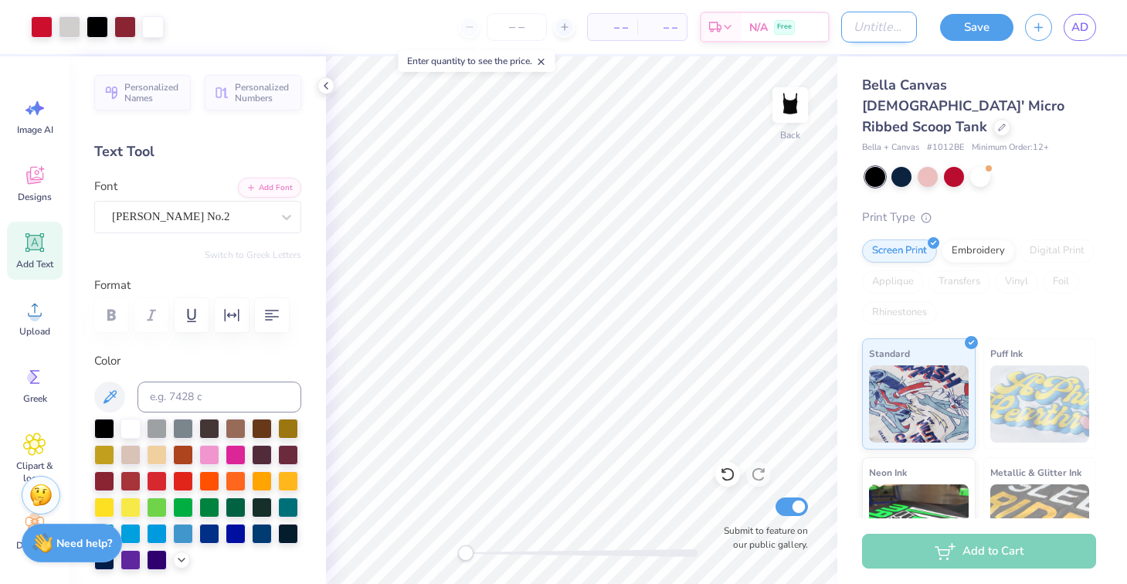
click at [841, 22] on input "Design Title" at bounding box center [879, 27] width 76 height 31
click at [874, 27] on input "sisterhood etreat" at bounding box center [879, 27] width 76 height 31
type input "sisterhood retreat"
click at [950, 27] on button "Save" at bounding box center [976, 25] width 73 height 27
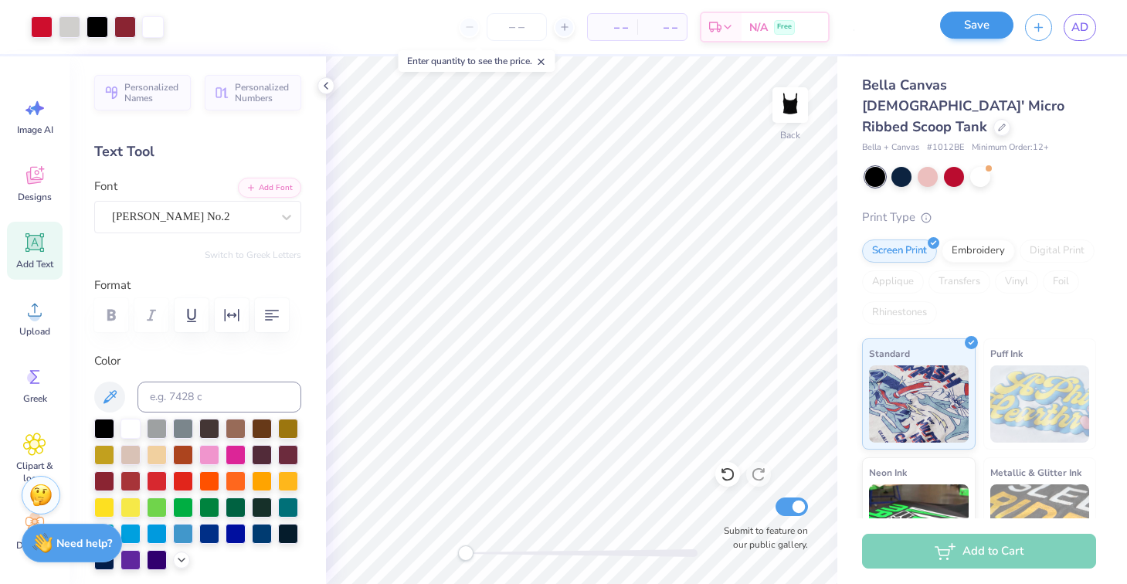
scroll to position [0, 0]
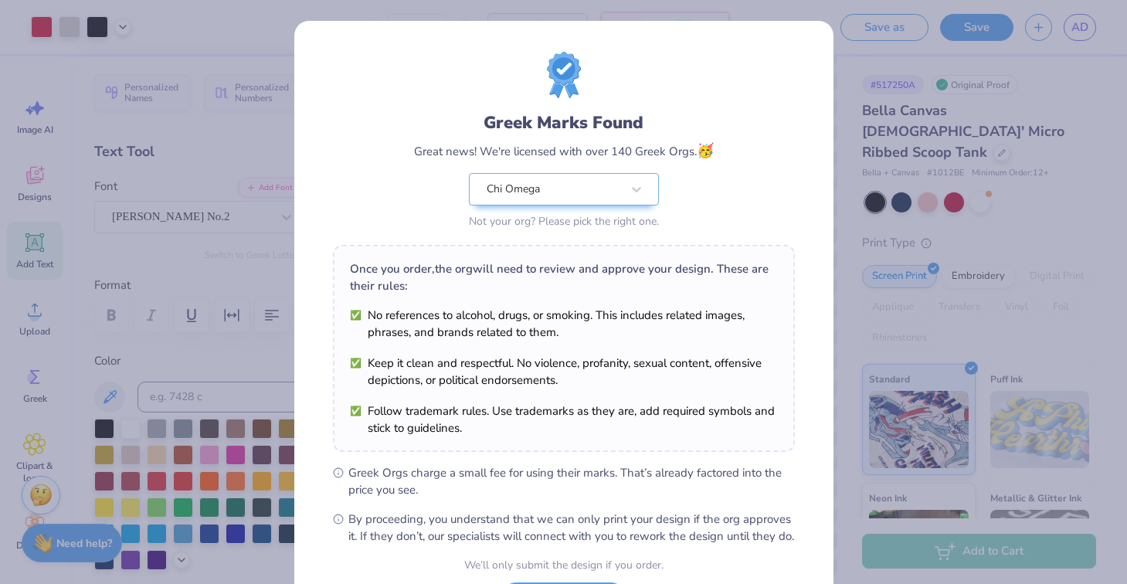
scroll to position [139, 0]
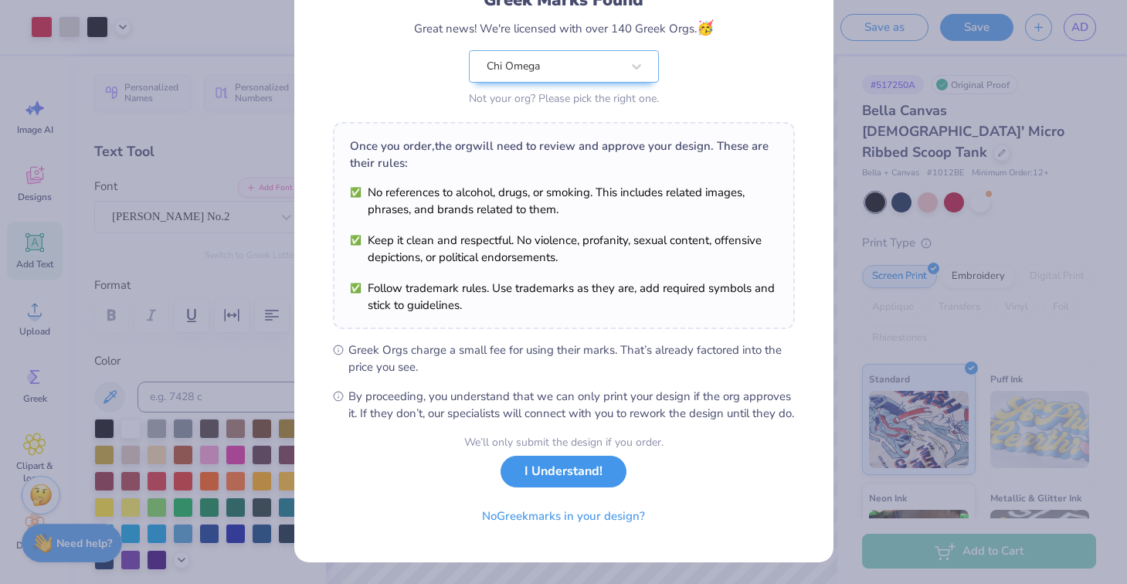
click at [533, 460] on button "I Understand!" at bounding box center [563, 472] width 126 height 32
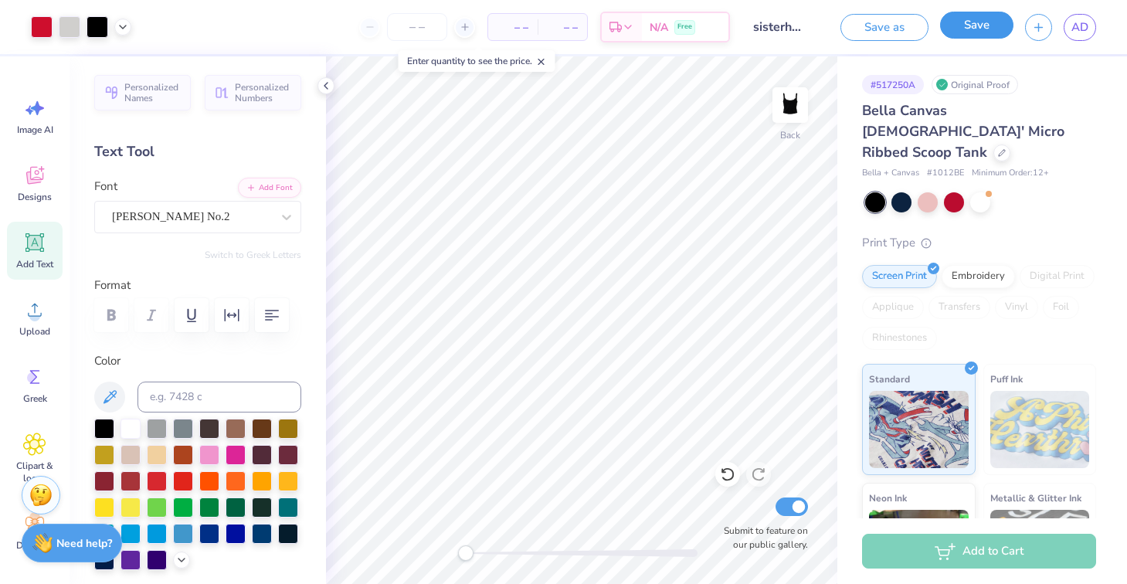
click at [958, 28] on button "Save" at bounding box center [976, 25] width 73 height 27
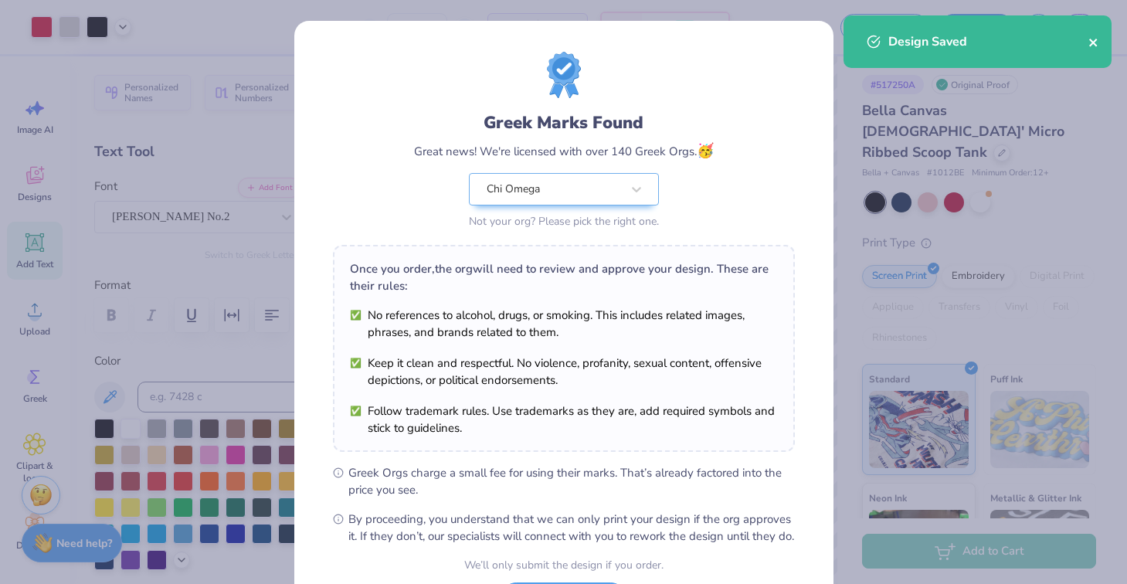
click at [1091, 46] on icon "close" at bounding box center [1093, 43] width 8 height 8
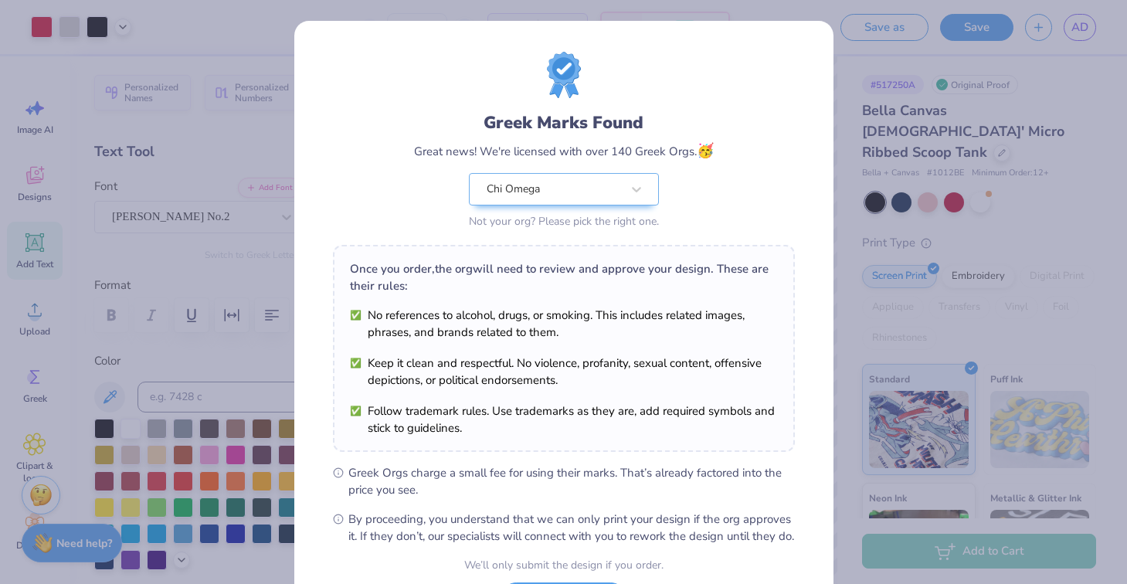
scroll to position [139, 0]
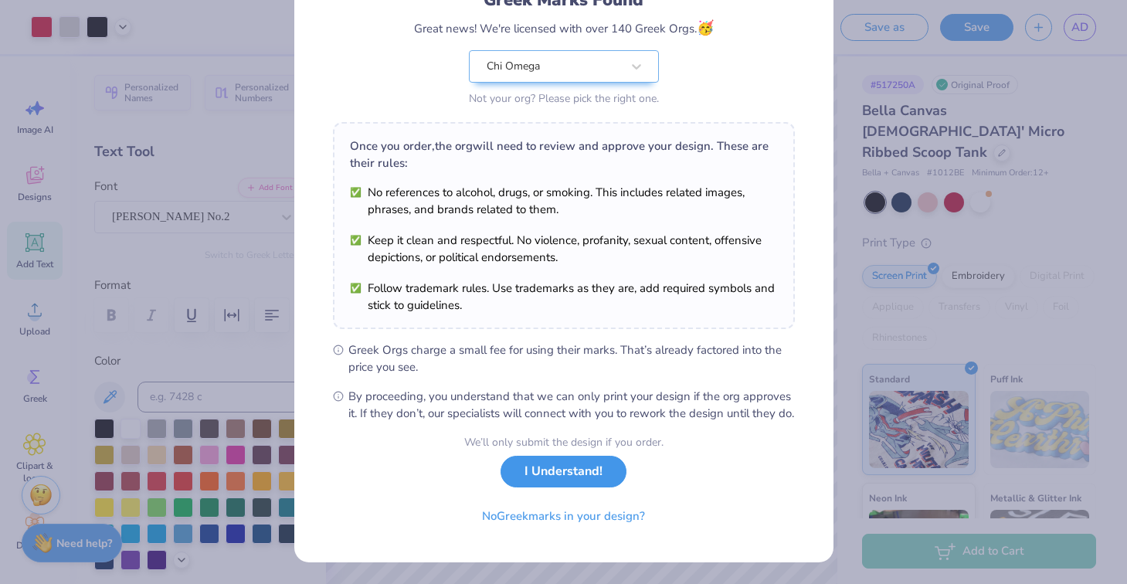
click at [573, 475] on button "I Understand!" at bounding box center [563, 472] width 126 height 32
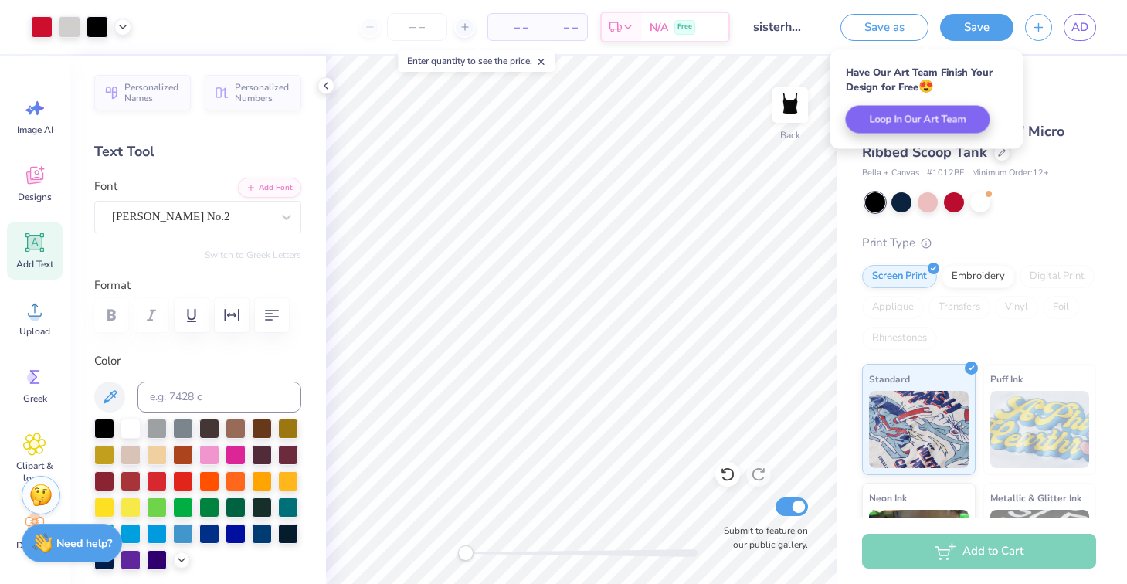
scroll to position [0, 0]
click at [1081, 33] on span "AD" at bounding box center [1079, 28] width 17 height 18
